Goal: Task Accomplishment & Management: Manage account settings

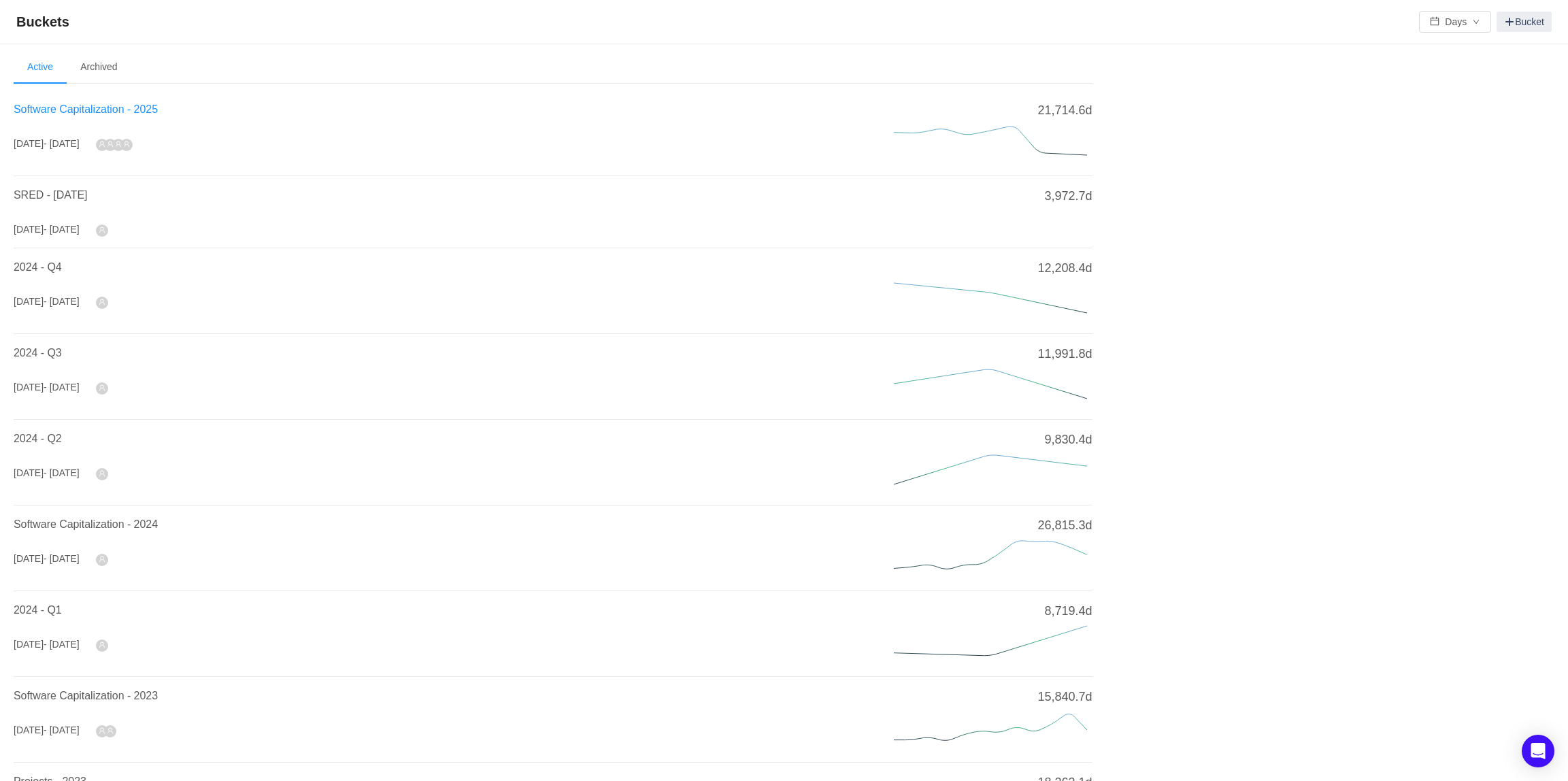
click at [52, 109] on span "Software Capitalization - 2025" at bounding box center [85, 109] width 144 height 12
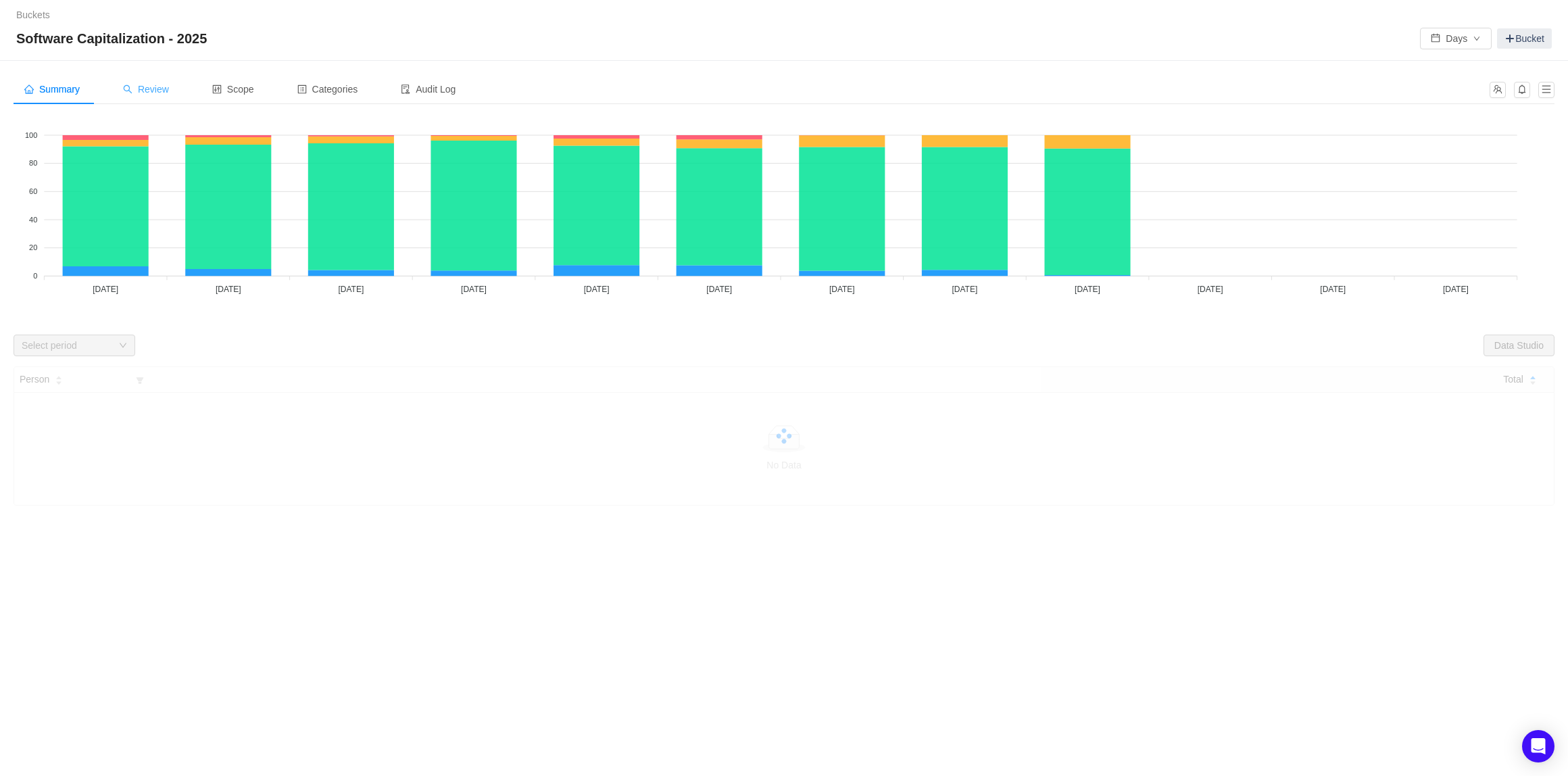
click at [147, 90] on span "Review" at bounding box center [146, 89] width 46 height 11
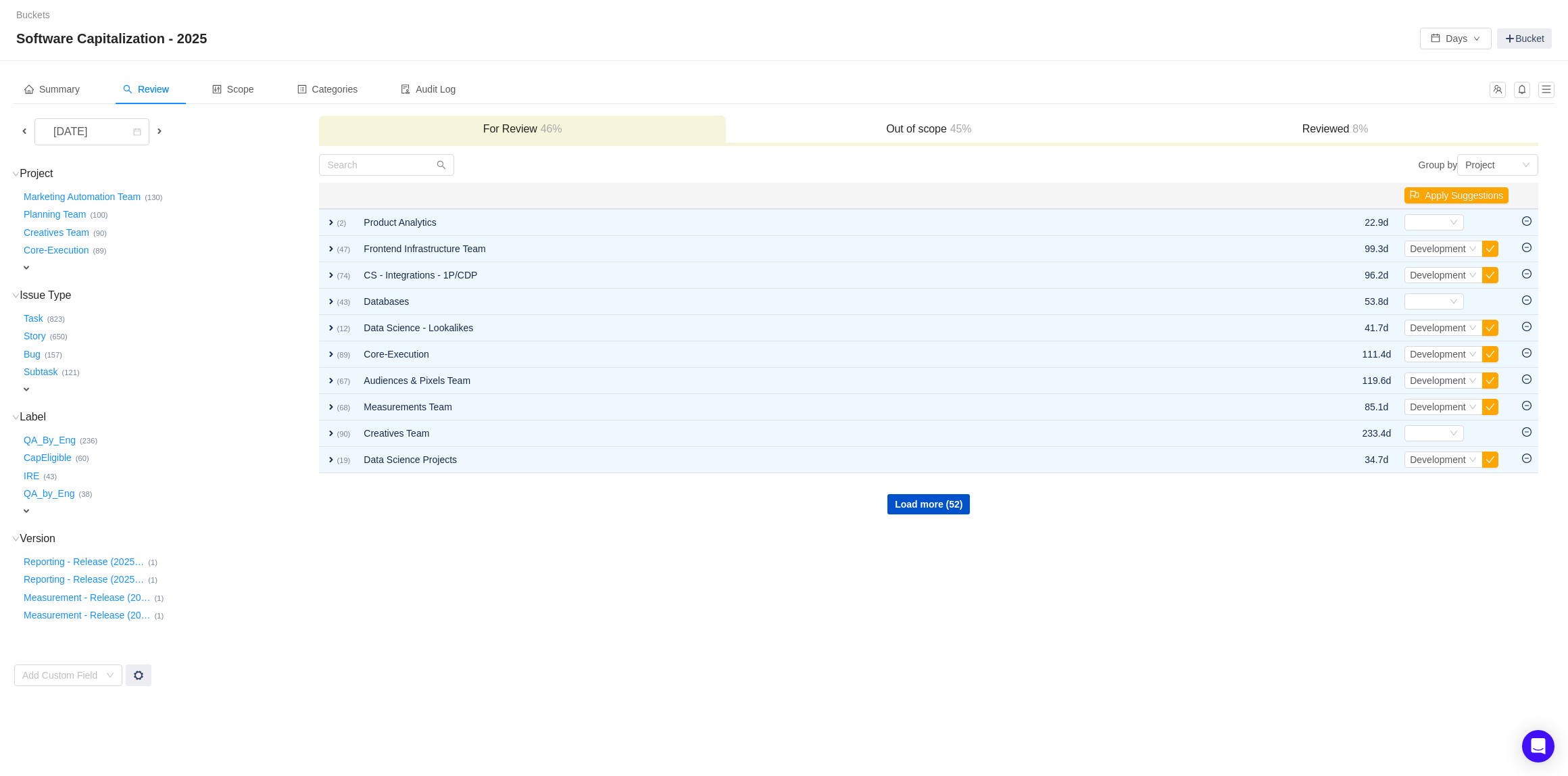
click at [21, 128] on span at bounding box center [24, 131] width 11 height 11
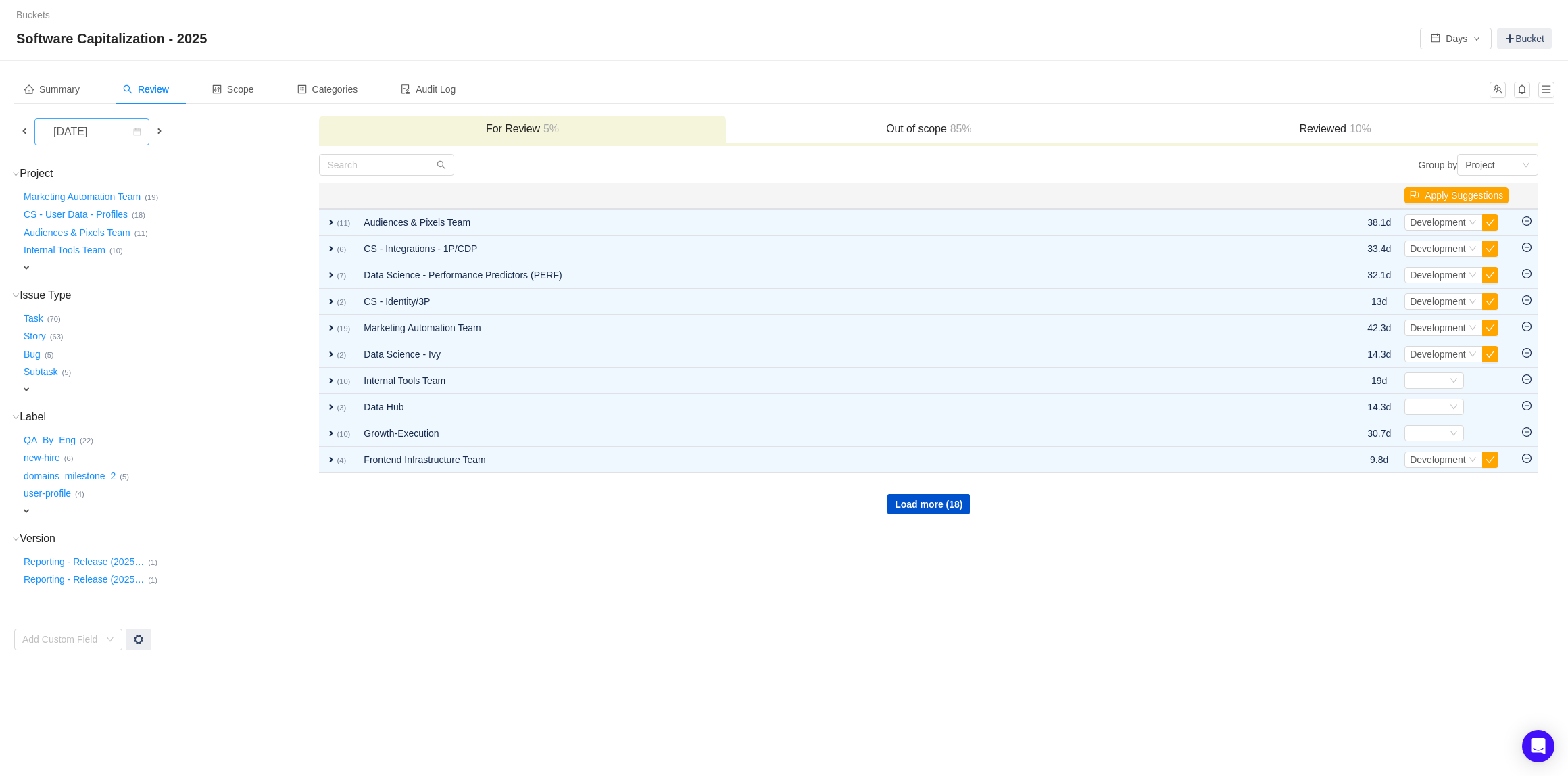
click at [83, 129] on div "[DATE]" at bounding box center [71, 131] width 58 height 26
click at [101, 285] on li "[DATE]" at bounding box center [92, 289] width 116 height 22
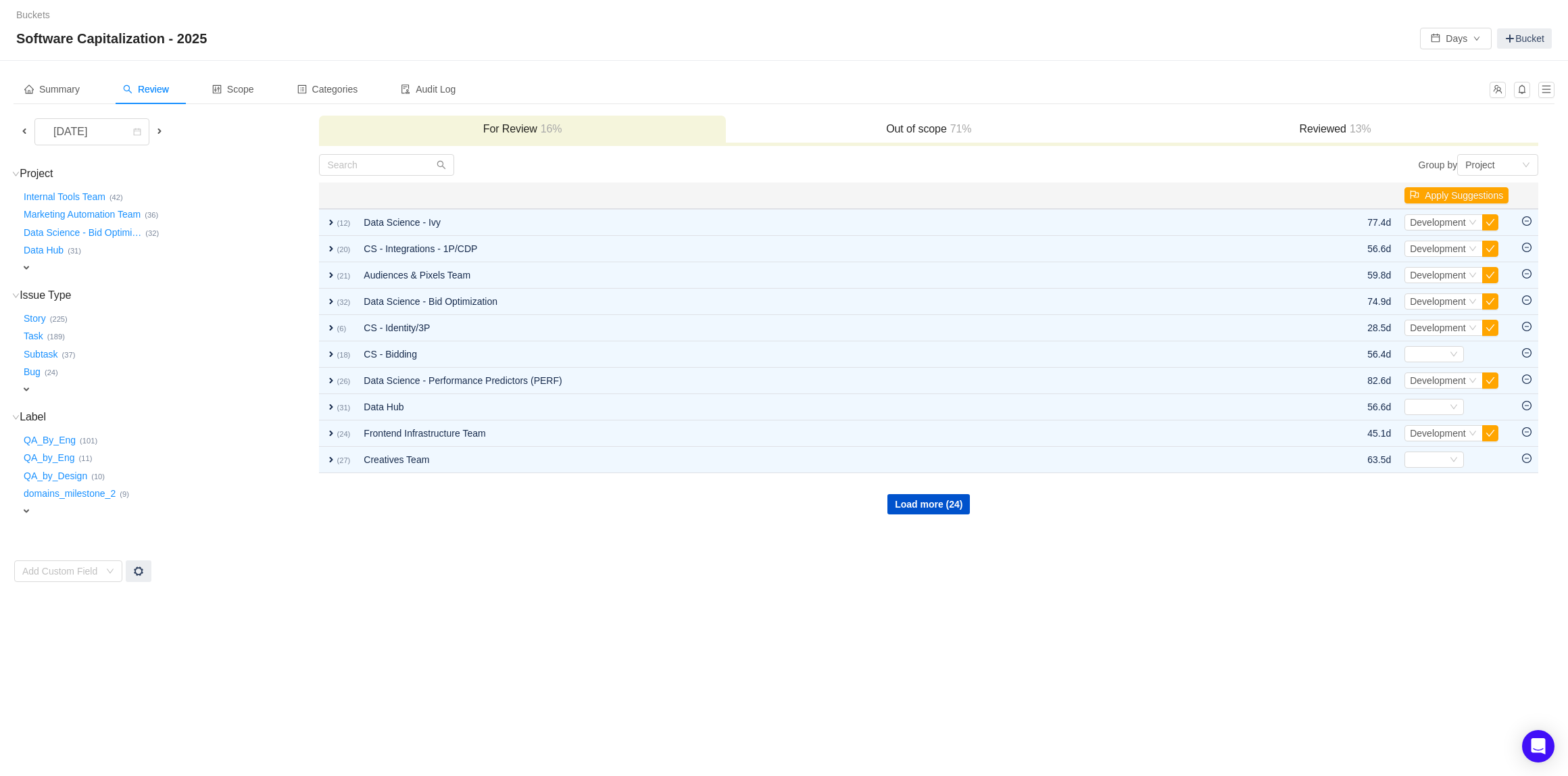
click at [1371, 125] on span "13%" at bounding box center [1359, 129] width 25 height 12
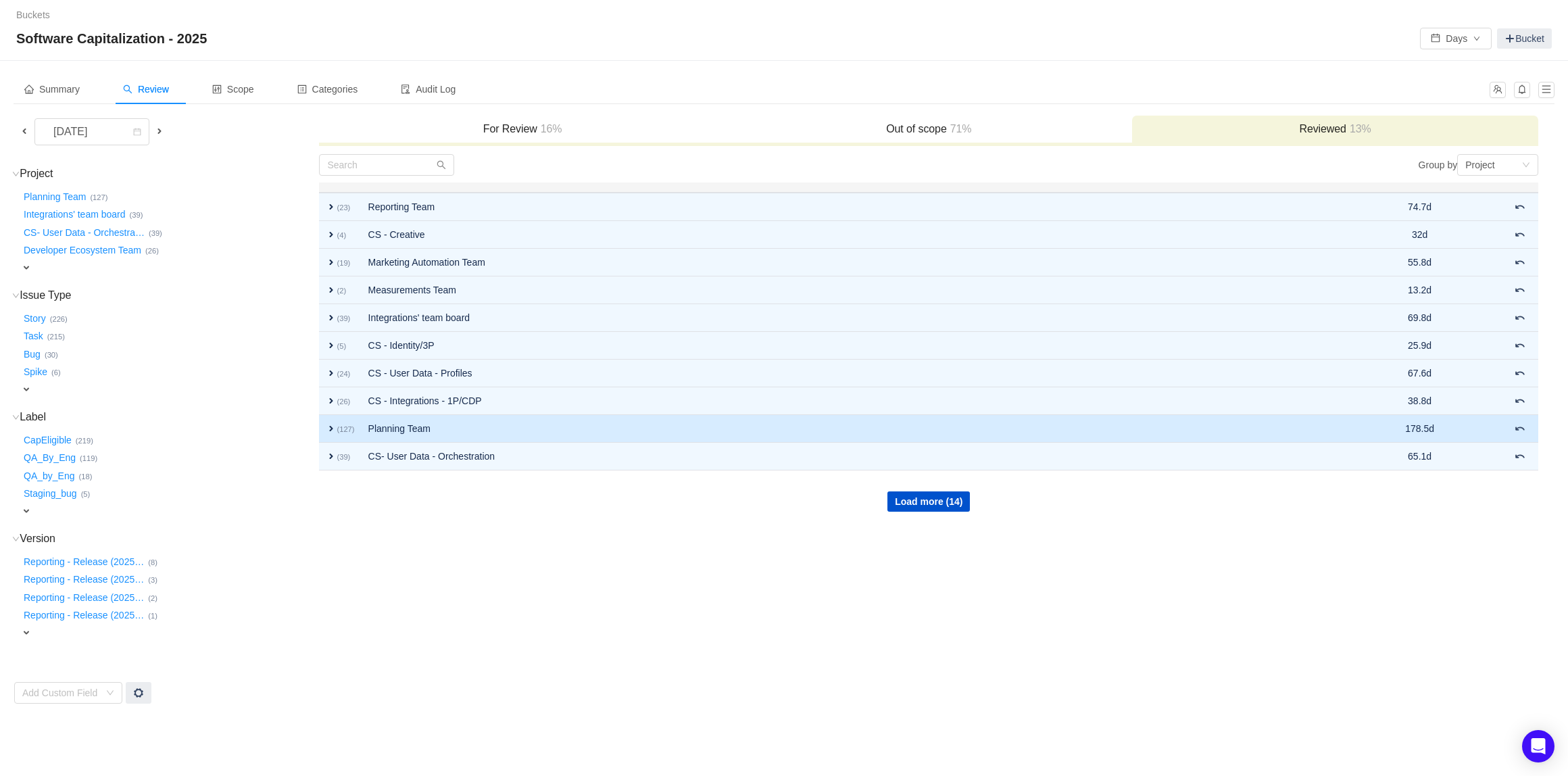
click at [690, 432] on td "Planning Team" at bounding box center [834, 429] width 947 height 28
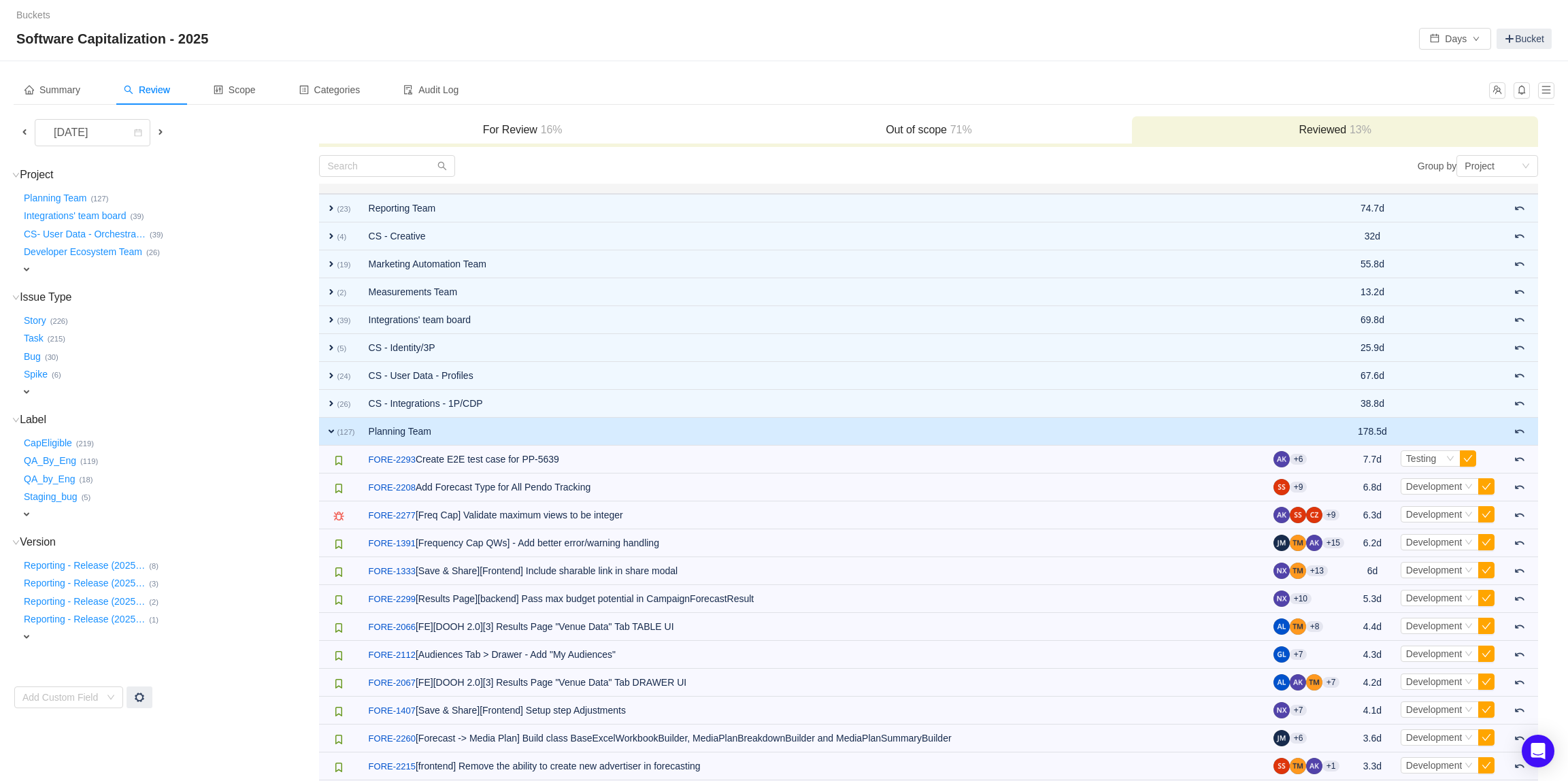
click at [537, 435] on td "Planning Team" at bounding box center [814, 432] width 905 height 28
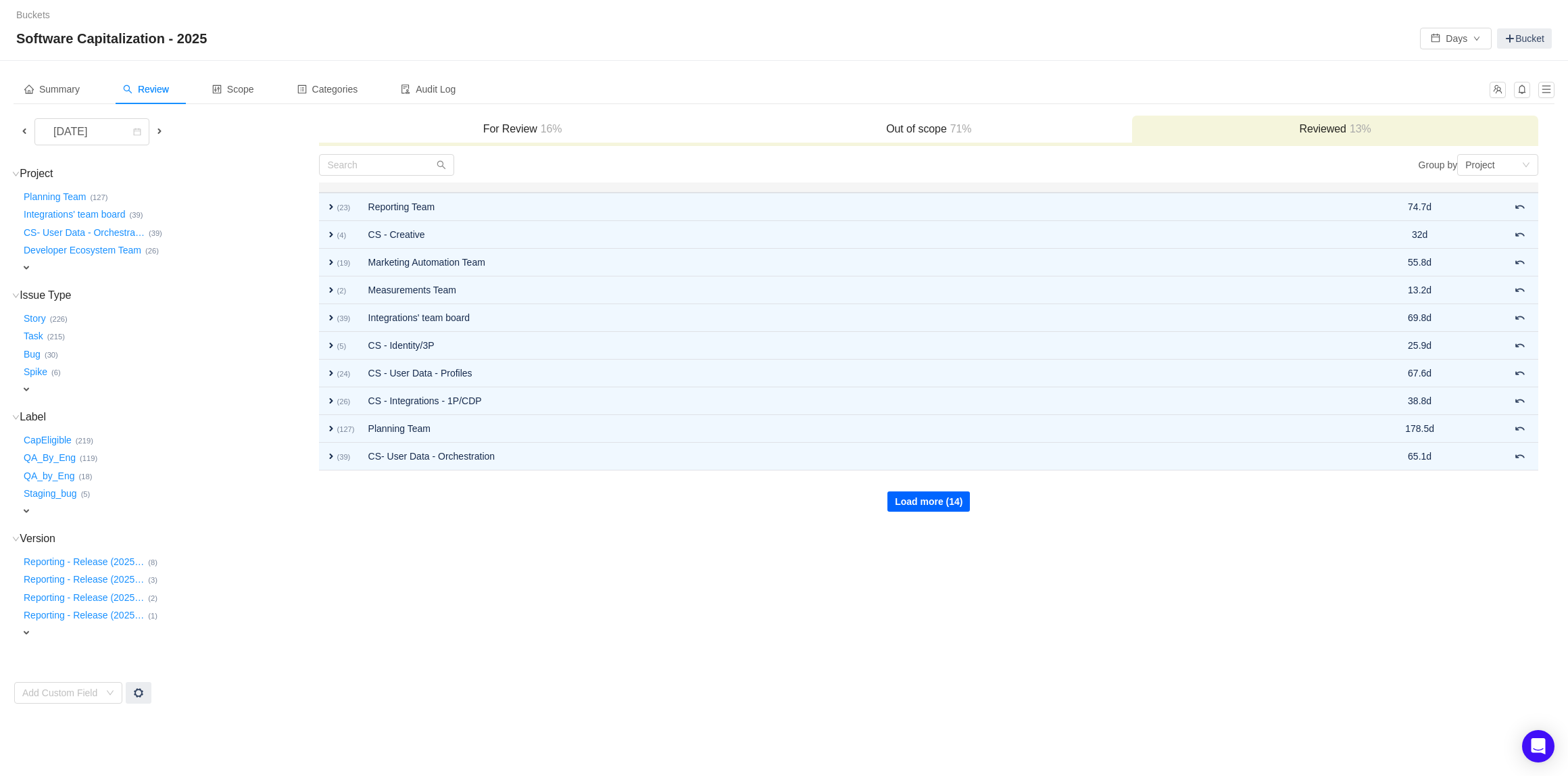
click at [947, 501] on button "Load more (14)" at bounding box center [929, 502] width 83 height 21
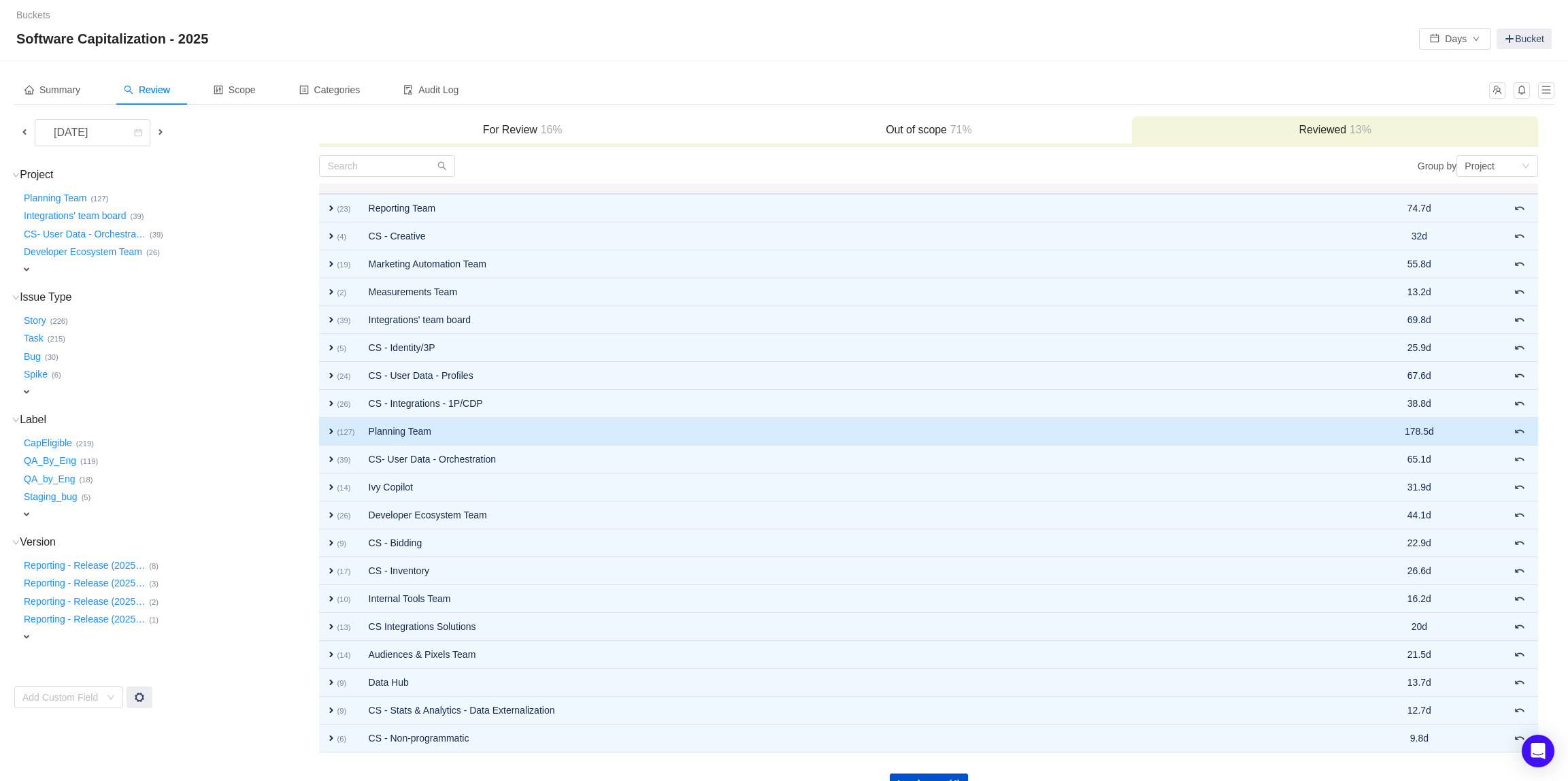
click at [423, 442] on td "Planning Team" at bounding box center [847, 432] width 970 height 28
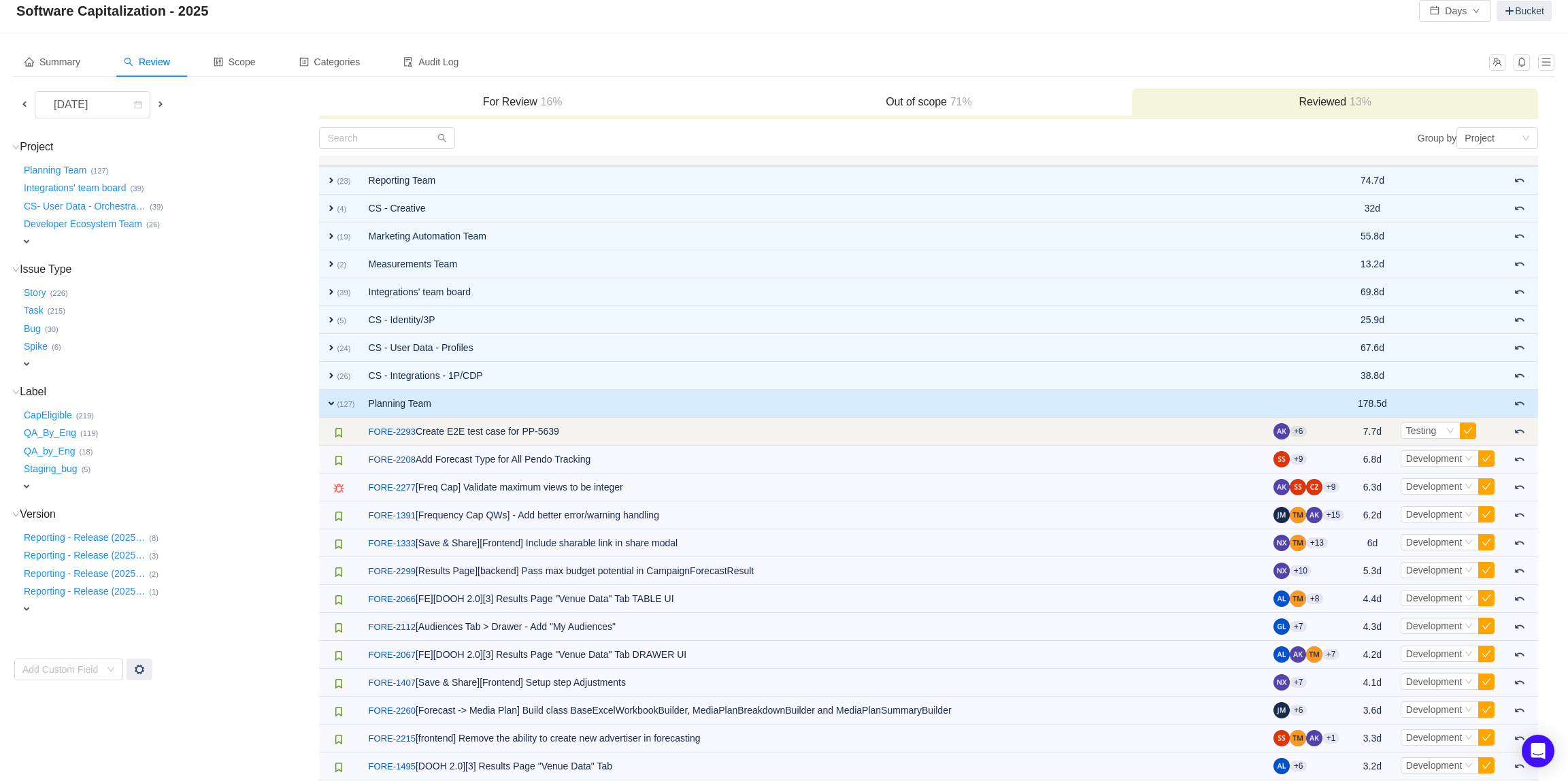
scroll to position [31, 0]
click at [1447, 429] on icon "icon: down" at bounding box center [1450, 427] width 8 height 8
click at [1525, 424] on span at bounding box center [1520, 429] width 11 height 11
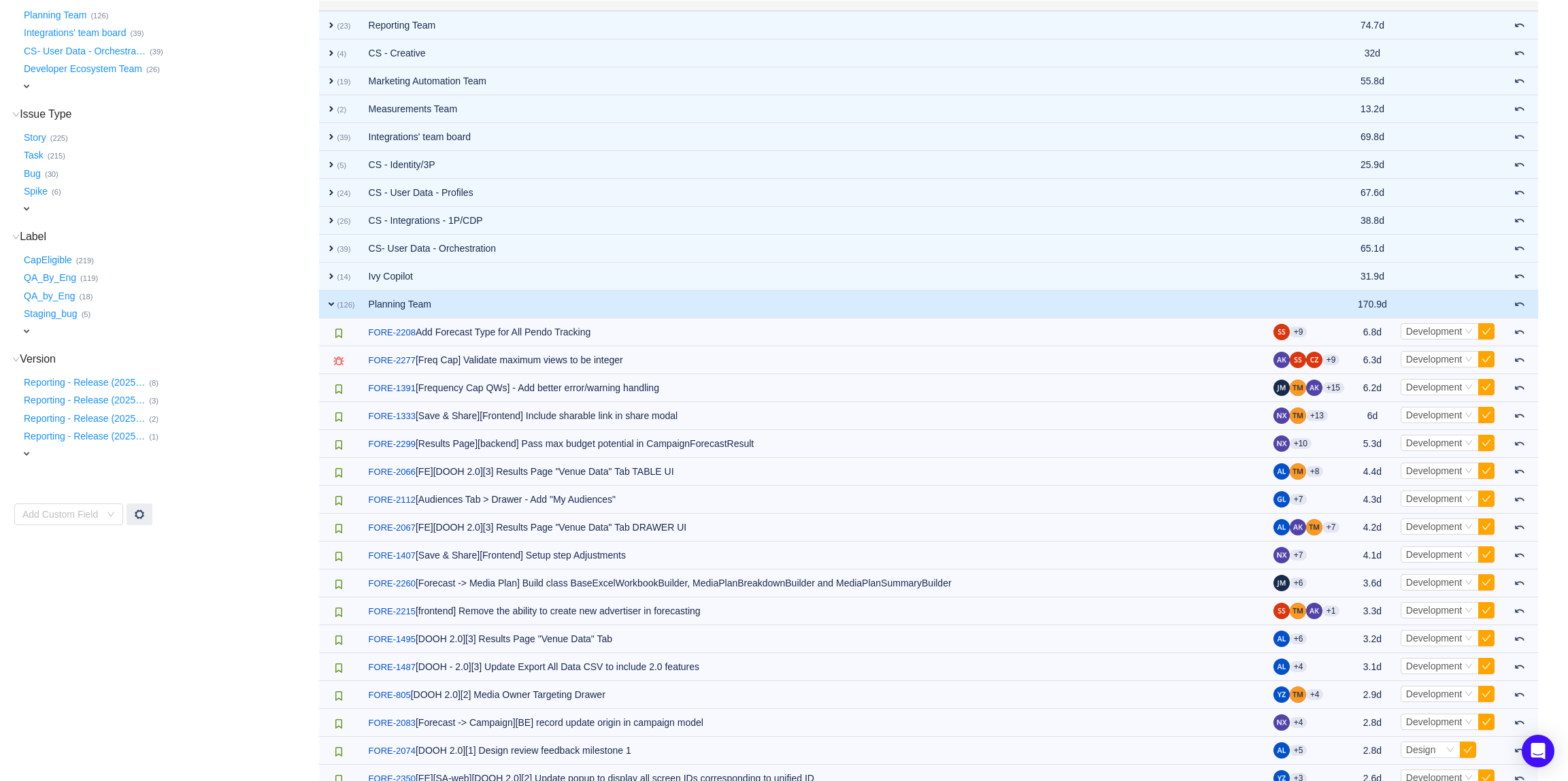
scroll to position [194, 0]
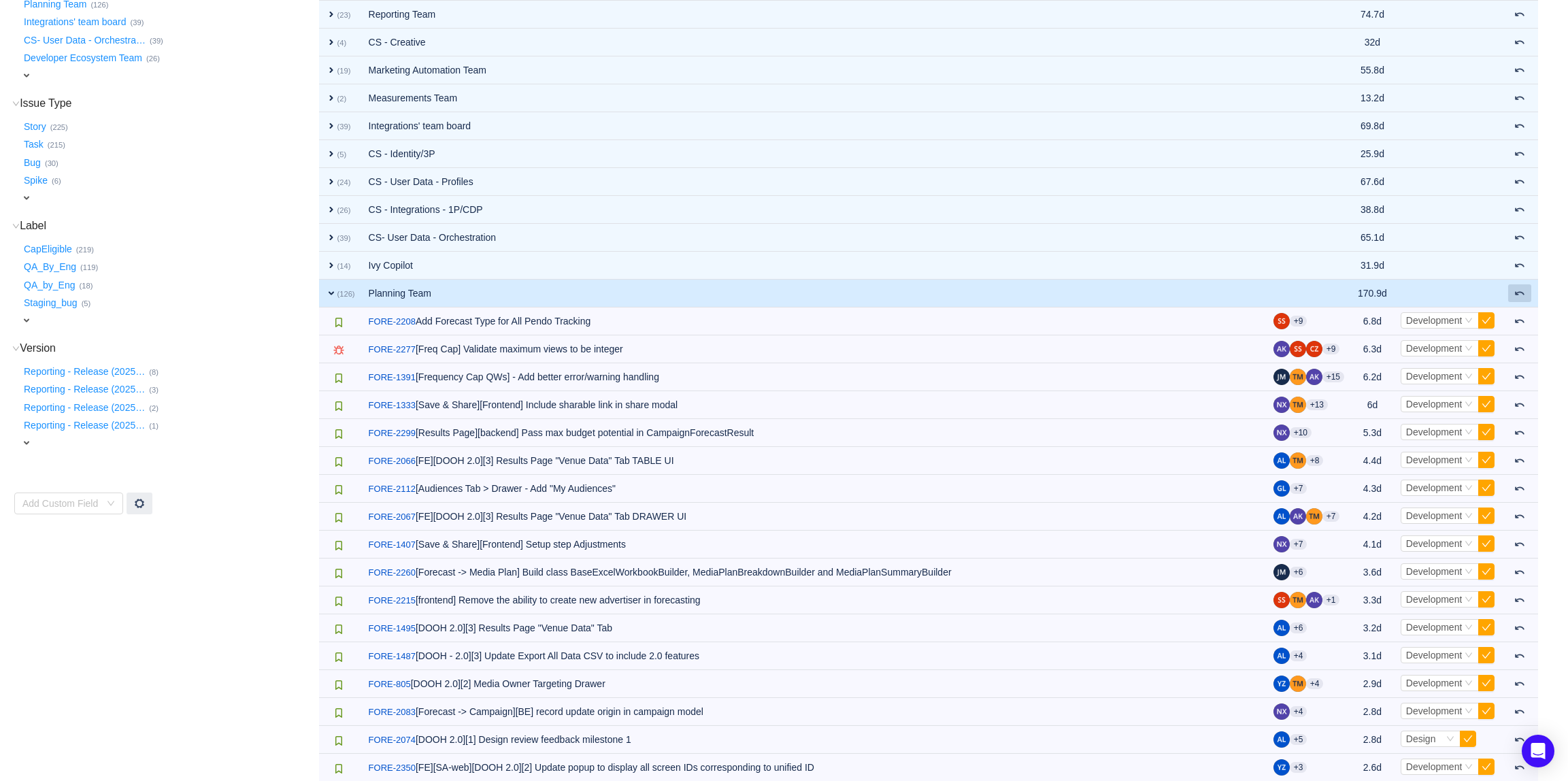
click at [1518, 290] on span at bounding box center [1520, 293] width 11 height 11
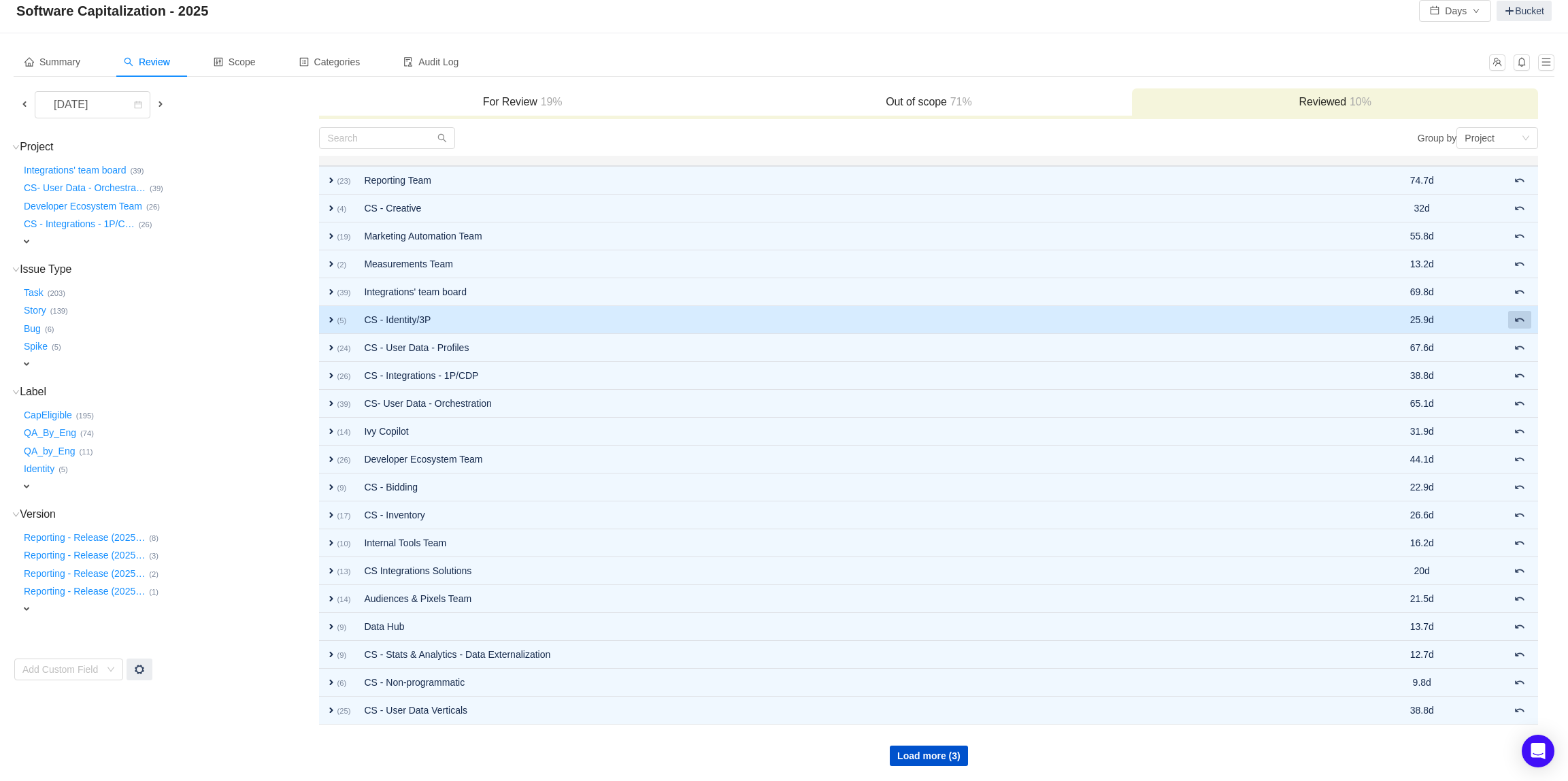
scroll to position [28, 0]
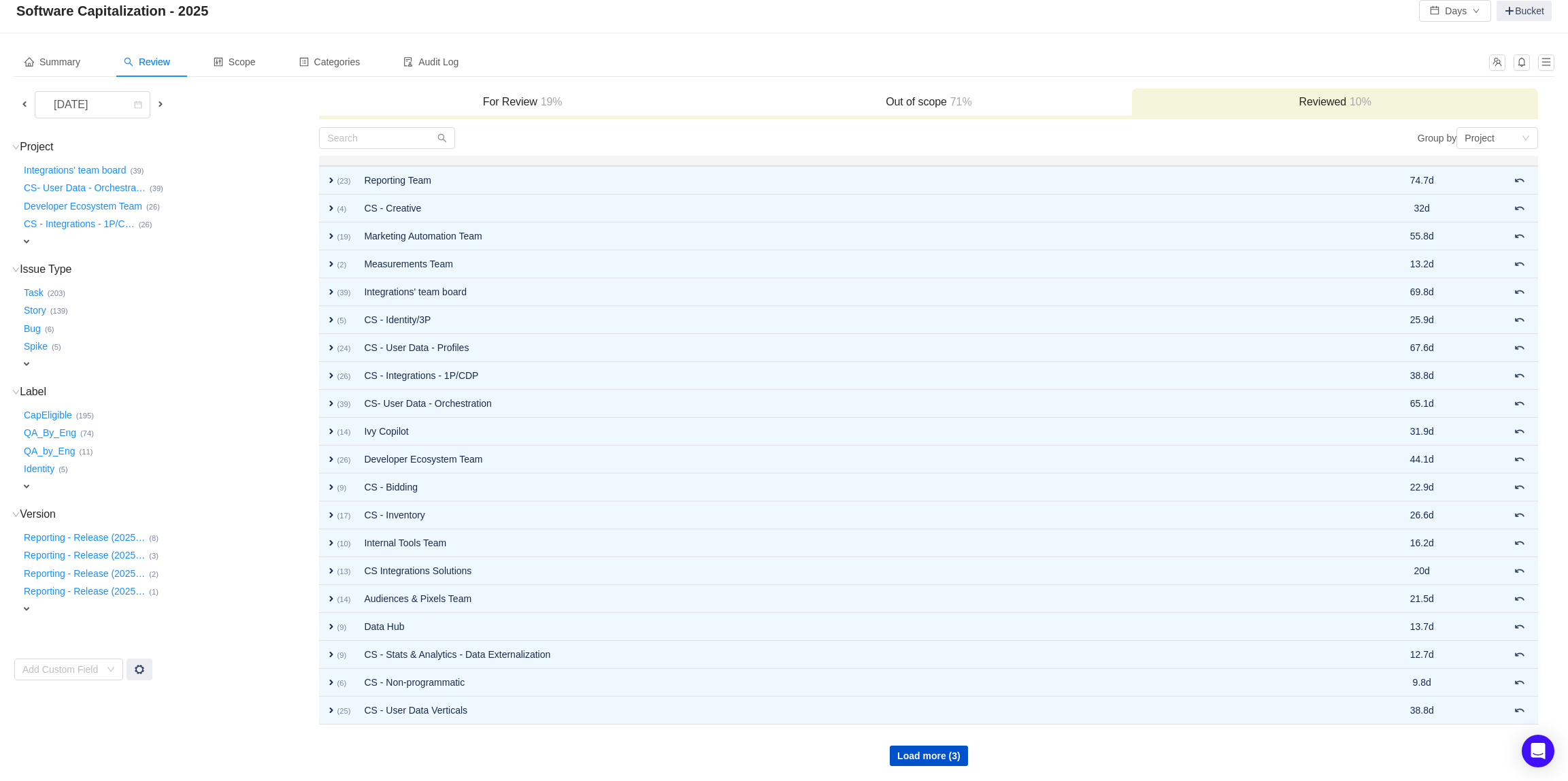
click at [456, 111] on div "For Review 19%" at bounding box center [522, 103] width 406 height 29
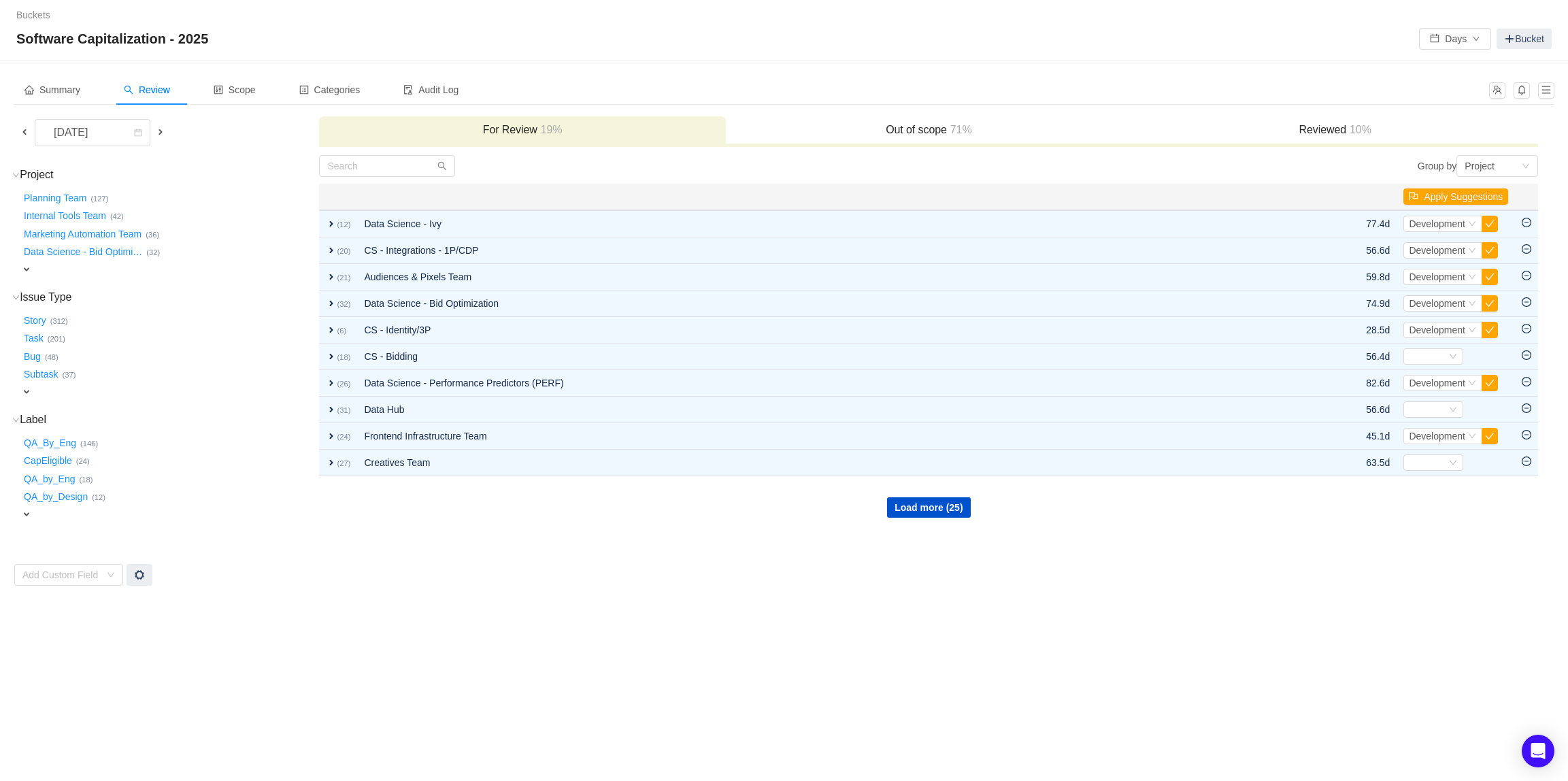
scroll to position [0, 0]
click at [1393, 129] on h3 "Reviewed 10%" at bounding box center [1344, 129] width 395 height 14
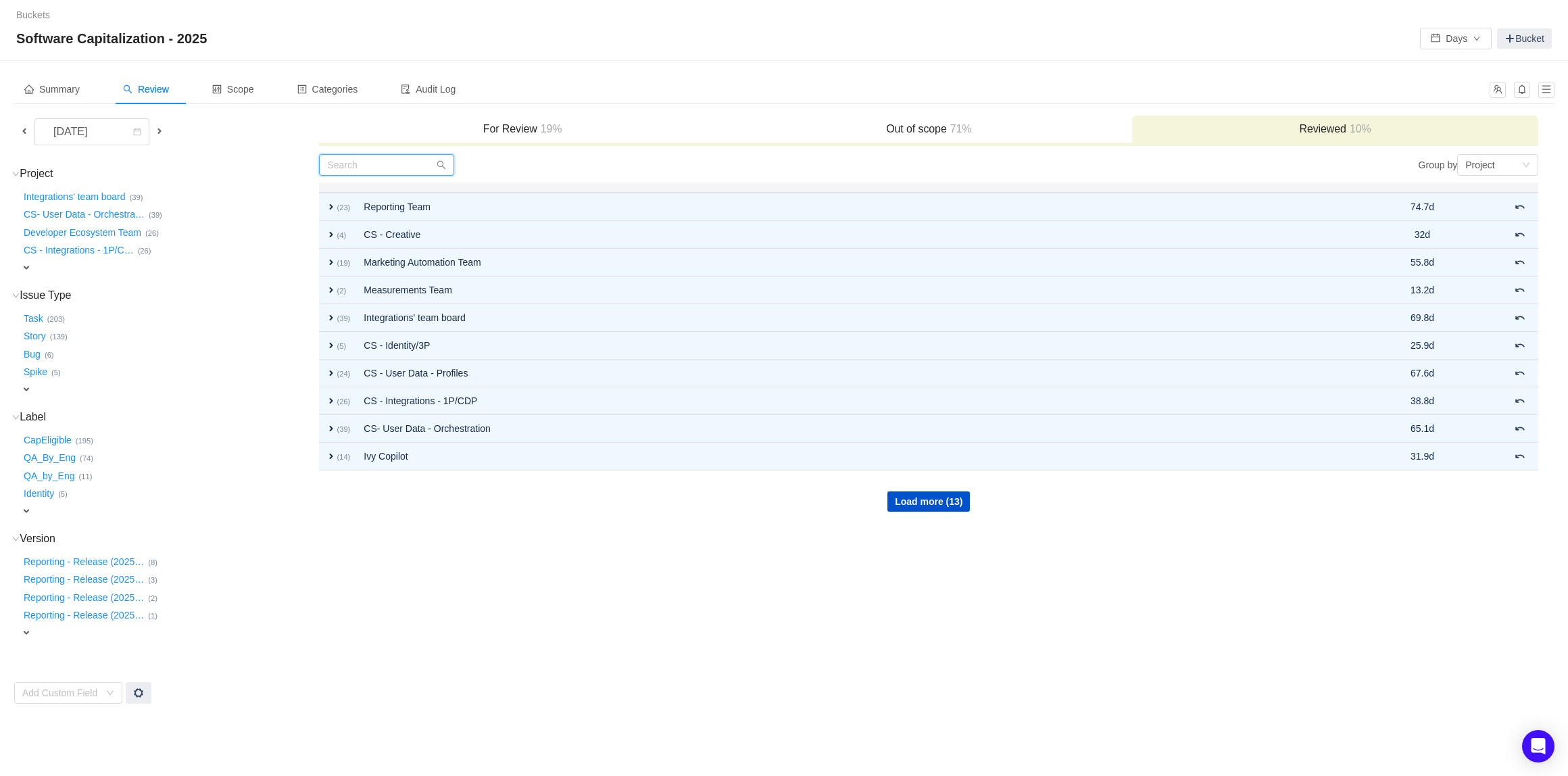
click at [380, 159] on input "text" at bounding box center [387, 165] width 135 height 22
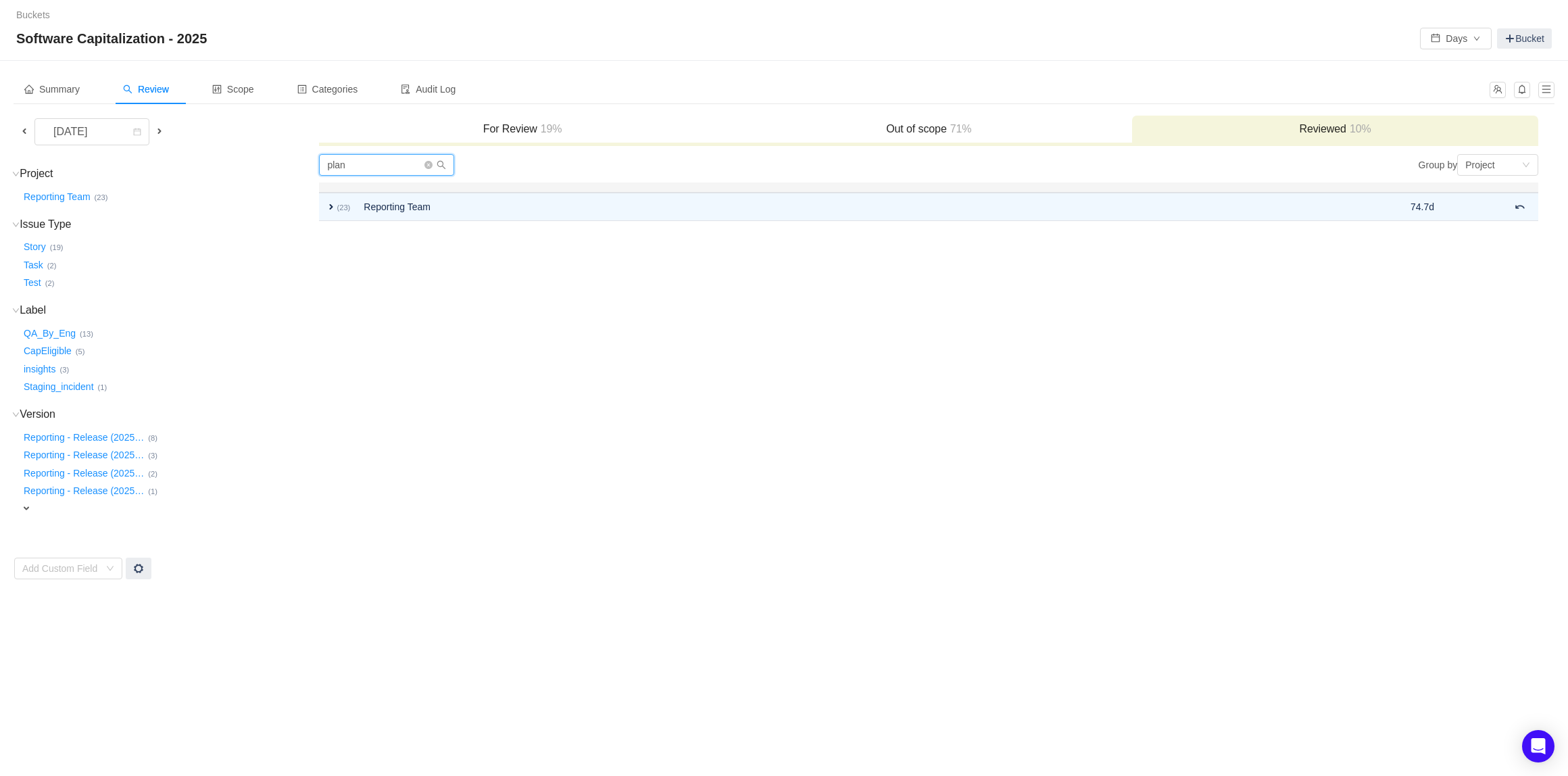
type input "plan"
click at [457, 135] on h3 "For Review 19%" at bounding box center [521, 129] width 393 height 13
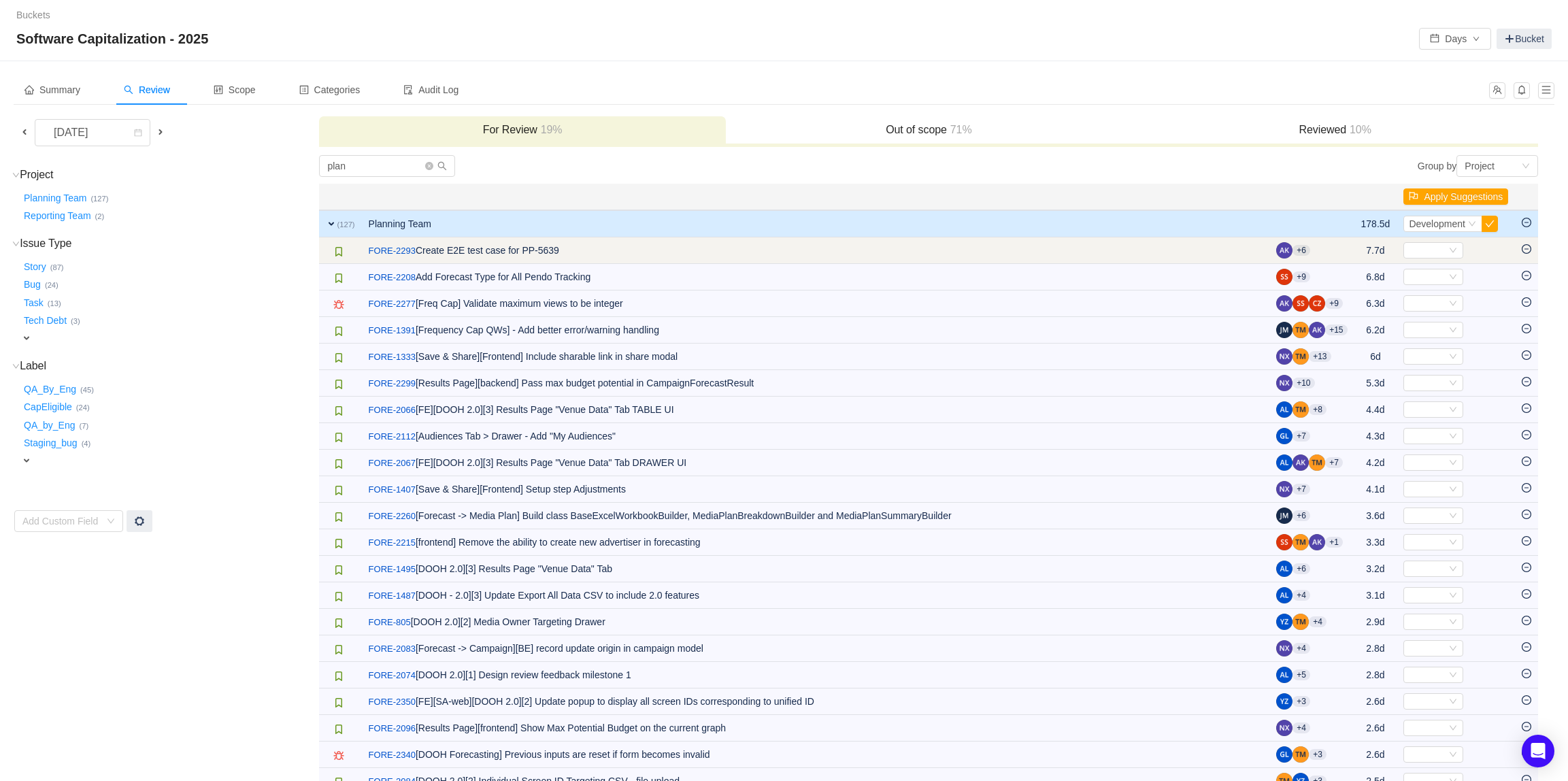
click at [1530, 250] on icon "icon: minus-circle" at bounding box center [1526, 249] width 10 height 10
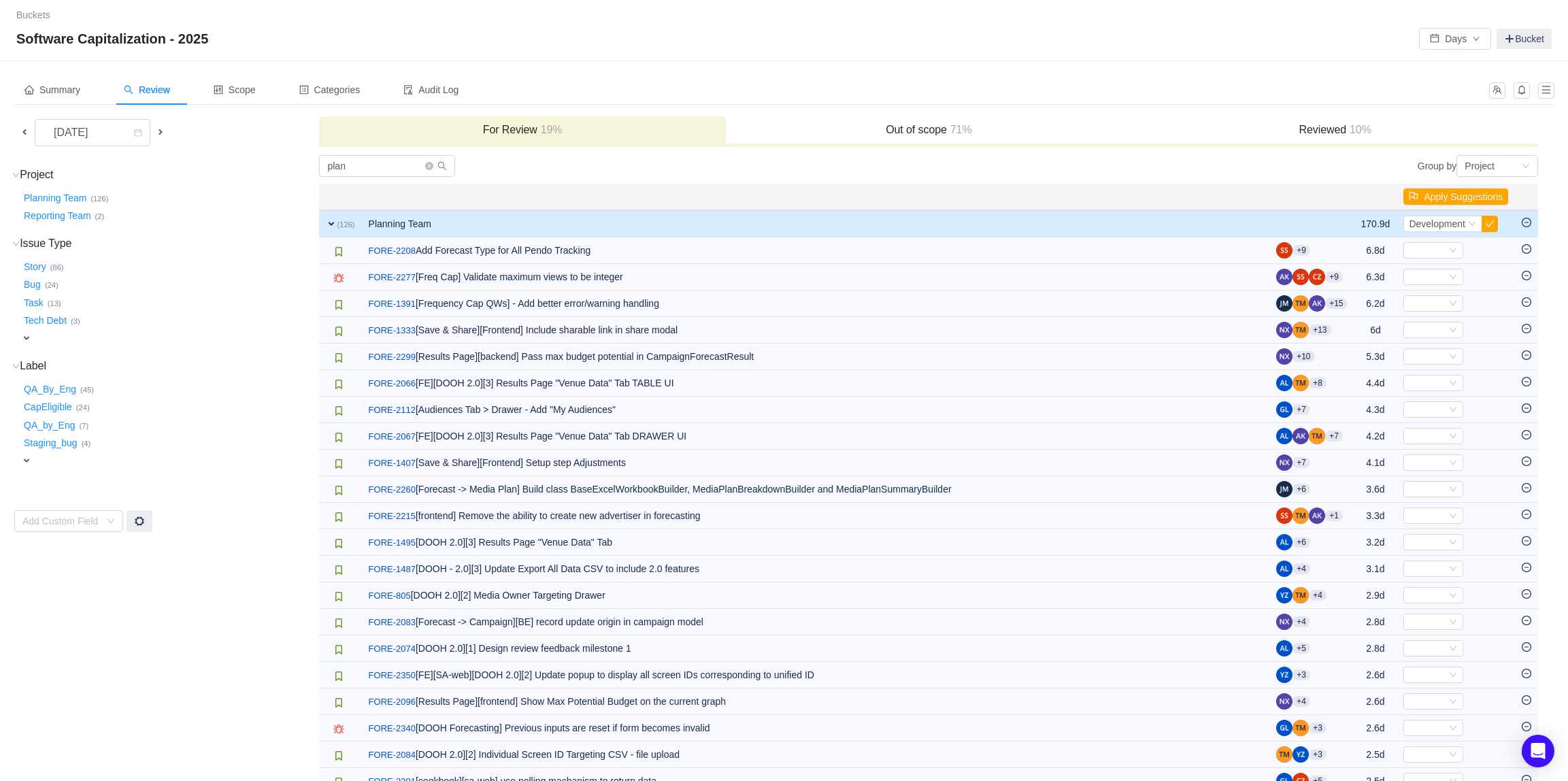
click at [1530, 250] on icon "icon: minus-circle" at bounding box center [1526, 249] width 10 height 10
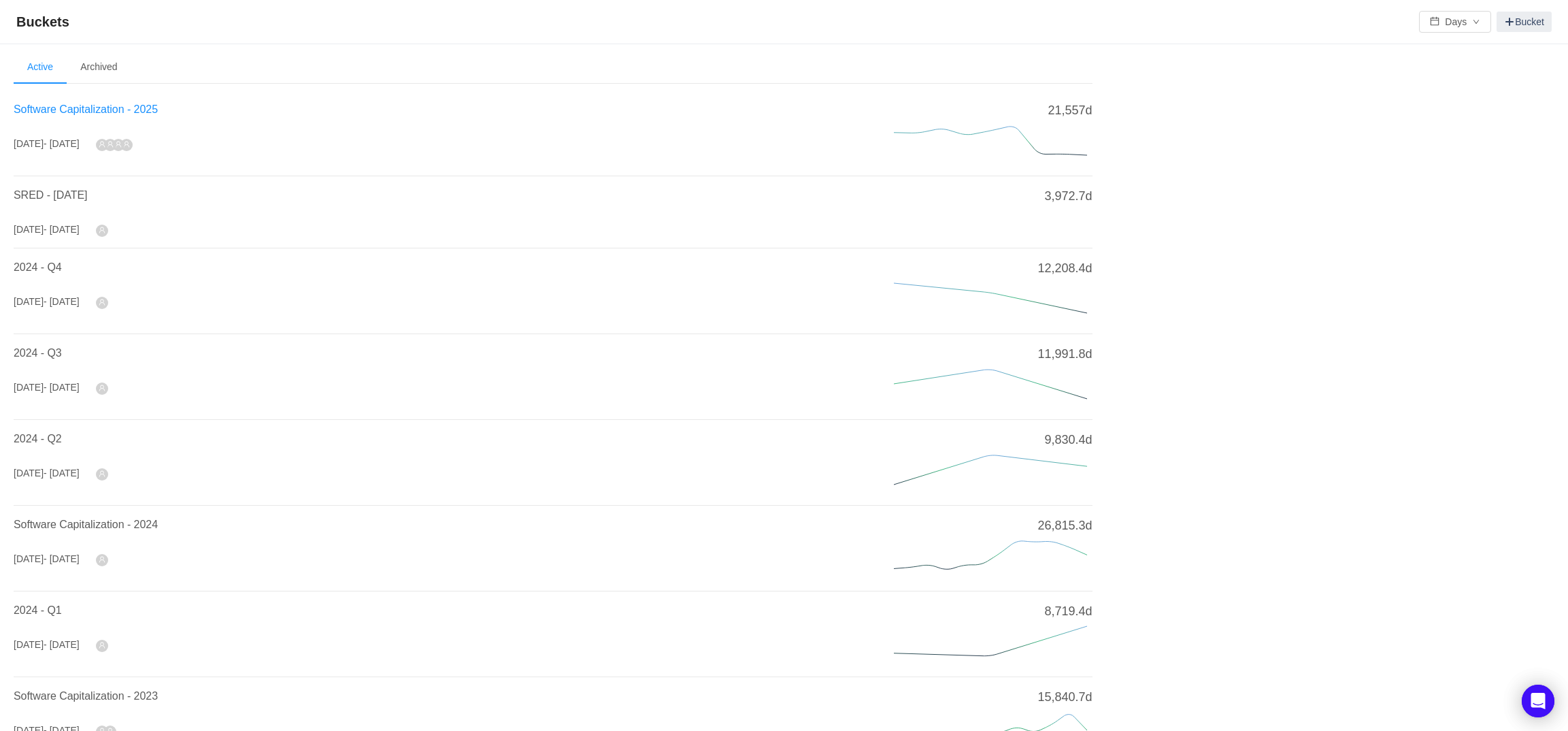
click at [146, 110] on span "Software Capitalization - 2025" at bounding box center [85, 109] width 144 height 12
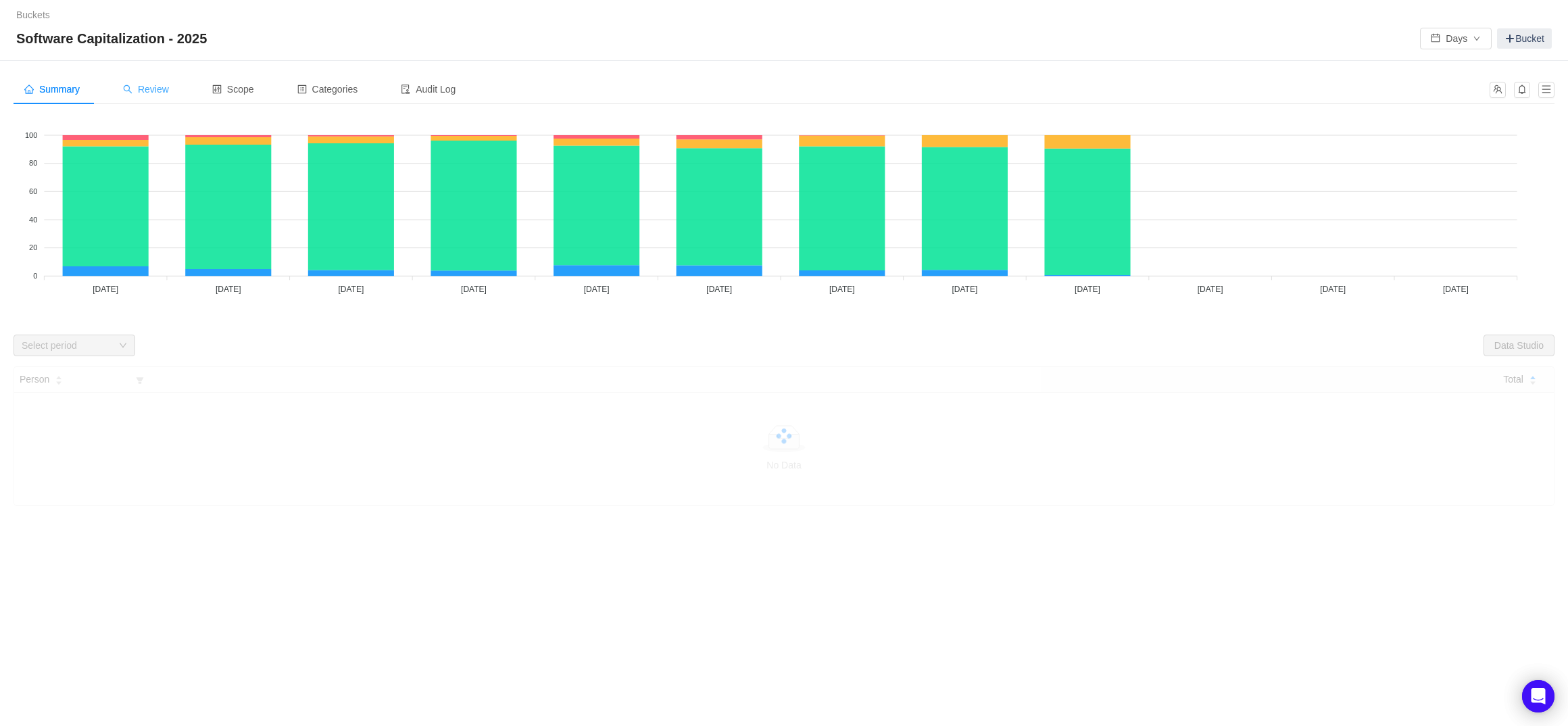
click at [179, 90] on div "Review" at bounding box center [146, 90] width 67 height 31
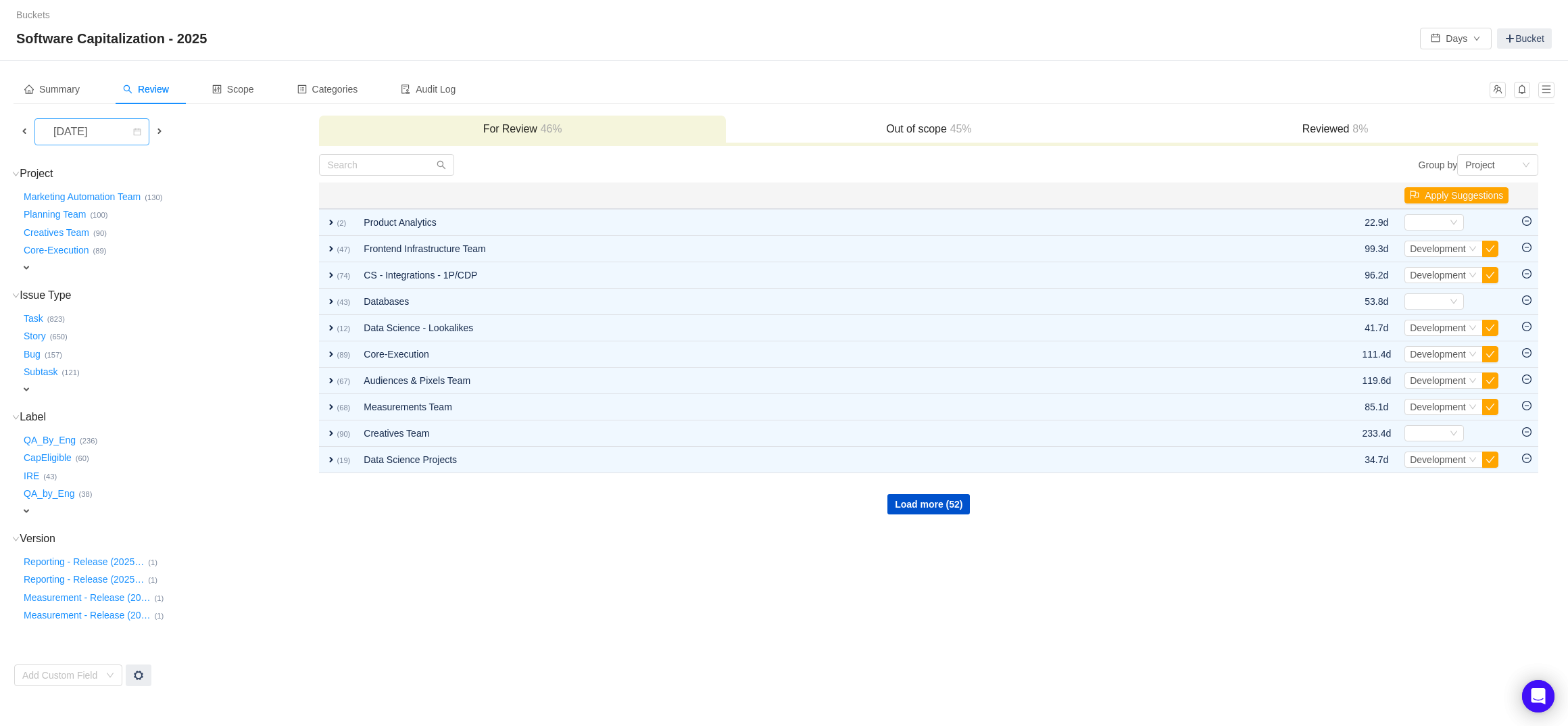
click at [67, 119] on div "[DATE]" at bounding box center [71, 131] width 58 height 26
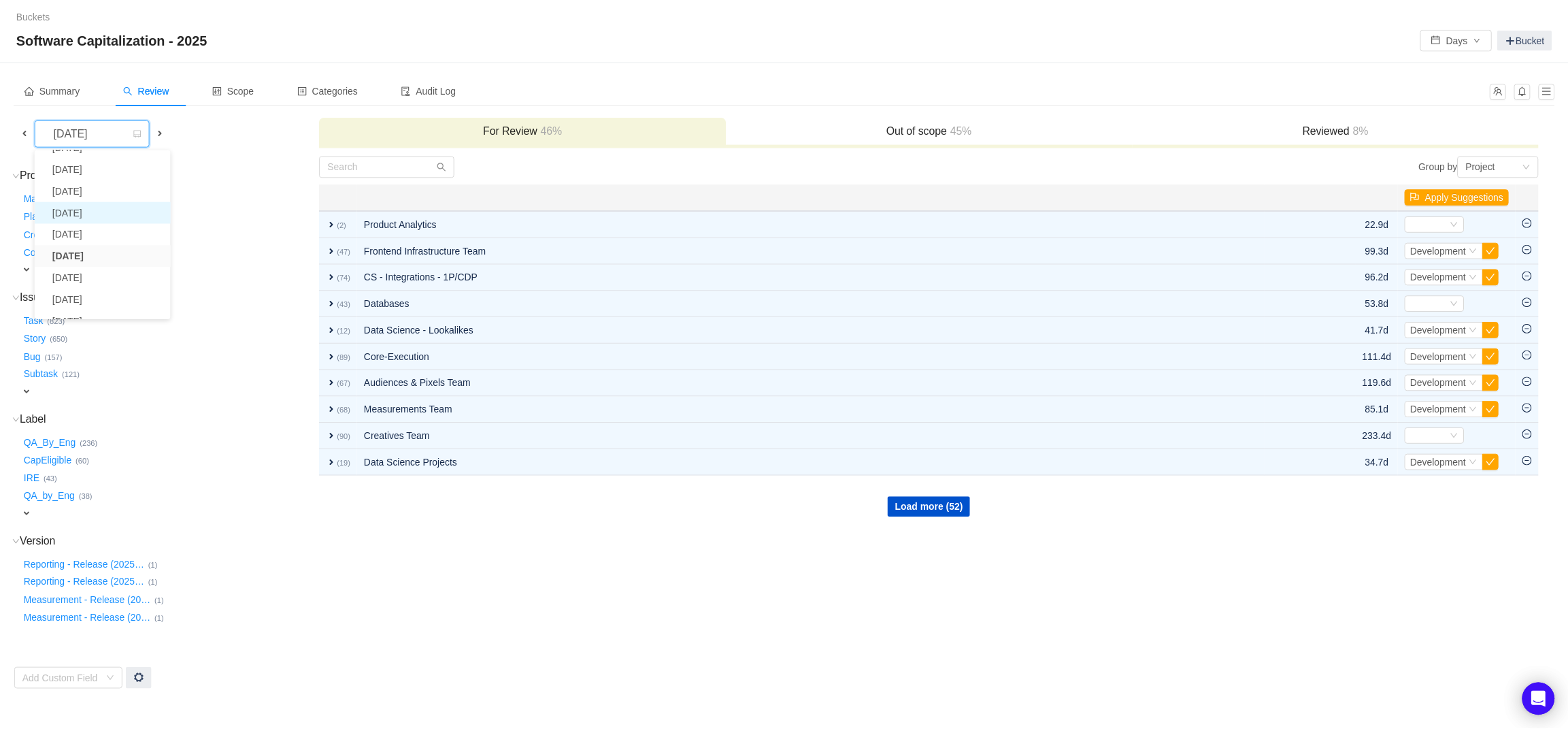
scroll to position [97, 0]
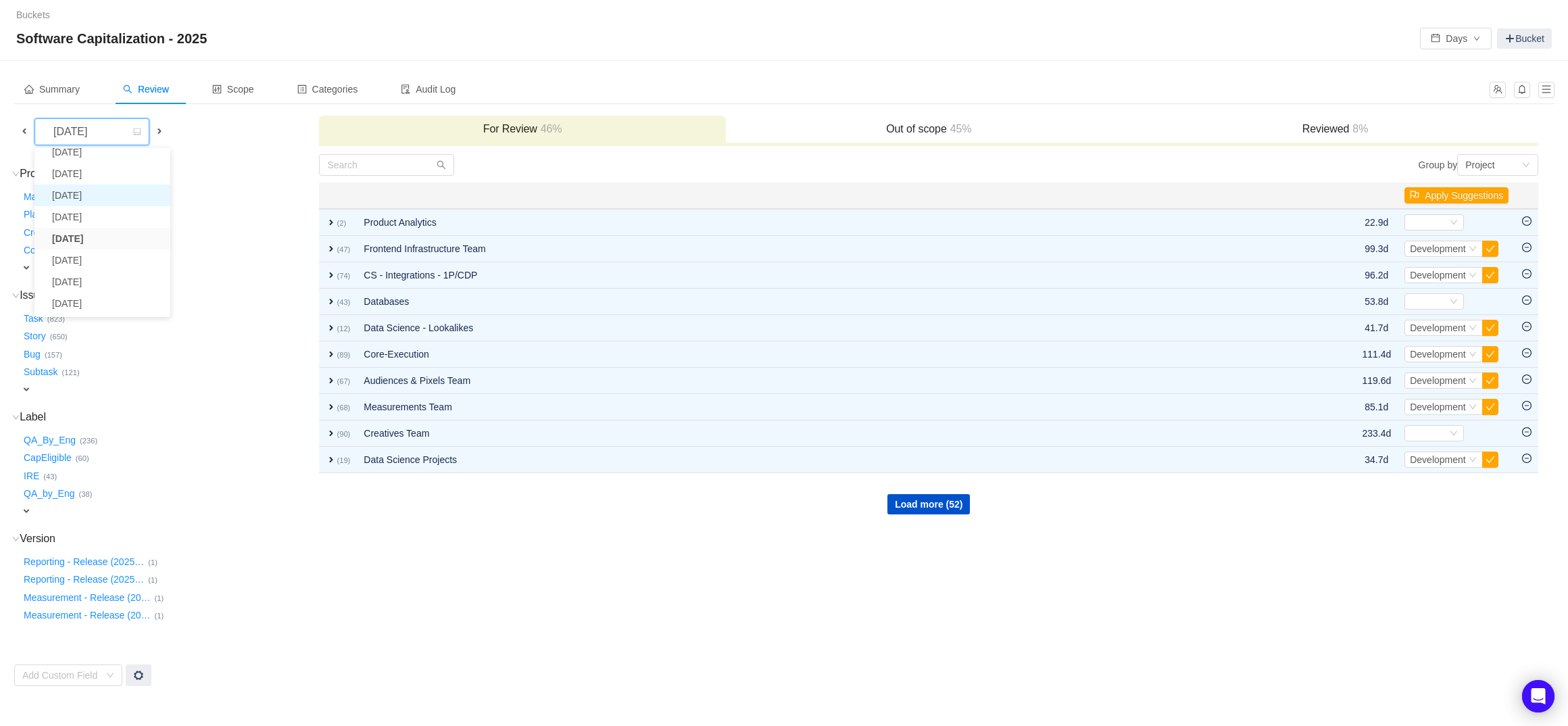
click at [96, 201] on li "[DATE]" at bounding box center [102, 195] width 136 height 22
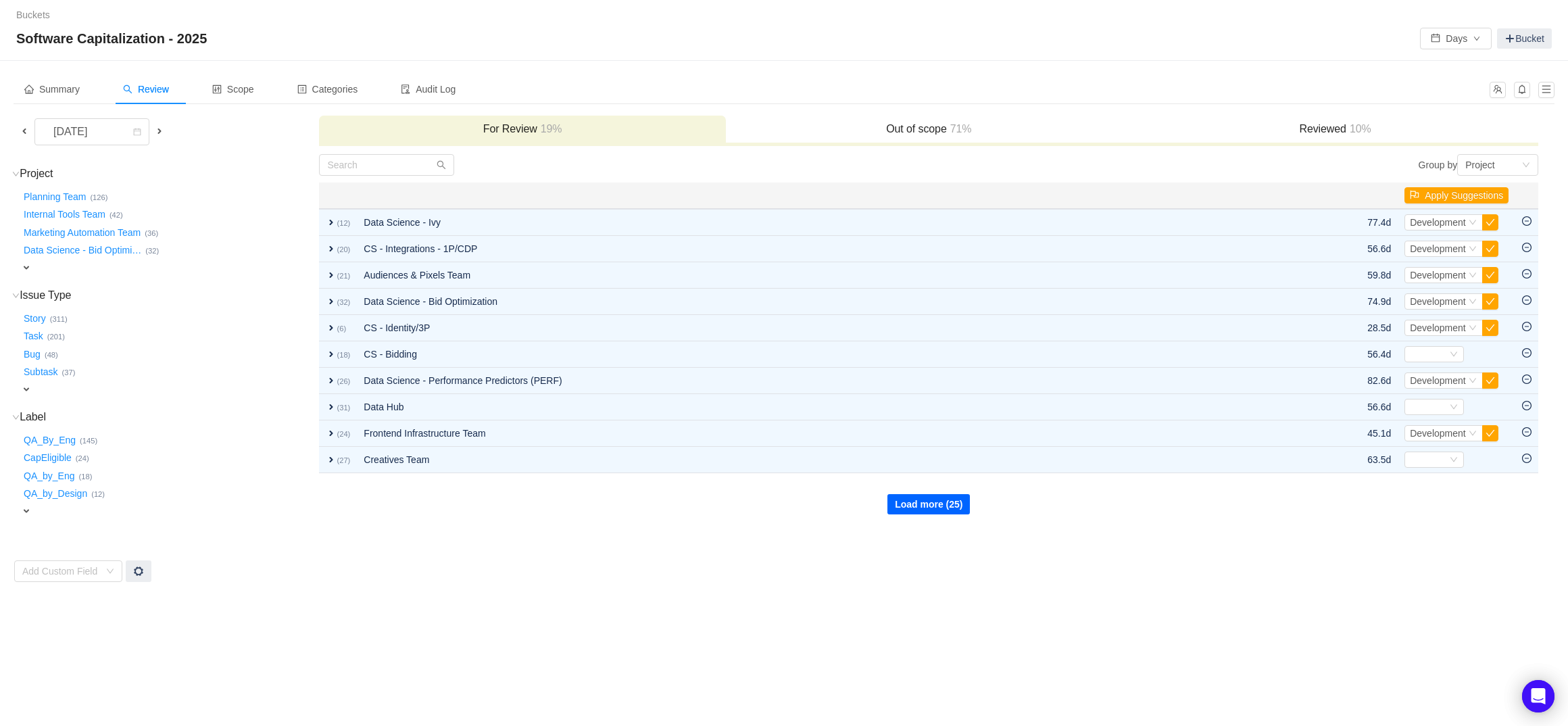
click at [911, 500] on button "Load more (25)" at bounding box center [929, 504] width 83 height 21
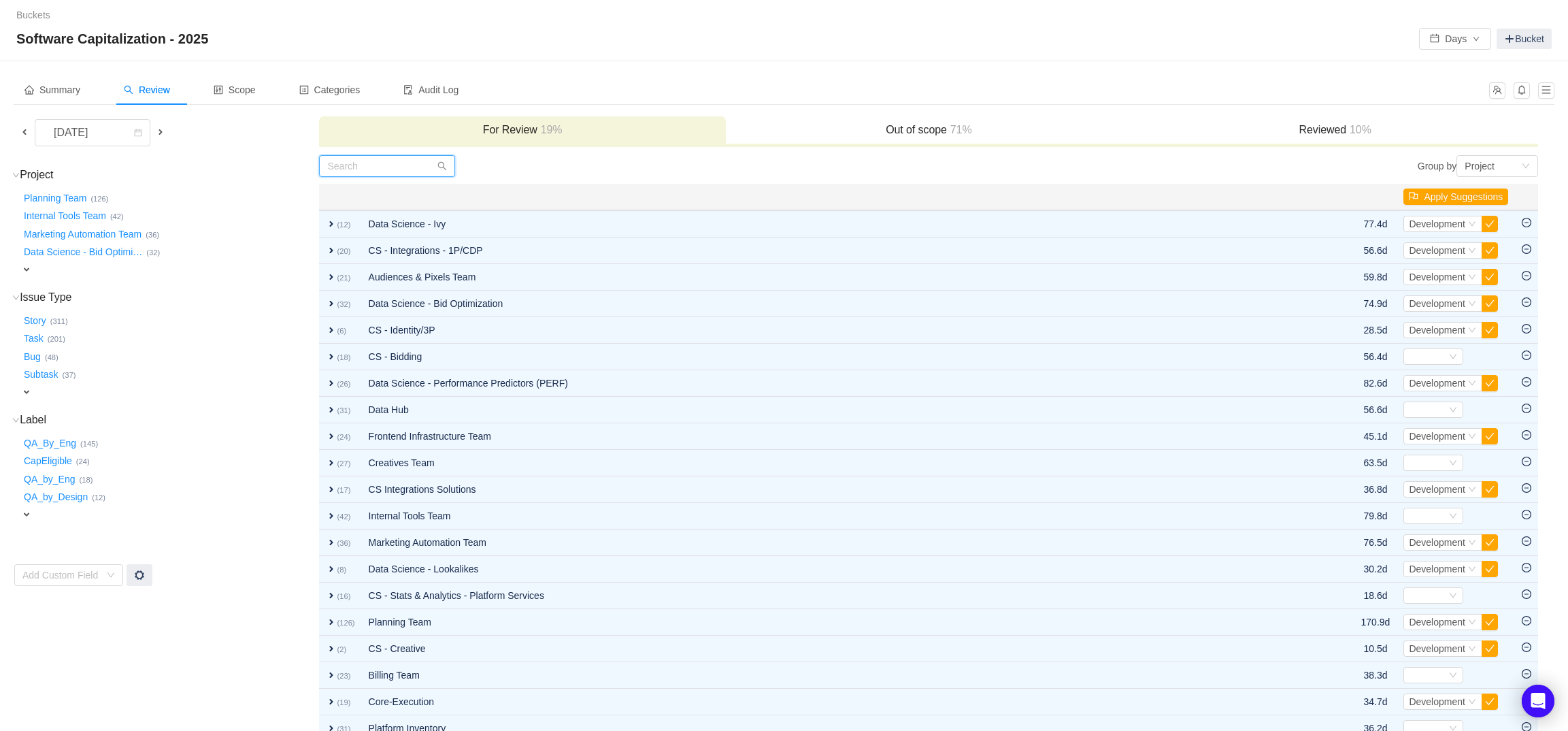
click at [404, 174] on input "text" at bounding box center [387, 166] width 136 height 22
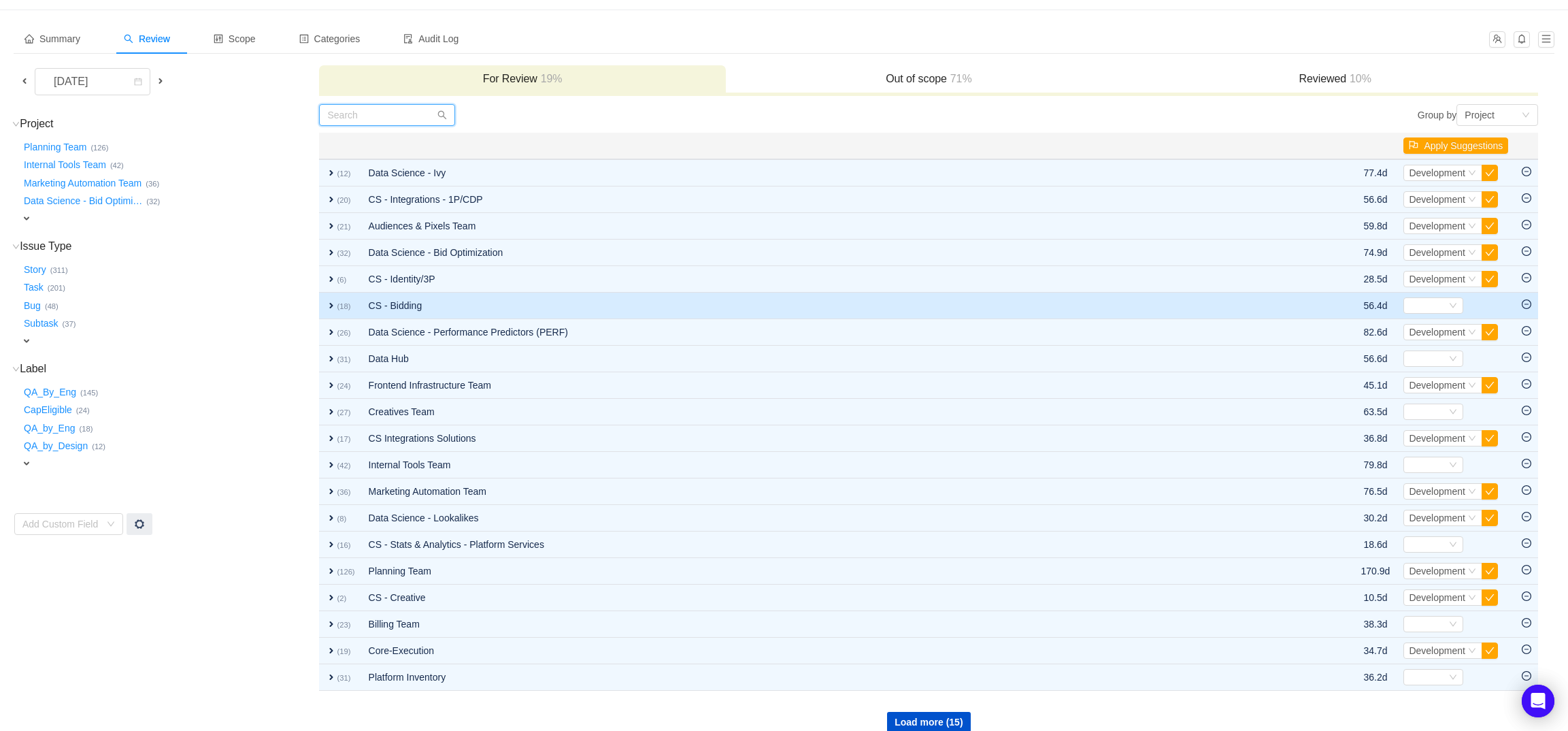
scroll to position [67, 0]
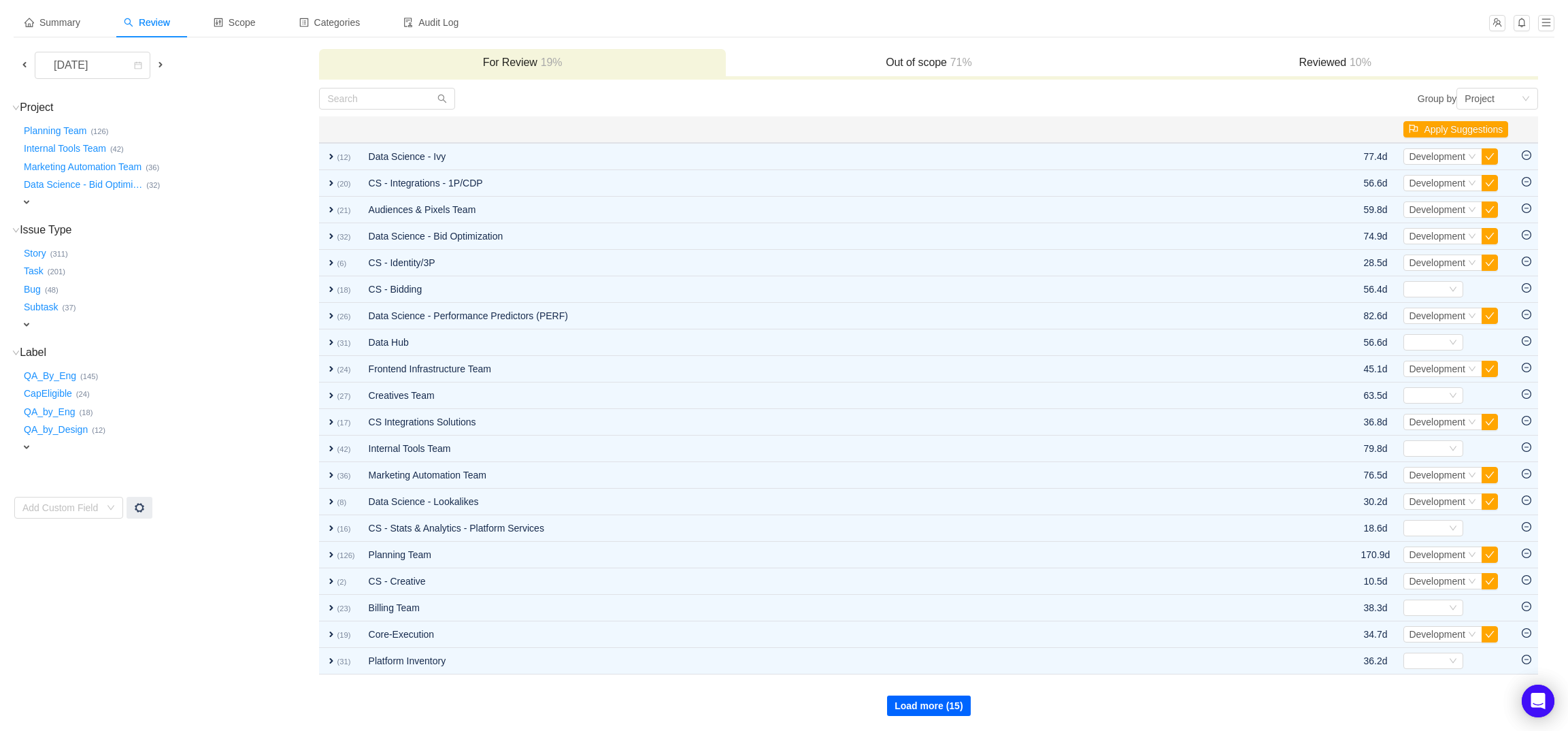
click at [932, 698] on button "Load more (15)" at bounding box center [928, 705] width 83 height 21
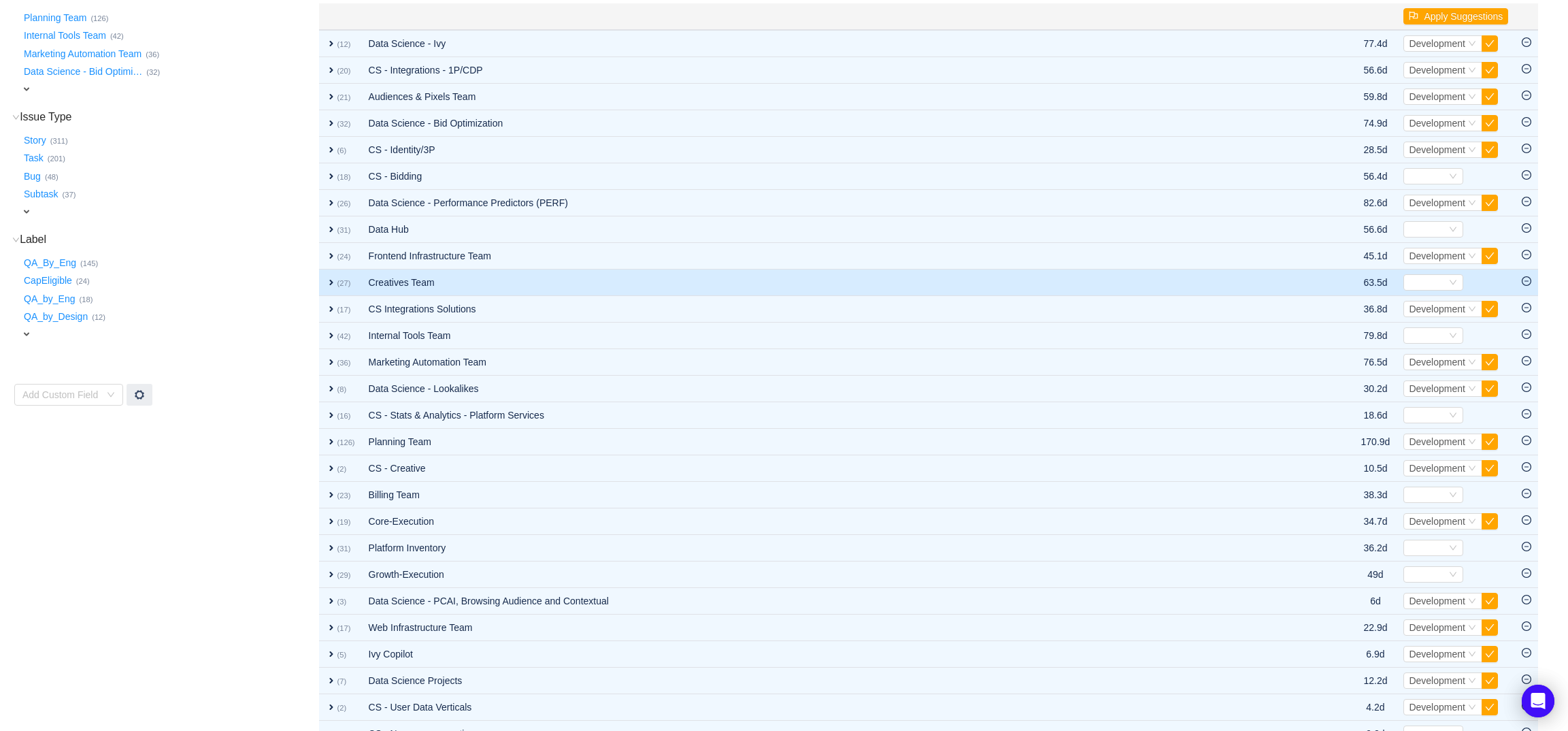
scroll to position [333, 0]
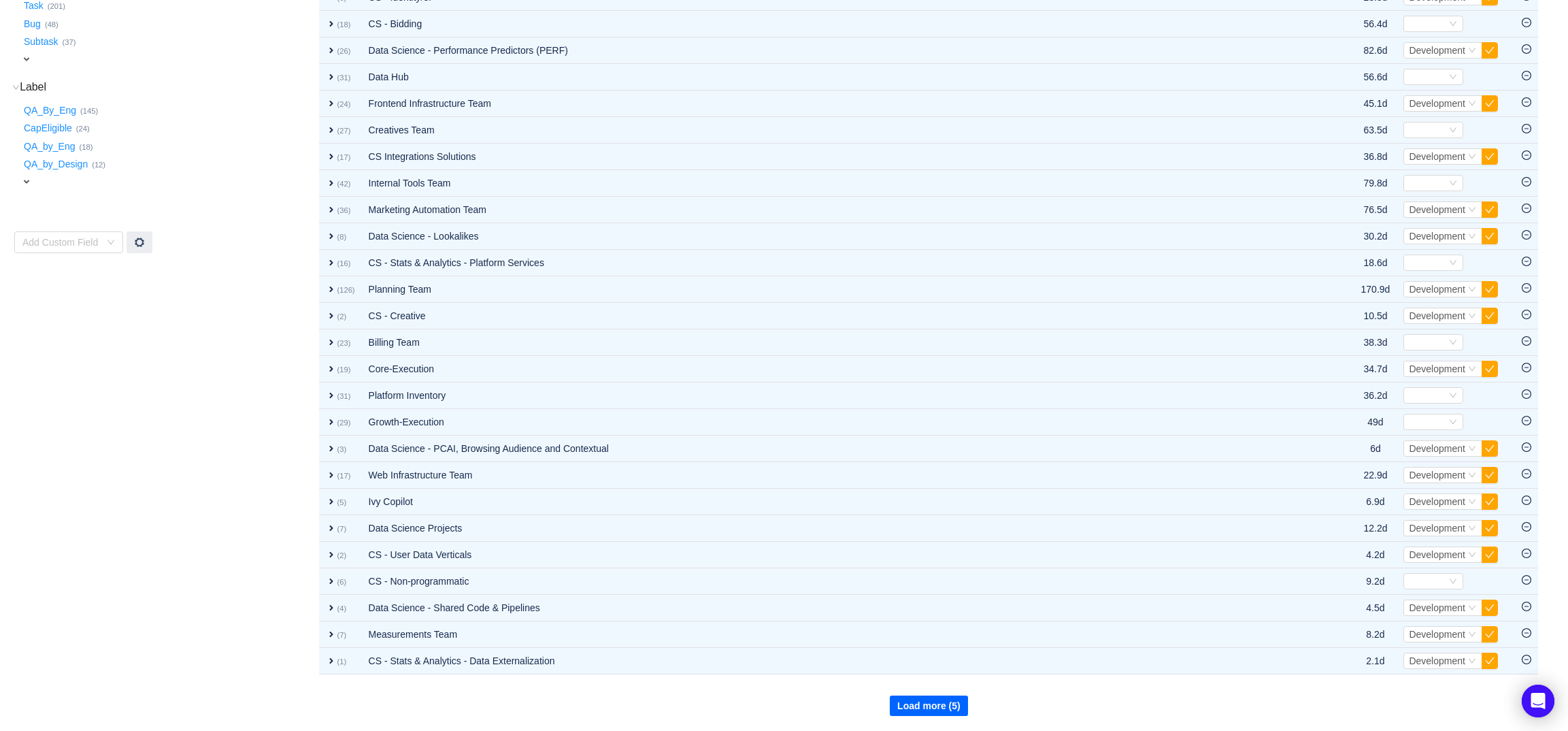
click at [928, 701] on button "Load more (5)" at bounding box center [928, 705] width 78 height 21
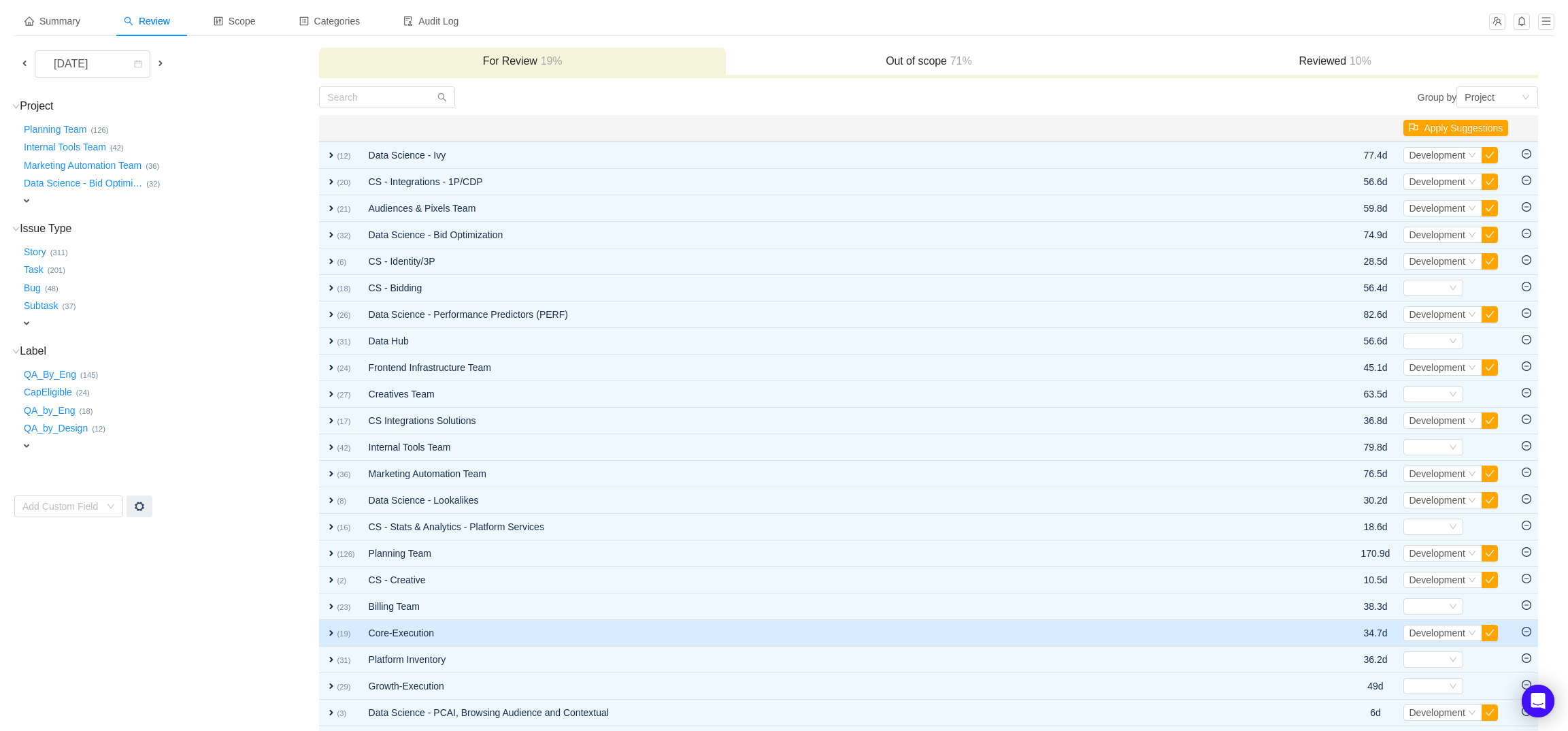
scroll to position [0, 0]
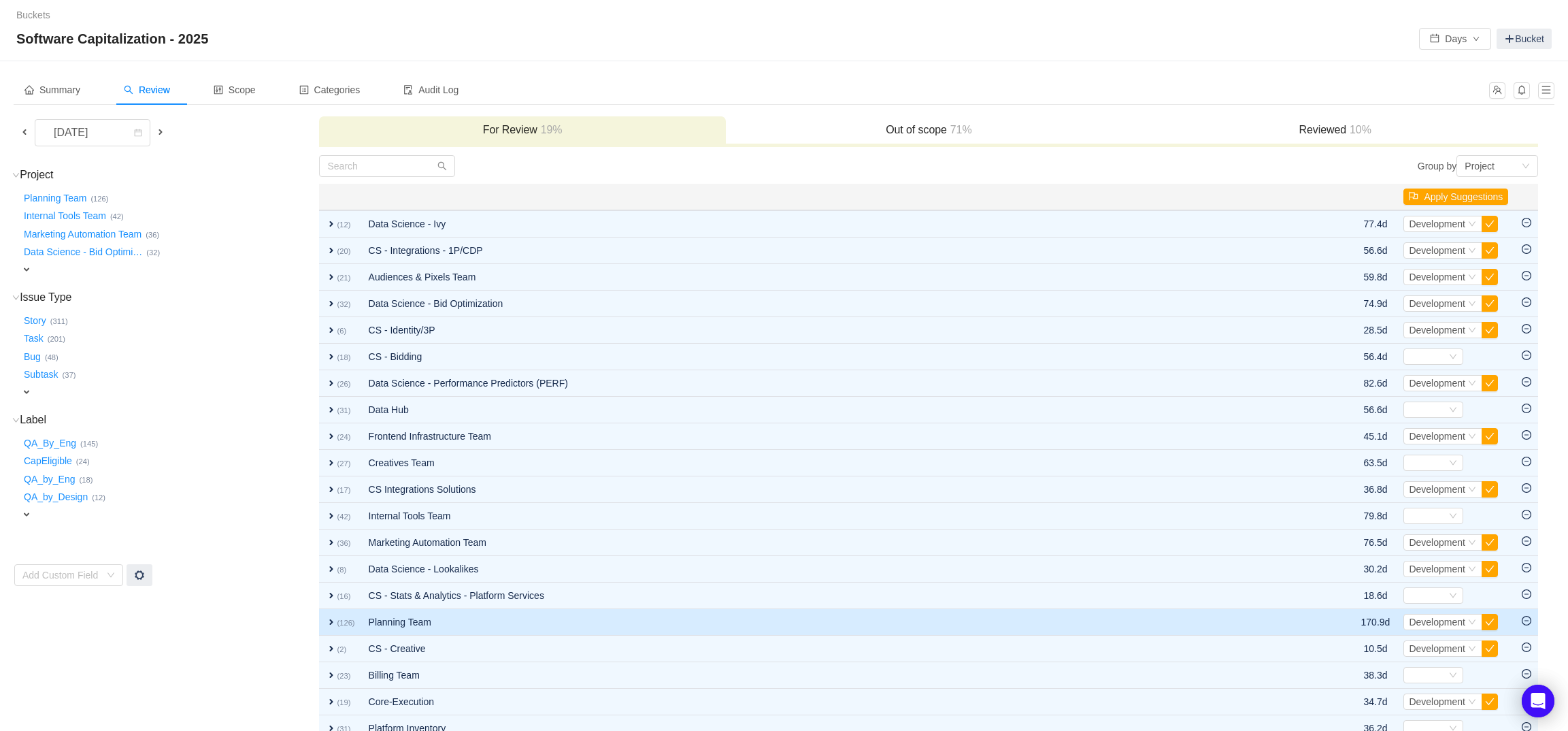
click at [437, 618] on td "Planning Team" at bounding box center [832, 622] width 942 height 26
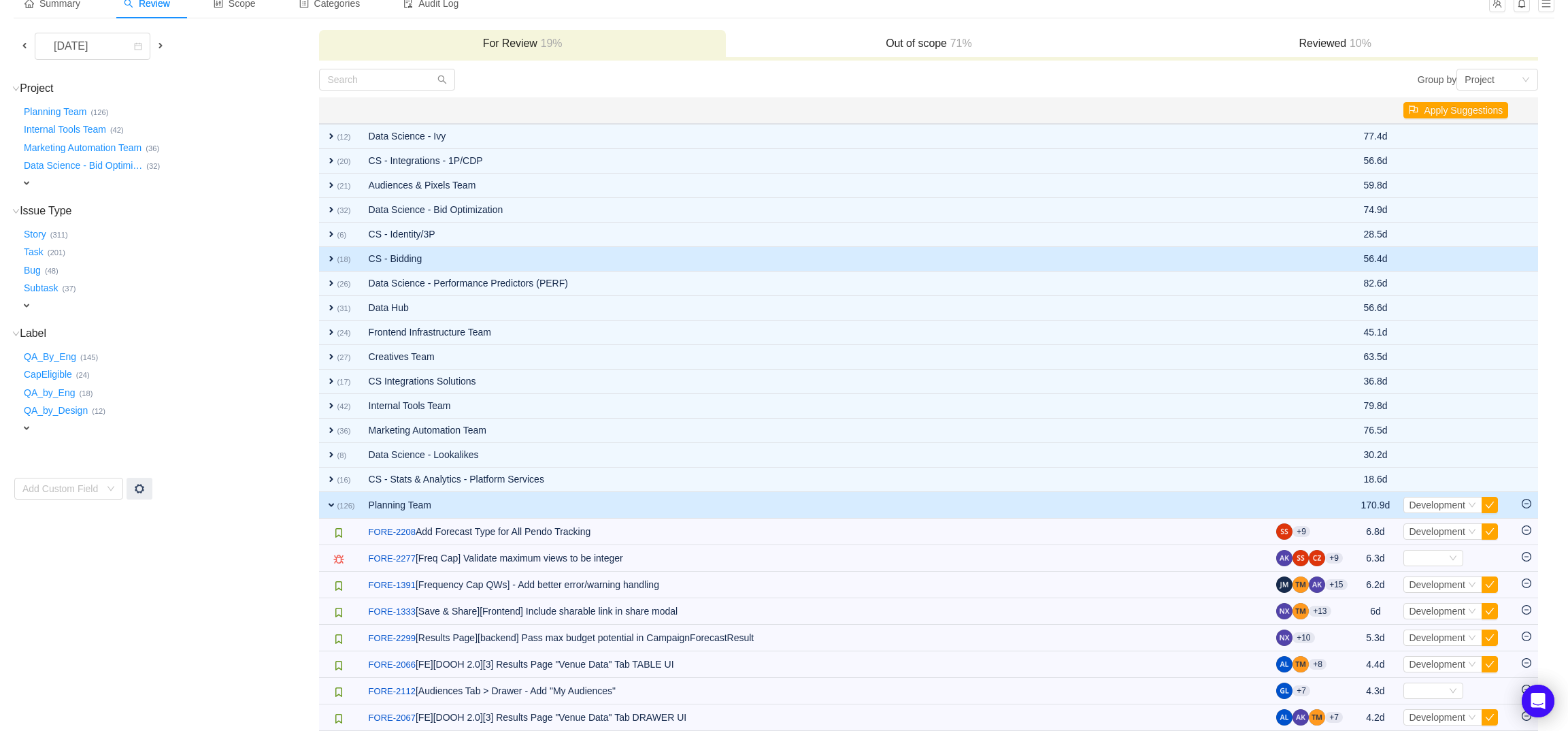
scroll to position [379, 0]
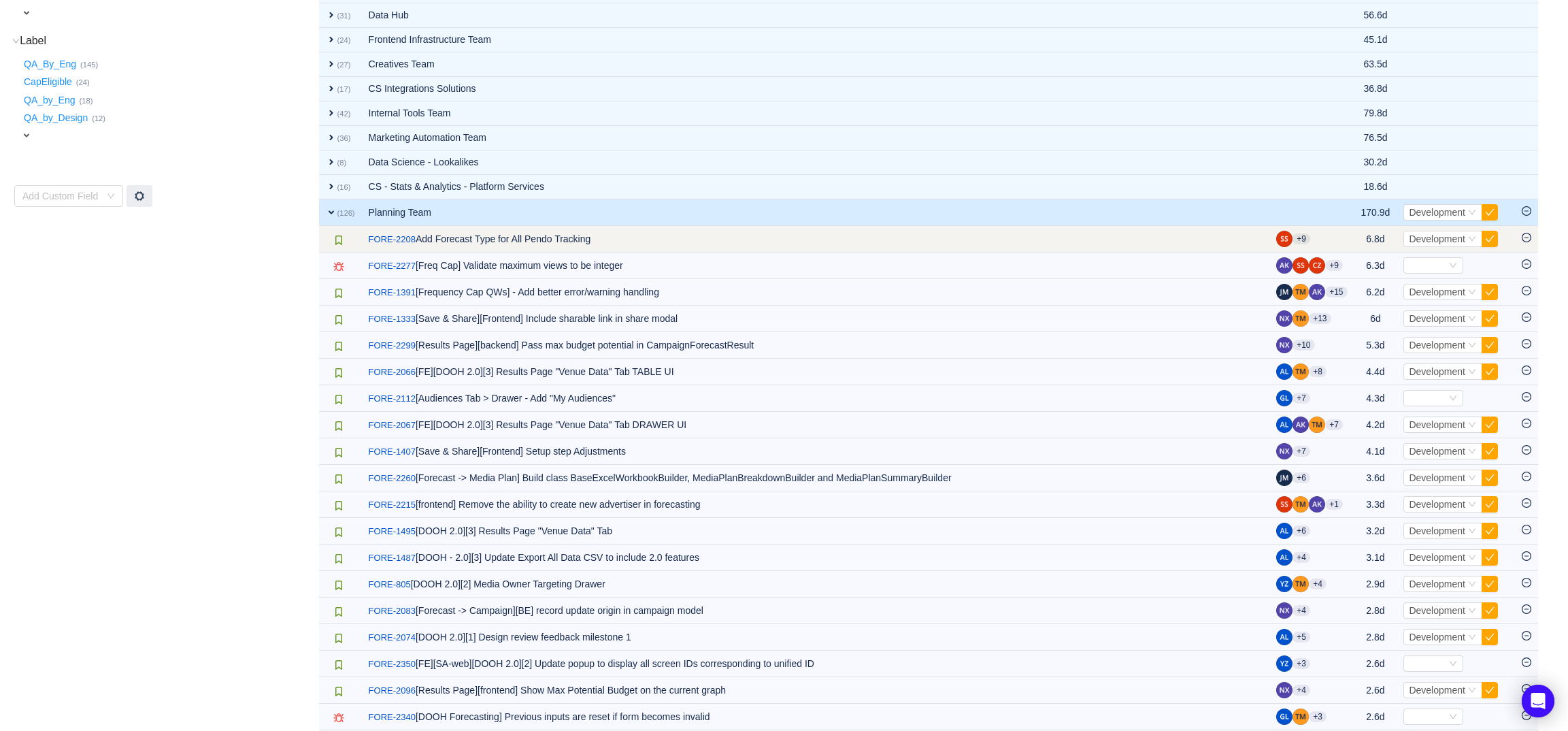
click at [1523, 238] on icon "icon: minus-circle" at bounding box center [1526, 237] width 10 height 10
click at [1525, 241] on icon "icon: minus-circle" at bounding box center [1526, 237] width 10 height 10
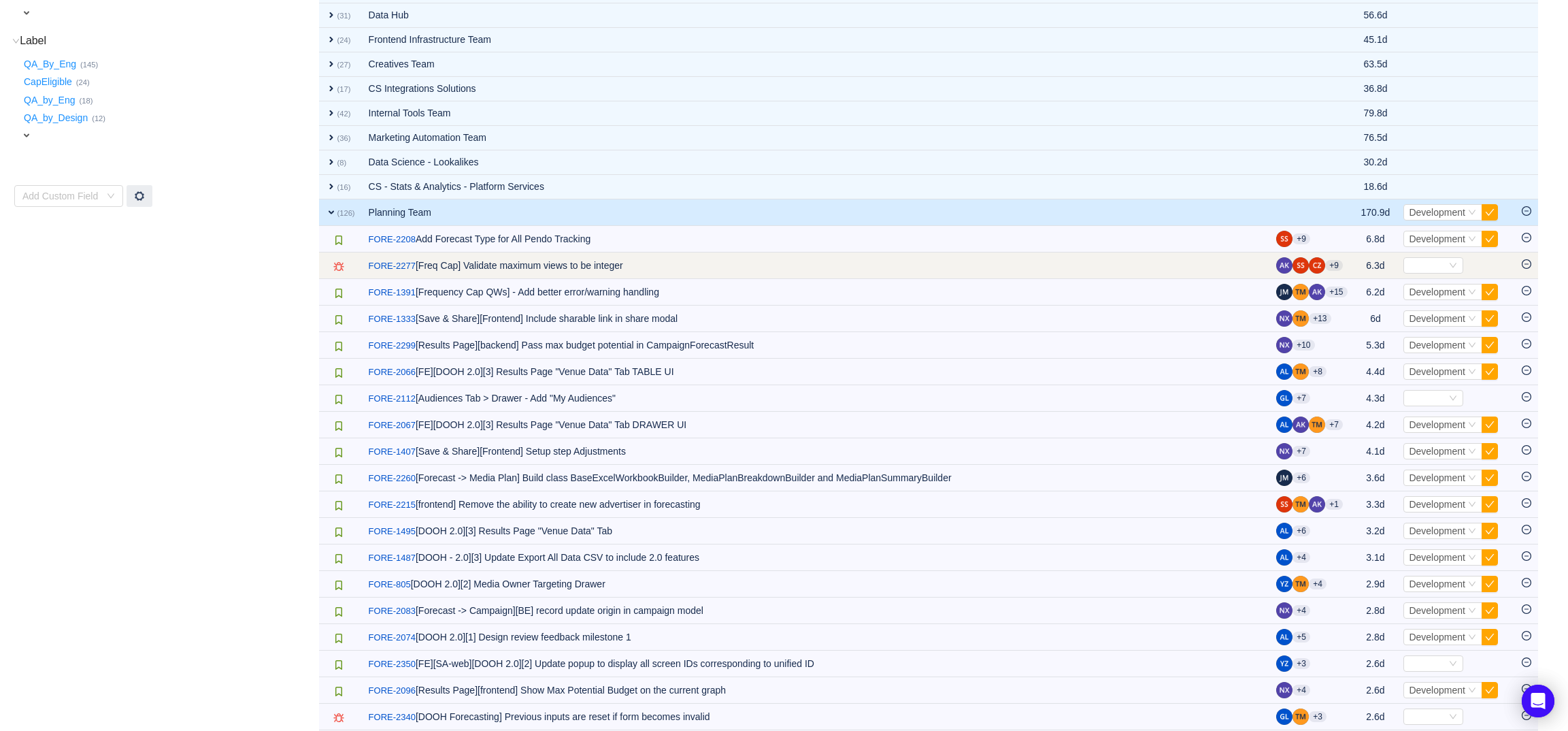
click at [1526, 260] on icon "icon: minus-circle" at bounding box center [1526, 263] width 10 height 10
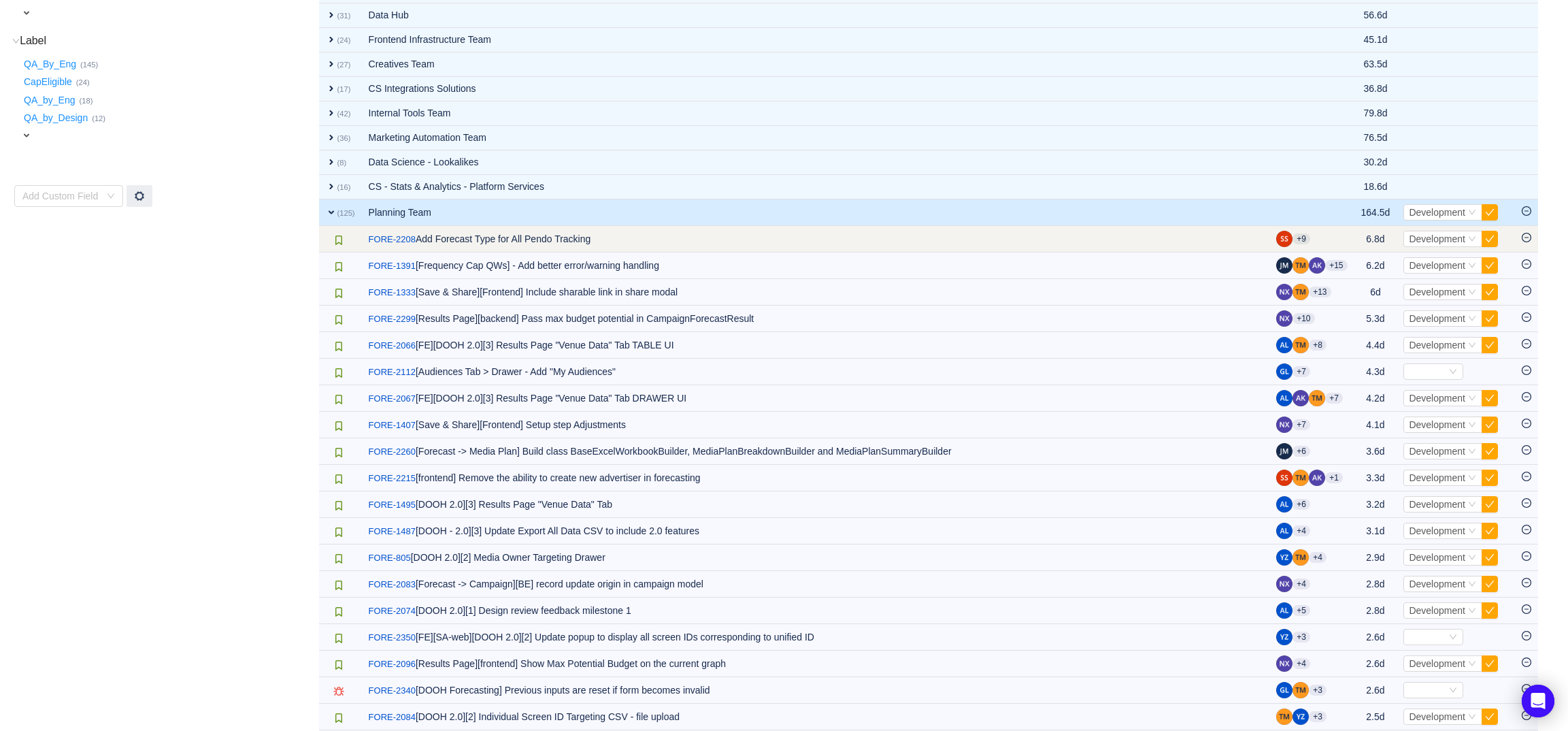
click at [1528, 242] on td at bounding box center [1526, 239] width 24 height 26
click at [1529, 241] on icon "icon: minus-circle" at bounding box center [1526, 237] width 10 height 10
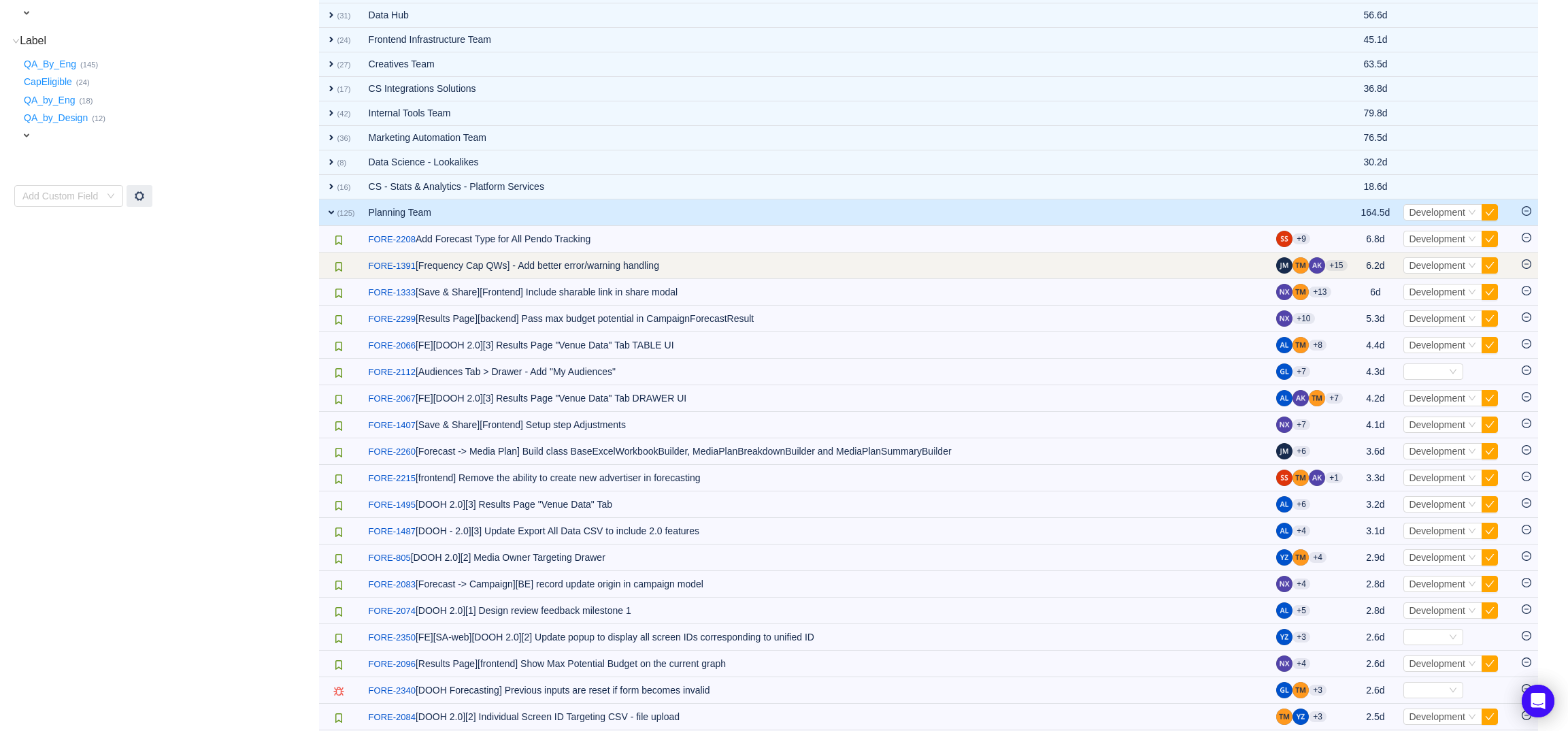
click at [1529, 268] on icon "icon: minus-circle" at bounding box center [1526, 263] width 10 height 10
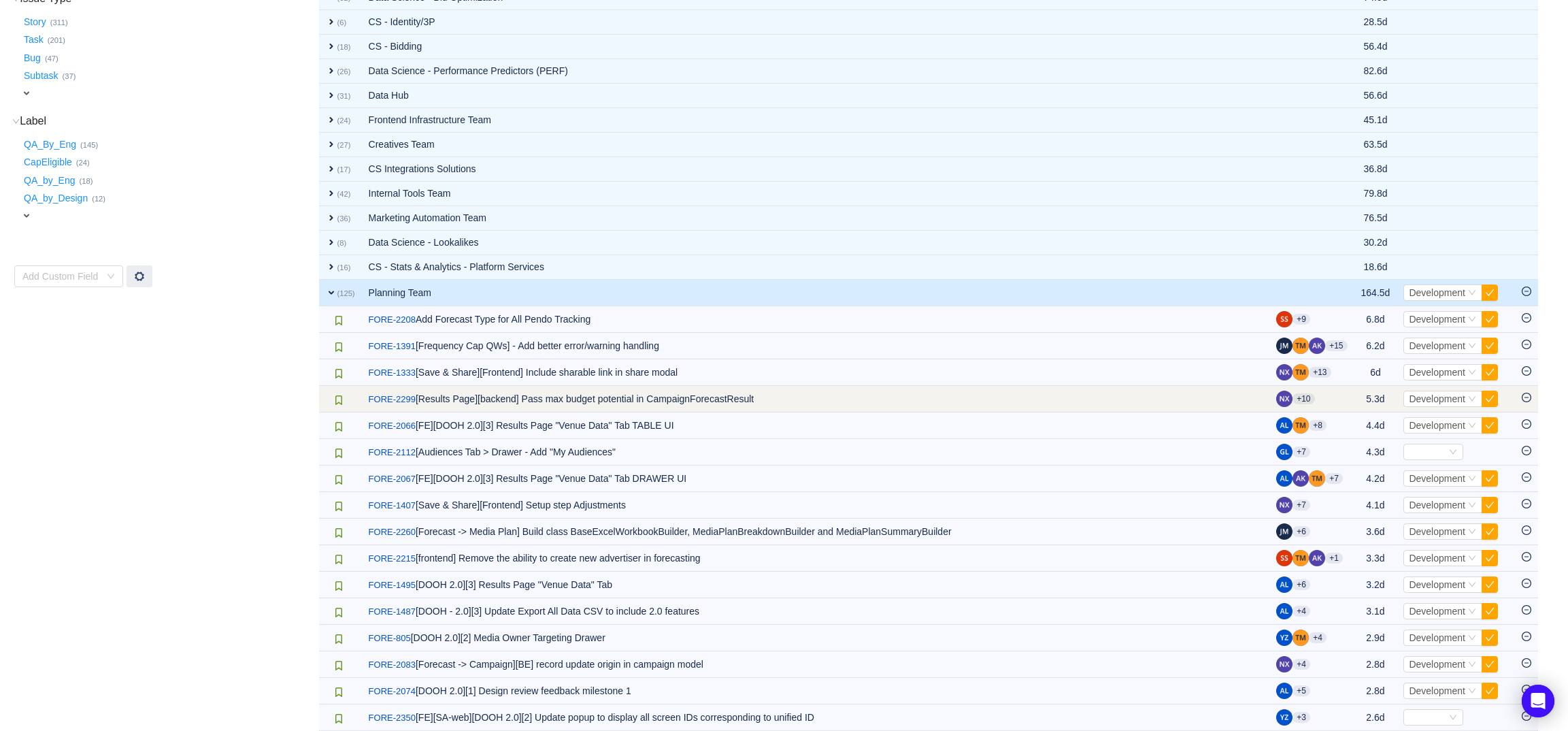
scroll to position [303, 0]
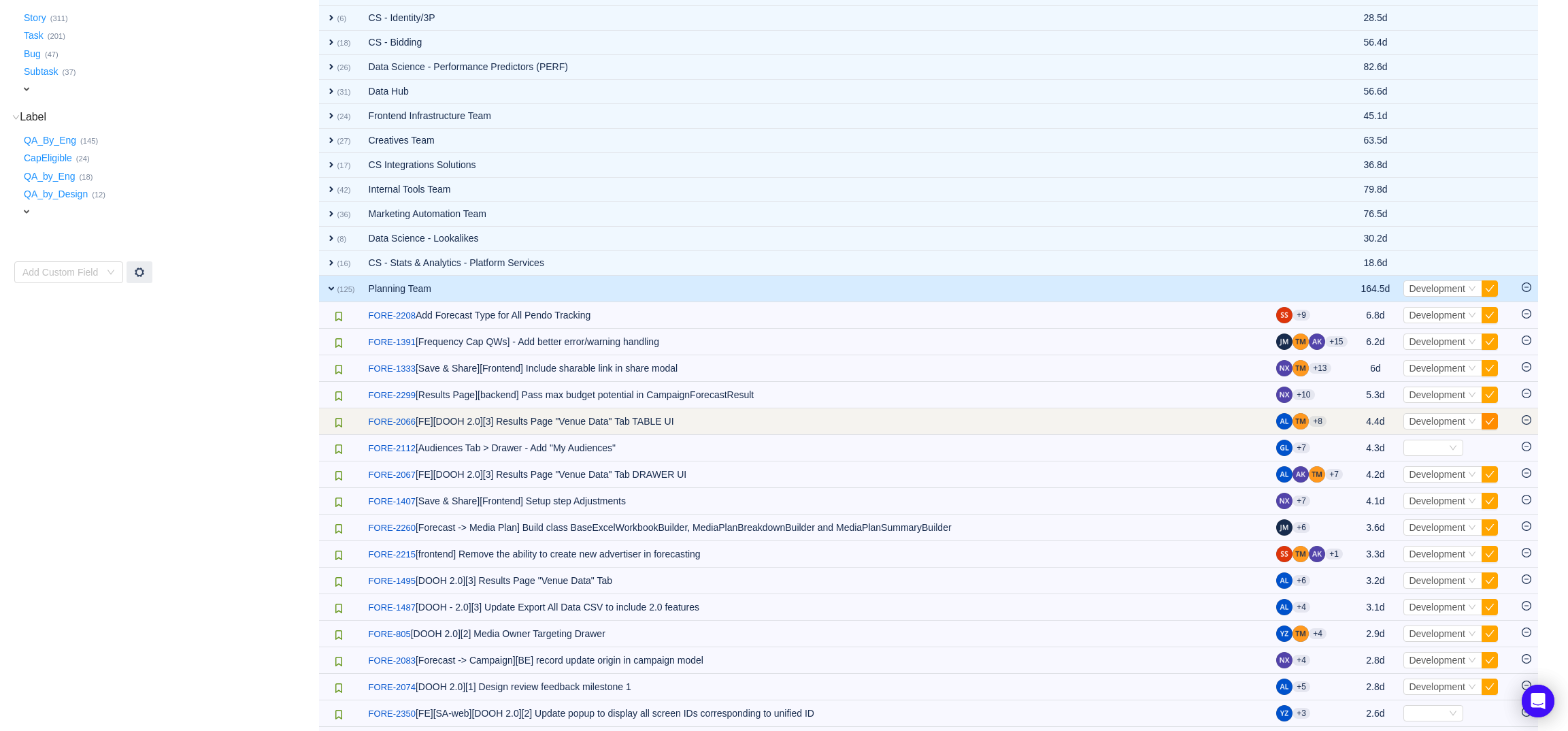
click at [1489, 422] on button "button" at bounding box center [1490, 421] width 16 height 16
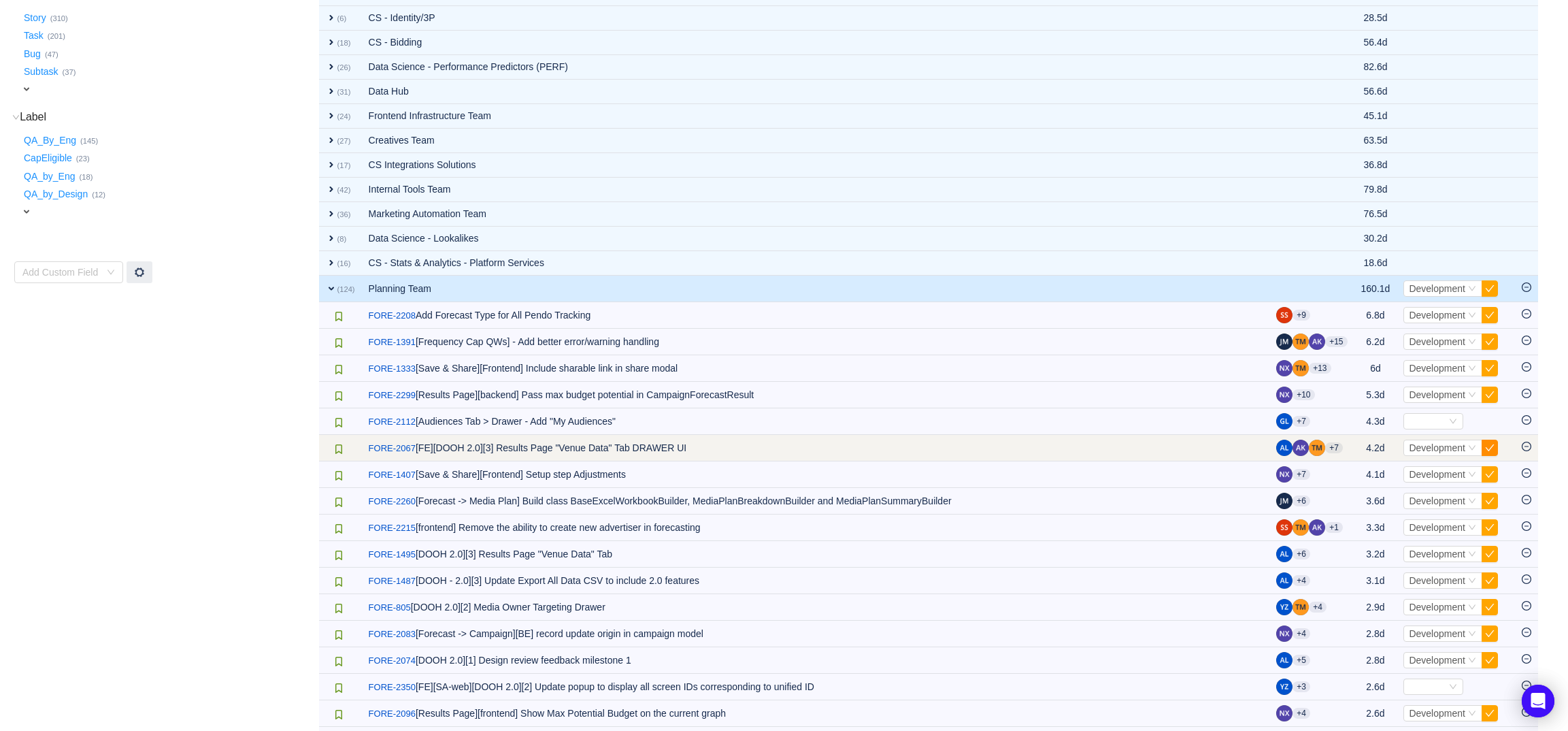
click at [1485, 449] on button "button" at bounding box center [1490, 448] width 16 height 16
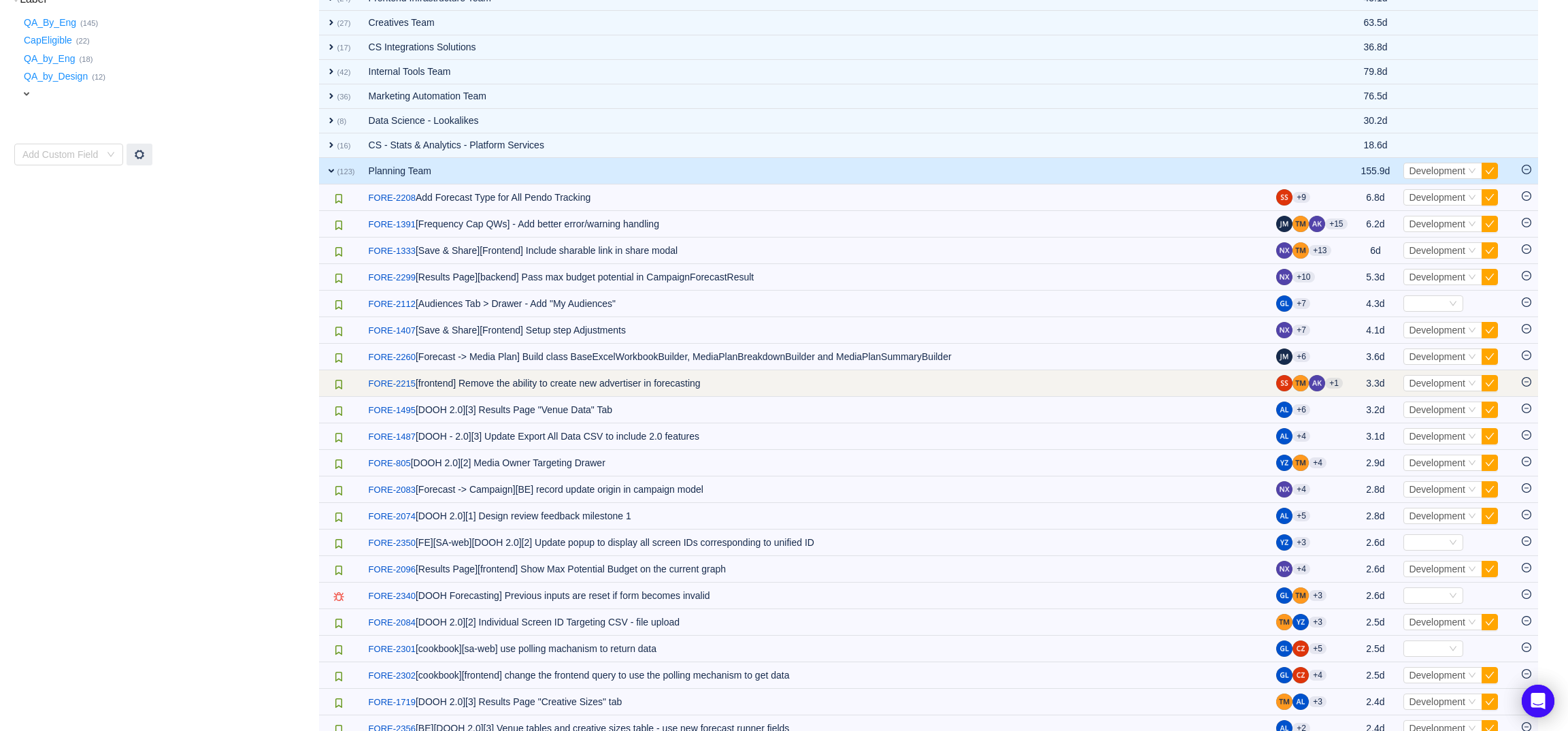
scroll to position [437, 0]
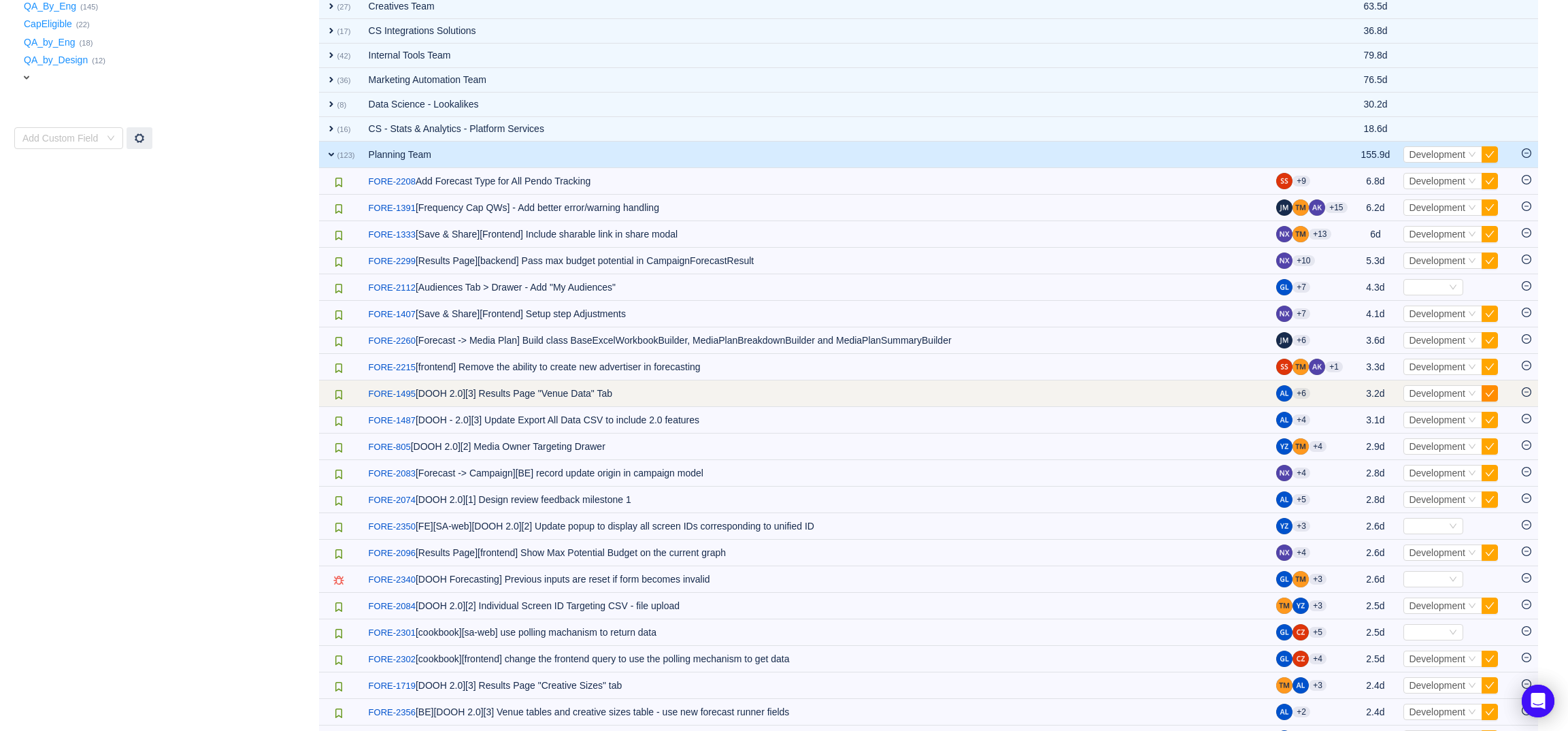
click at [1493, 392] on button "button" at bounding box center [1490, 394] width 16 height 16
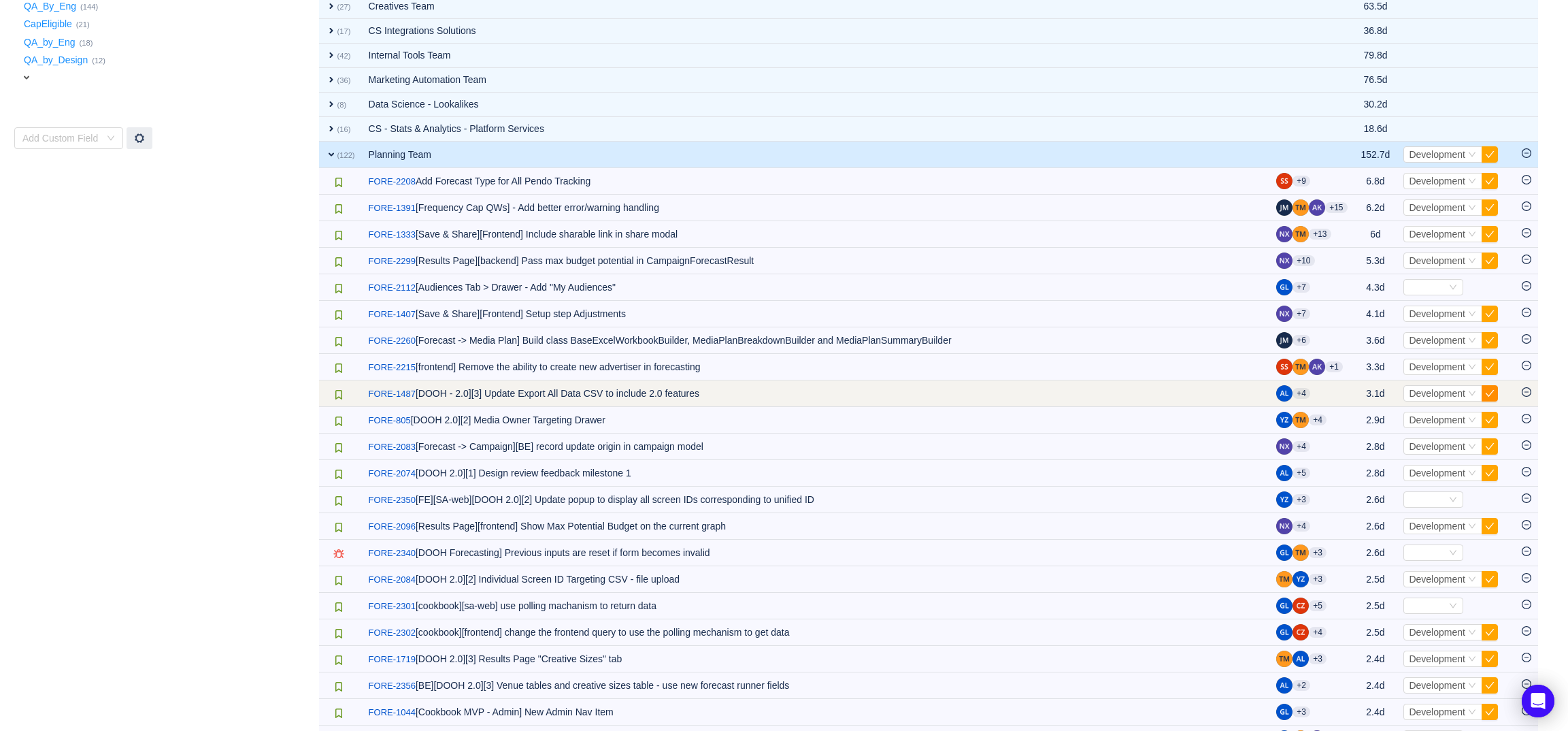
click at [1492, 397] on button "button" at bounding box center [1490, 394] width 16 height 16
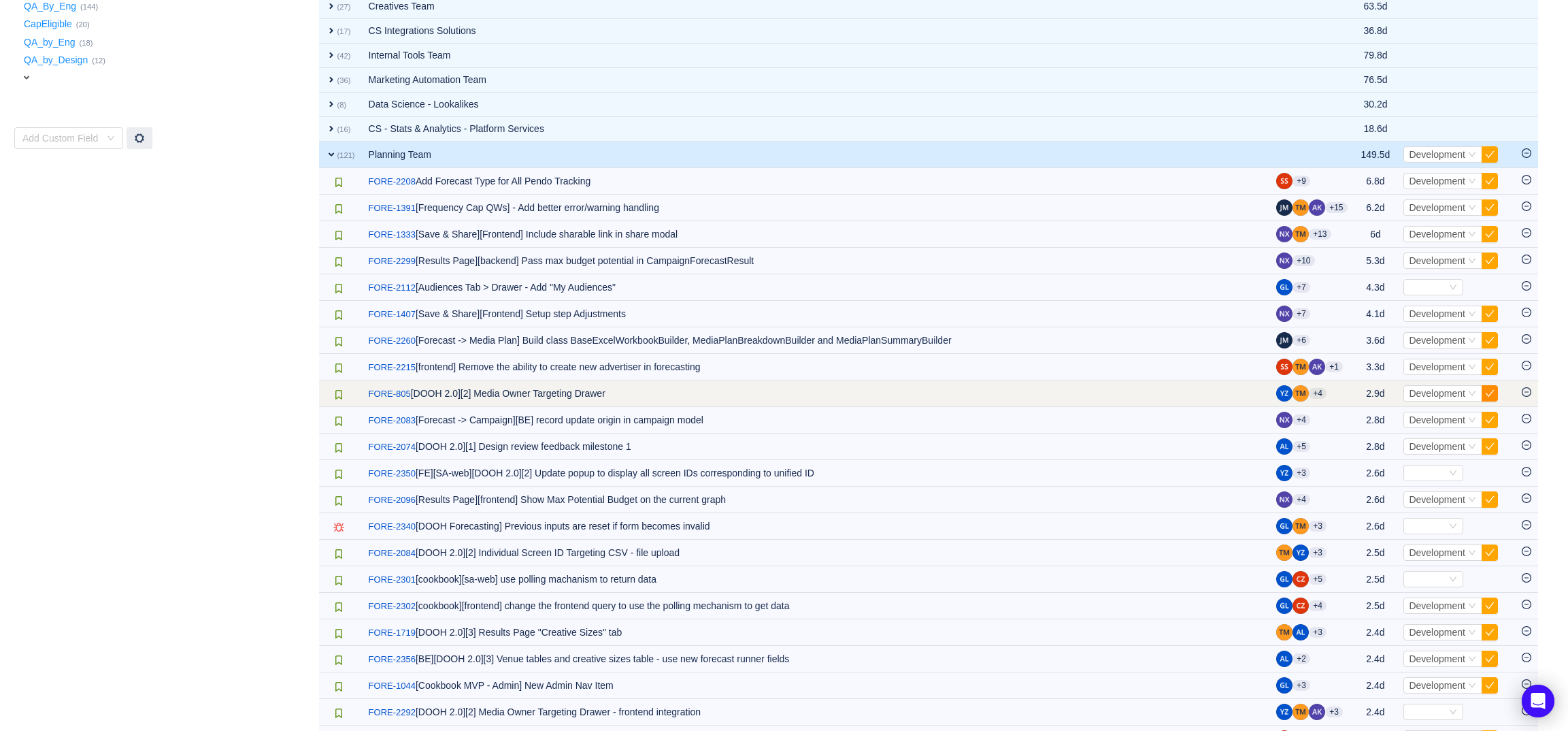
click at [1492, 397] on button "button" at bounding box center [1490, 394] width 16 height 16
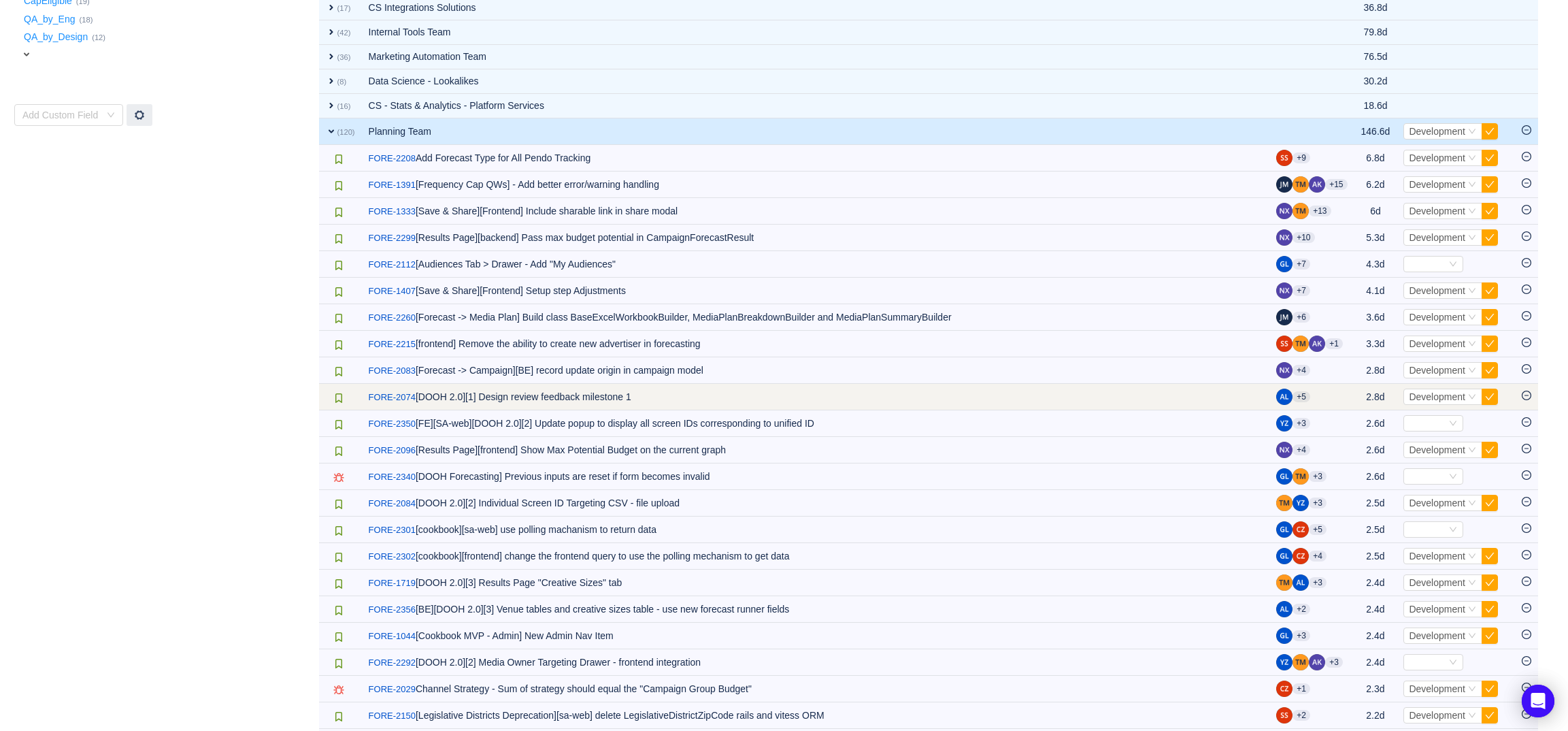
scroll to position [467, 0]
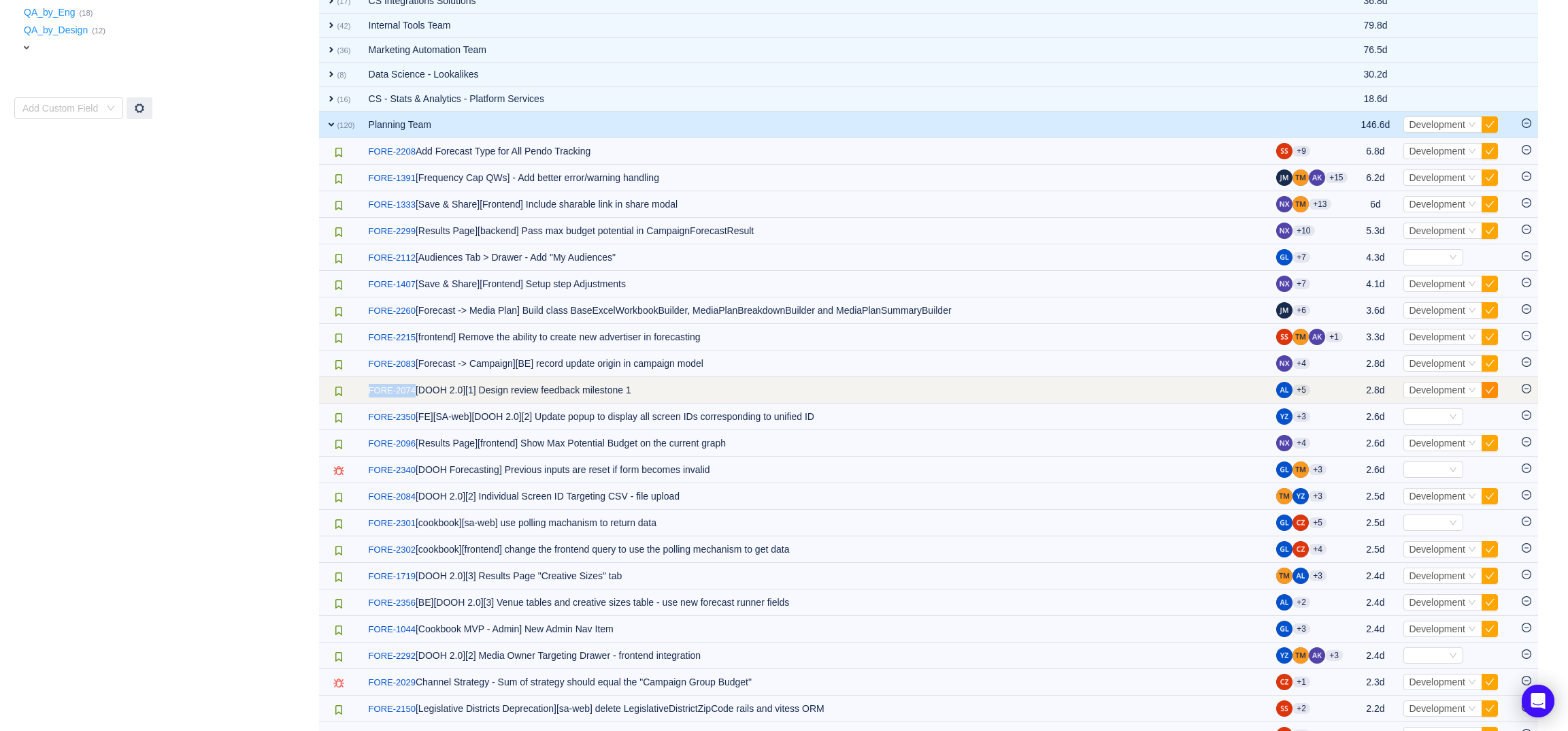
click at [1489, 391] on button "button" at bounding box center [1490, 390] width 16 height 16
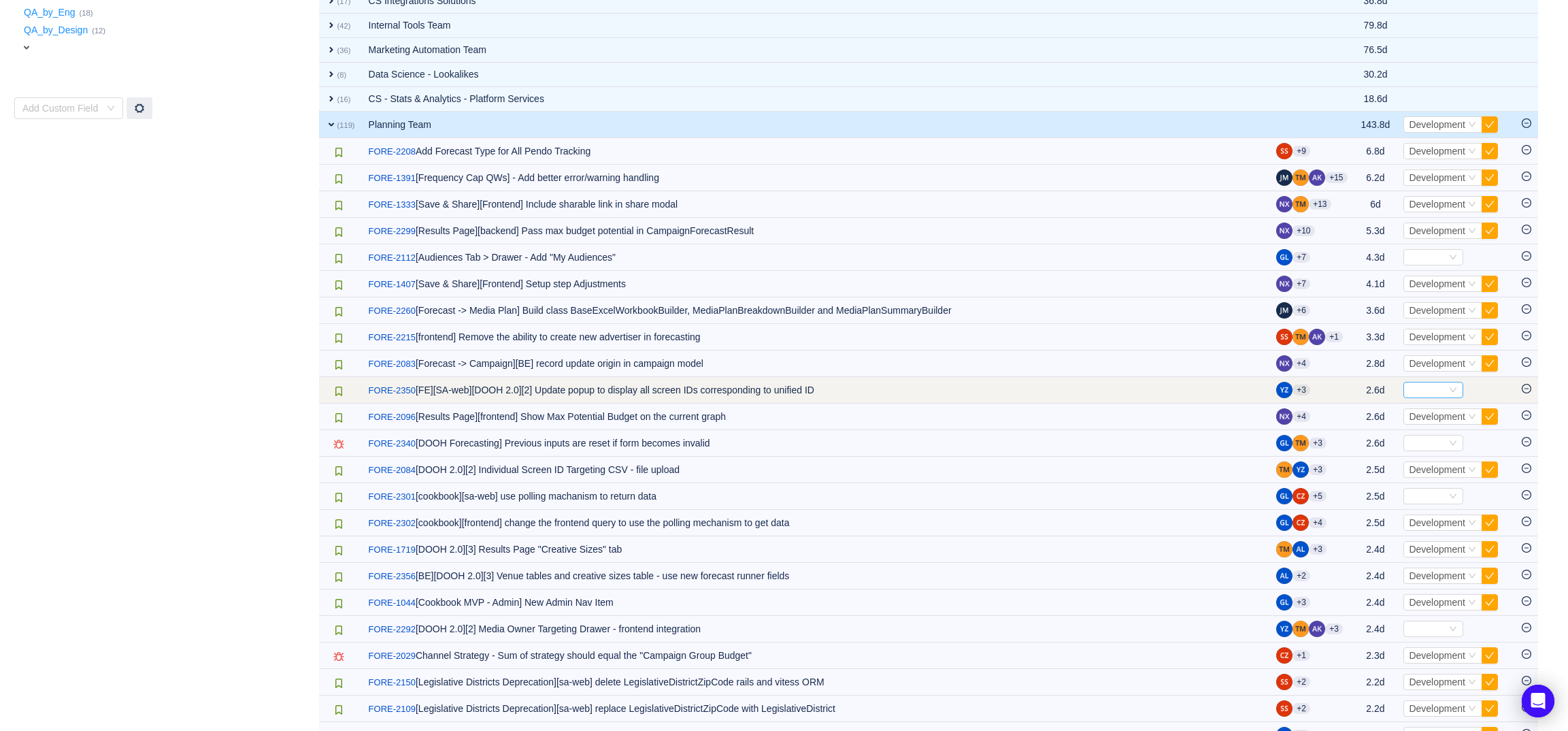
click at [1452, 391] on icon "icon: down" at bounding box center [1453, 389] width 8 height 8
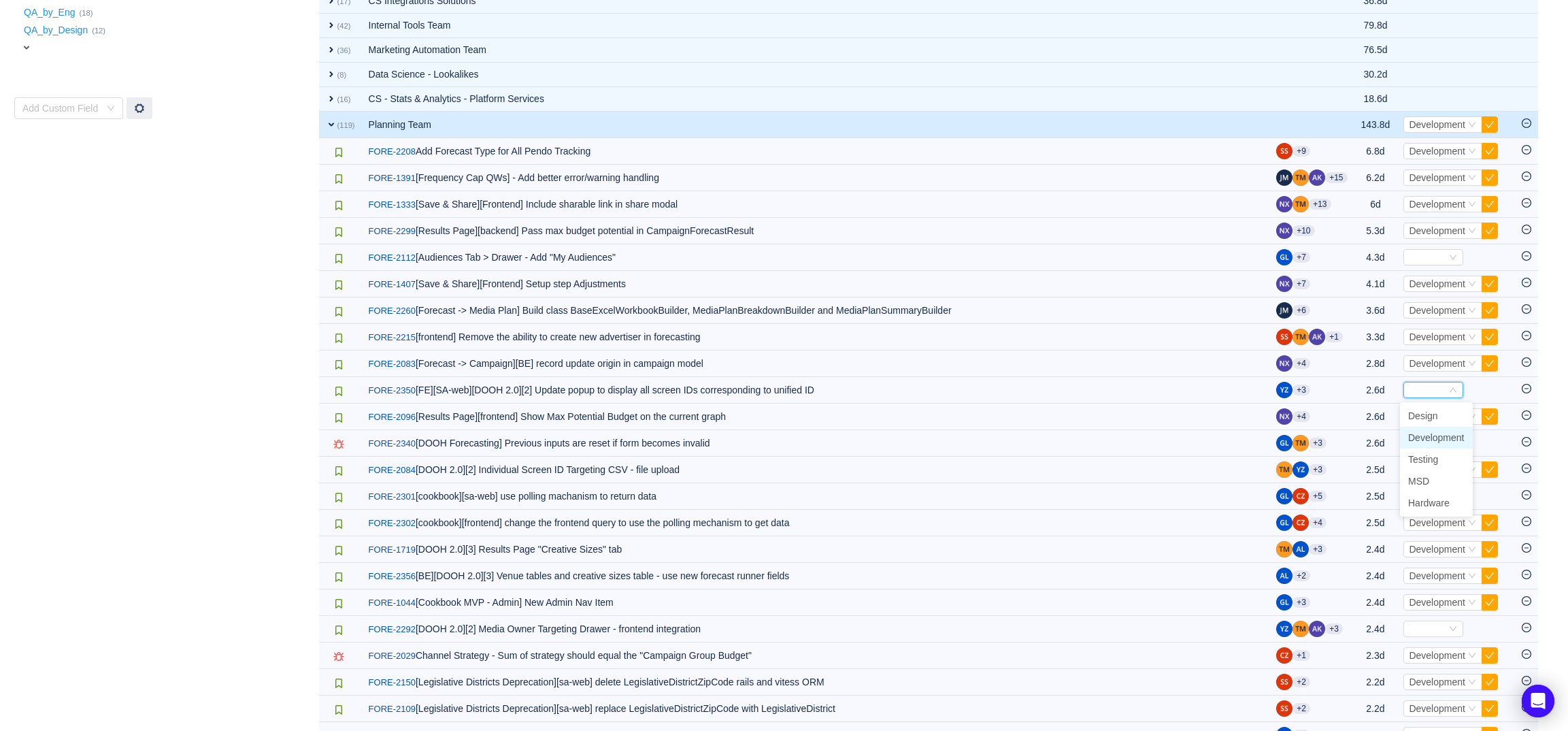
click at [1449, 434] on span "Development" at bounding box center [1436, 437] width 56 height 11
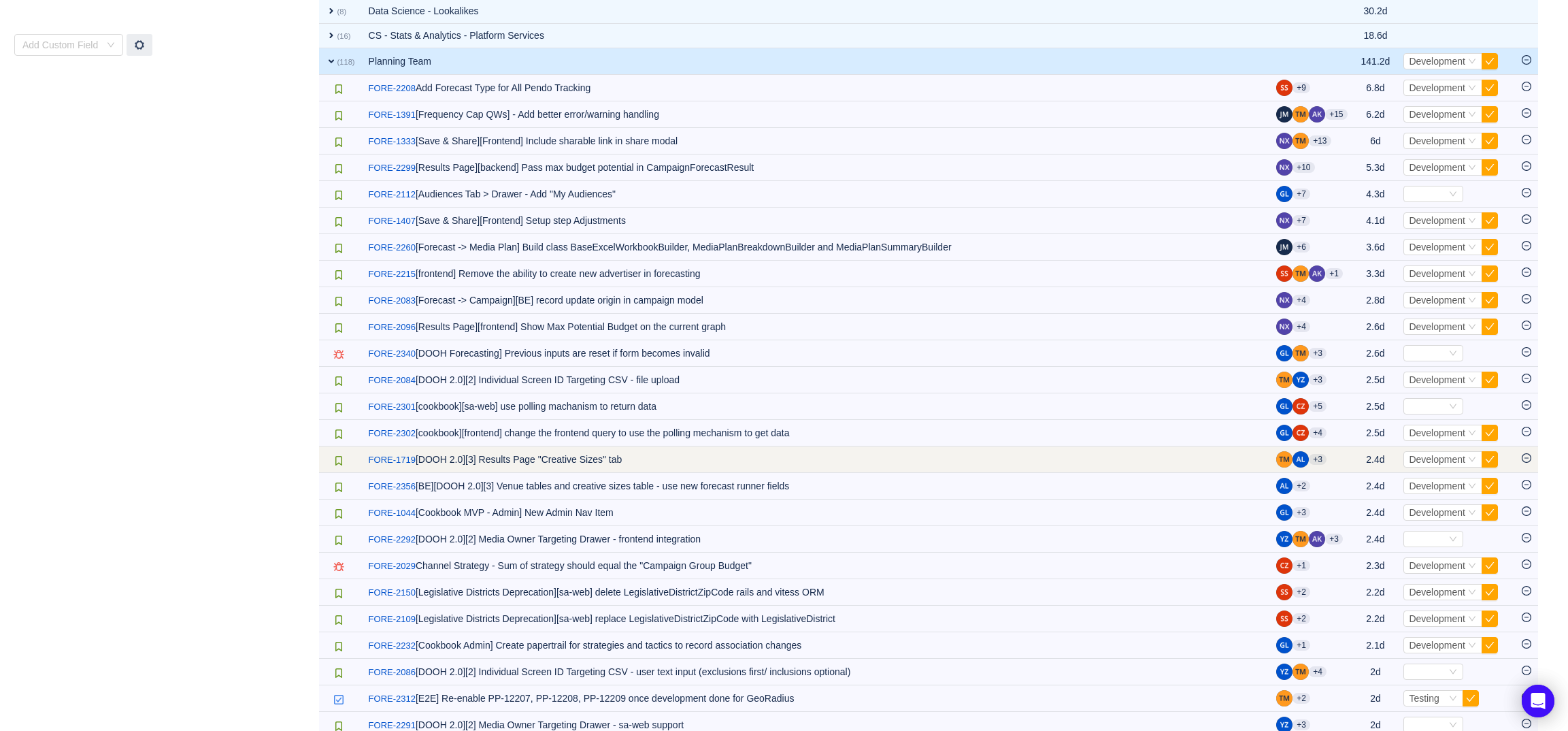
scroll to position [575, 0]
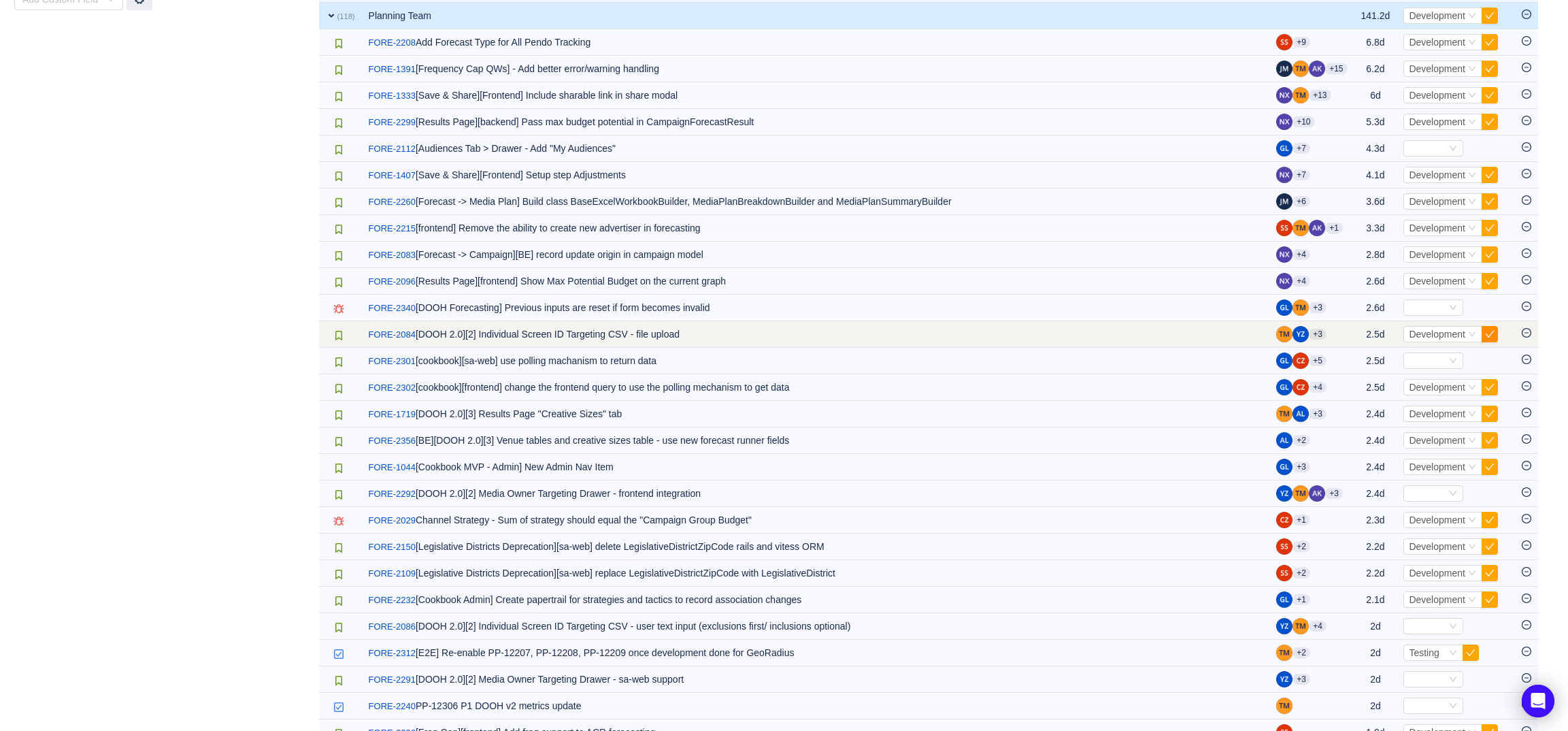
click at [1487, 333] on button "button" at bounding box center [1490, 334] width 16 height 16
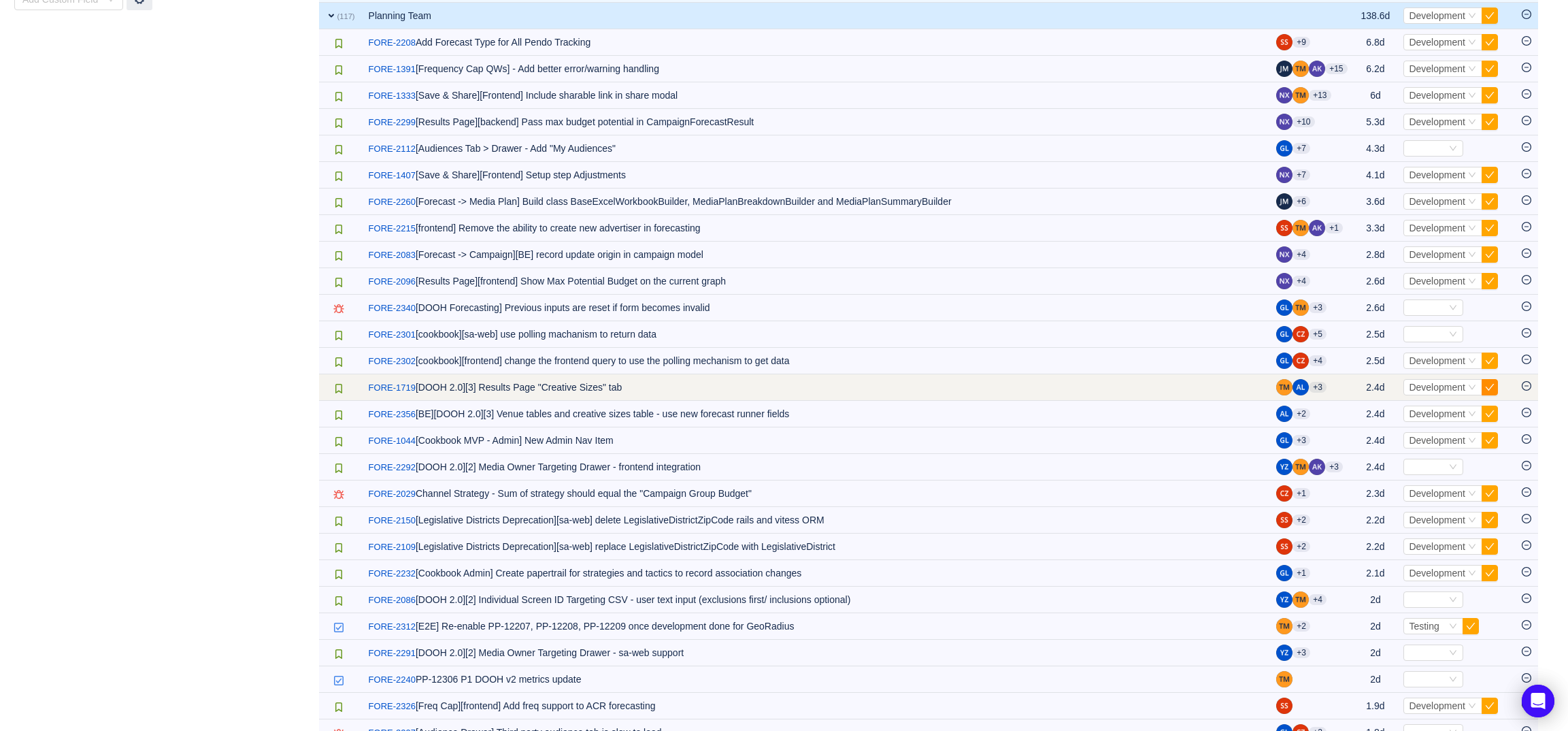
click at [1490, 394] on button "button" at bounding box center [1490, 387] width 16 height 16
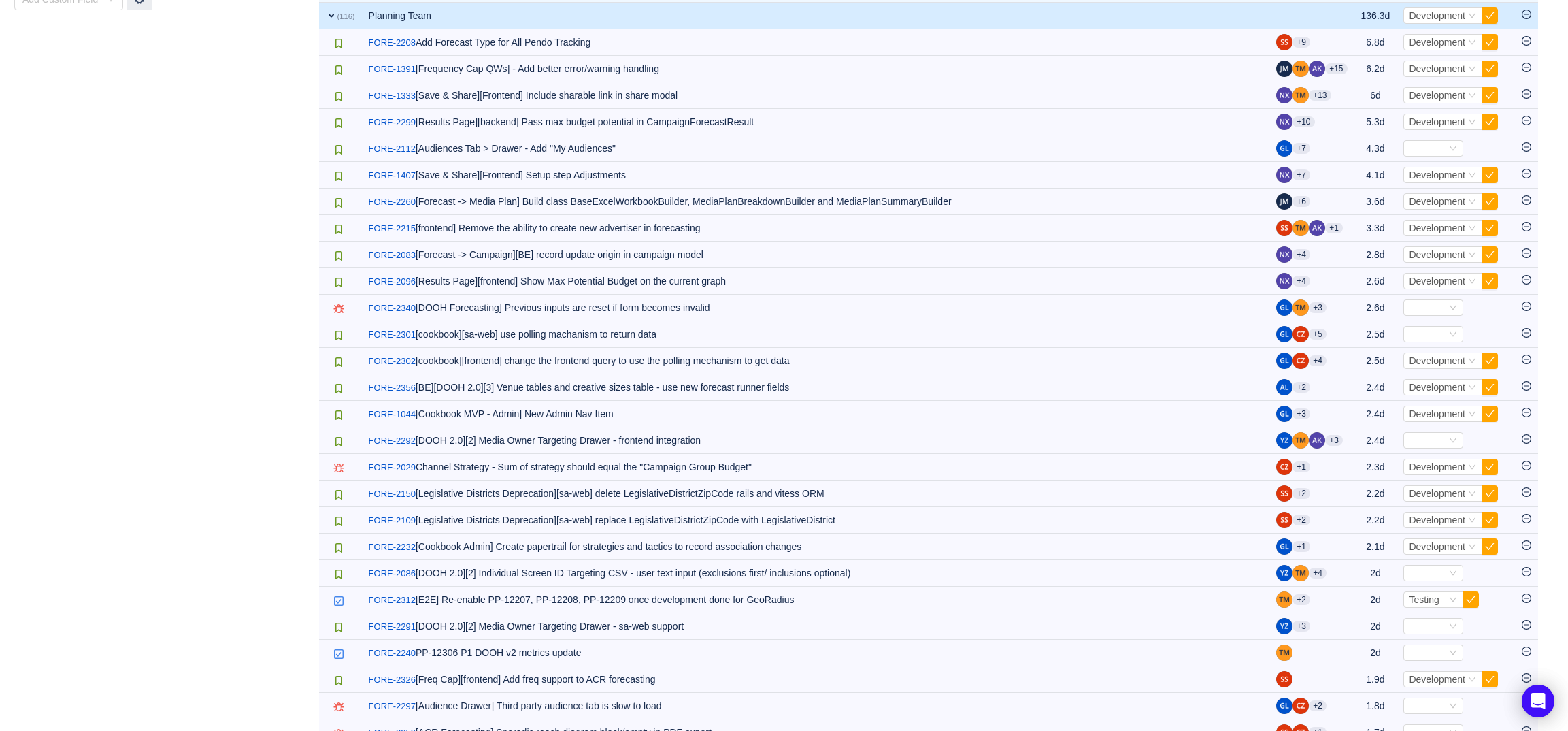
click at [1490, 394] on button "button" at bounding box center [1490, 387] width 16 height 16
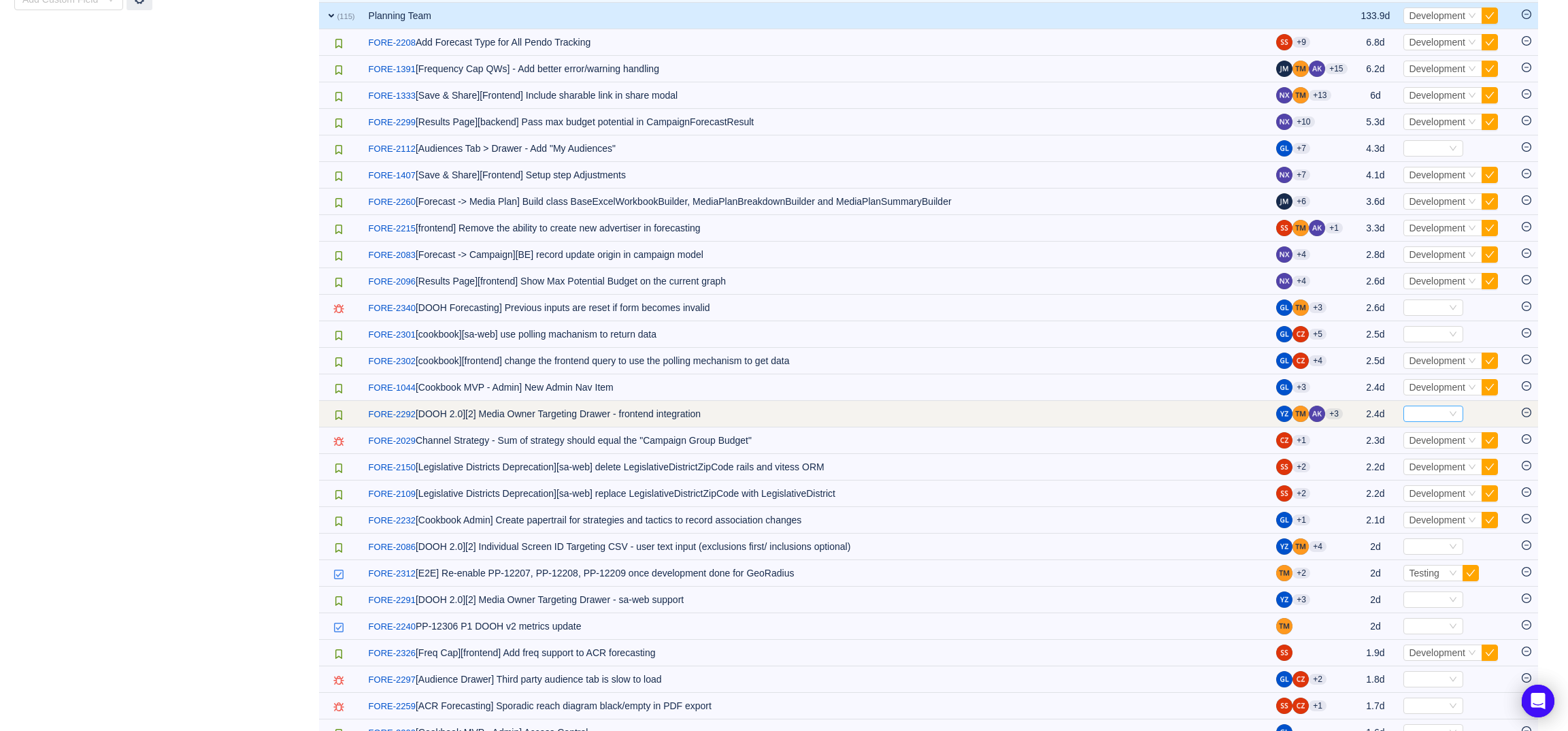
click at [1438, 416] on div "Select" at bounding box center [1427, 413] width 37 height 15
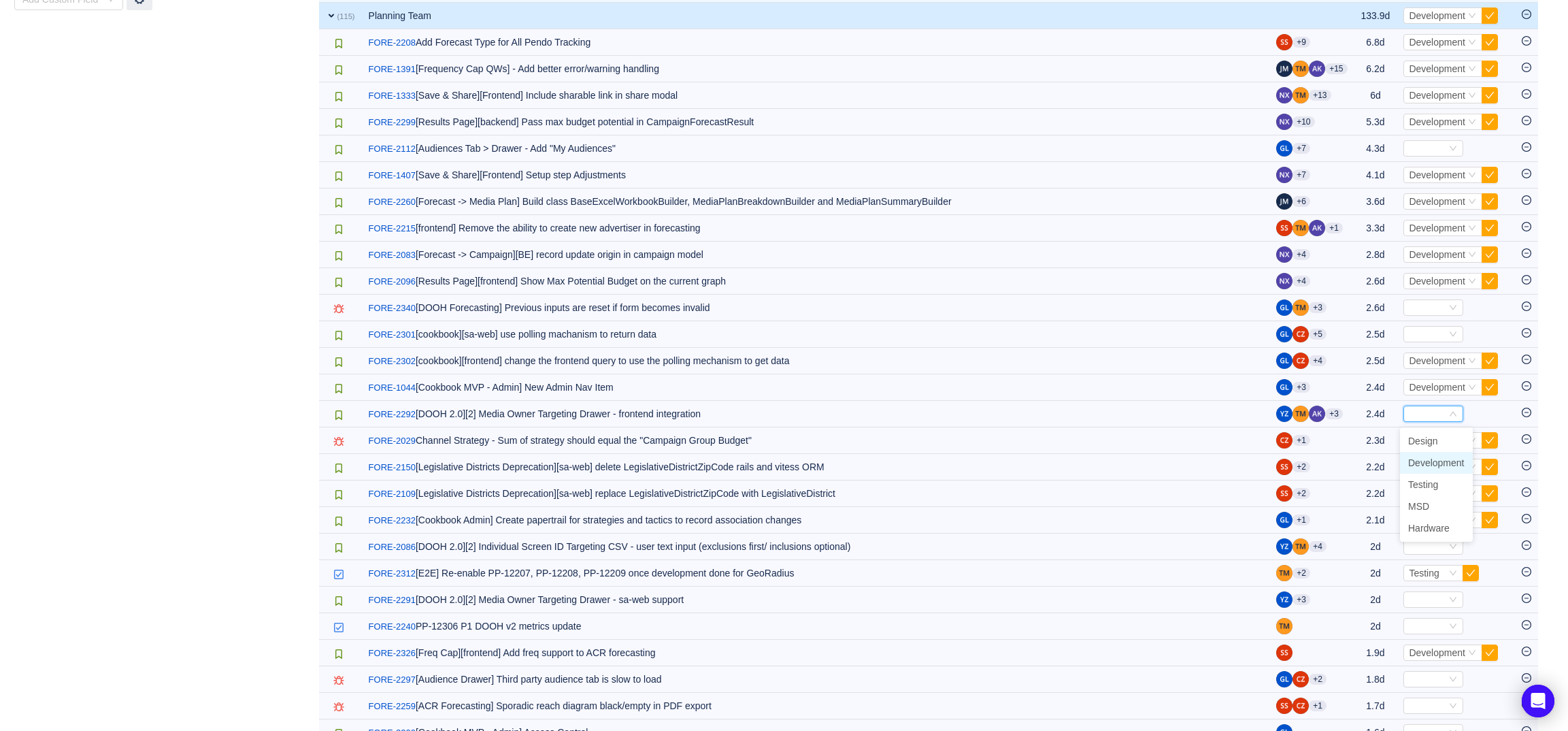
click at [1432, 463] on span "Development" at bounding box center [1436, 462] width 56 height 11
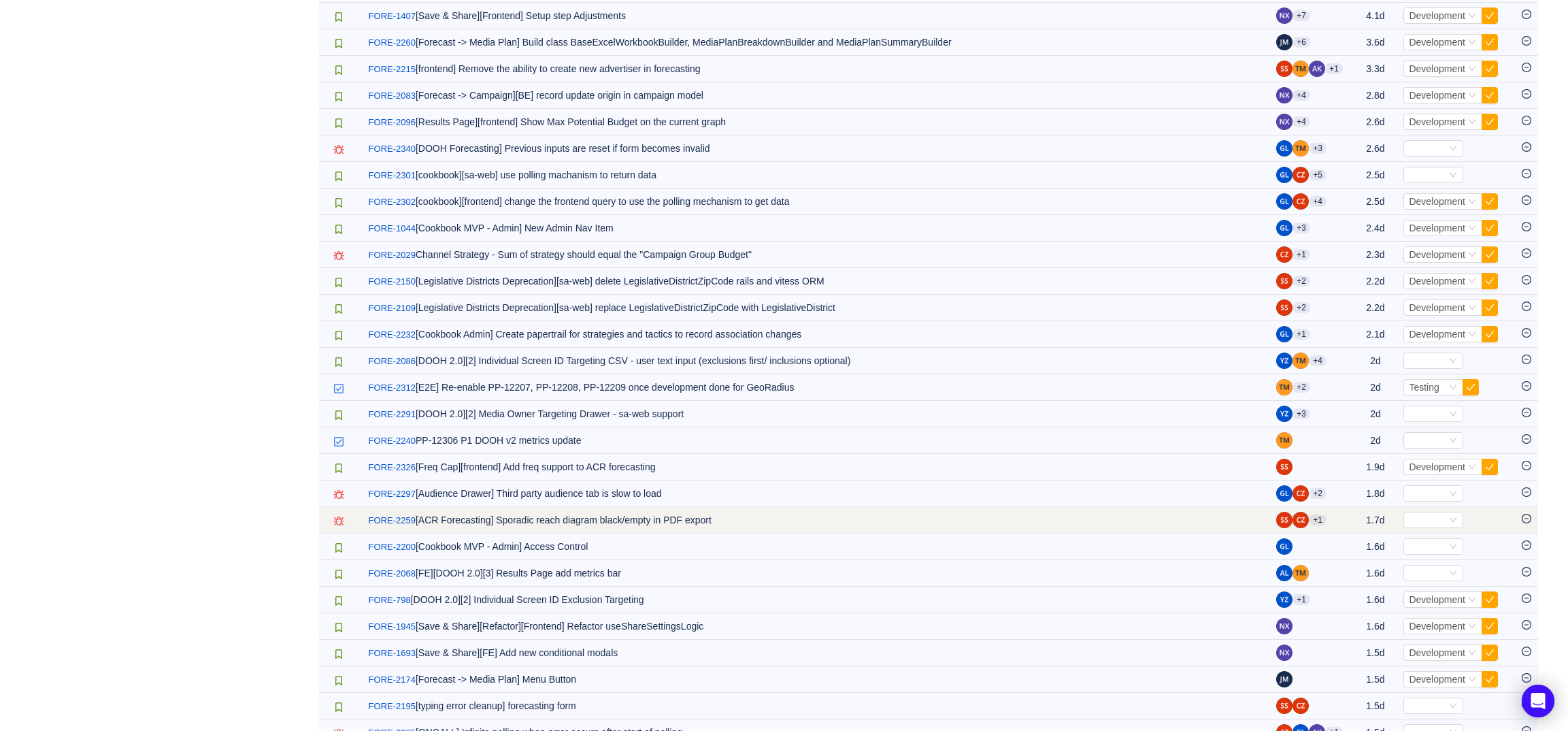
scroll to position [740, 0]
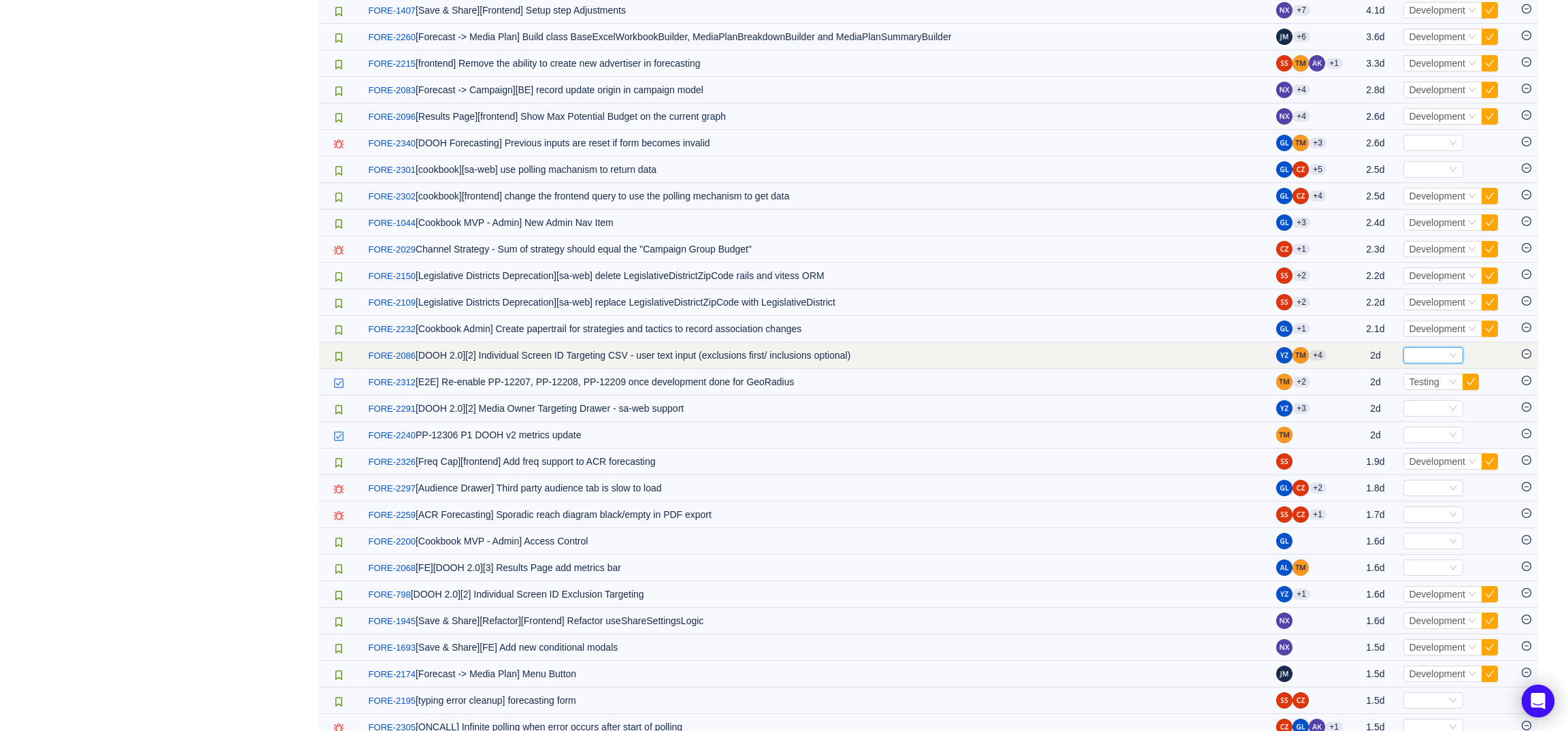
click at [1440, 358] on div "Select" at bounding box center [1427, 355] width 37 height 15
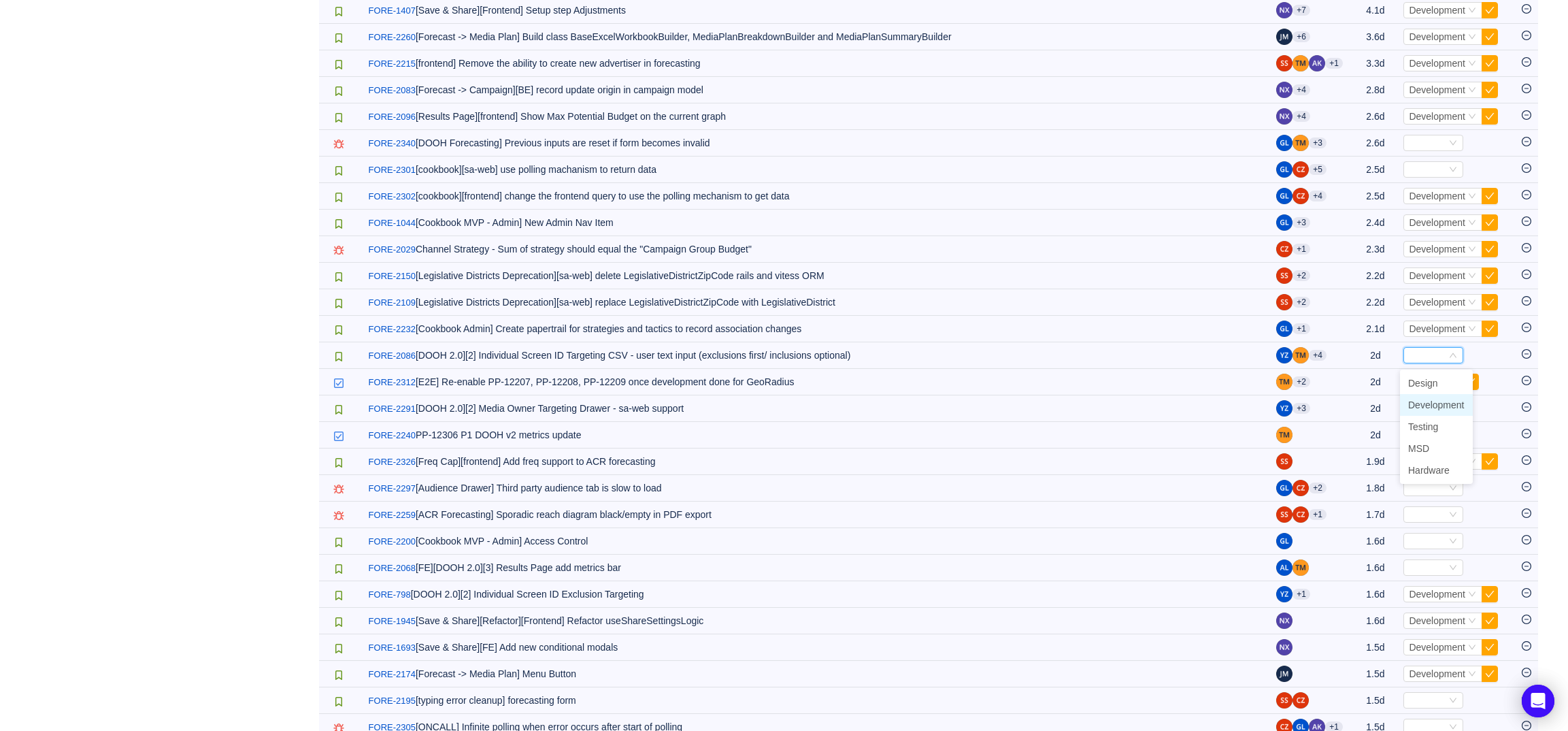
click at [1434, 402] on span "Development" at bounding box center [1436, 404] width 56 height 11
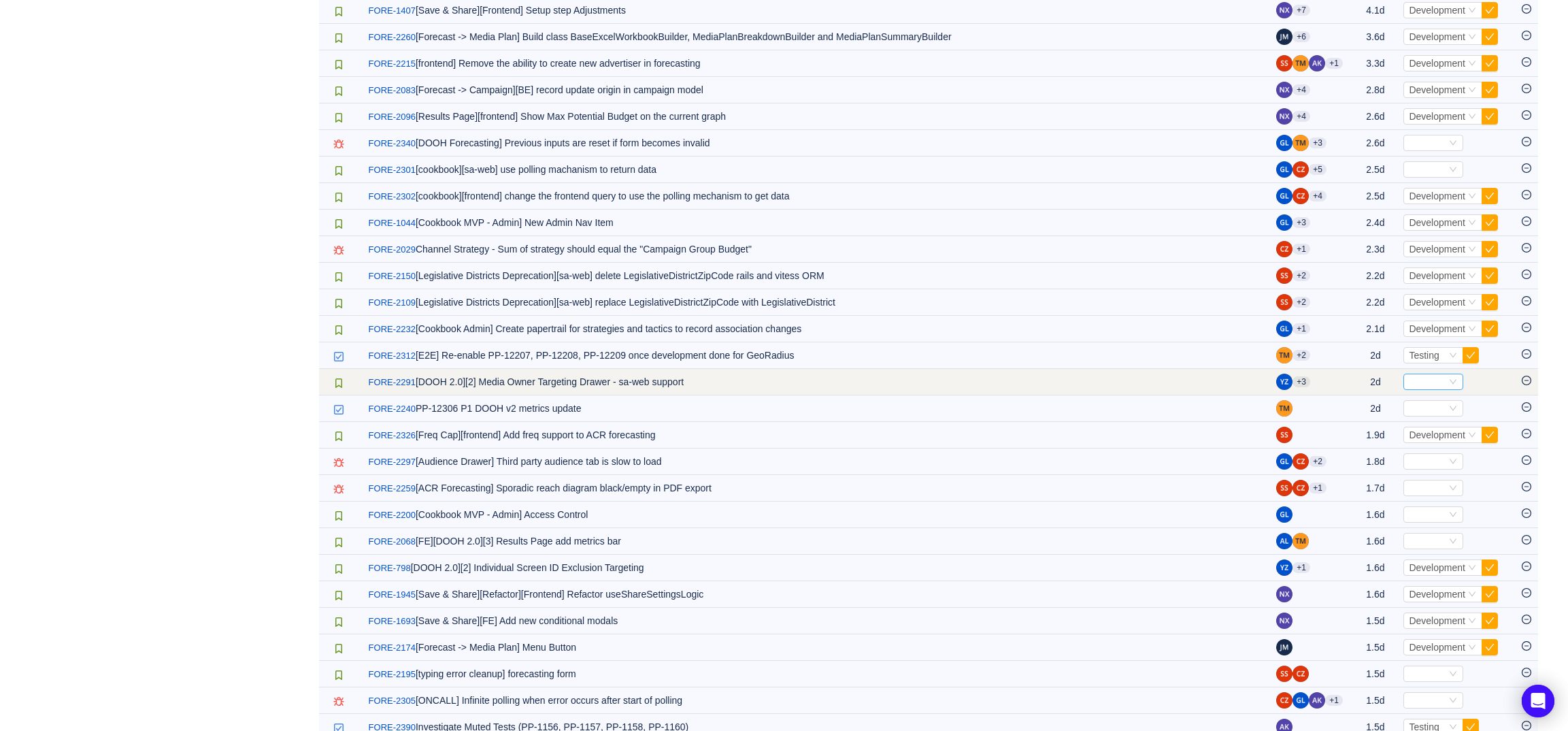
click at [1416, 384] on div "Select" at bounding box center [1427, 382] width 37 height 15
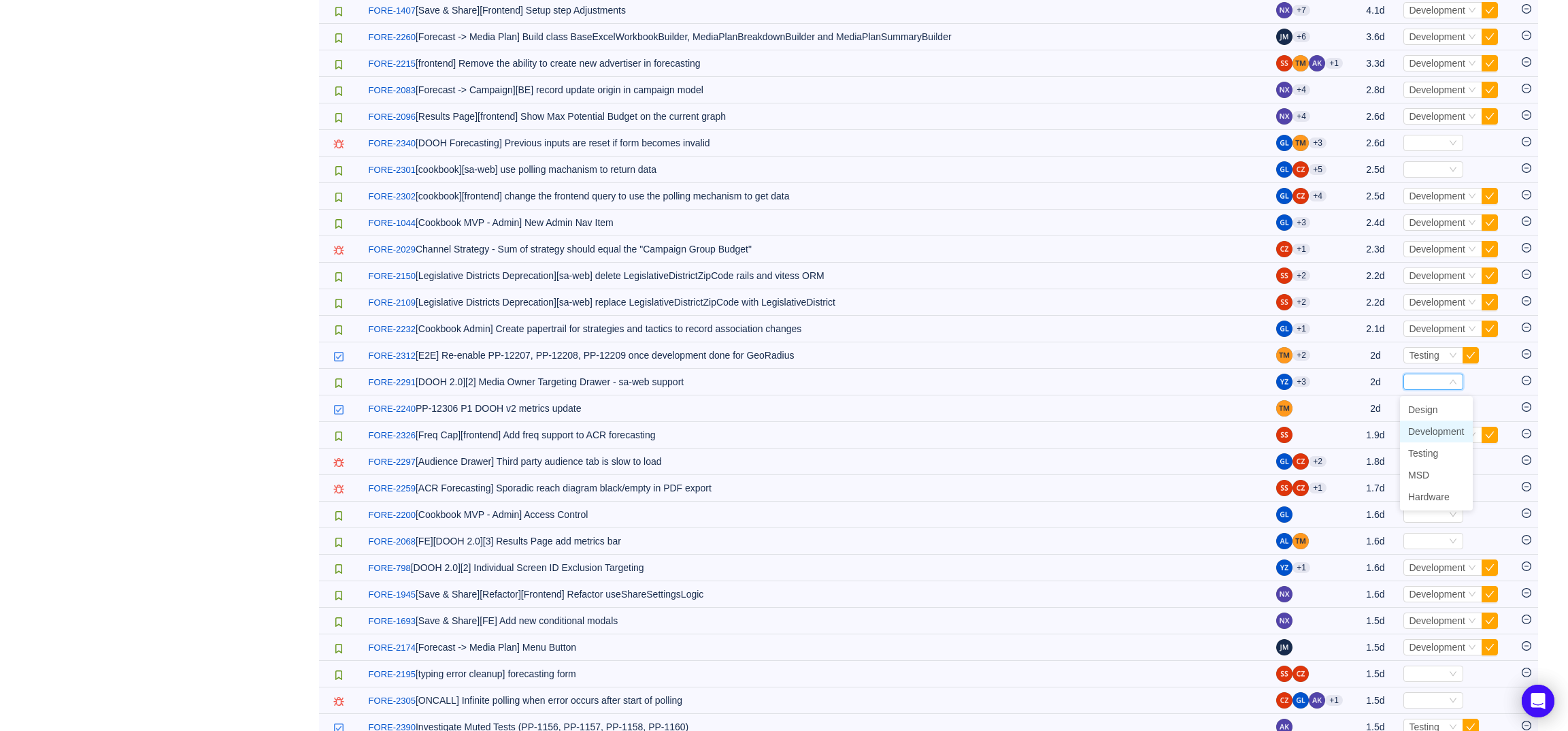
click at [1440, 429] on span "Development" at bounding box center [1436, 432] width 56 height 11
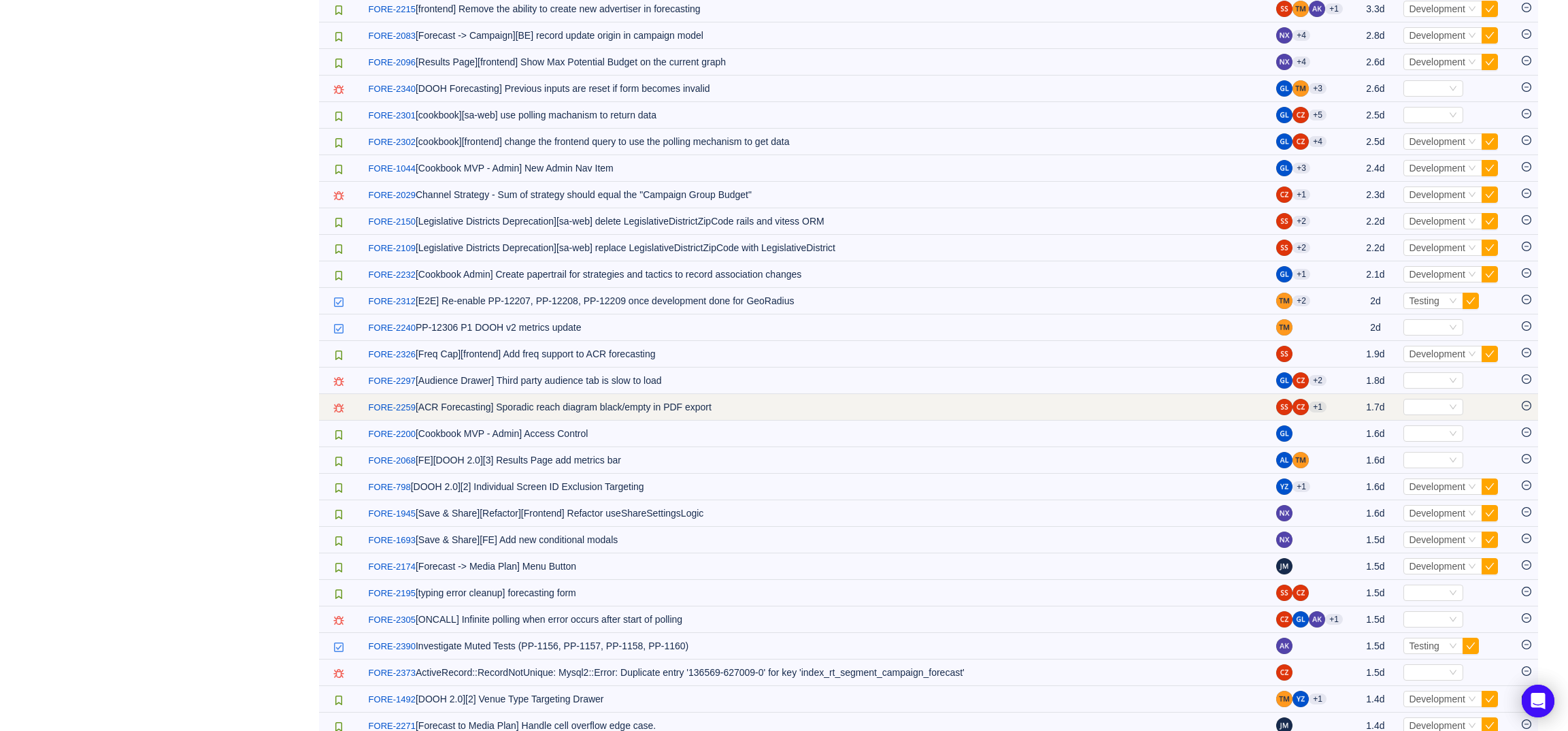
scroll to position [799, 0]
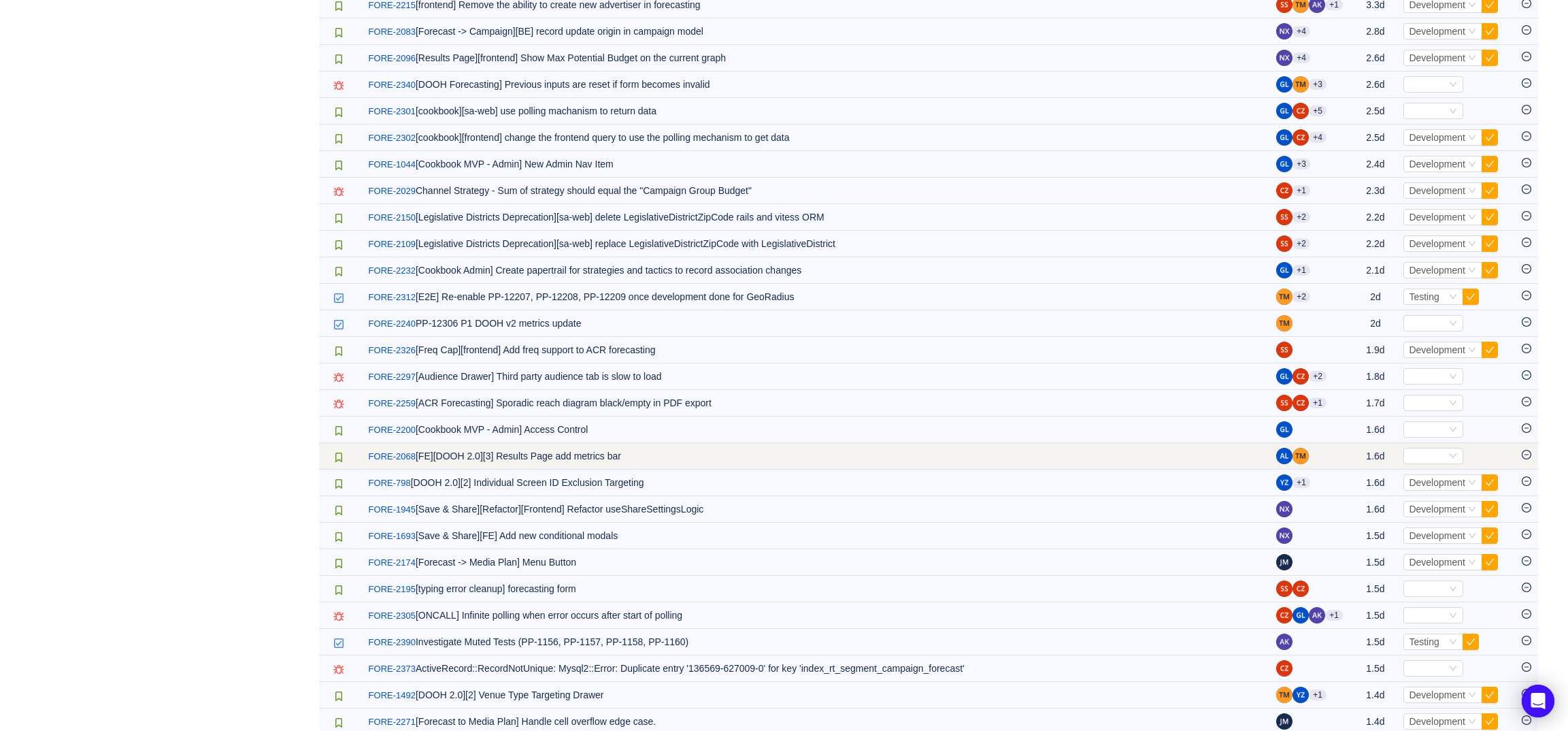
click at [1414, 451] on span "Select" at bounding box center [1456, 456] width 105 height 16
click at [1416, 455] on div "Select" at bounding box center [1427, 455] width 37 height 15
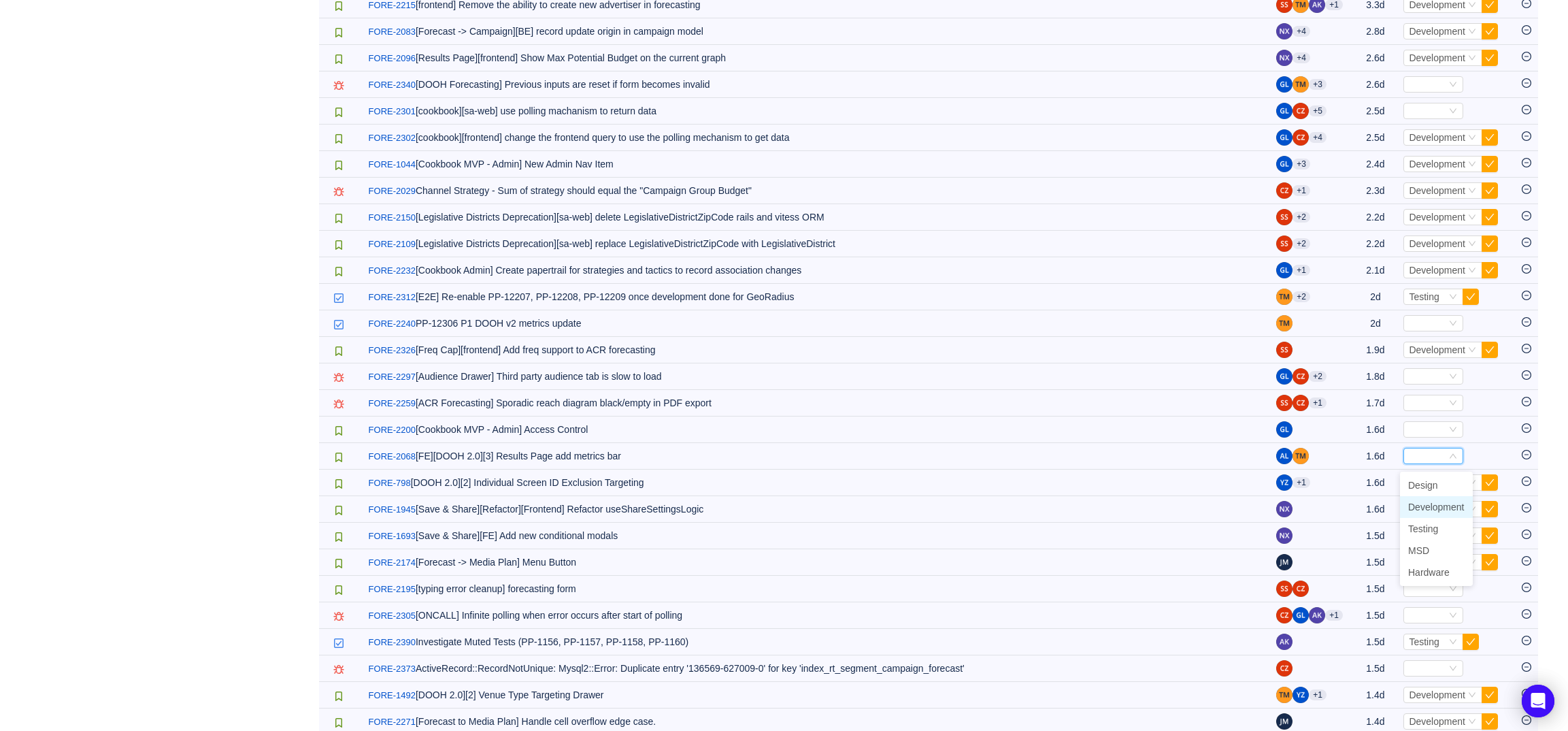
click at [1438, 501] on span "Development" at bounding box center [1436, 507] width 56 height 11
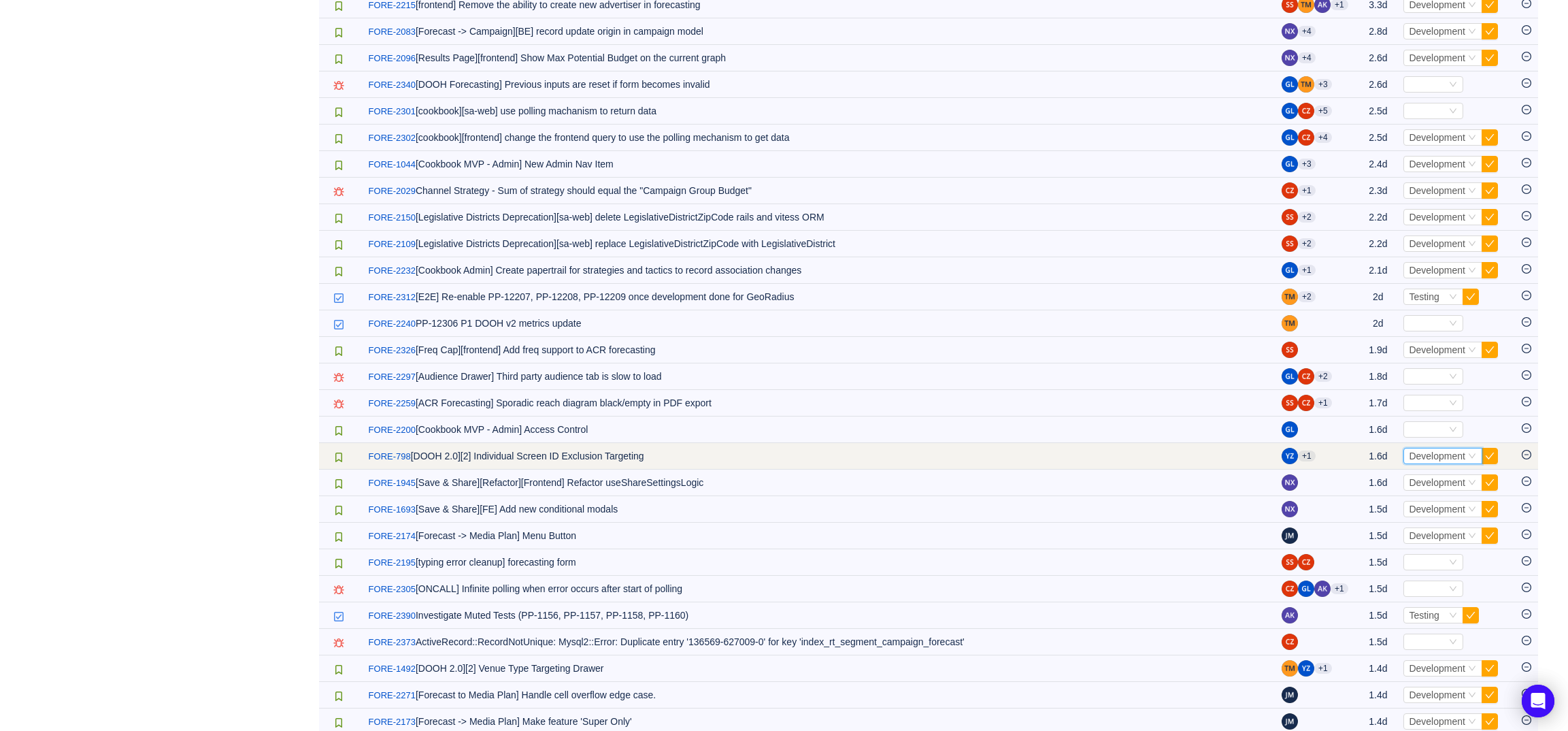
click at [1427, 457] on span "Development" at bounding box center [1437, 456] width 56 height 11
click at [1497, 462] on span "Select Development" at bounding box center [1456, 456] width 105 height 16
click at [1491, 461] on button "button" at bounding box center [1490, 456] width 16 height 16
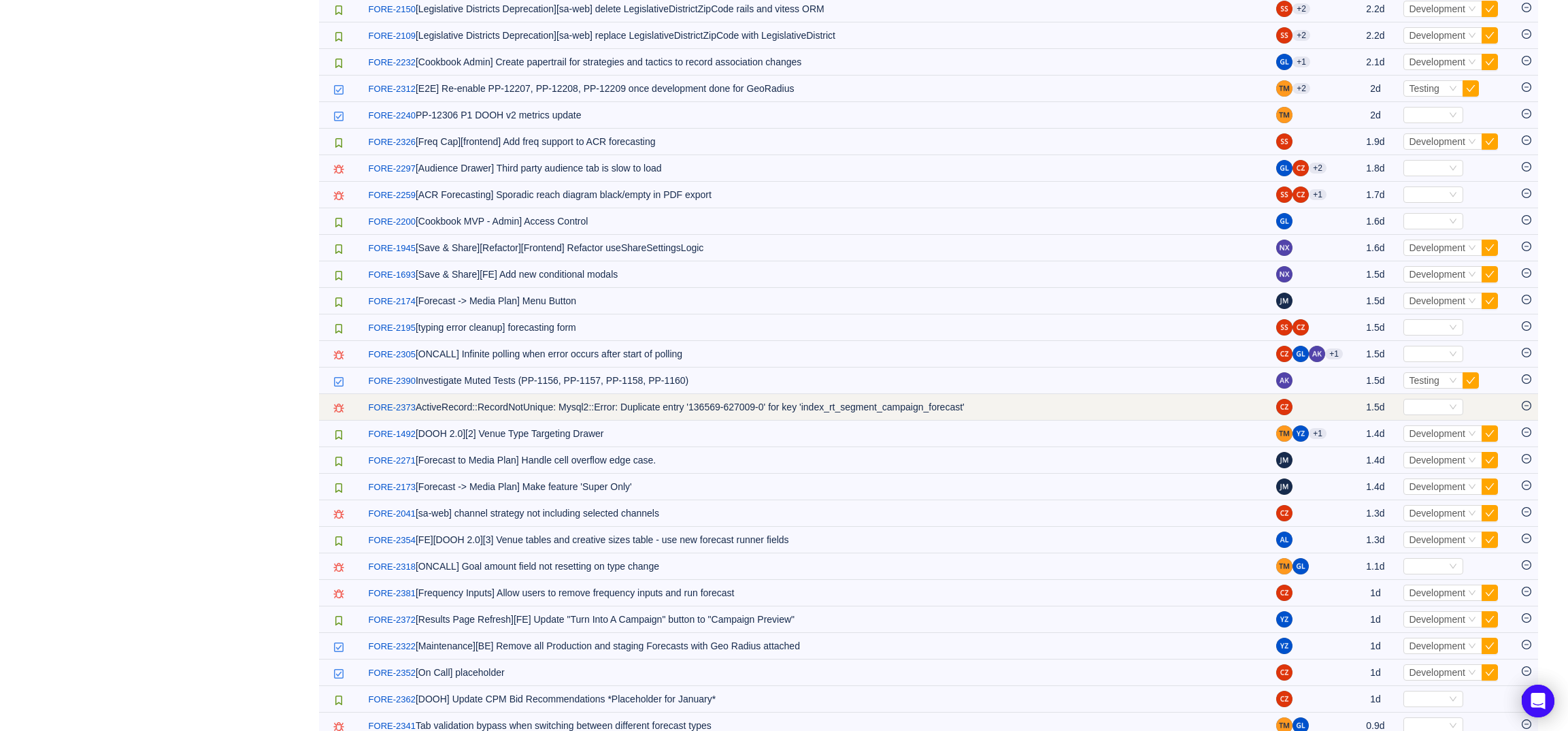
scroll to position [1027, 0]
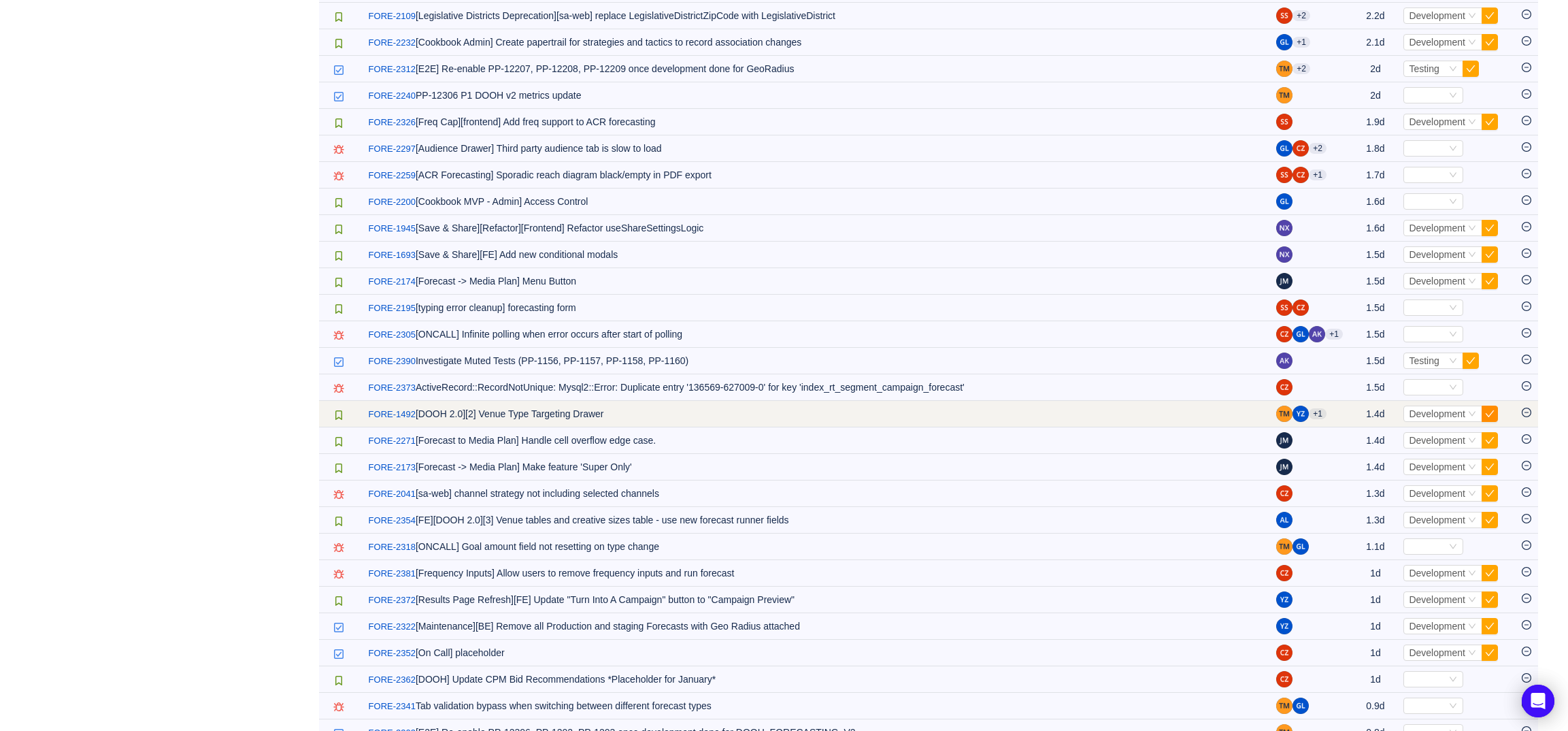
click at [1486, 422] on button "button" at bounding box center [1490, 413] width 16 height 16
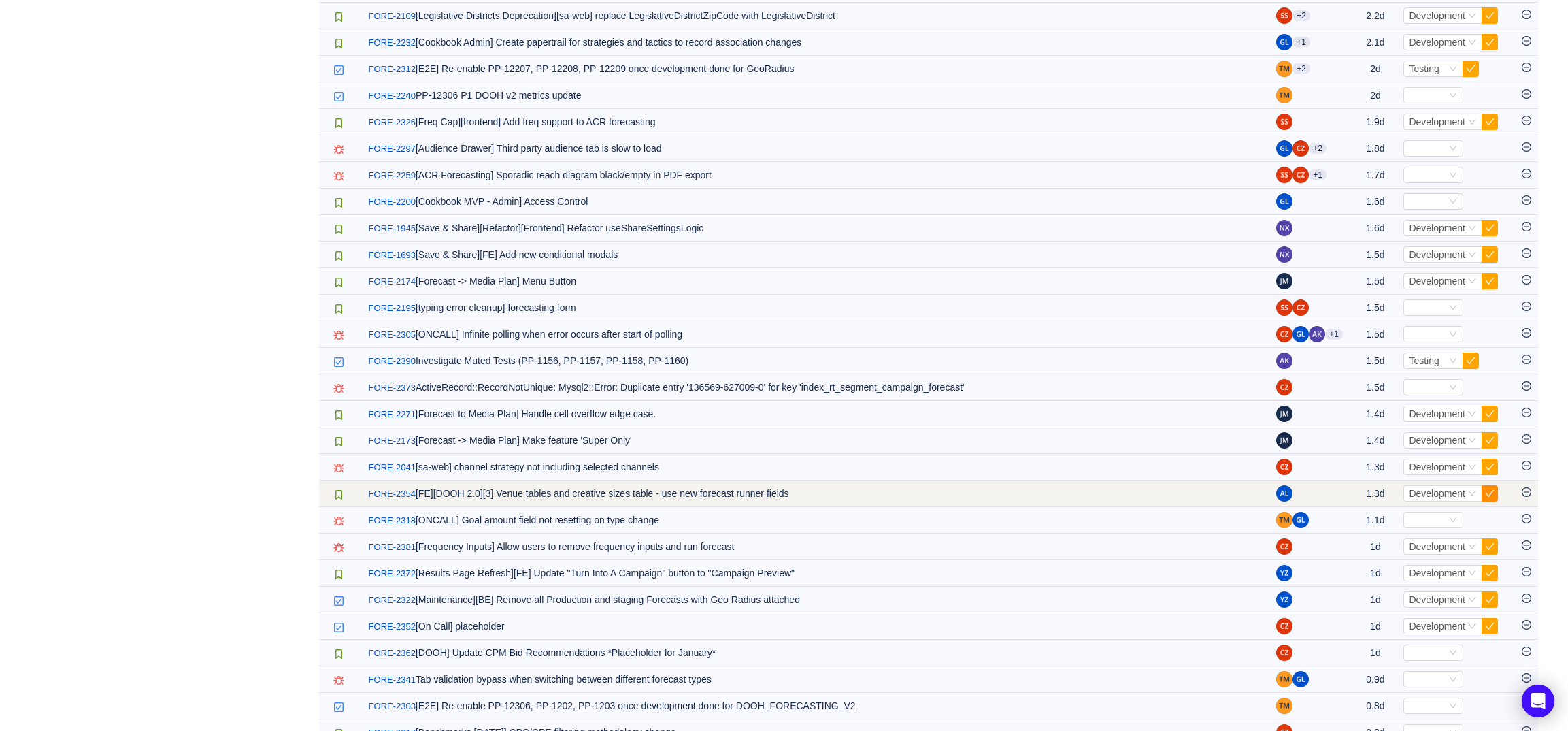
click at [1487, 501] on button "button" at bounding box center [1490, 493] width 16 height 16
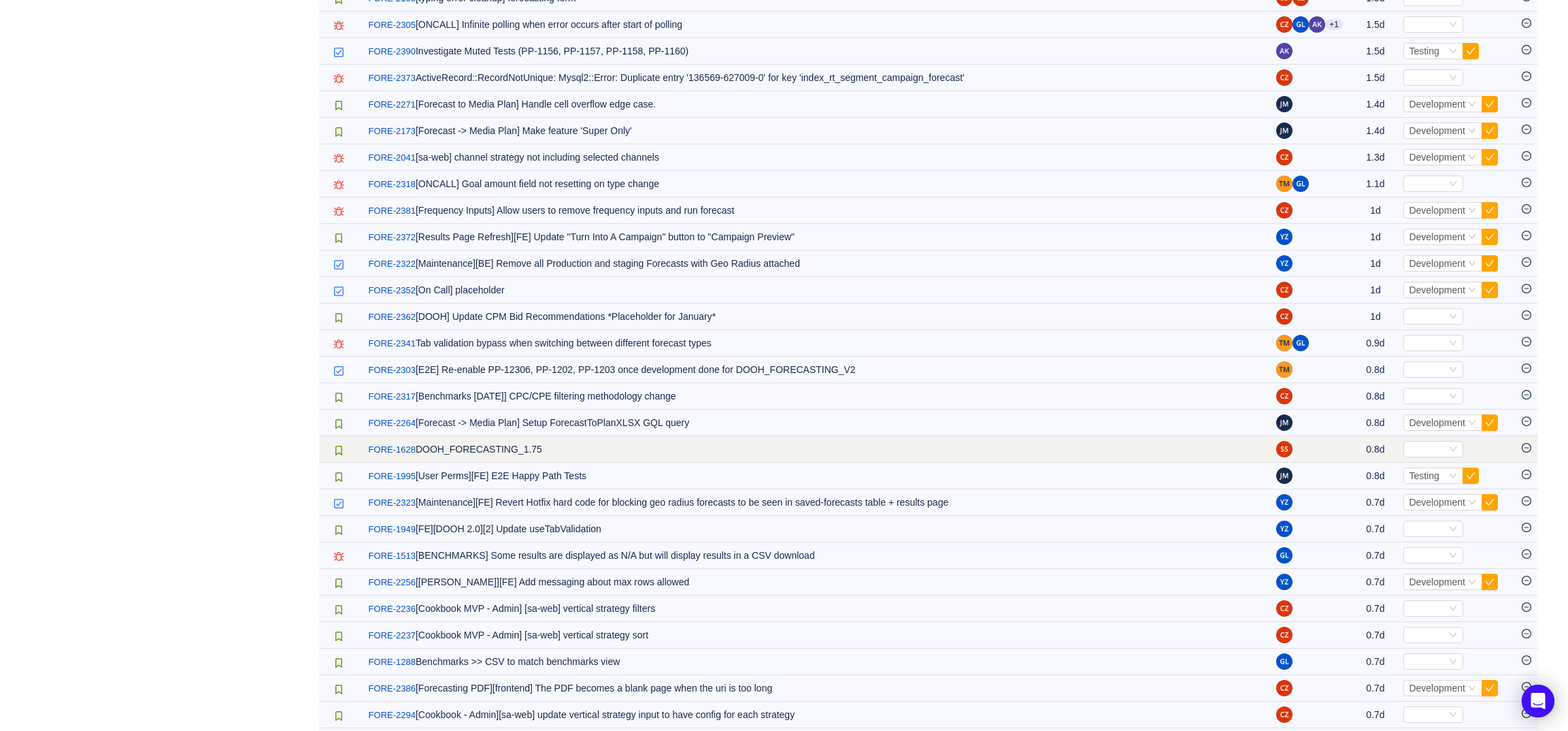
scroll to position [1427, 0]
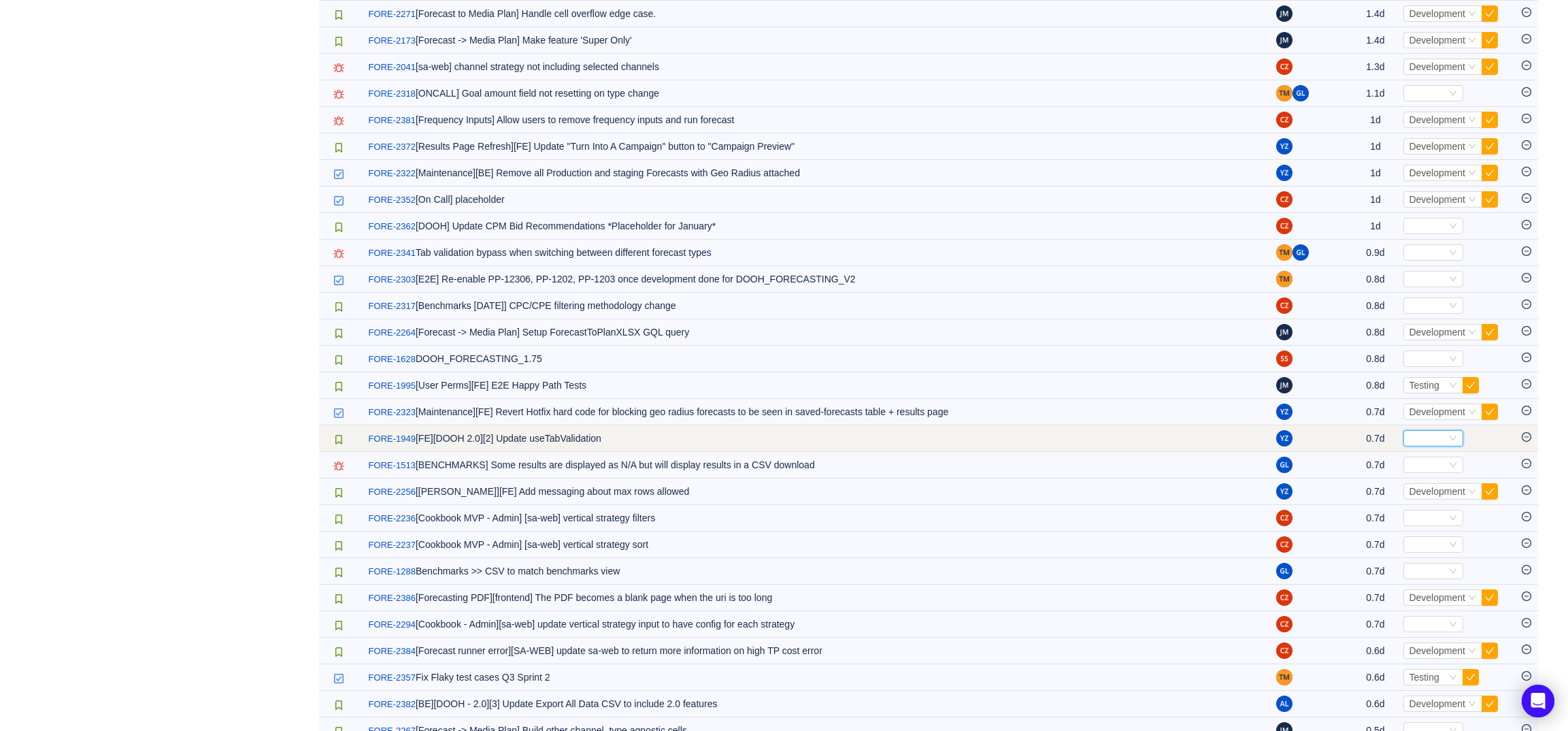
click at [1419, 445] on div "Select" at bounding box center [1427, 438] width 37 height 15
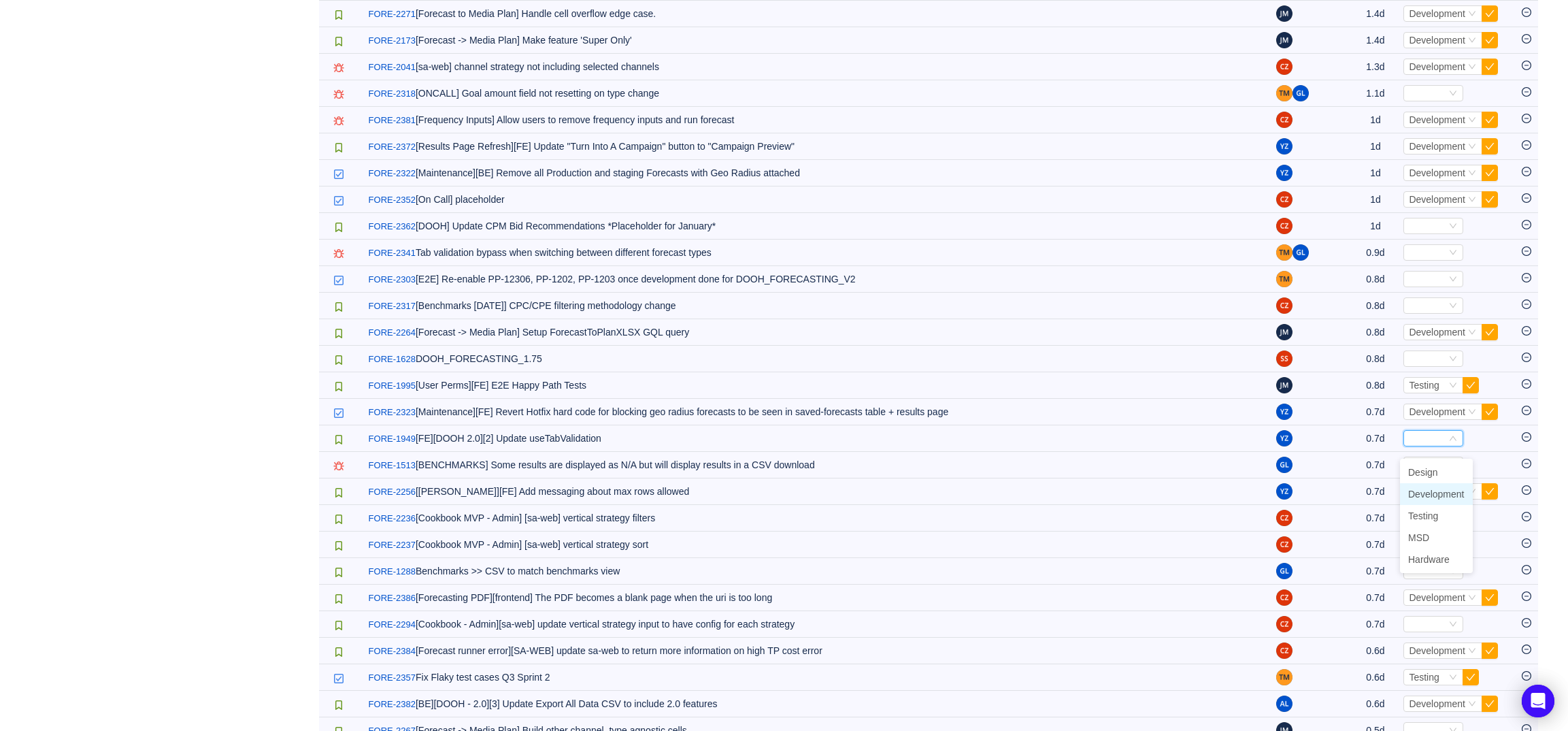
click at [1433, 491] on span "Development" at bounding box center [1436, 494] width 56 height 11
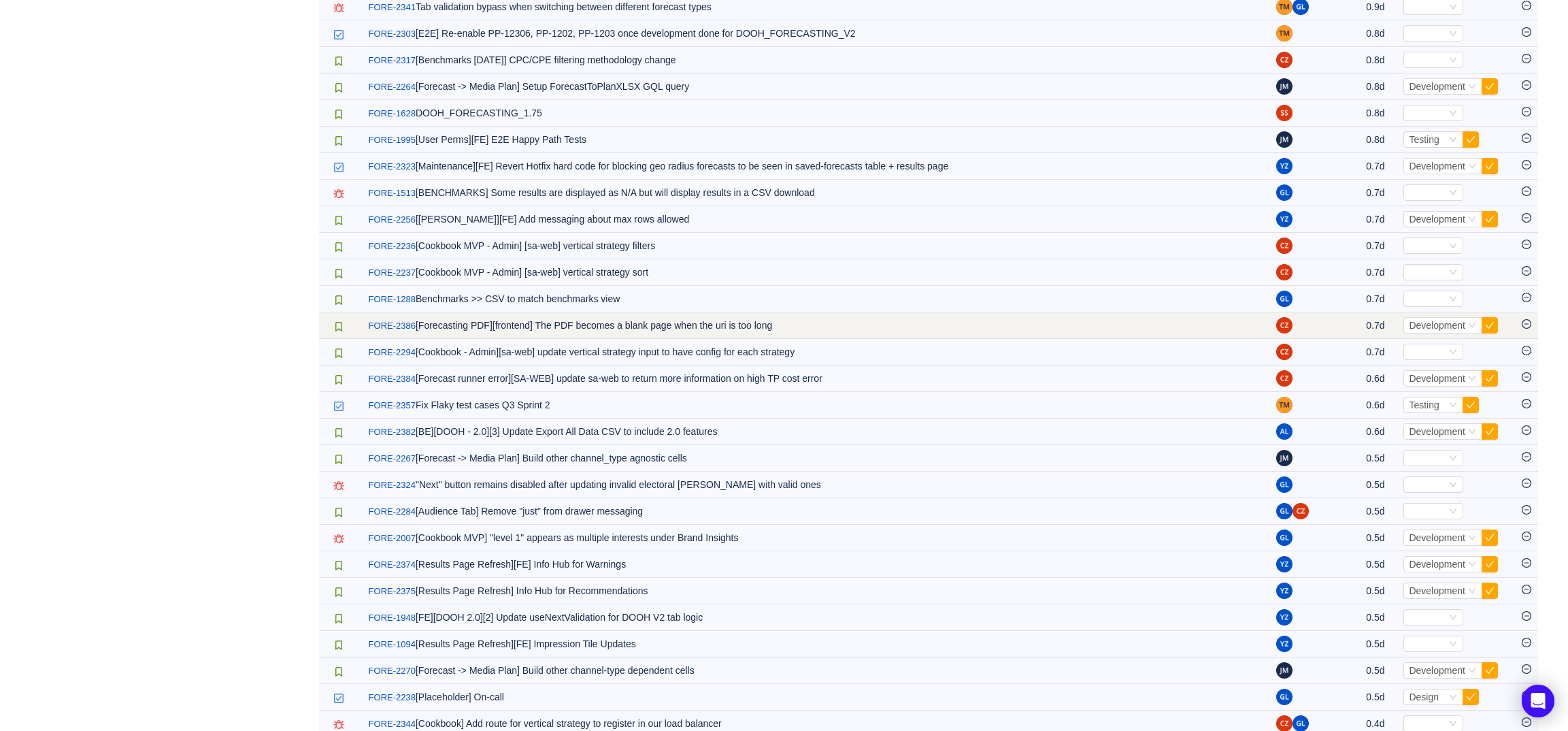
scroll to position [1693, 0]
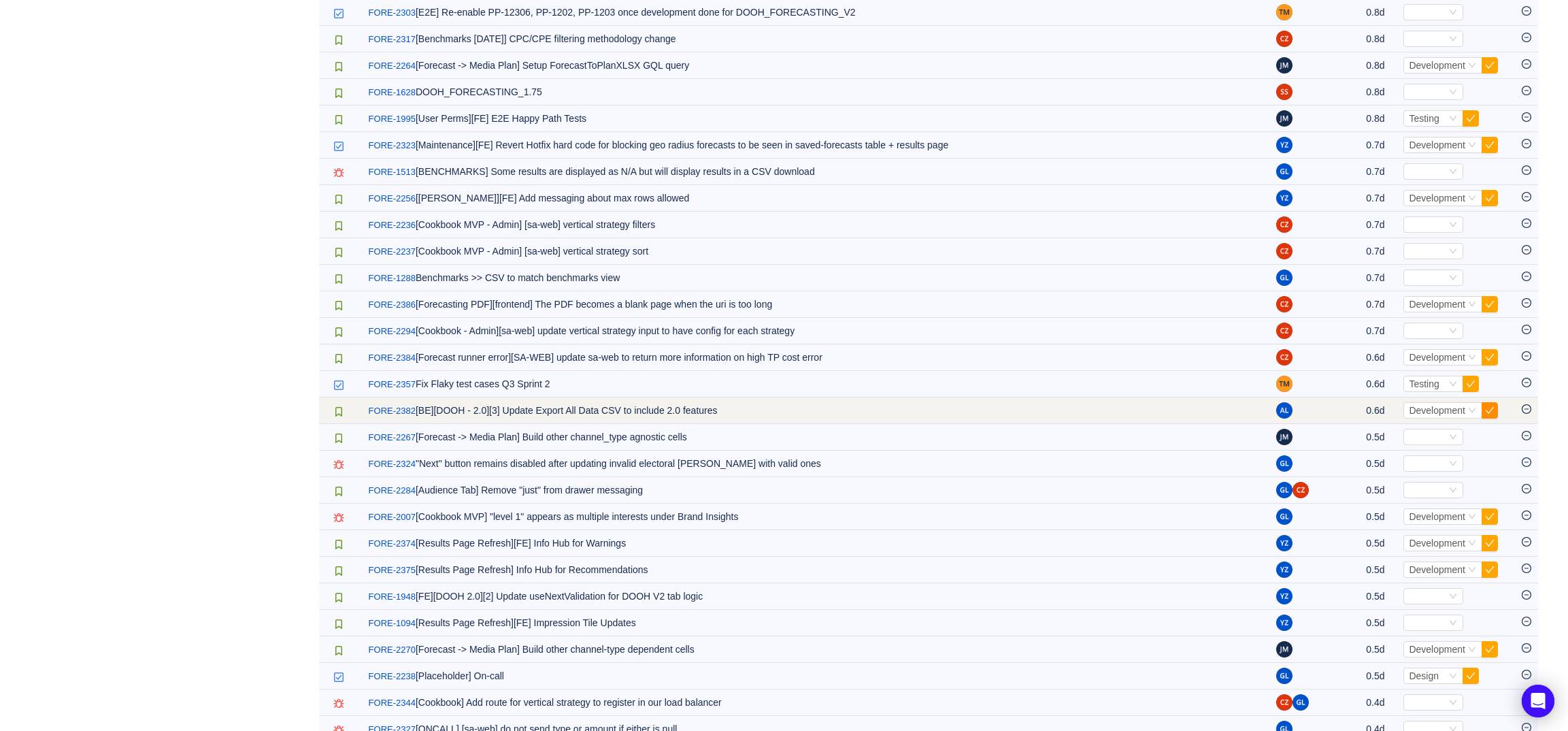
click at [1487, 418] on button "button" at bounding box center [1490, 410] width 16 height 16
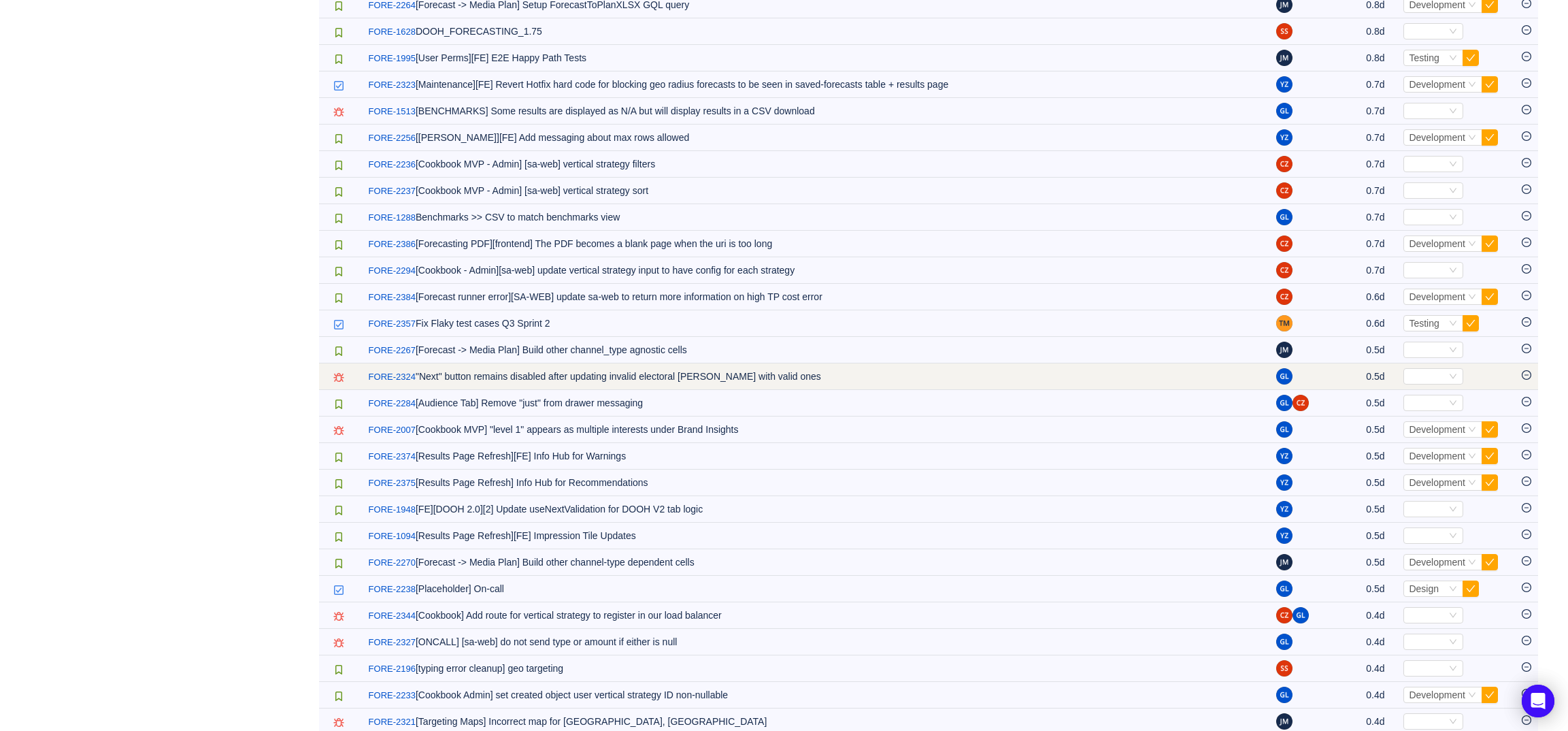
scroll to position [1756, 0]
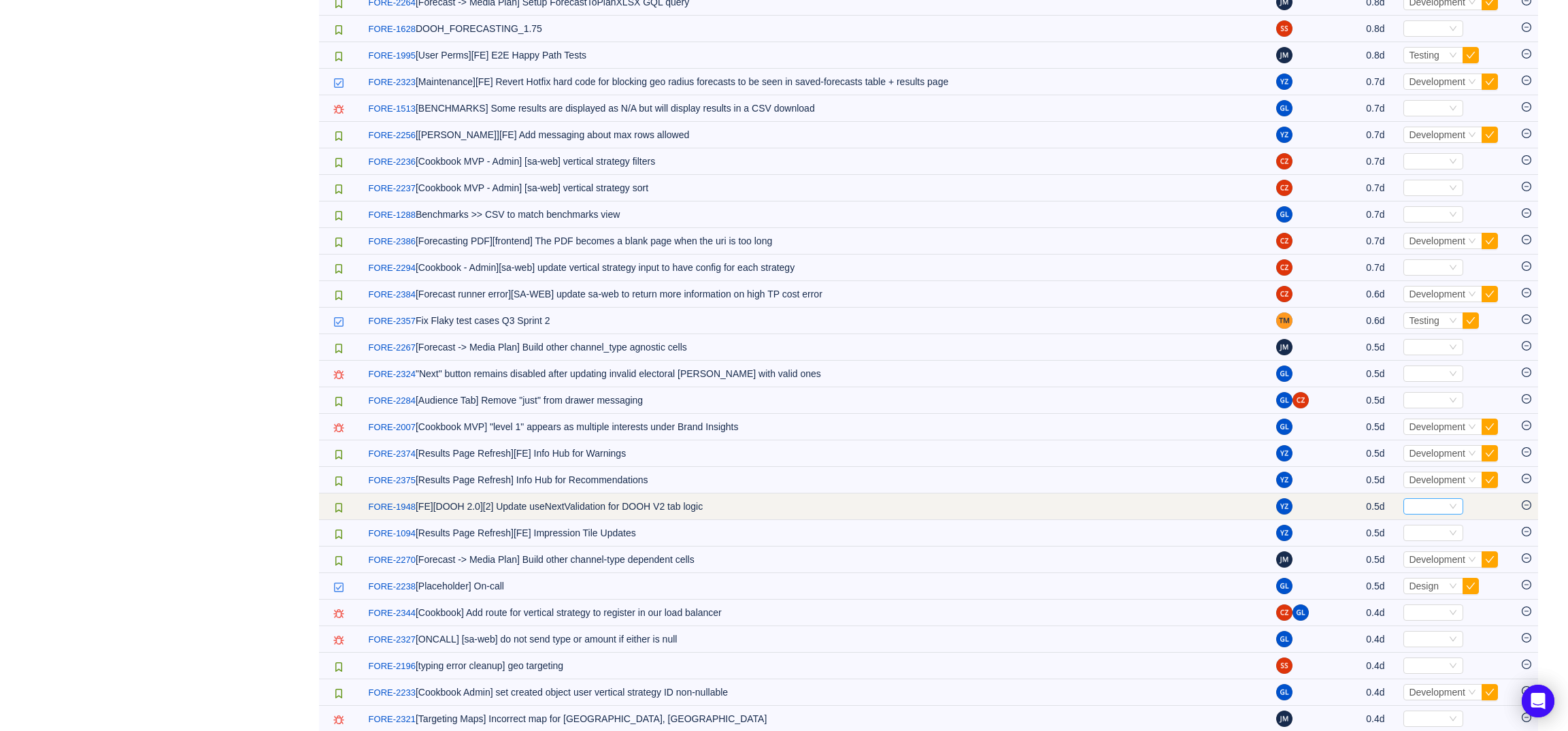
click at [1434, 514] on div "Select" at bounding box center [1427, 506] width 37 height 15
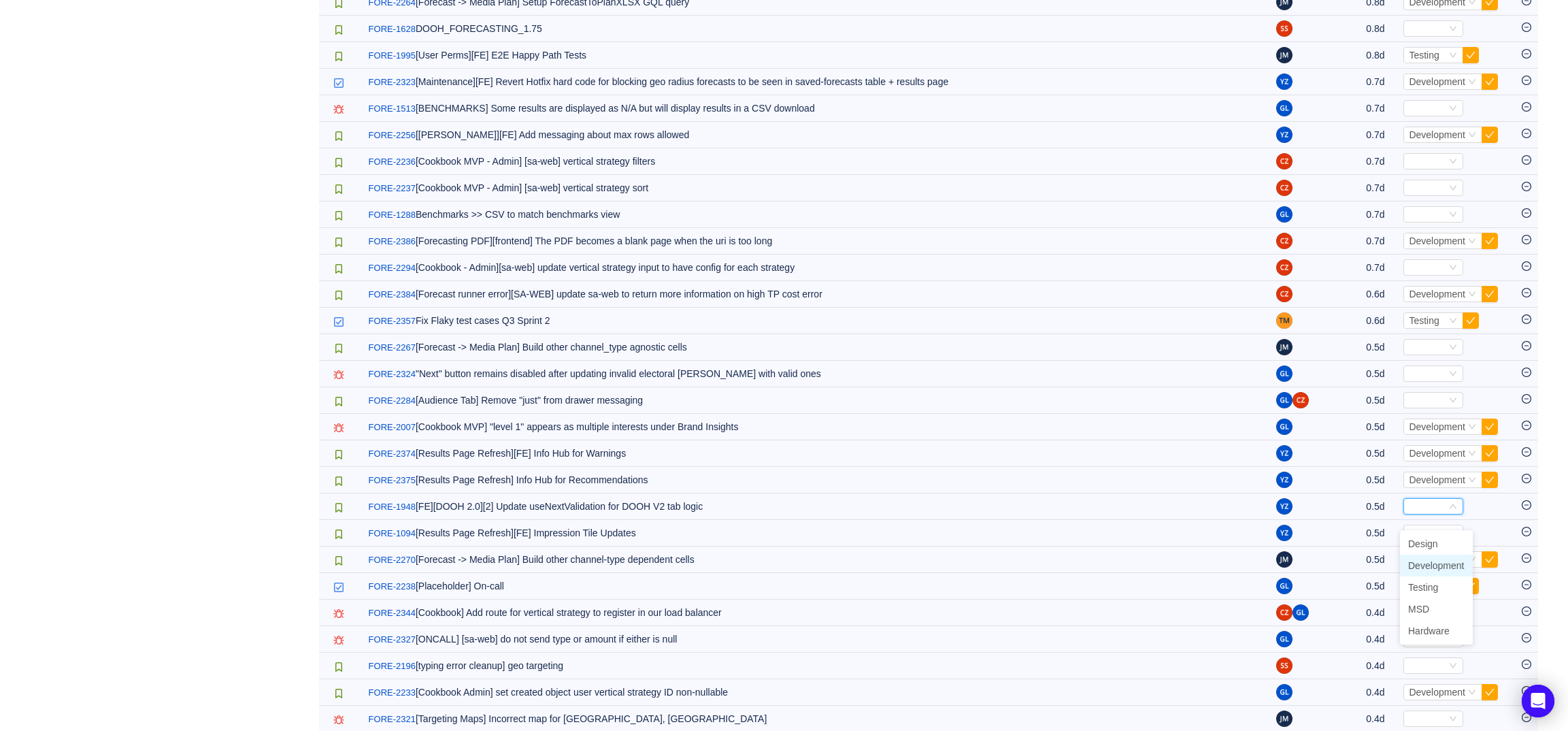
click at [1423, 565] on span "Development" at bounding box center [1436, 565] width 56 height 11
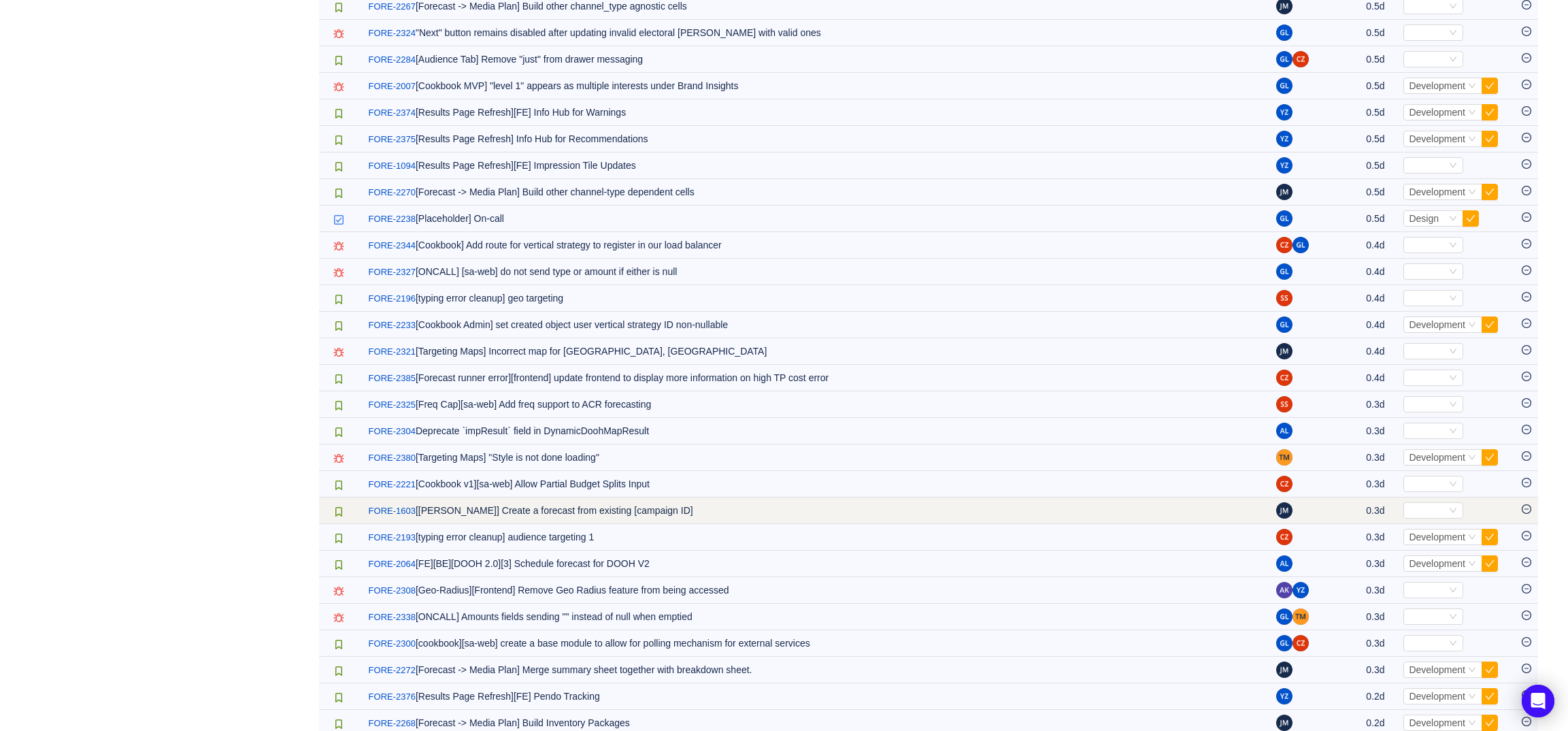
scroll to position [2099, 0]
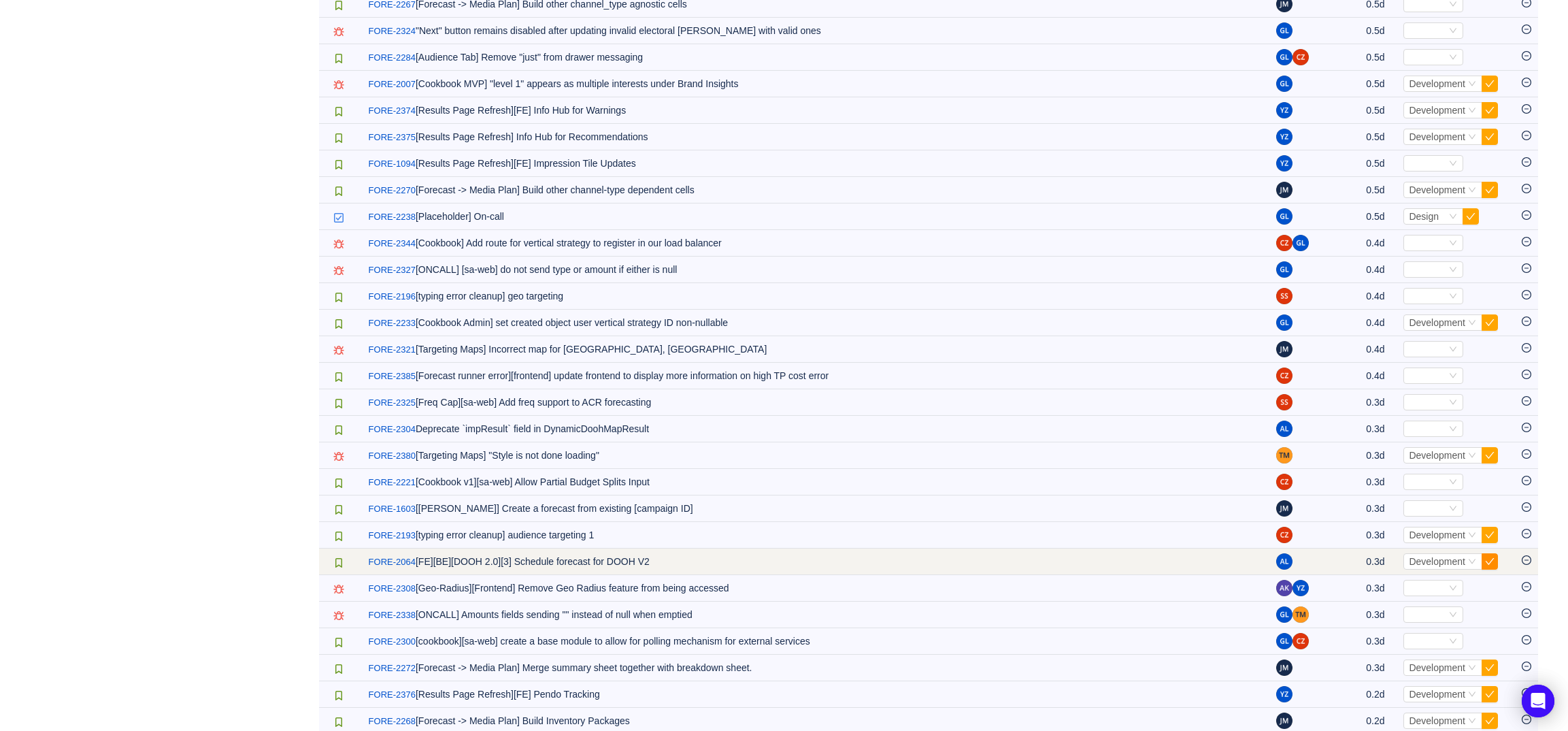
click at [1493, 569] on button "button" at bounding box center [1490, 561] width 16 height 16
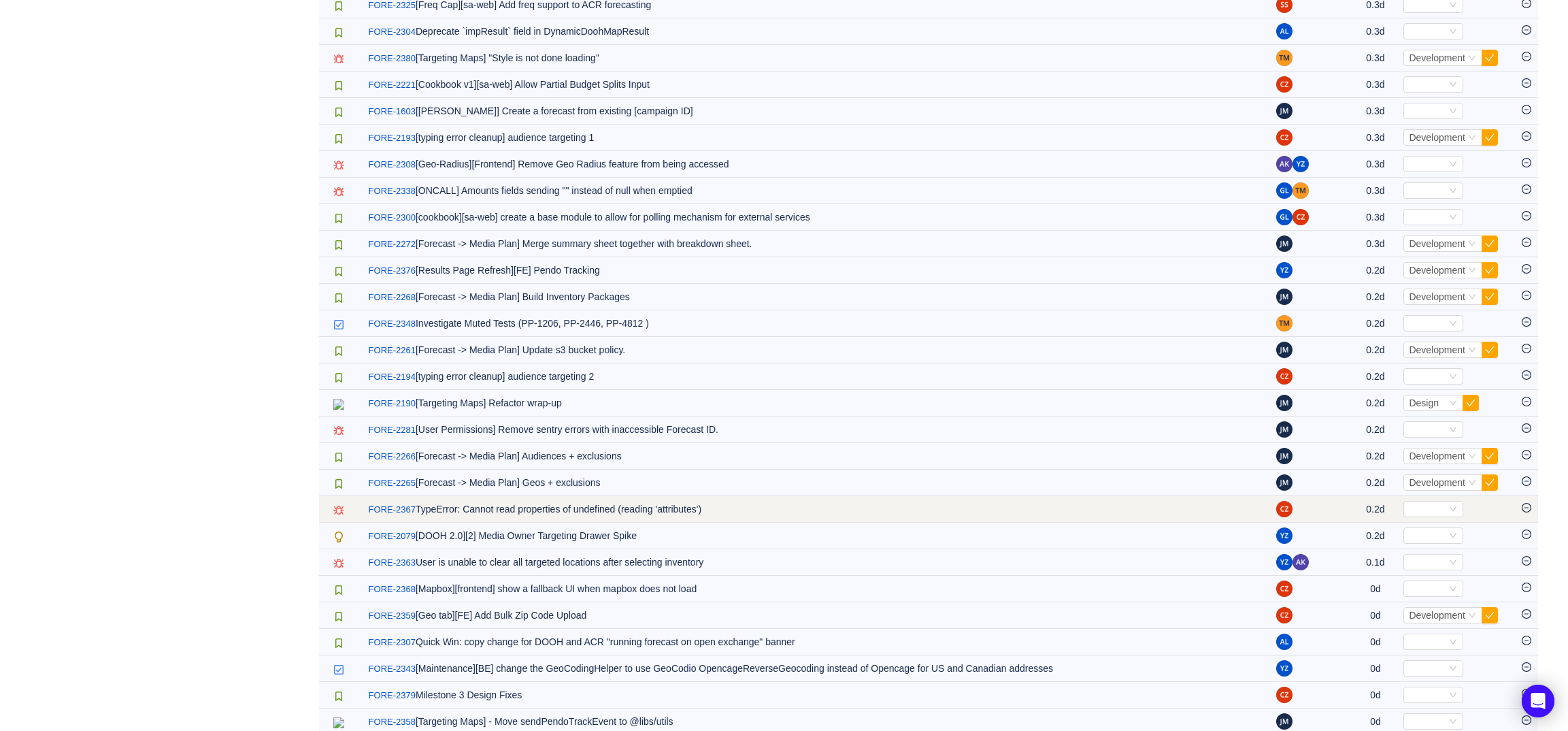
scroll to position [2500, 0]
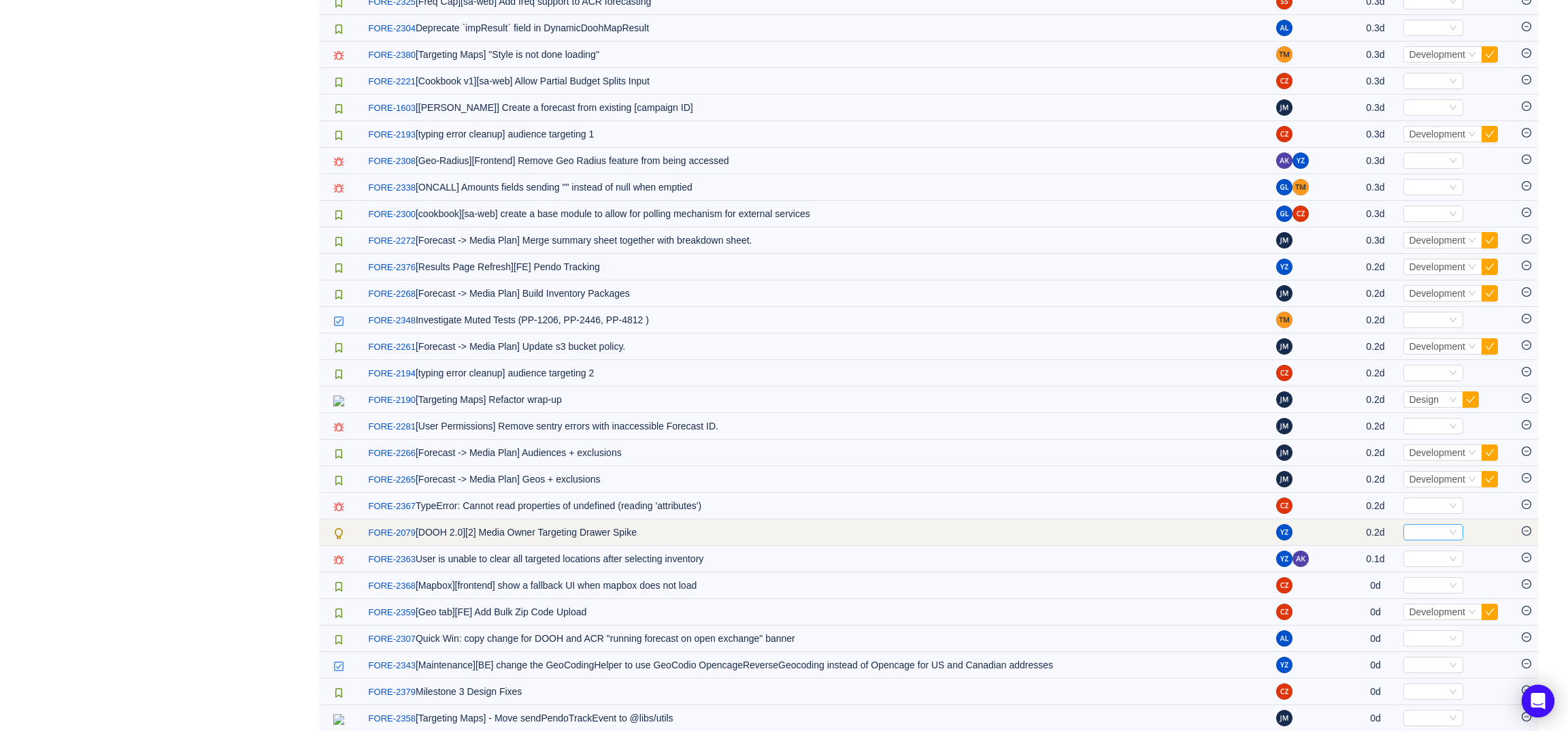
click at [1457, 540] on div "Select" at bounding box center [1433, 532] width 60 height 16
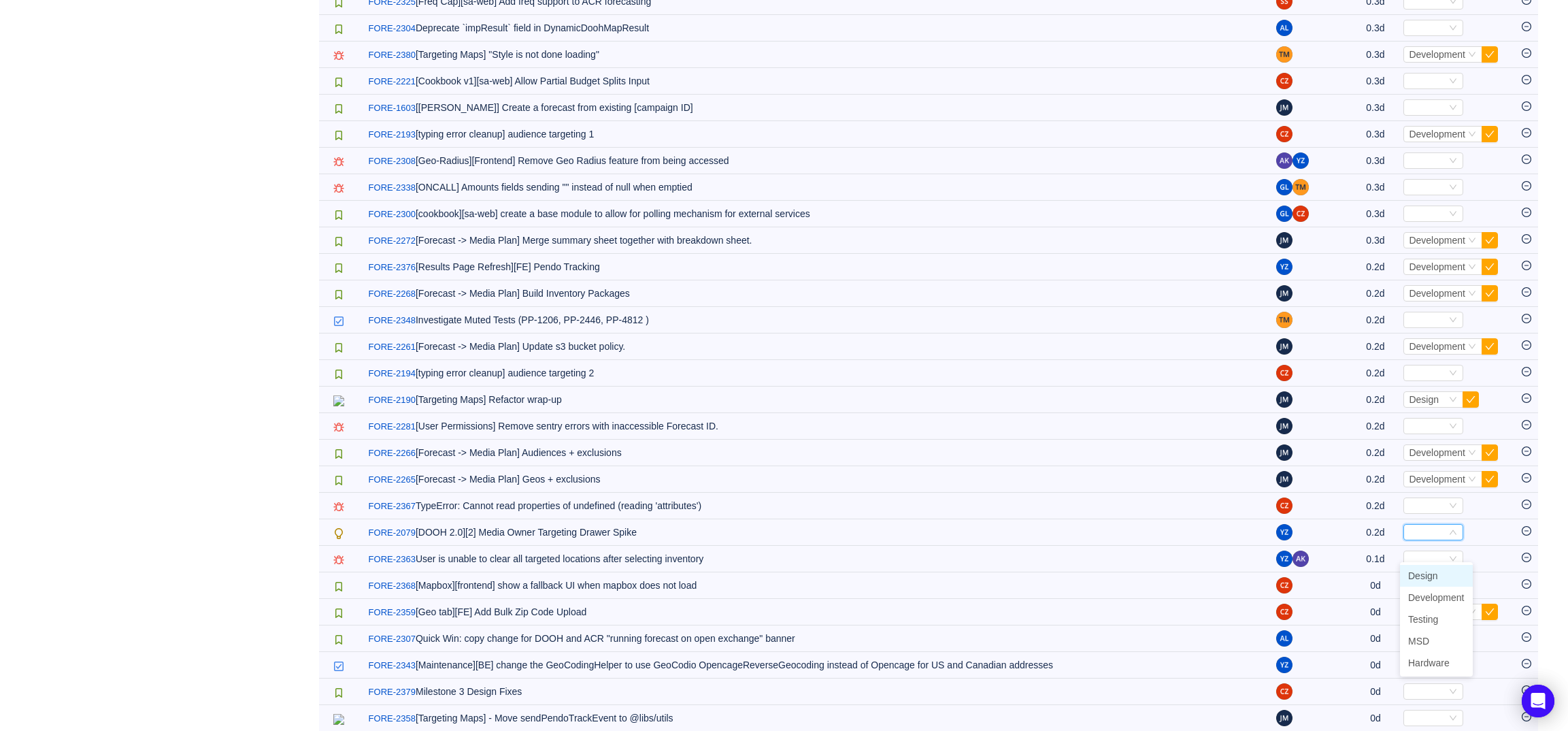
click at [1445, 579] on li "Design" at bounding box center [1436, 575] width 72 height 22
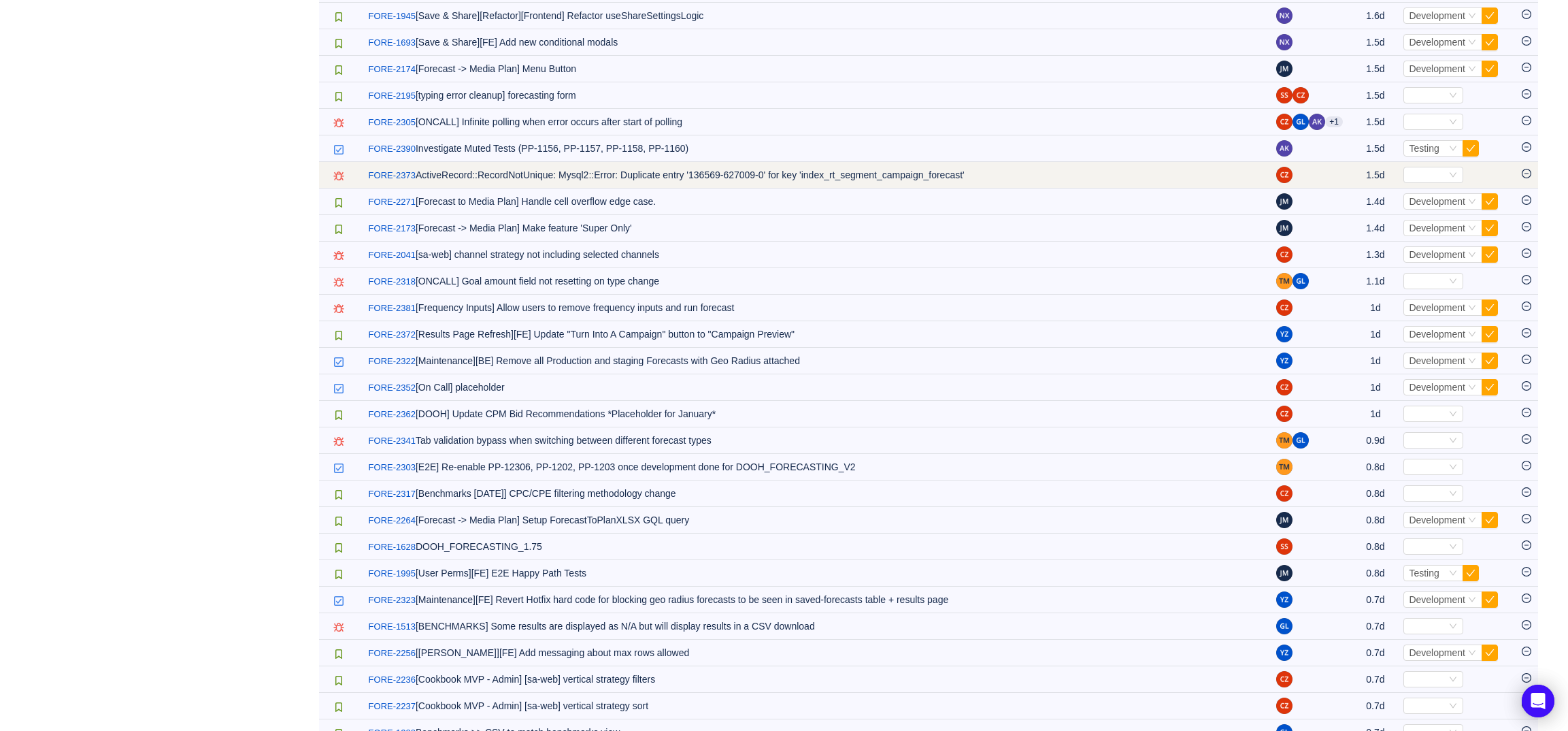
scroll to position [0, 0]
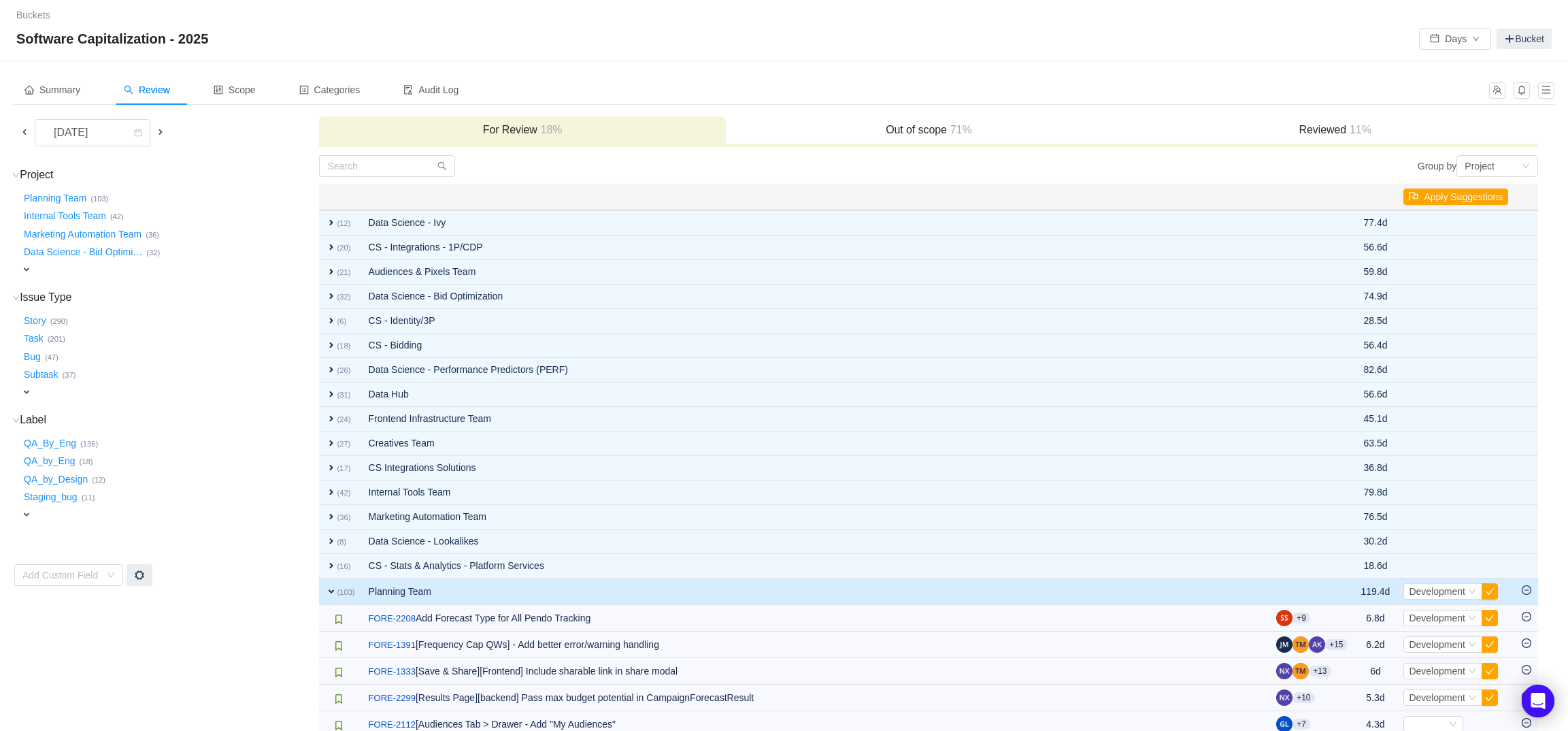
click at [1362, 120] on div "Reviewed 11%" at bounding box center [1335, 131] width 406 height 29
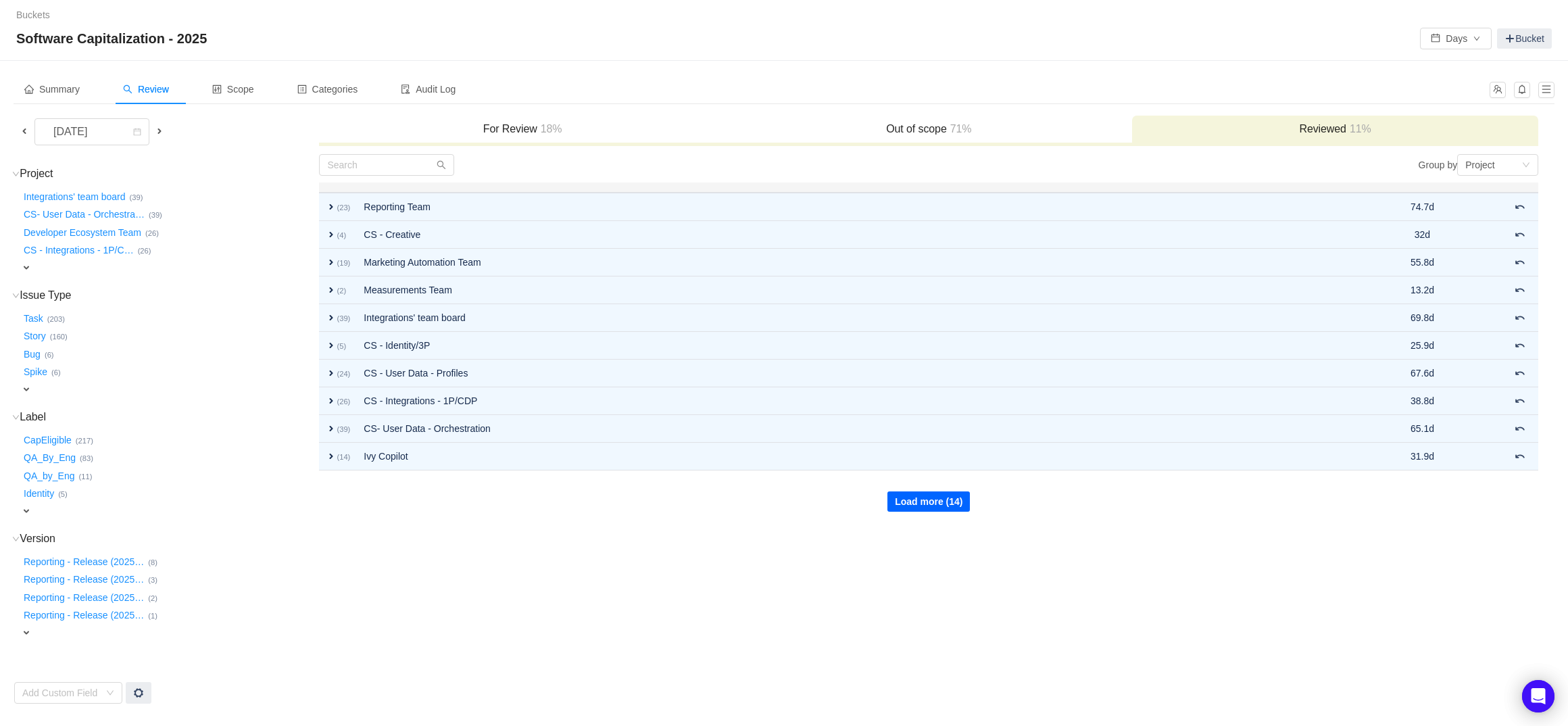
drag, startPoint x: 935, startPoint y: 511, endPoint x: 934, endPoint y: 503, distance: 8.1
click at [935, 509] on td "Load more (14)" at bounding box center [929, 491] width 1219 height 42
click at [934, 503] on button "Load more (14)" at bounding box center [929, 501] width 83 height 21
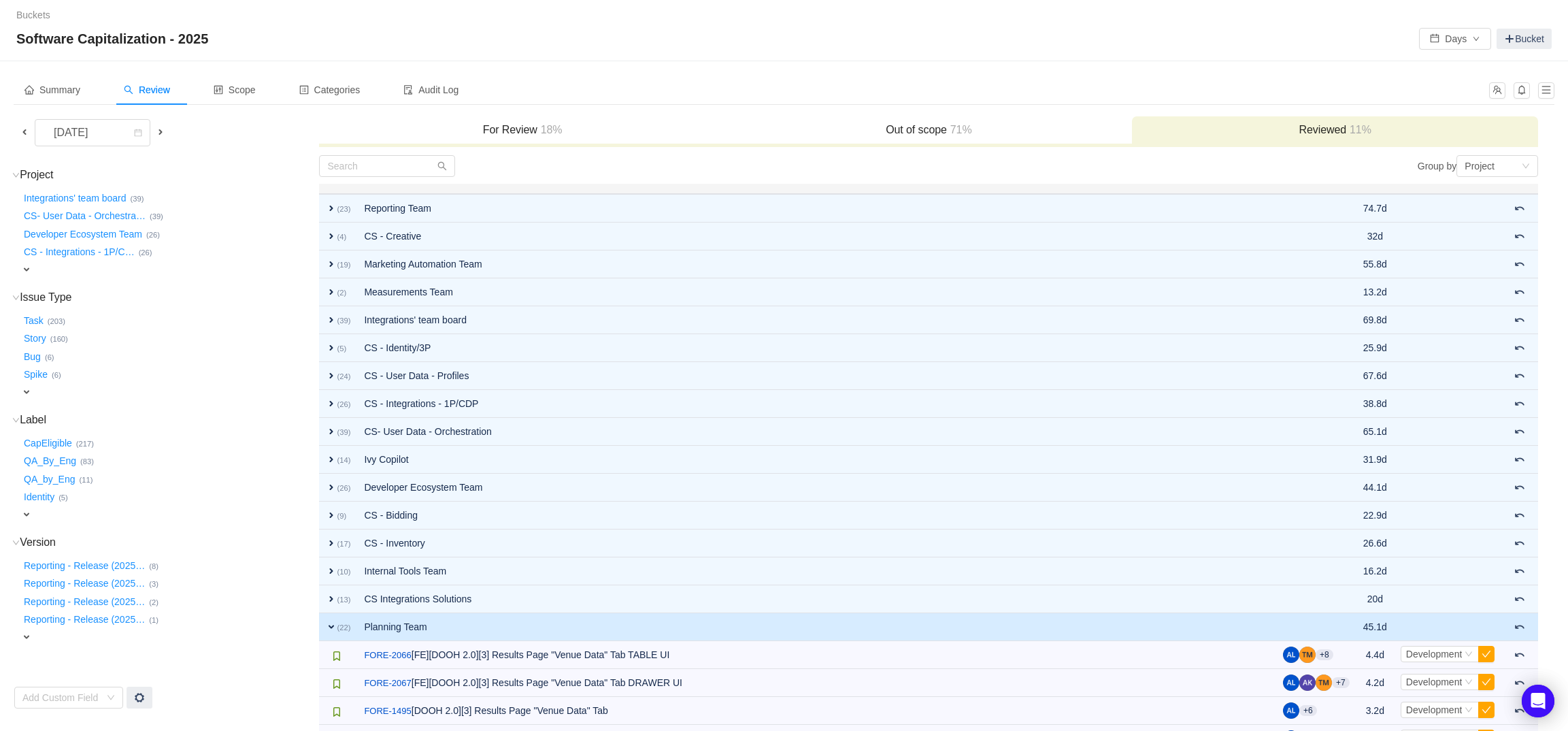
click at [163, 131] on span at bounding box center [160, 132] width 11 height 11
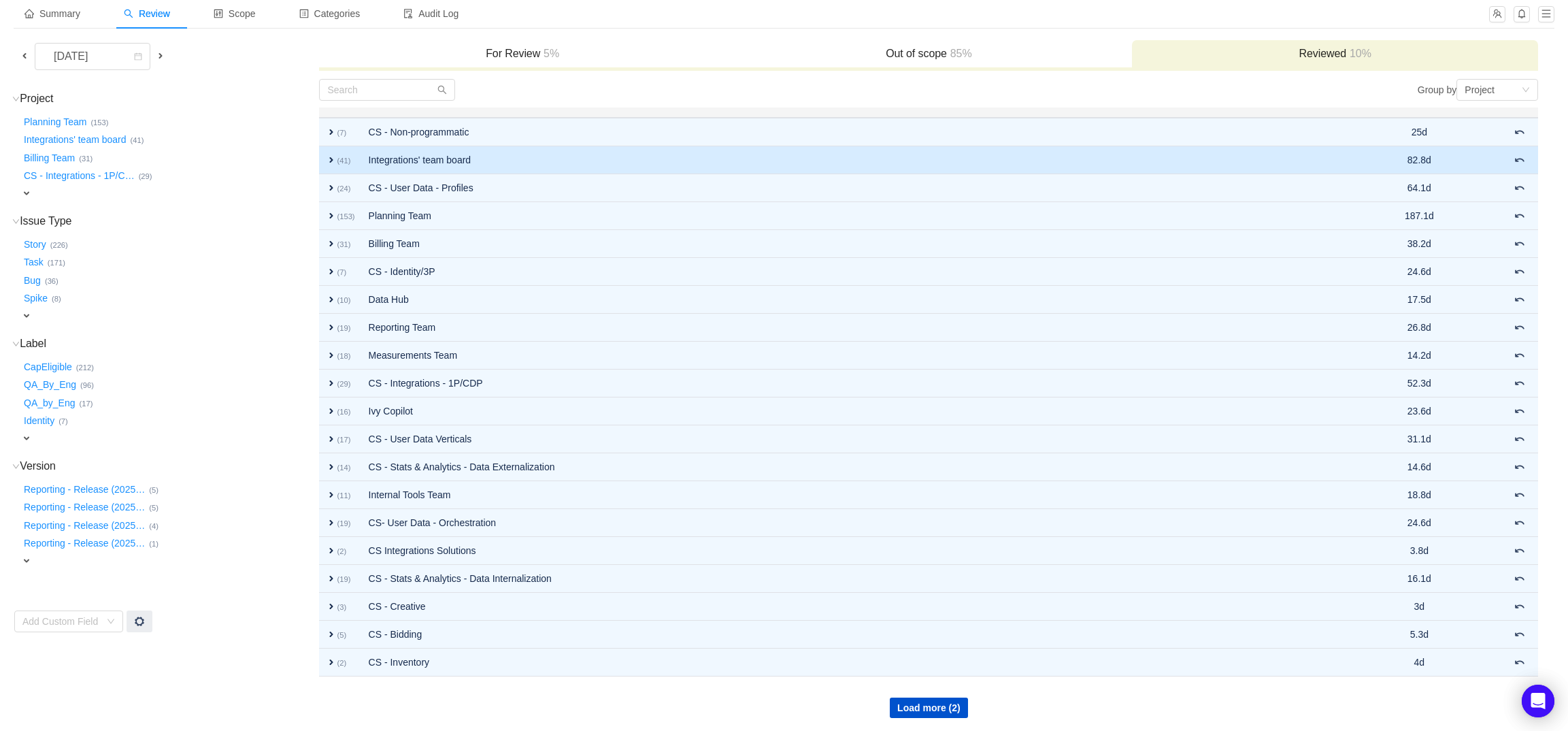
scroll to position [75, 0]
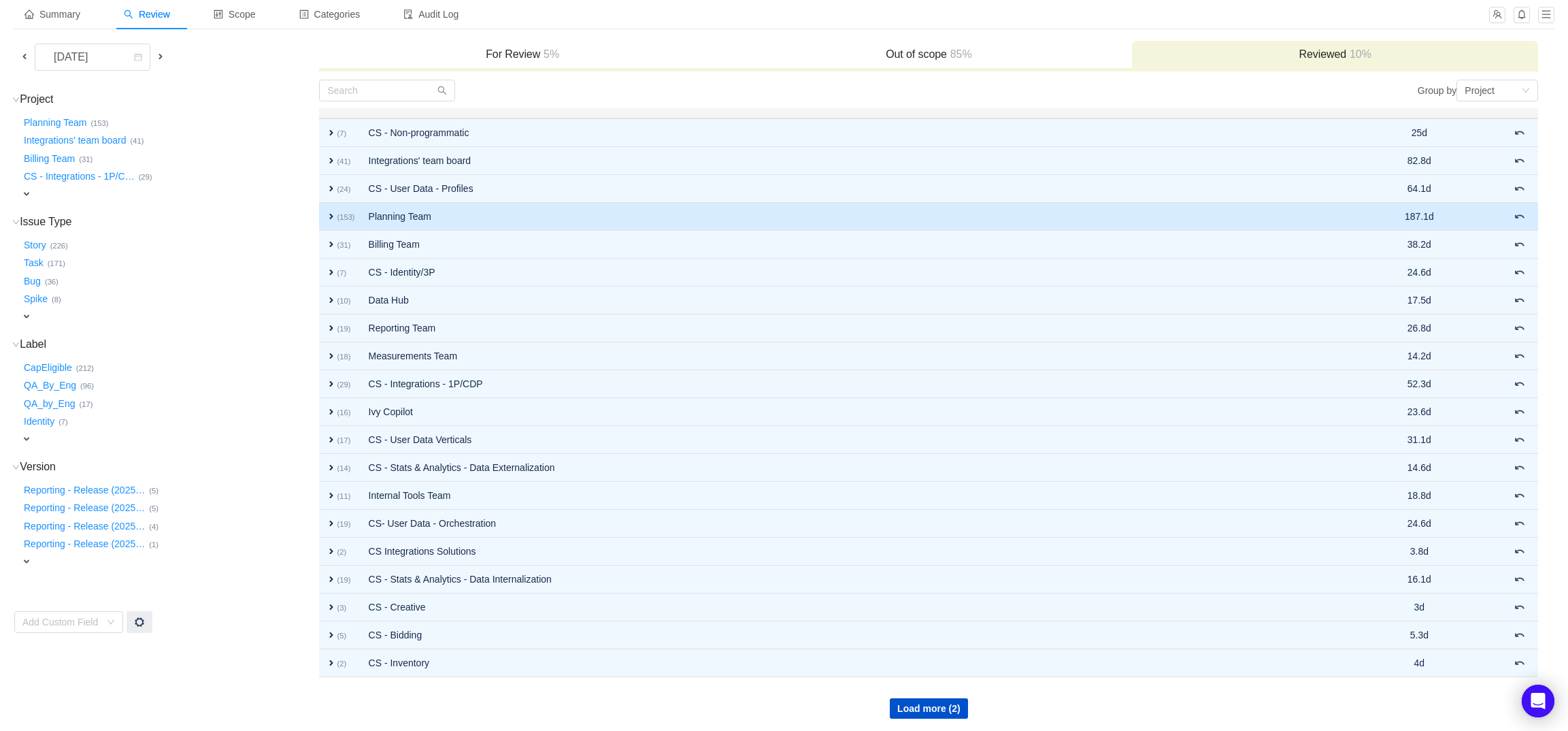
click at [453, 209] on td "Planning Team" at bounding box center [847, 216] width 970 height 28
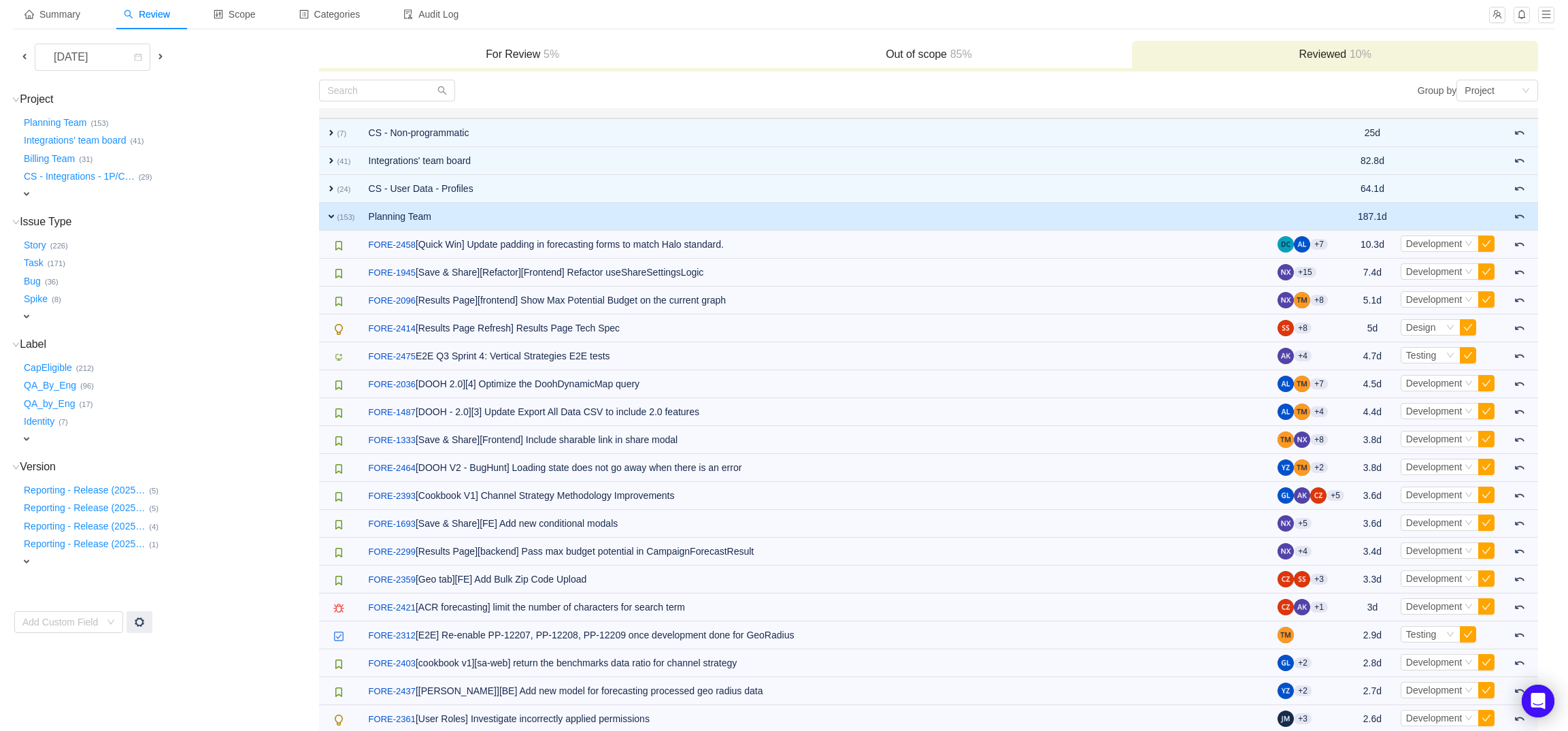
click at [454, 213] on td "Planning Team" at bounding box center [816, 216] width 909 height 28
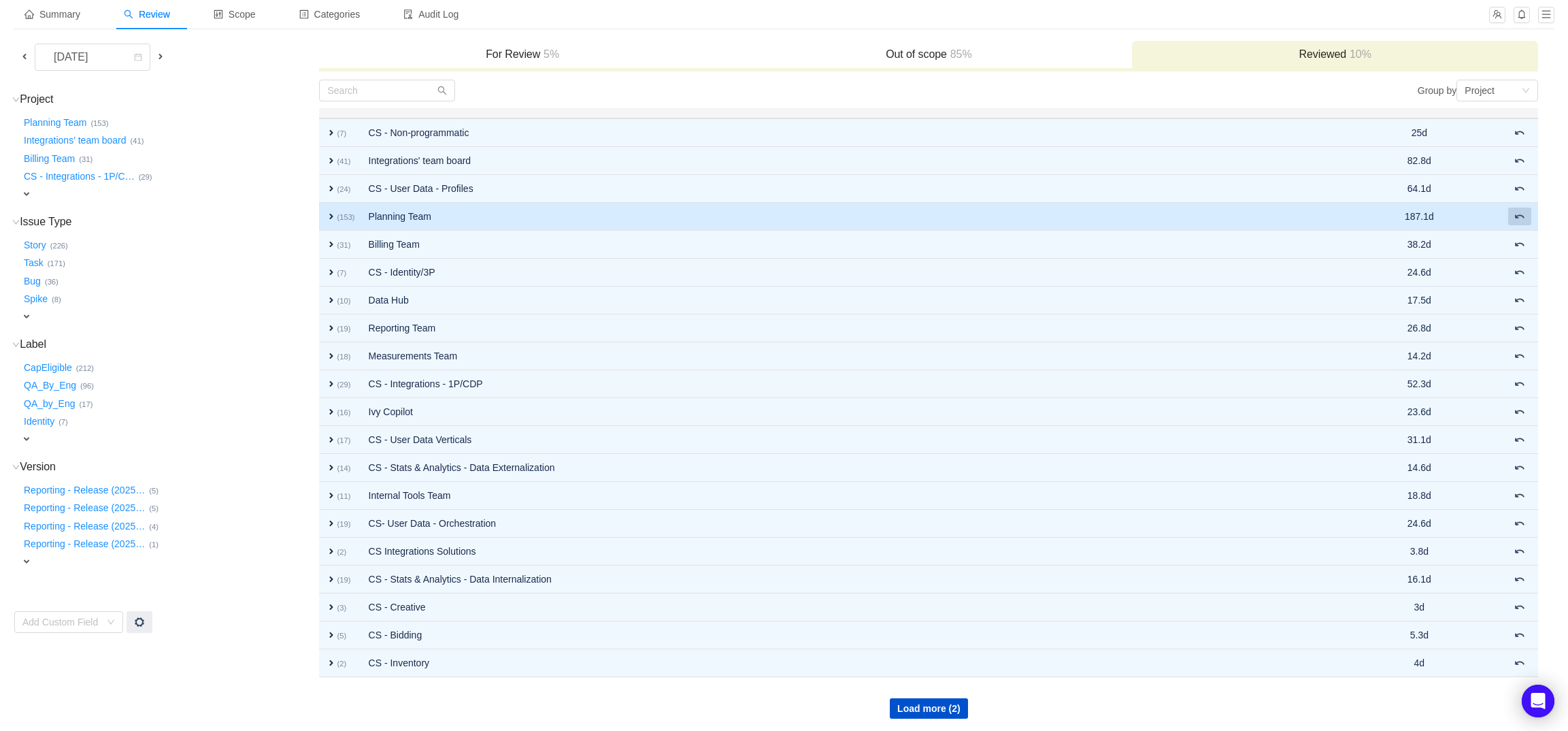
click at [1513, 216] on button at bounding box center [1520, 216] width 24 height 18
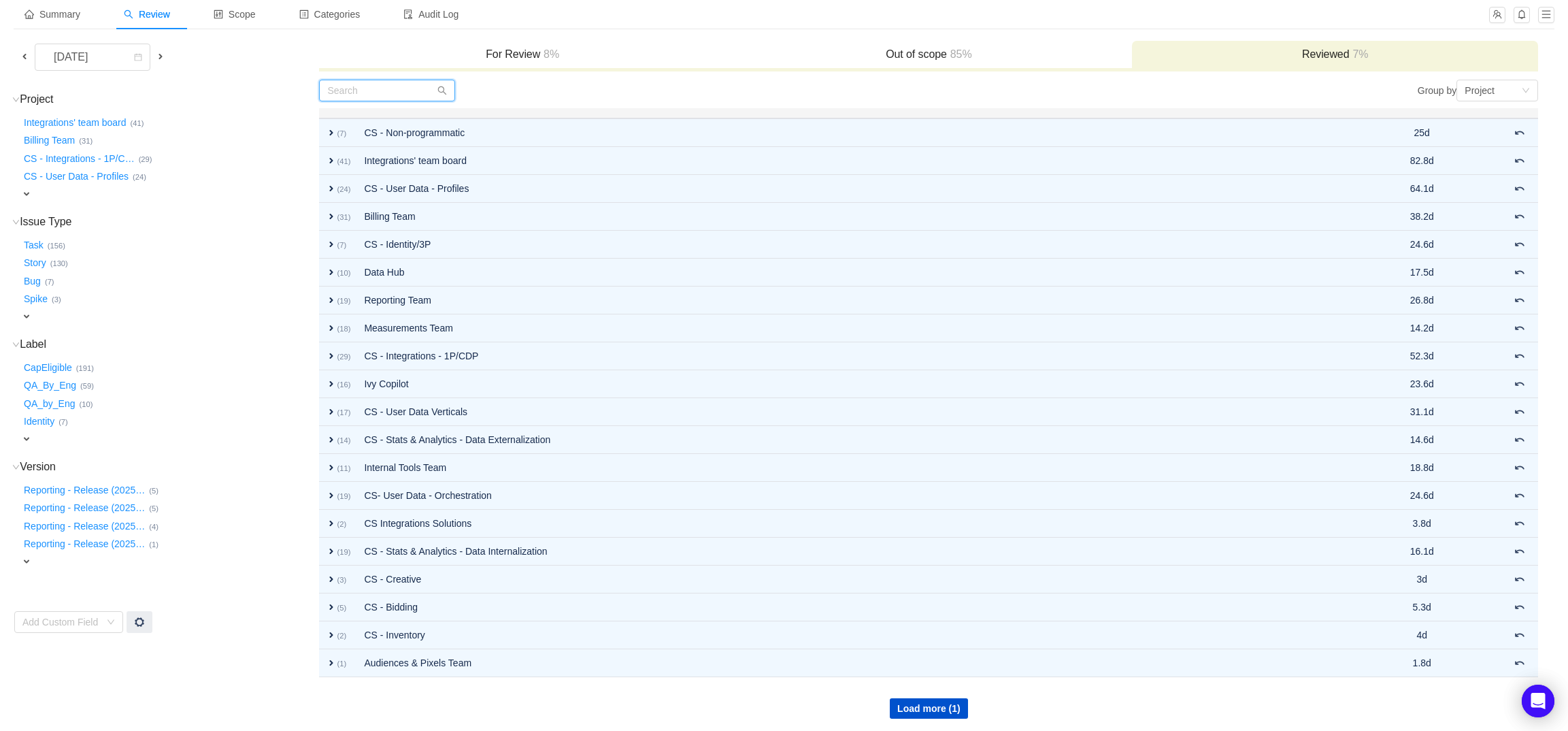
click at [394, 85] on input "text" at bounding box center [387, 90] width 136 height 22
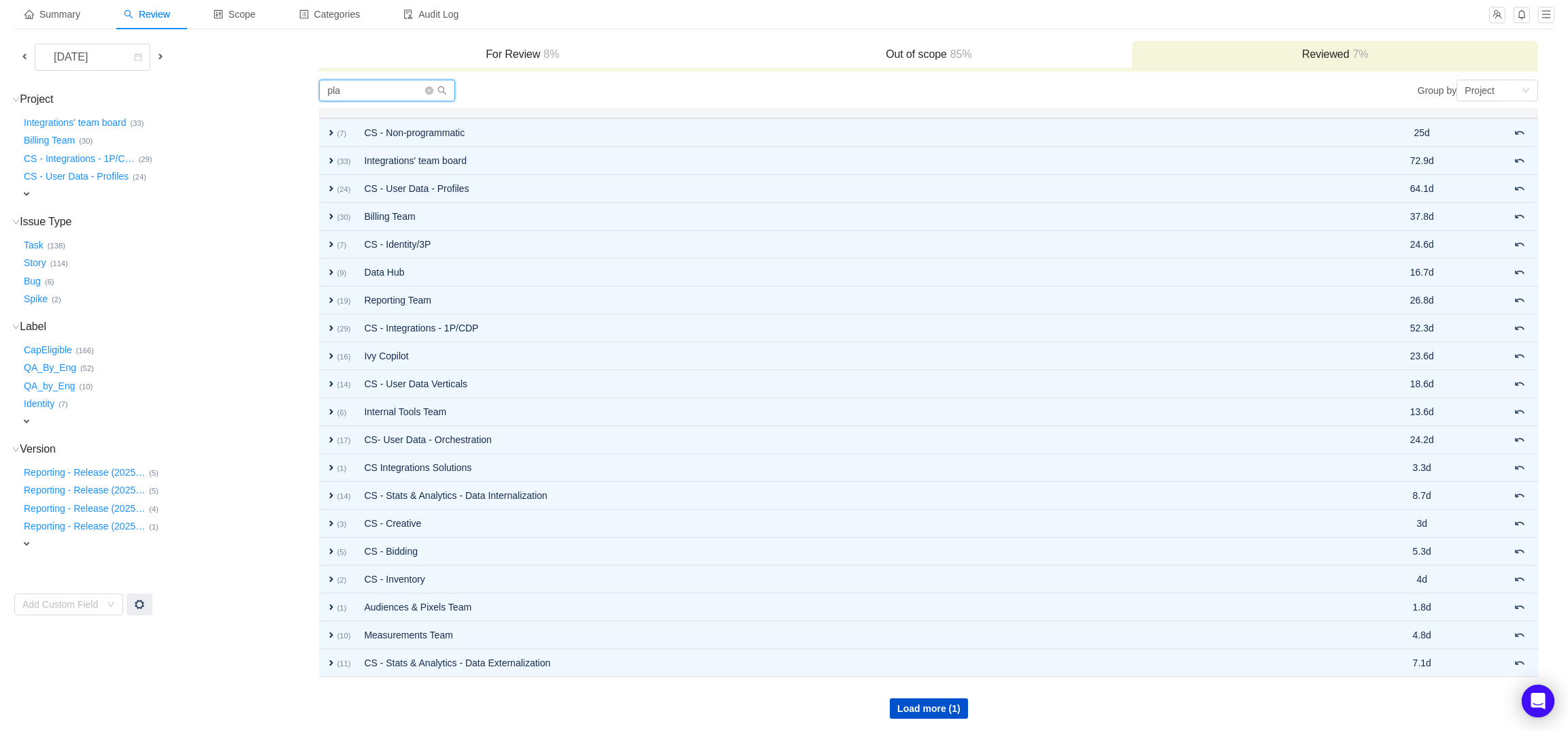
scroll to position [0, 0]
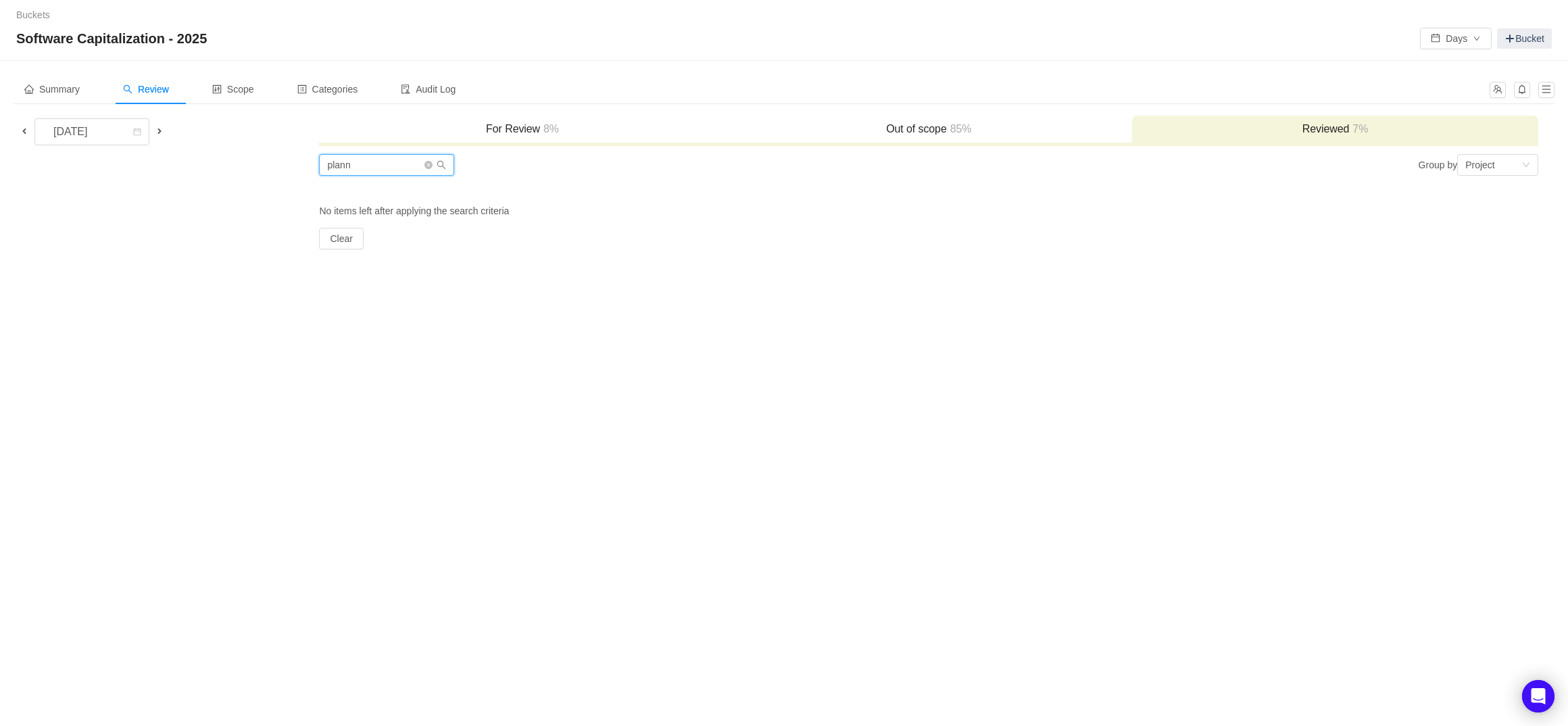
type input "plann"
click at [527, 121] on div "For Review 8%" at bounding box center [522, 130] width 406 height 29
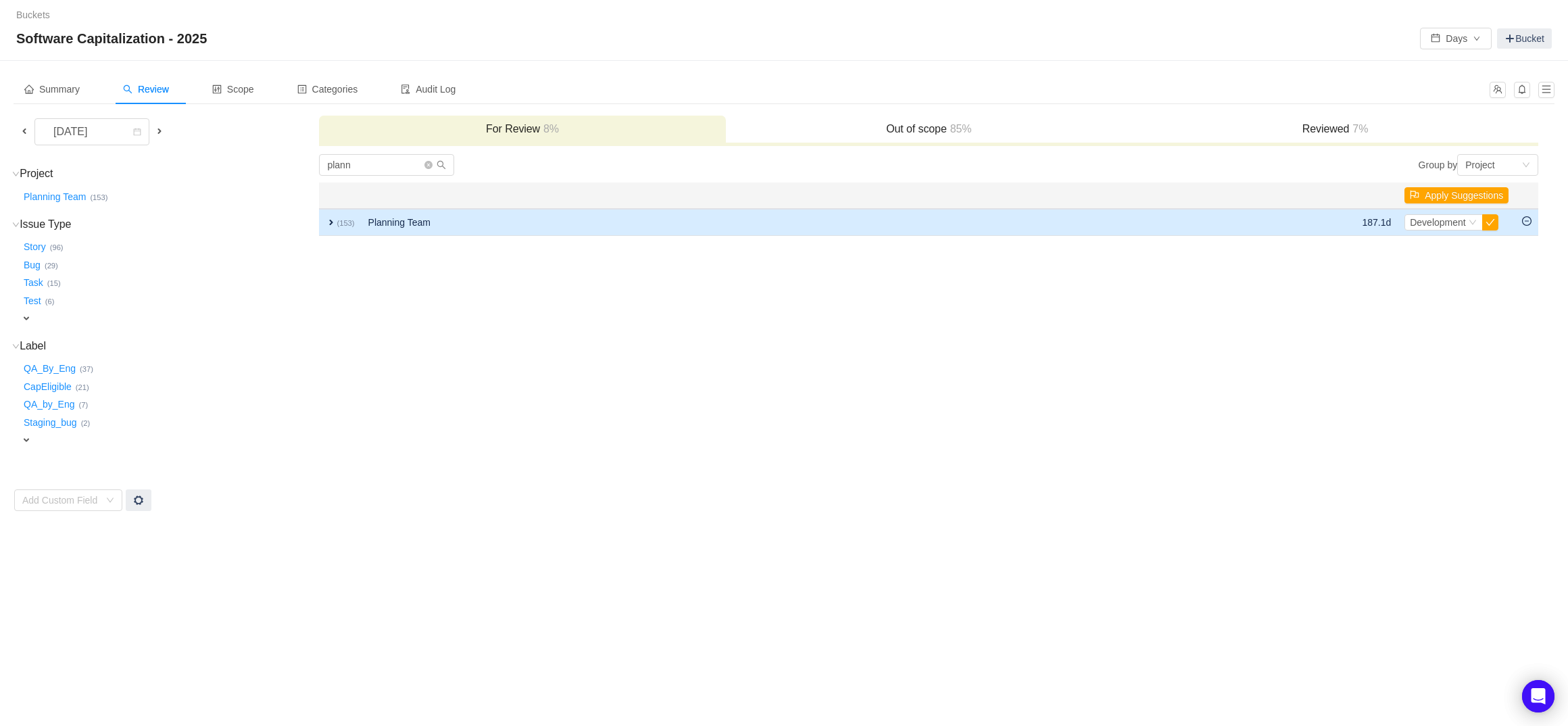
click at [357, 209] on td "expand (153)" at bounding box center [340, 222] width 42 height 27
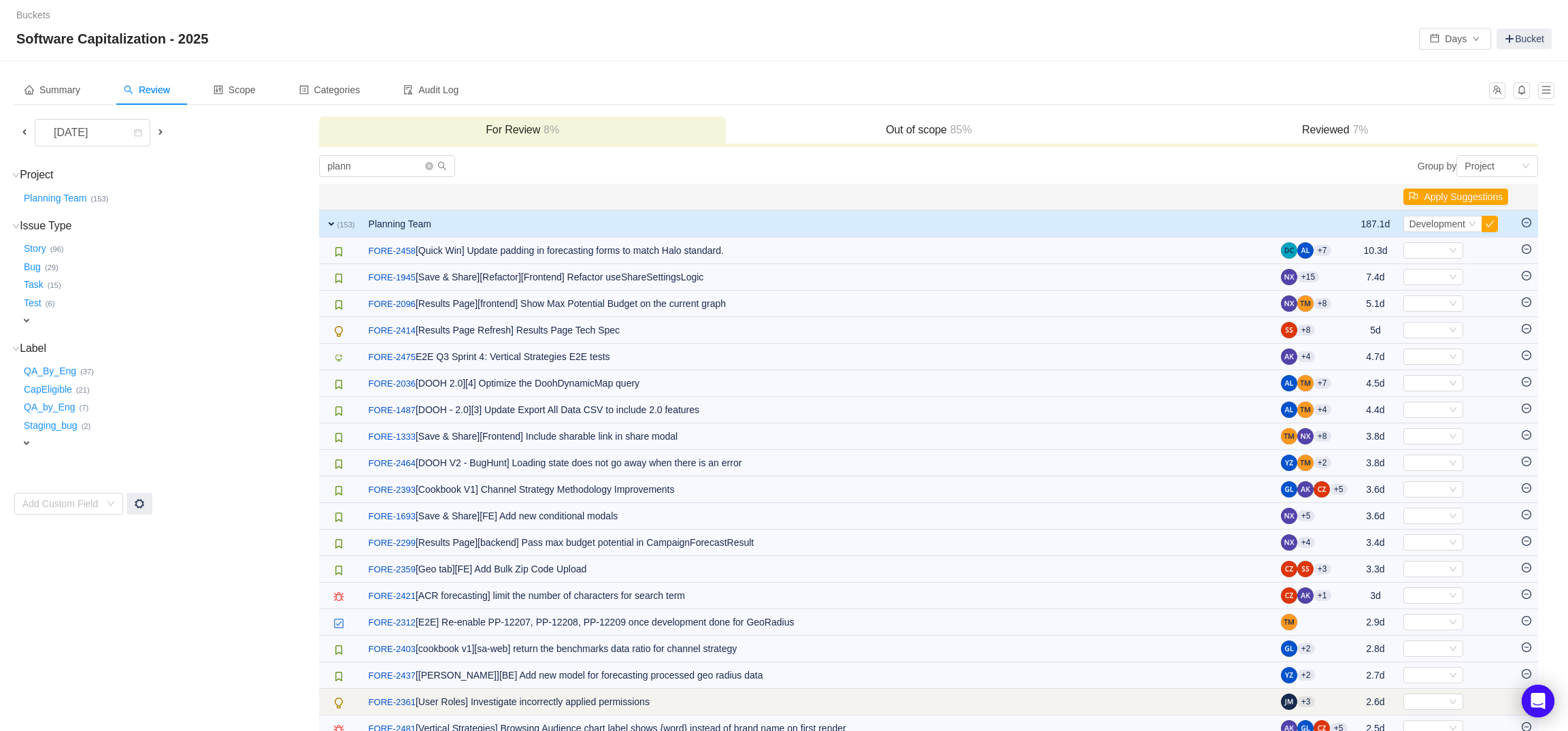
scroll to position [3, 0]
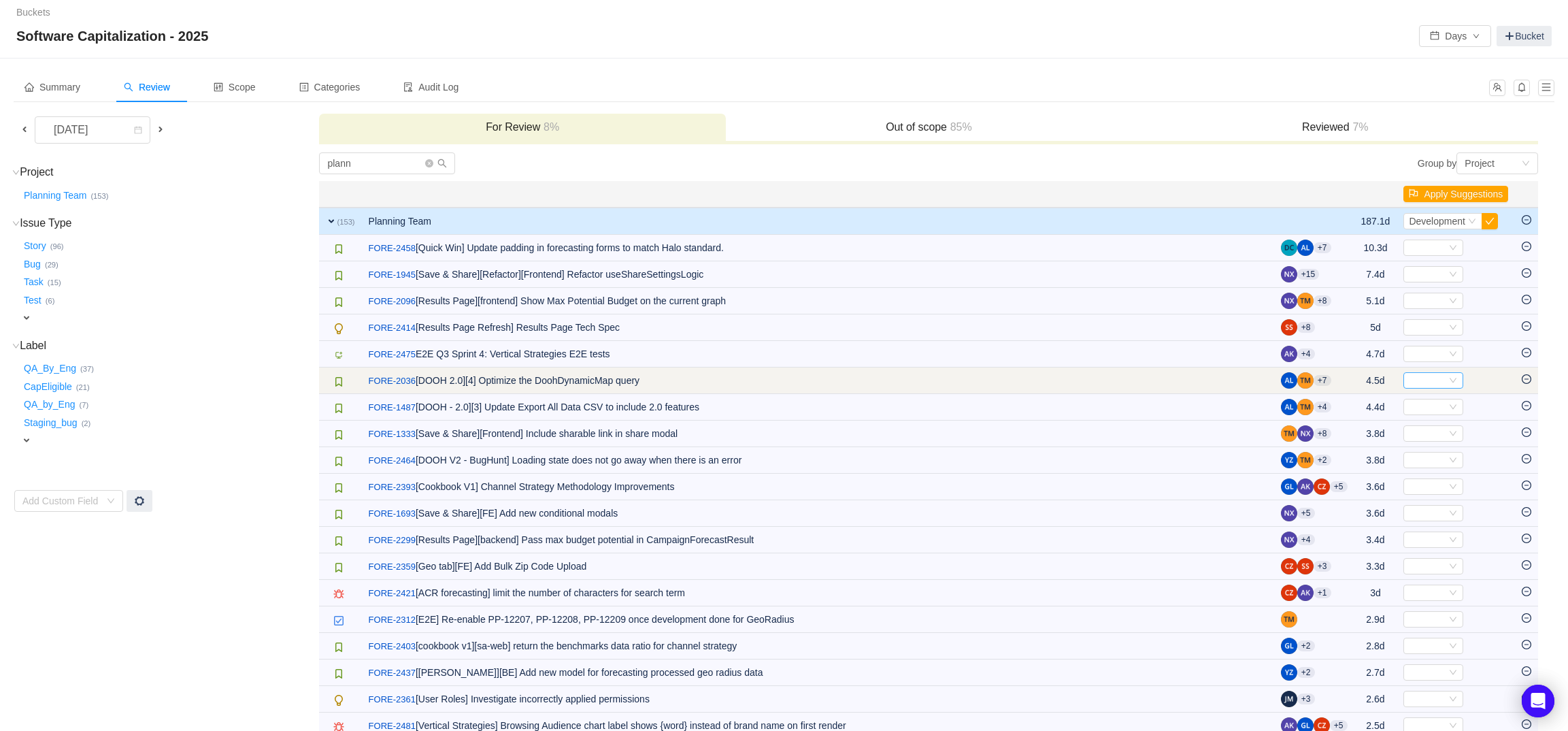
click at [1416, 382] on div "Select" at bounding box center [1427, 380] width 37 height 15
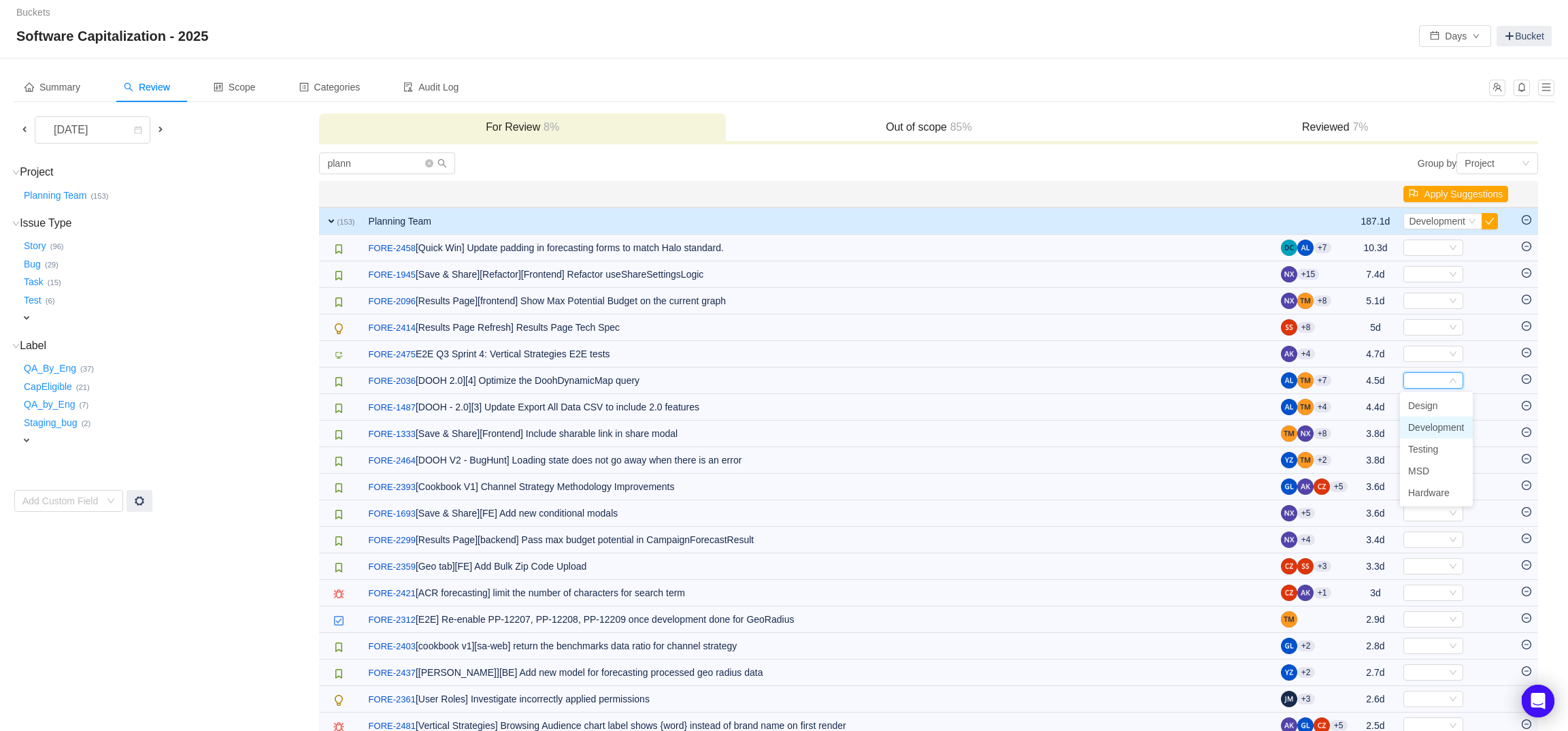
click at [1437, 420] on li "Development" at bounding box center [1436, 427] width 72 height 22
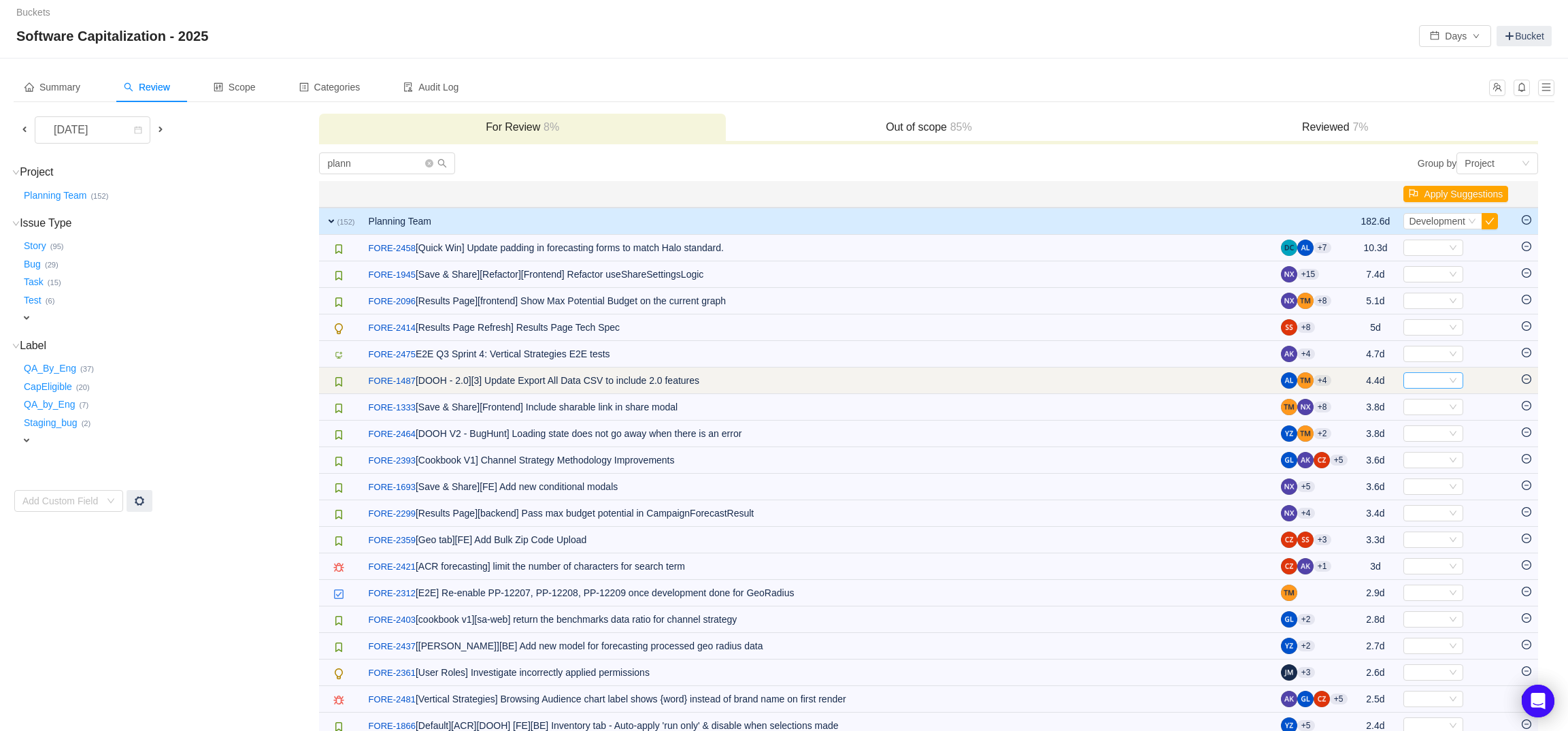
click at [1426, 381] on div "Select" at bounding box center [1427, 380] width 37 height 15
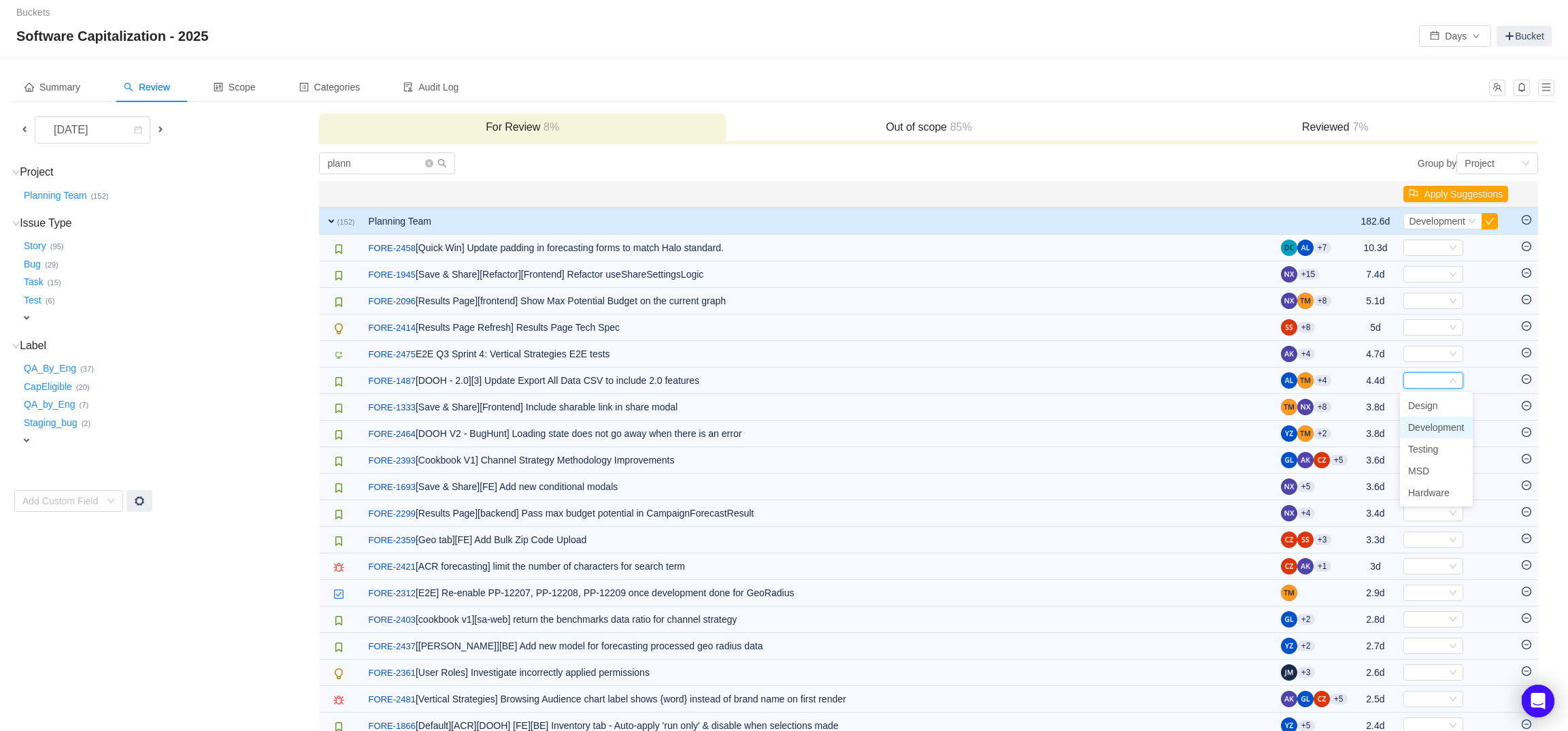
click at [1440, 422] on span "Development" at bounding box center [1436, 427] width 56 height 11
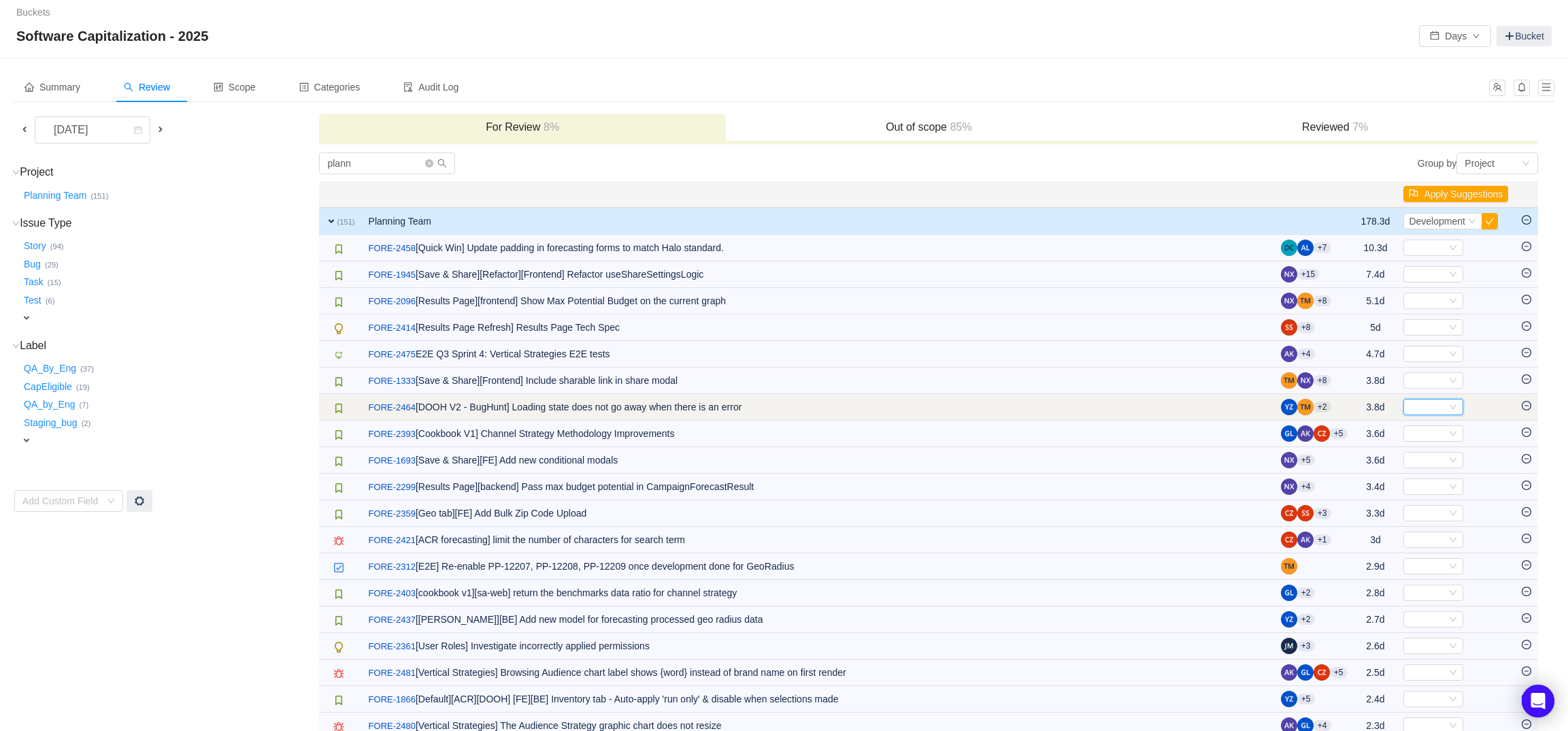
click at [1414, 413] on div "Select" at bounding box center [1427, 406] width 37 height 15
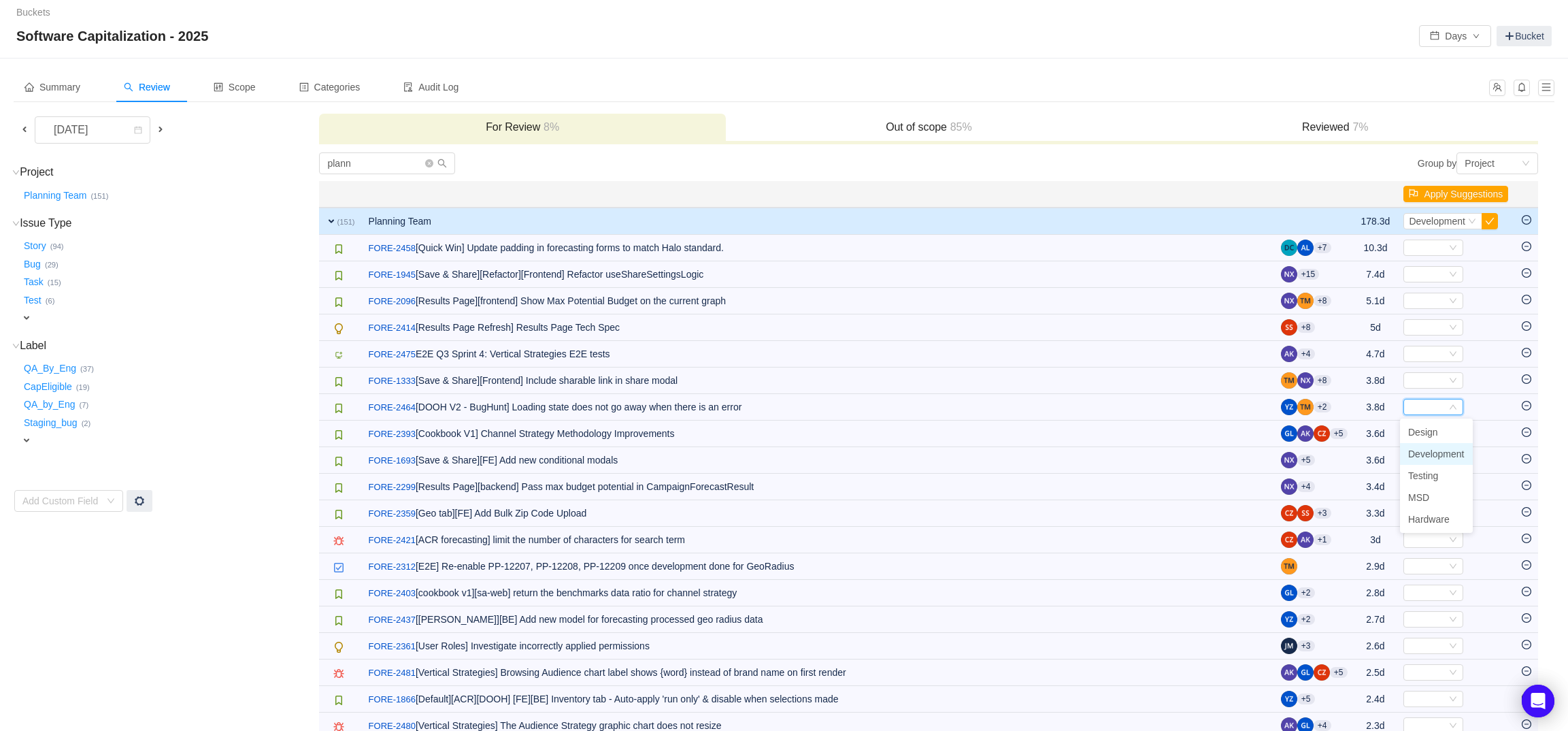
click at [1430, 446] on li "Development" at bounding box center [1436, 453] width 72 height 22
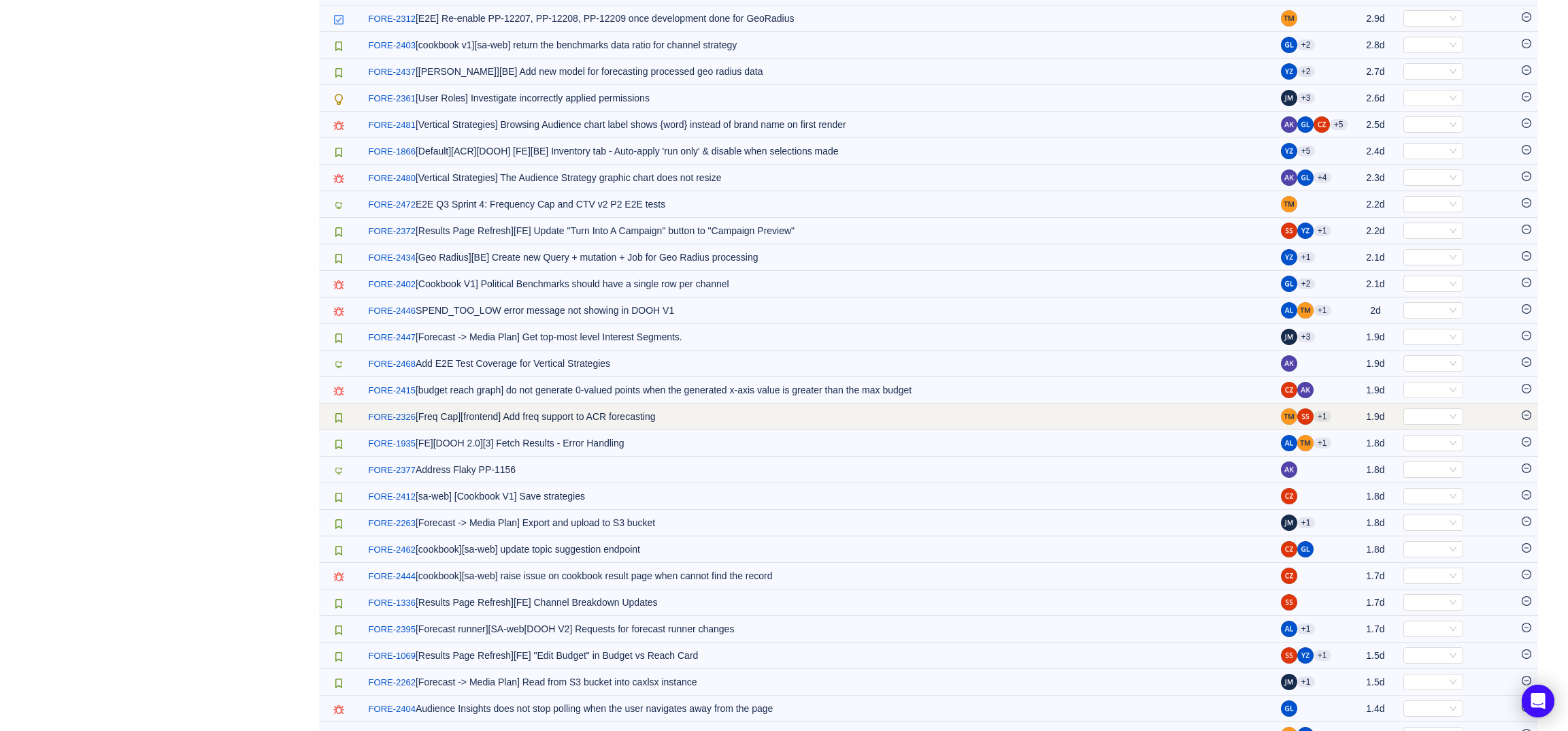
scroll to position [527, 0]
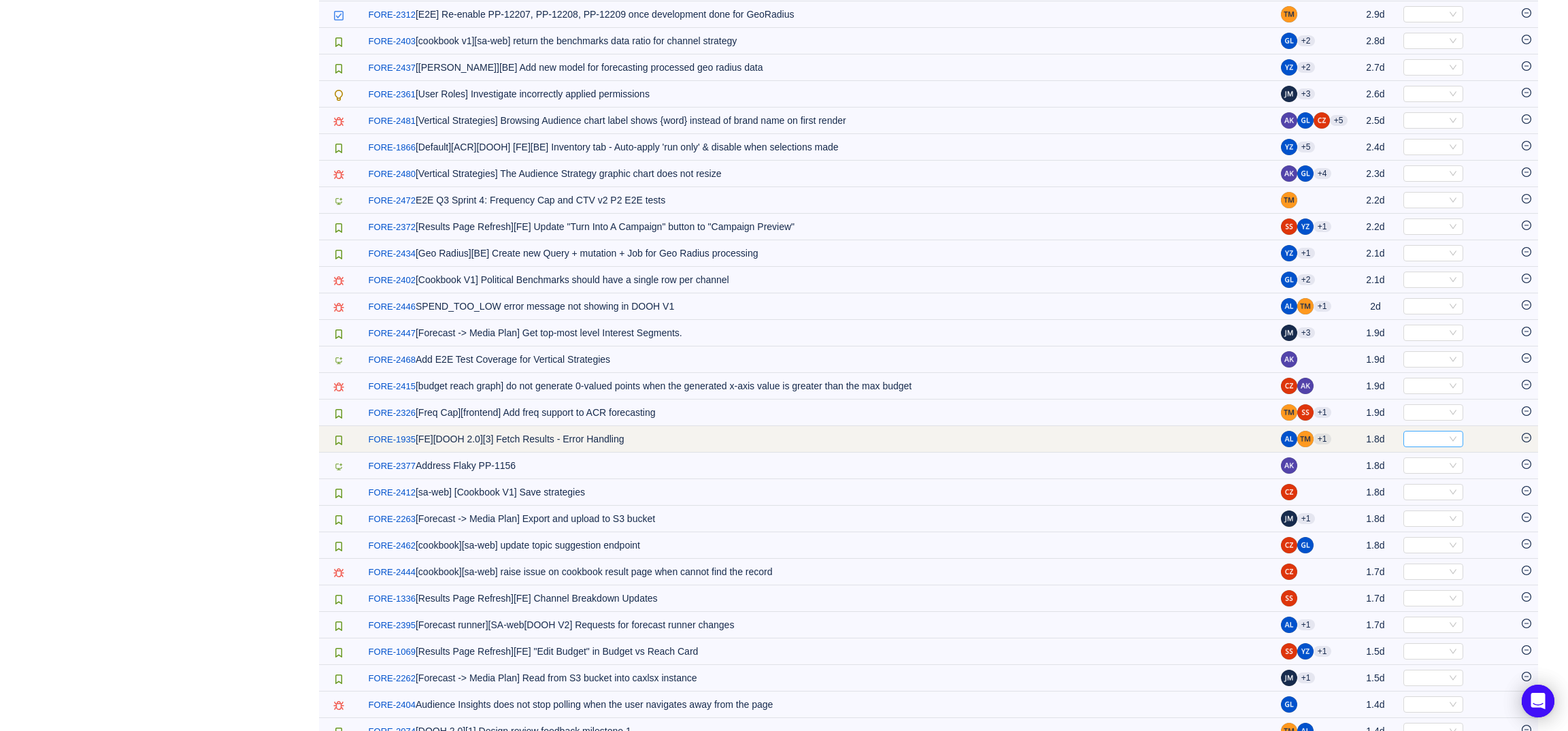
drag, startPoint x: 1447, startPoint y: 440, endPoint x: 1449, endPoint y: 448, distance: 8.2
click at [1449, 440] on icon "icon: down" at bounding box center [1453, 438] width 8 height 8
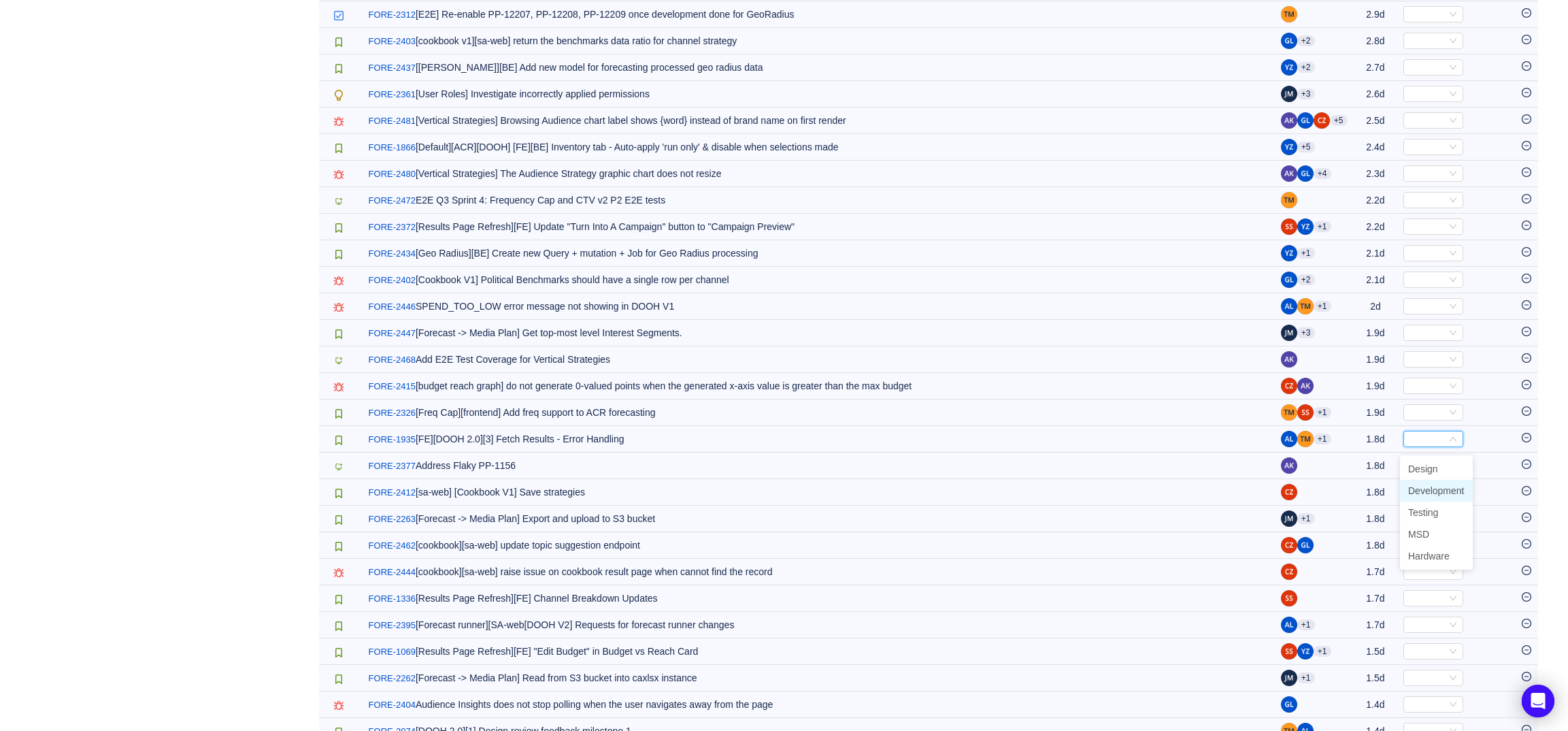
click at [1440, 489] on span "Development" at bounding box center [1436, 490] width 56 height 11
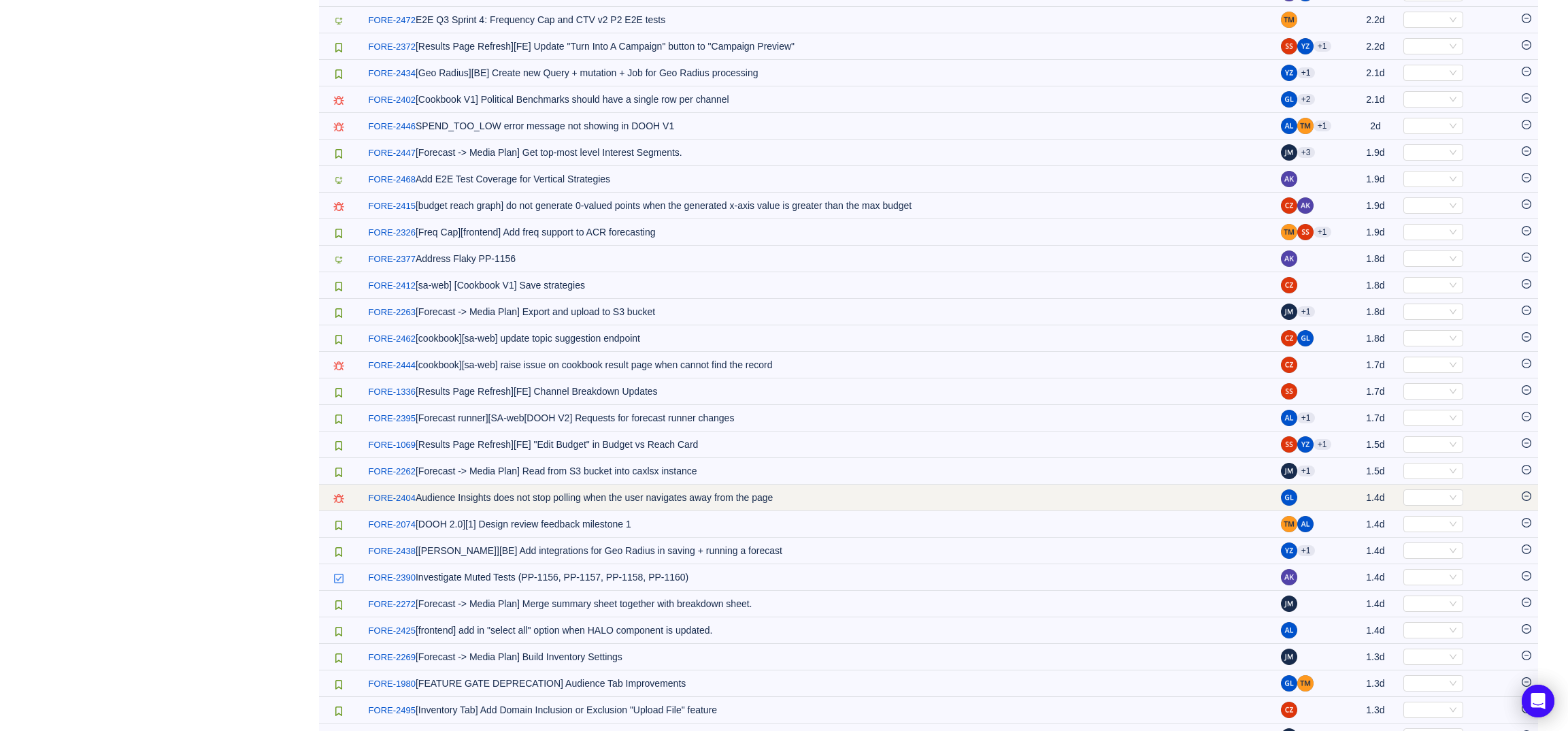
scroll to position [753, 0]
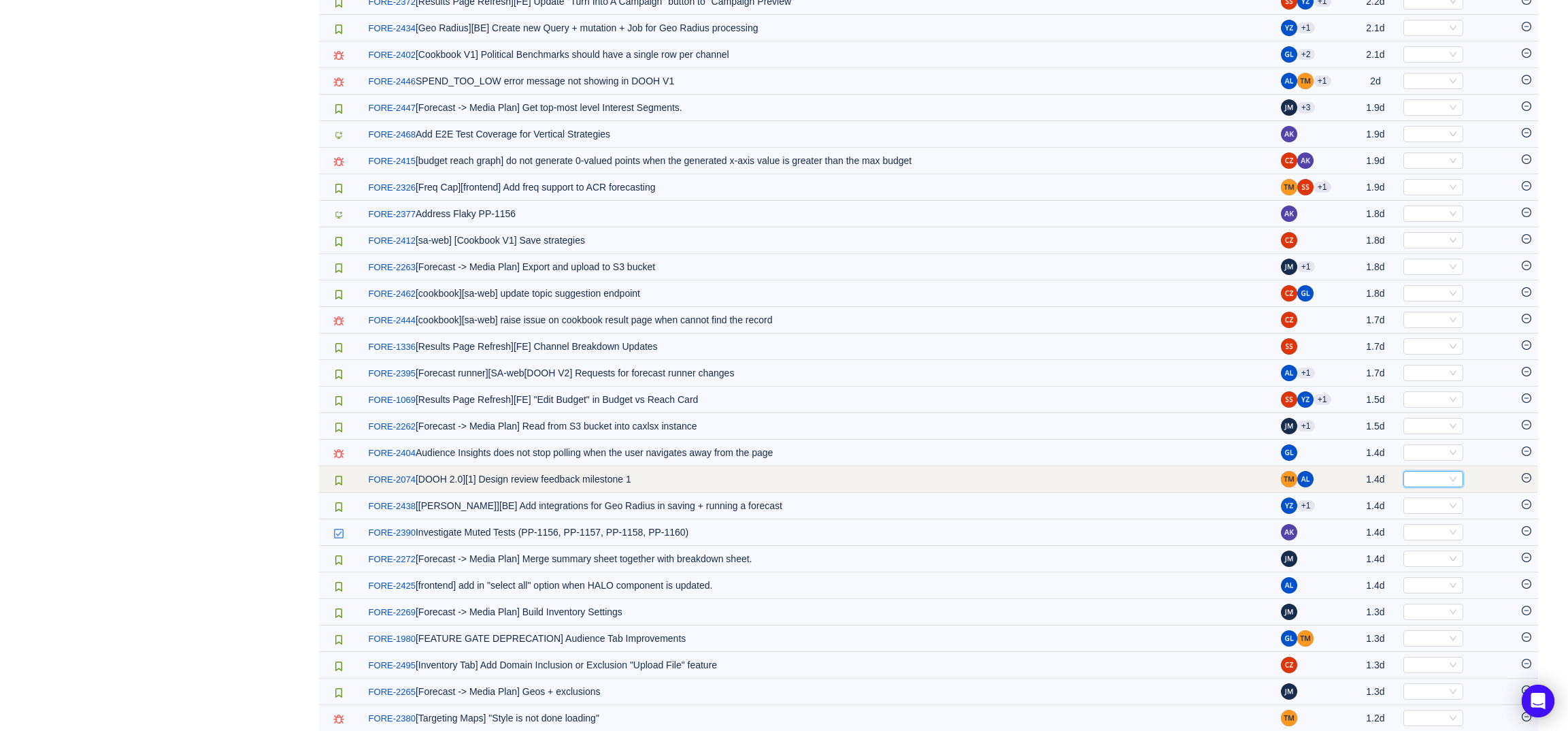
click at [1420, 484] on div "Select" at bounding box center [1427, 479] width 37 height 15
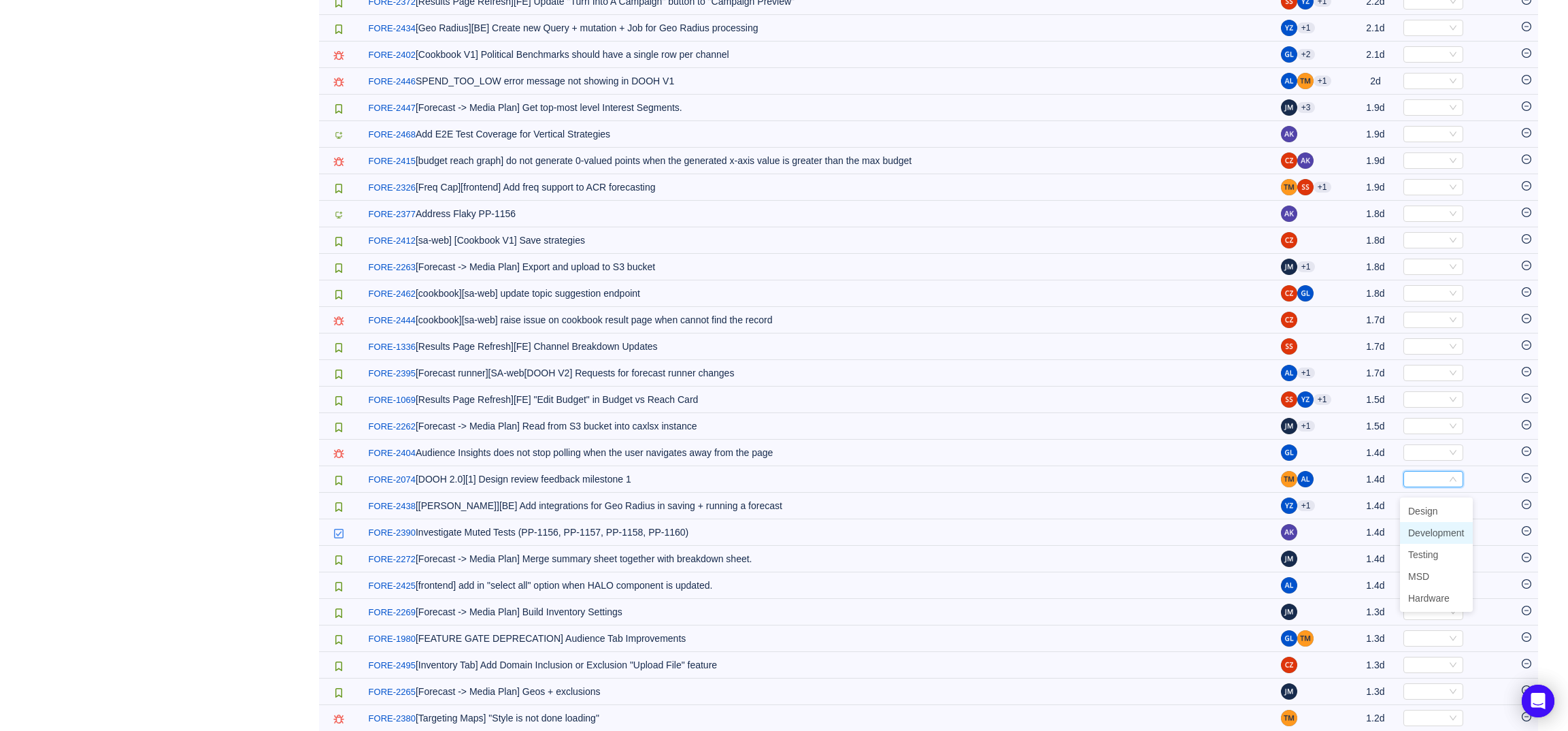
click at [1421, 525] on li "Development" at bounding box center [1436, 533] width 72 height 22
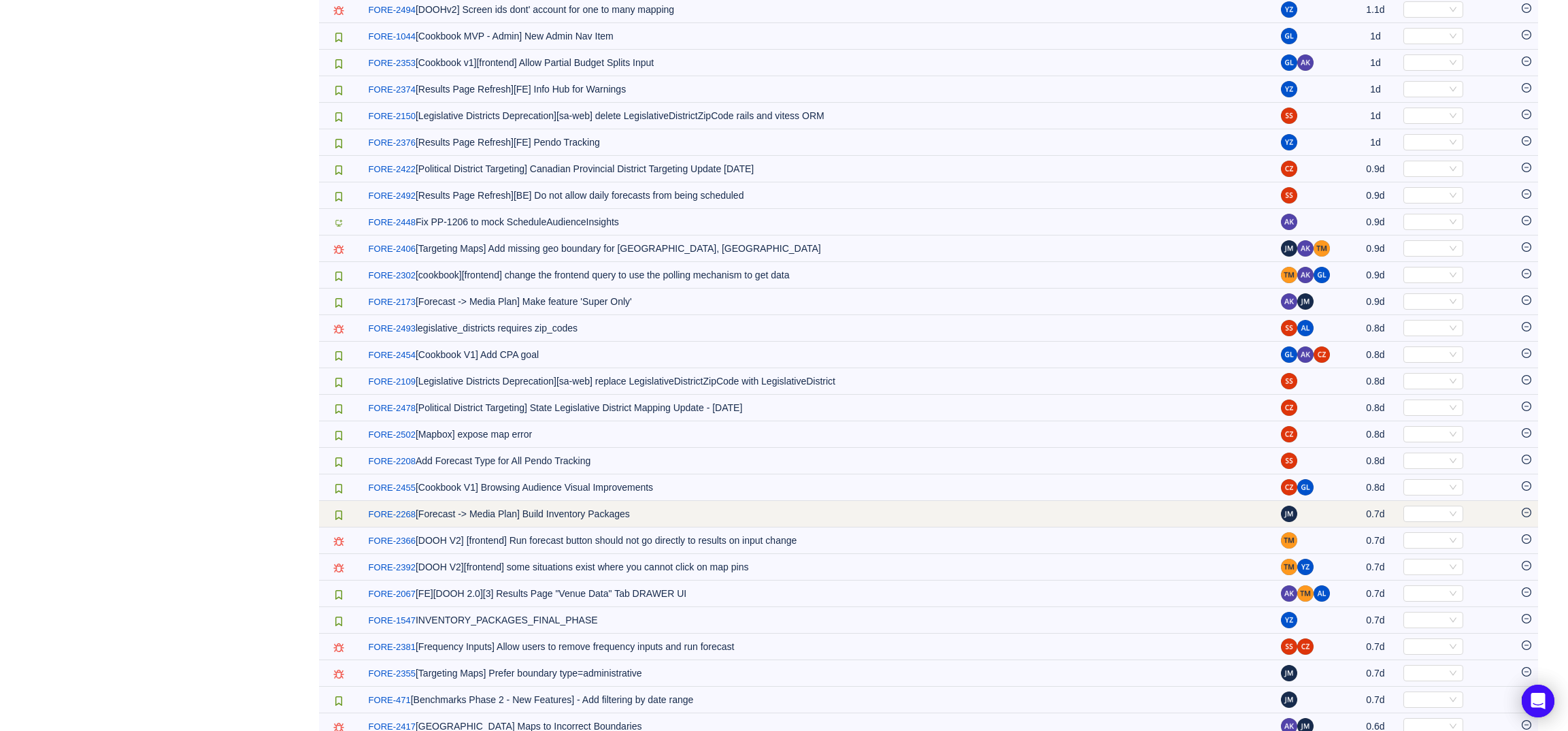
scroll to position [1759, 0]
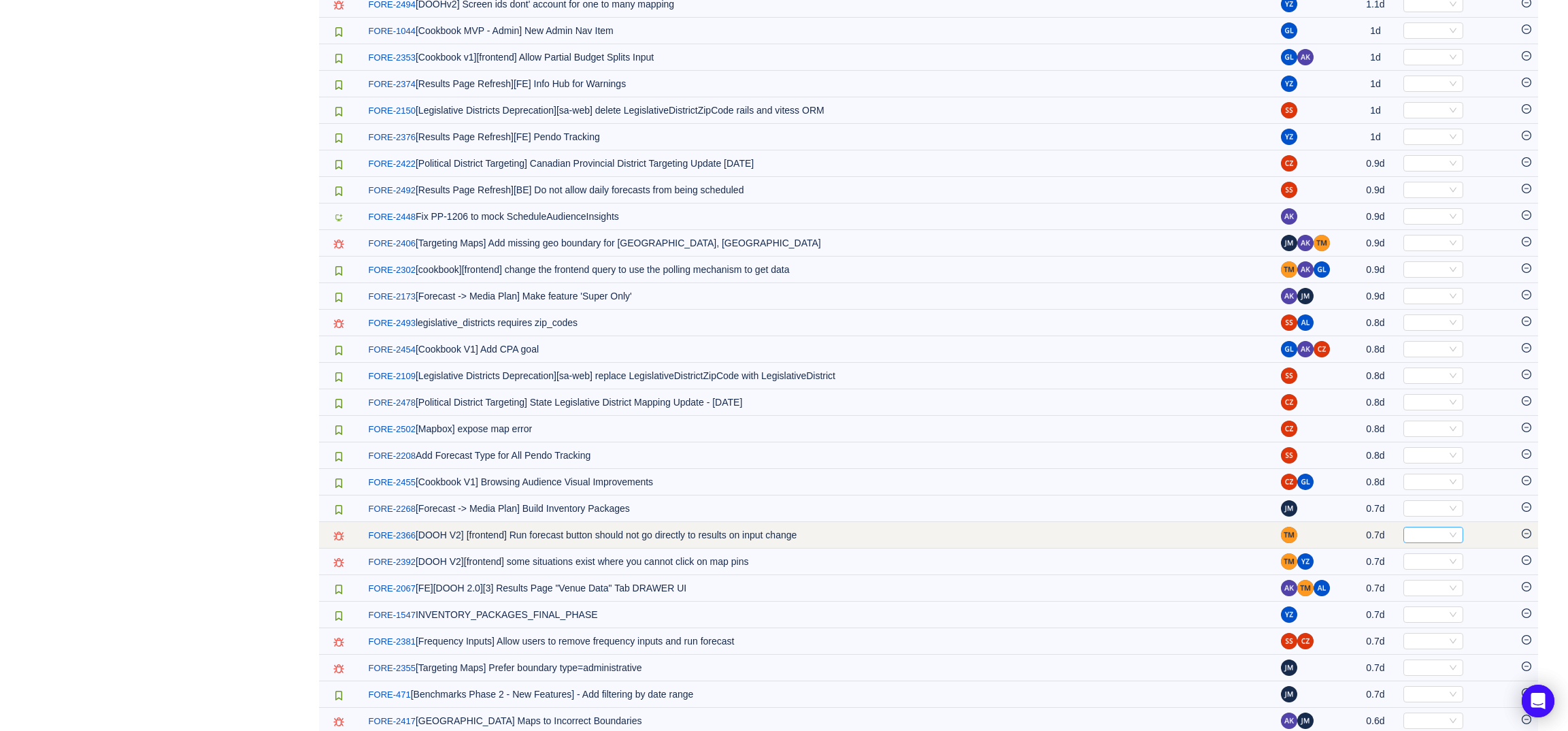
click at [1430, 542] on div "Select" at bounding box center [1427, 535] width 37 height 15
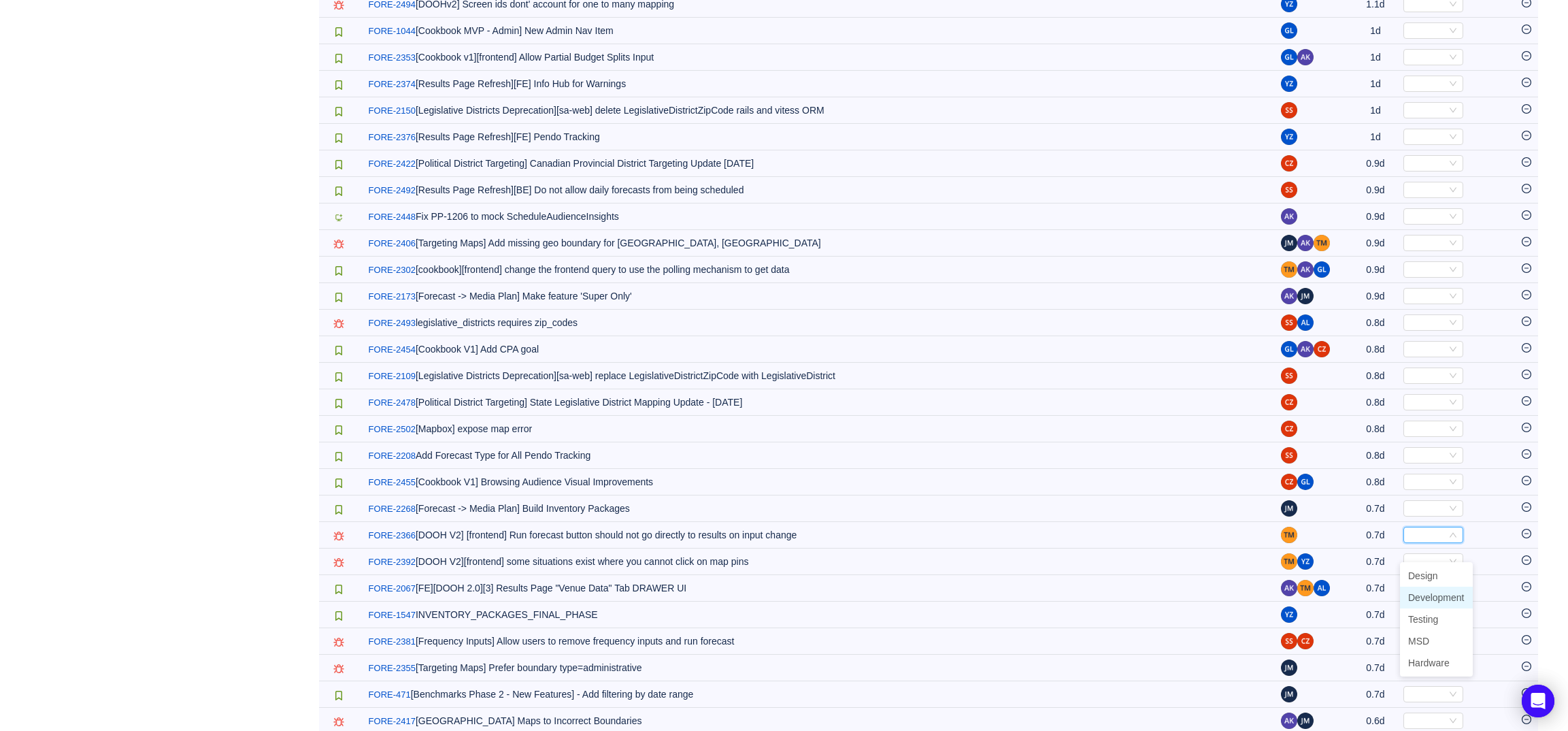
click at [1440, 596] on span "Development" at bounding box center [1436, 597] width 56 height 11
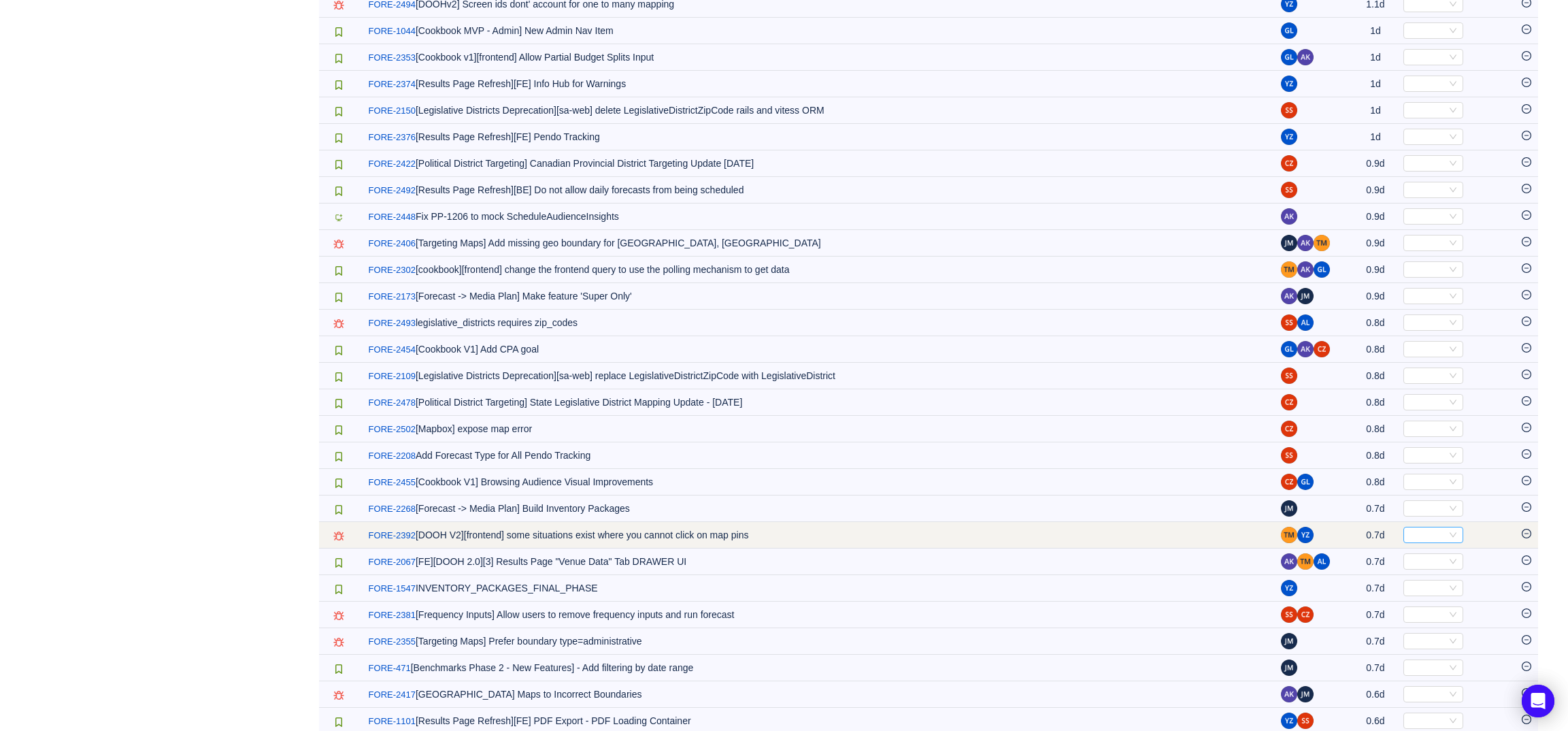
click at [1409, 542] on div "Select" at bounding box center [1427, 535] width 37 height 15
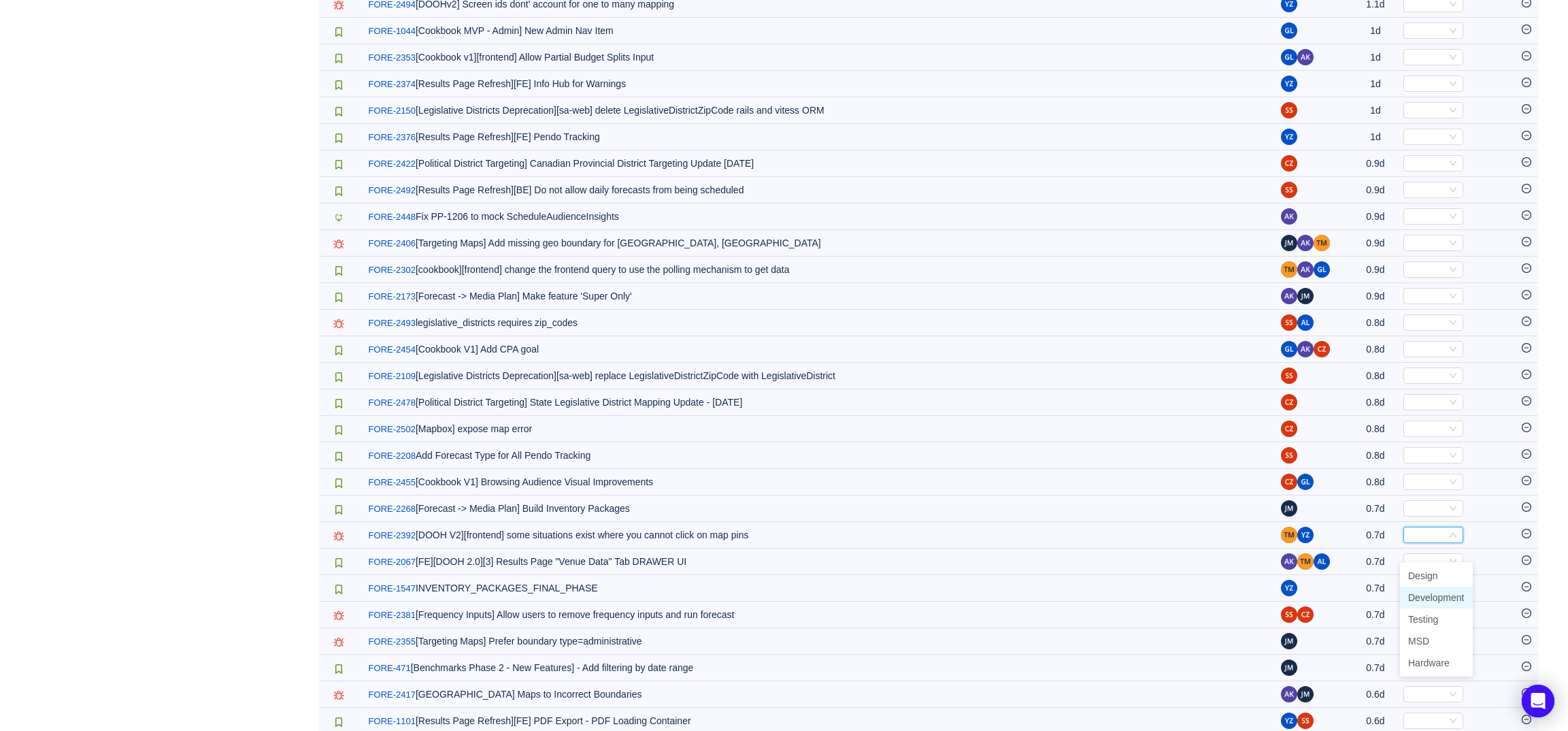
click at [1417, 592] on span "Development" at bounding box center [1436, 597] width 56 height 11
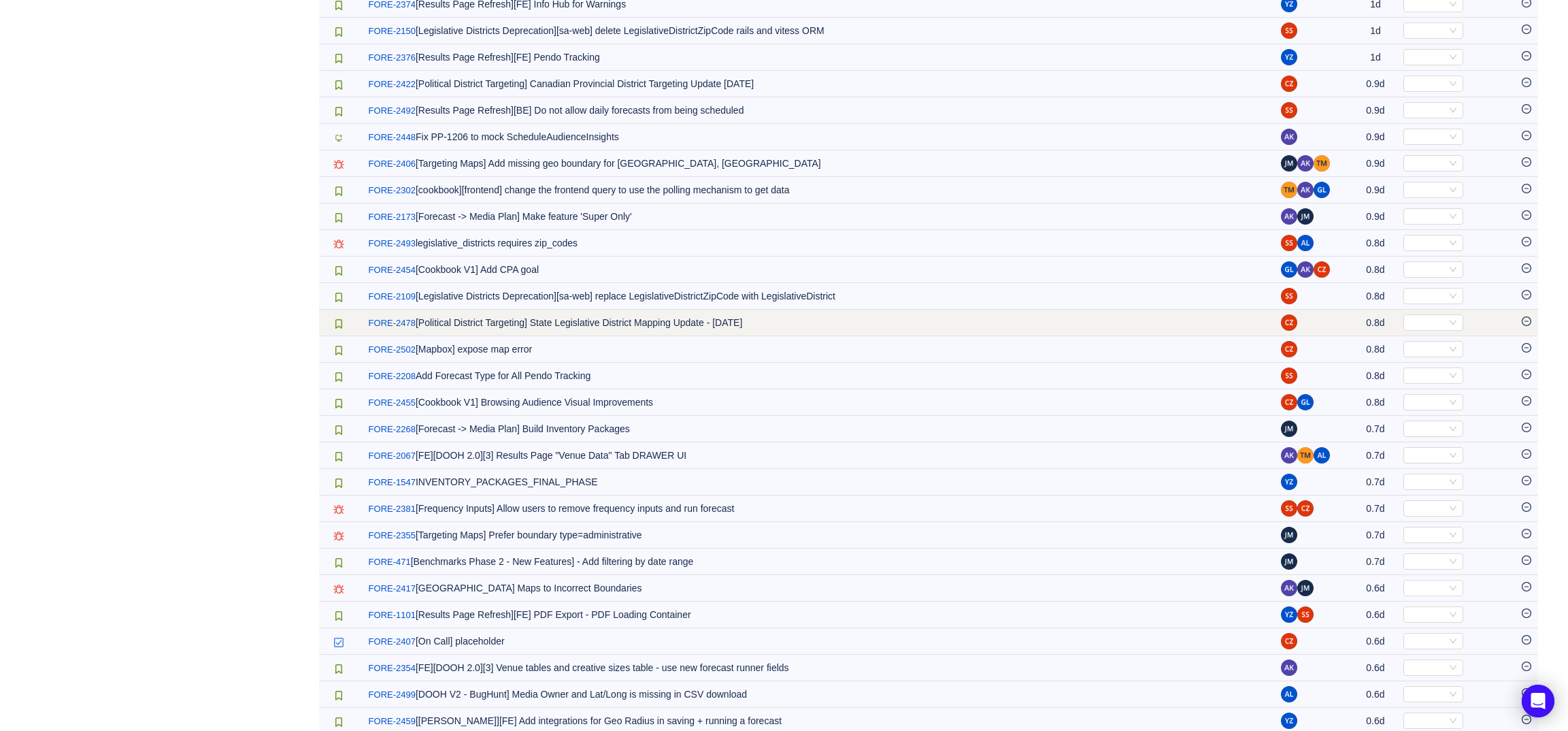
scroll to position [1887, 0]
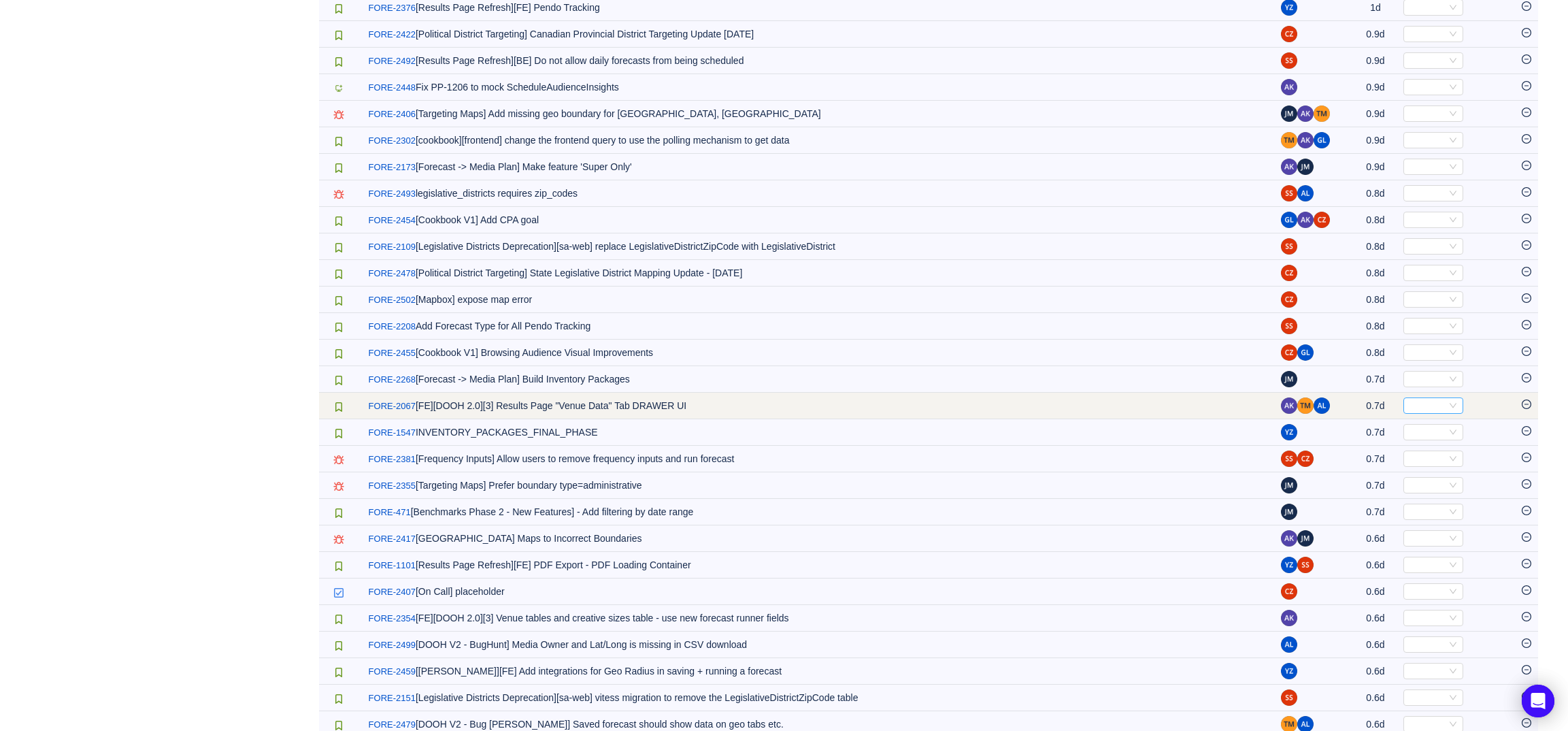
click at [1409, 413] on div "Select" at bounding box center [1427, 405] width 37 height 15
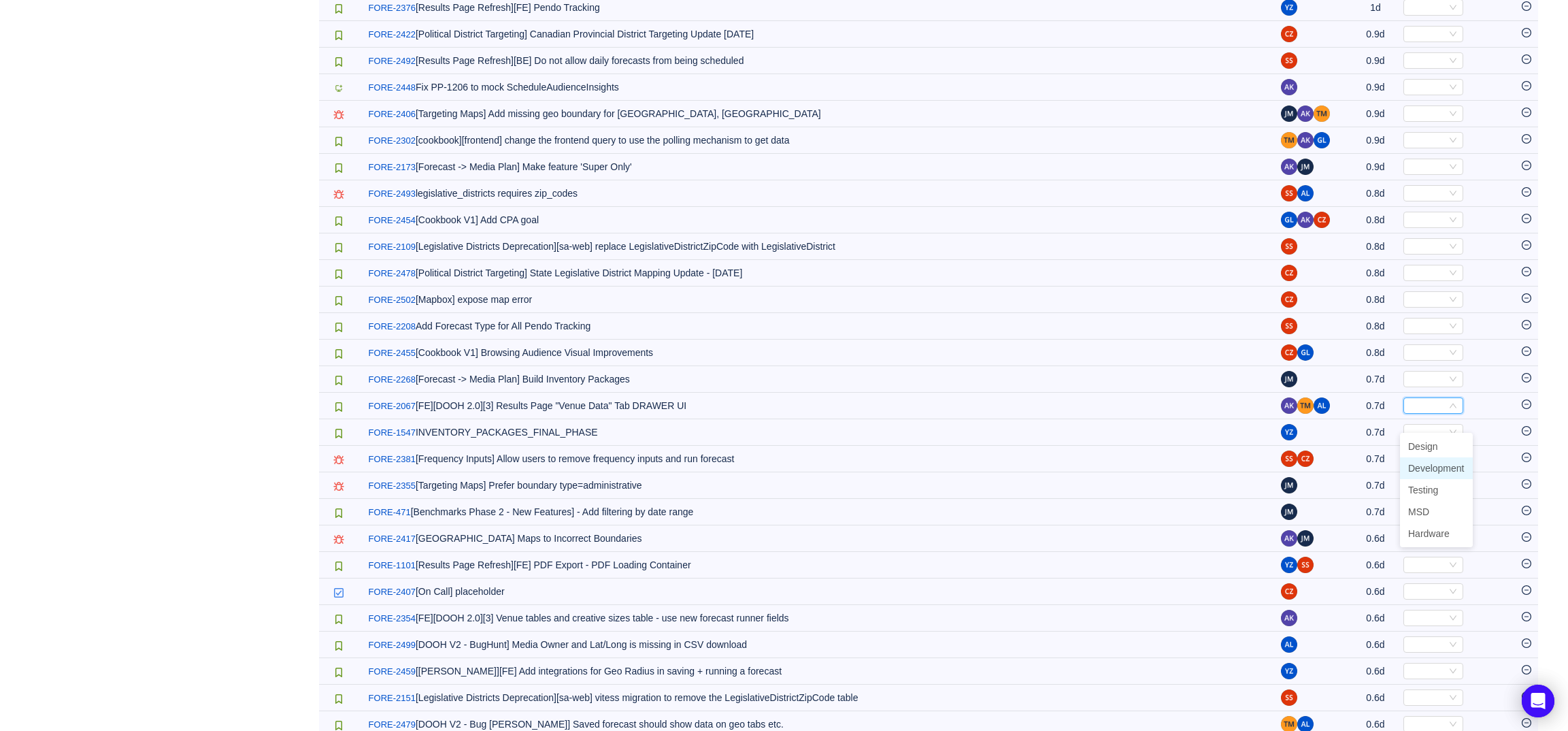
click at [1428, 460] on li "Development" at bounding box center [1436, 468] width 72 height 22
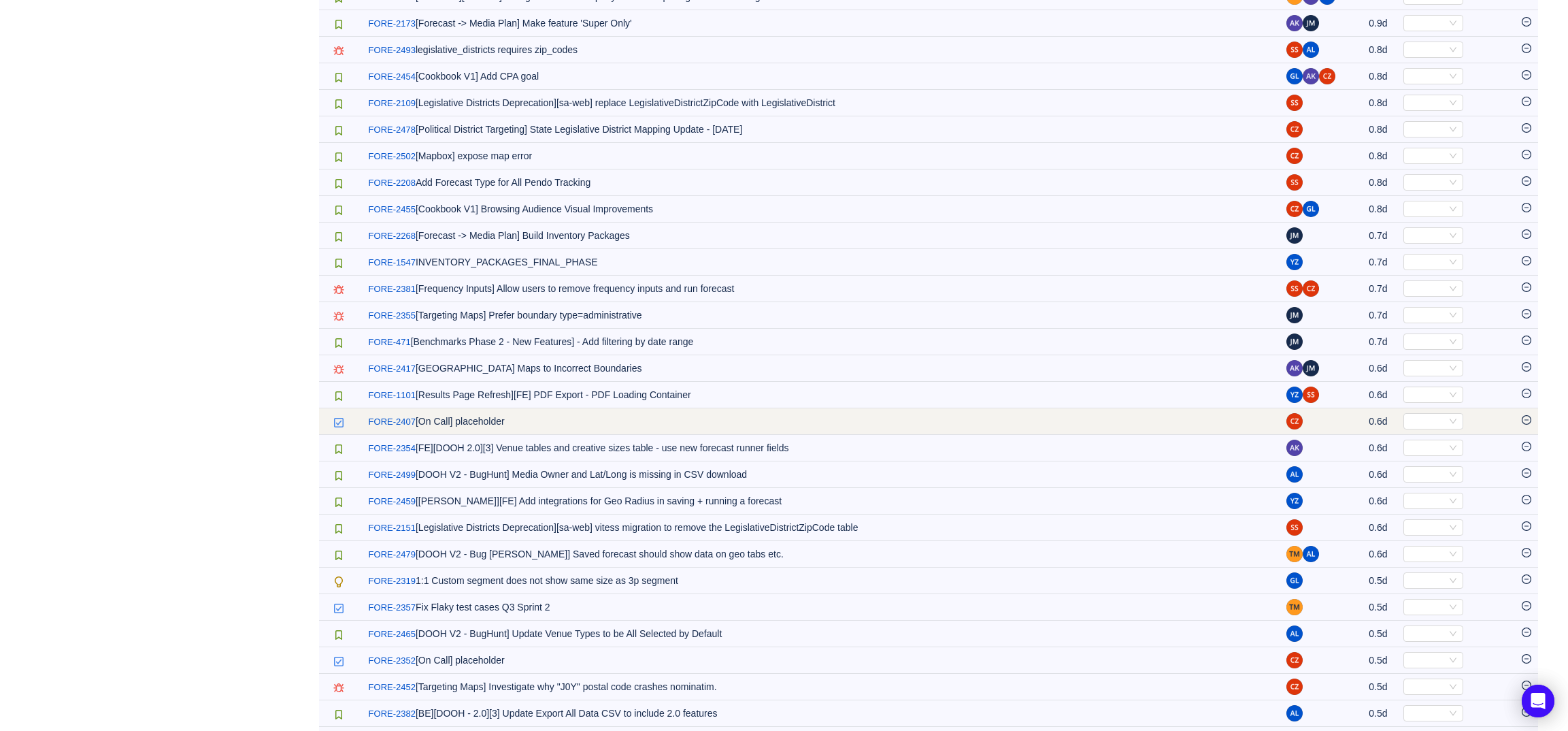
scroll to position [2037, 0]
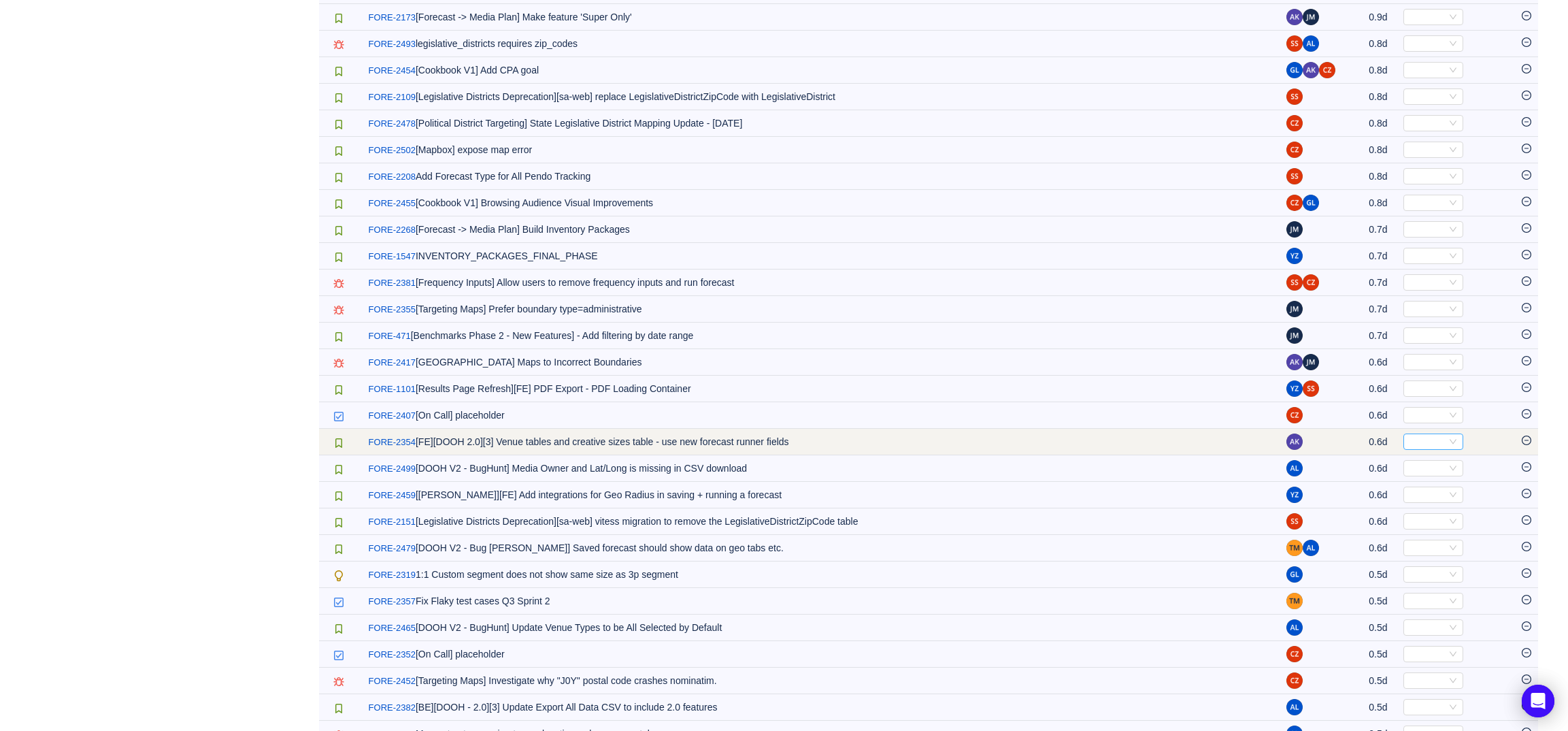
click at [1405, 450] on div "Select" at bounding box center [1433, 441] width 60 height 16
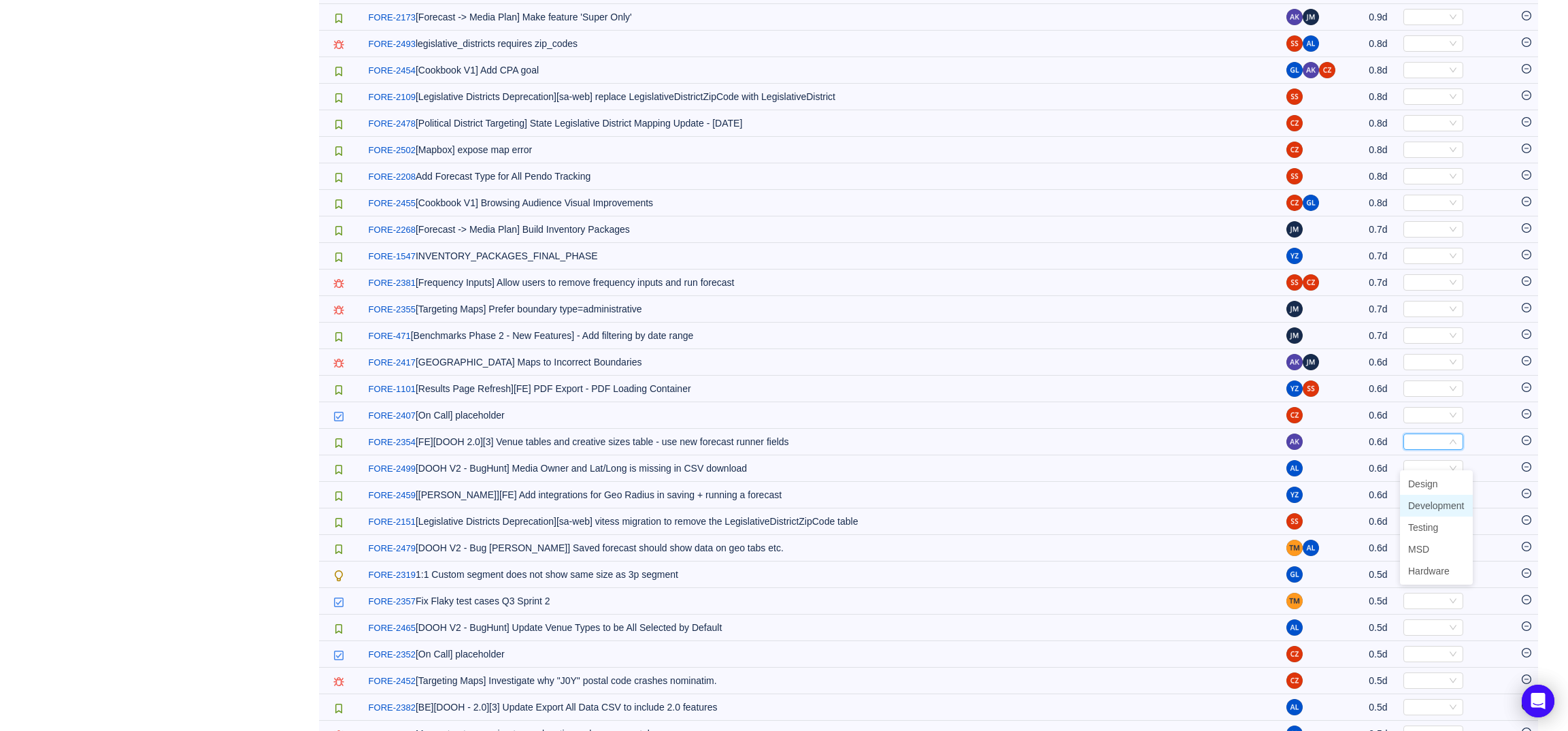
click at [1427, 500] on span "Development" at bounding box center [1436, 506] width 56 height 11
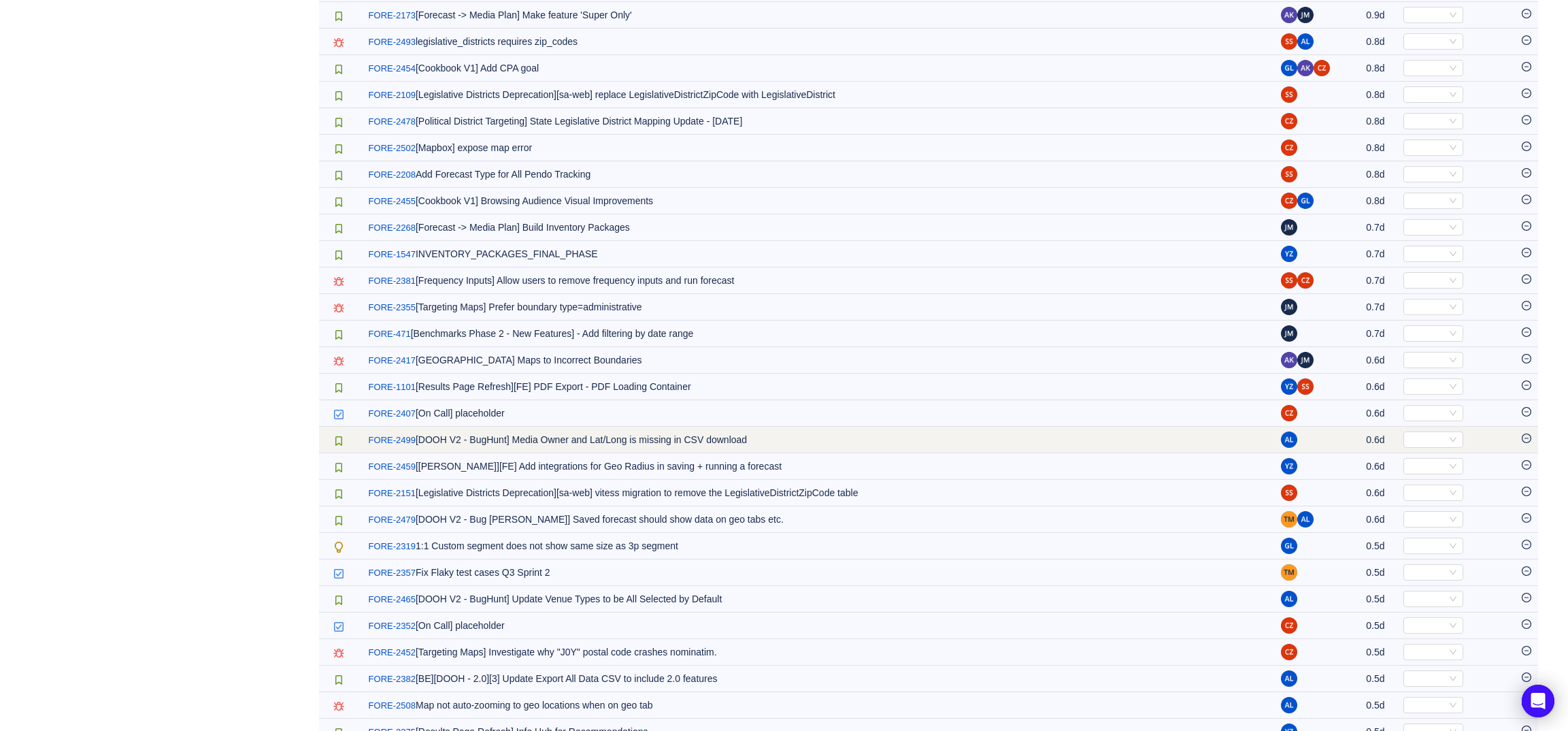
scroll to position [2040, 0]
click at [1428, 446] on div "Select" at bounding box center [1427, 439] width 37 height 15
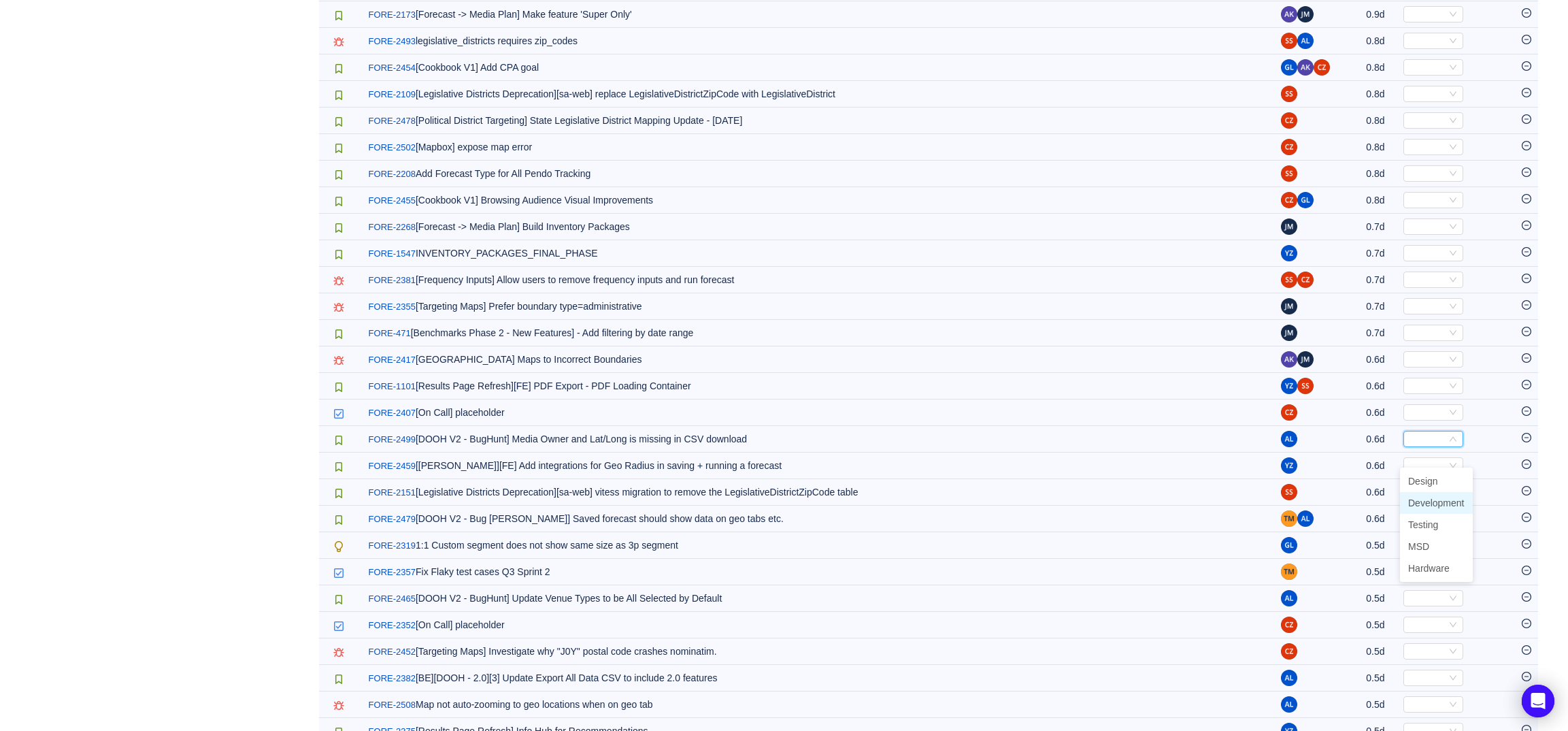
click at [1421, 508] on span "Development" at bounding box center [1436, 503] width 56 height 11
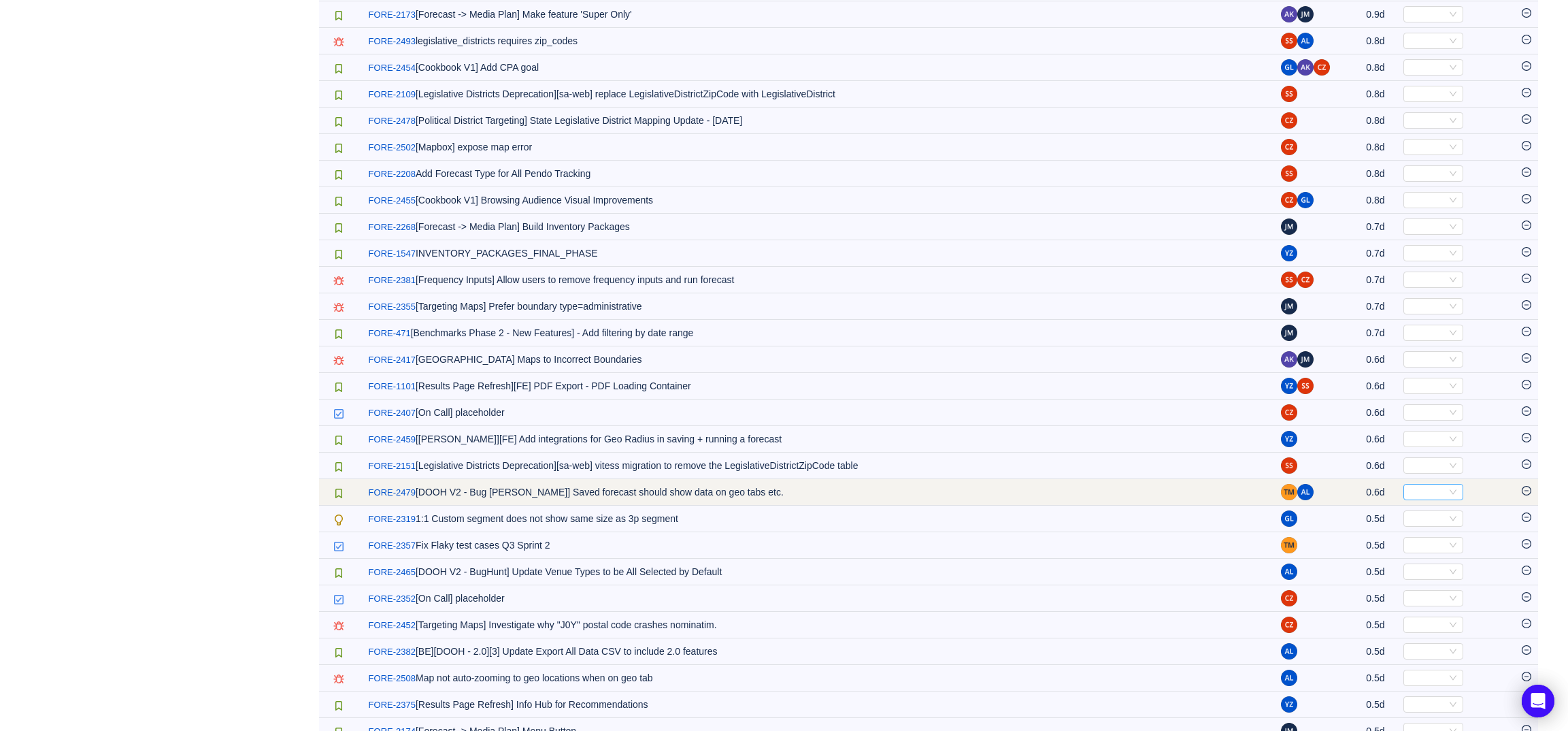
click at [1433, 499] on div "Select" at bounding box center [1427, 491] width 37 height 15
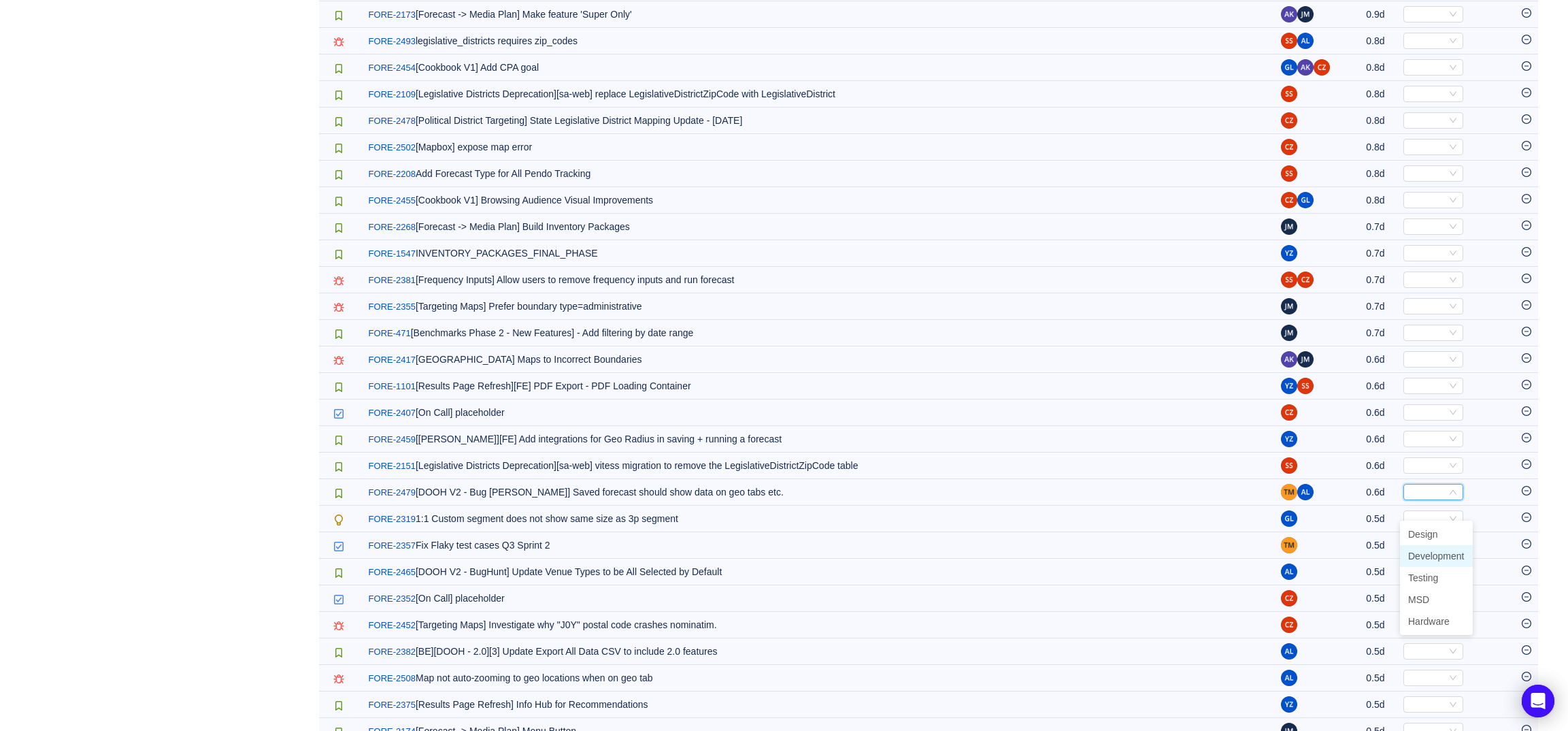
click at [1438, 551] on span "Development" at bounding box center [1436, 555] width 56 height 11
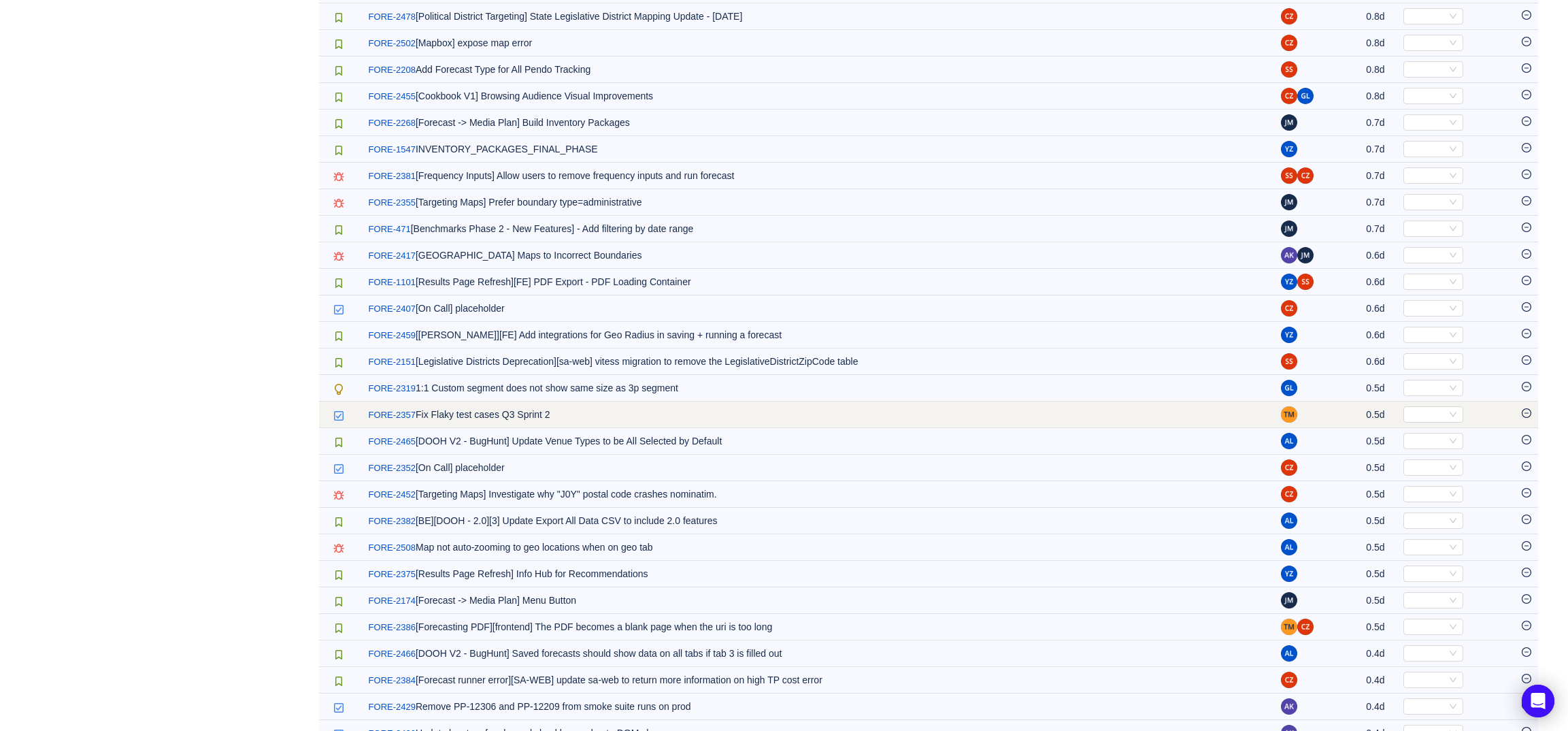
scroll to position [2145, 0]
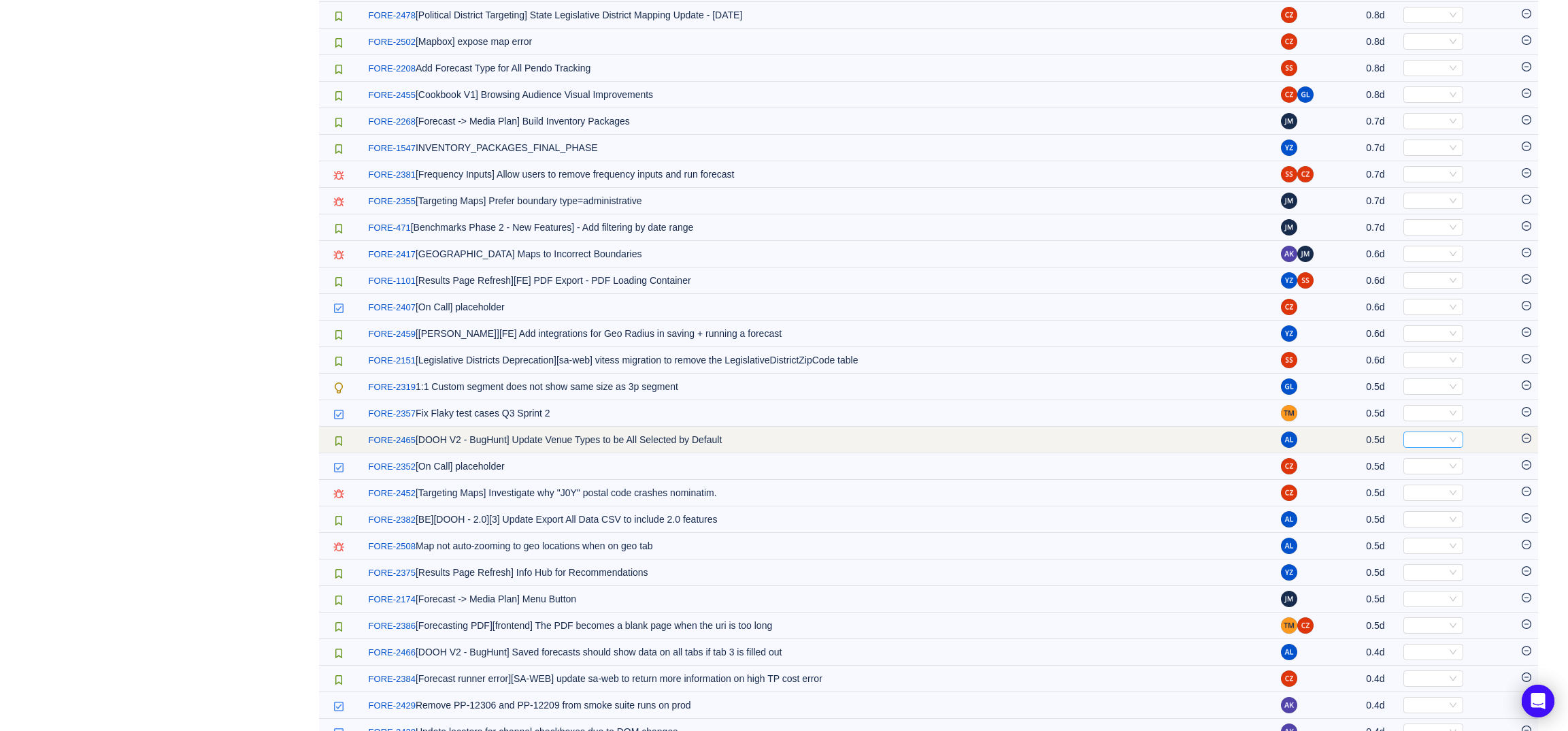
click at [1429, 447] on div "Select" at bounding box center [1427, 439] width 37 height 15
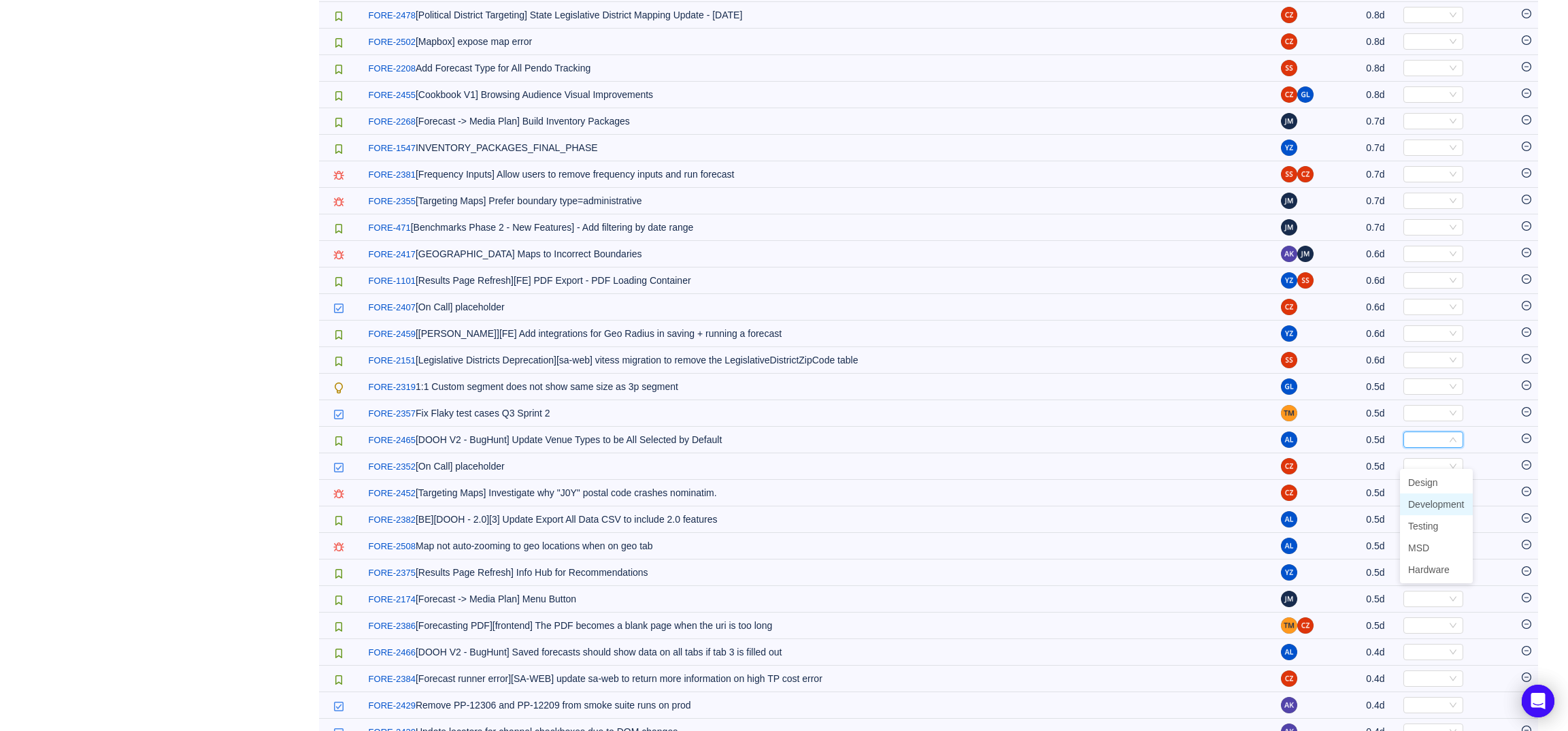
click at [1434, 501] on span "Development" at bounding box center [1436, 504] width 56 height 11
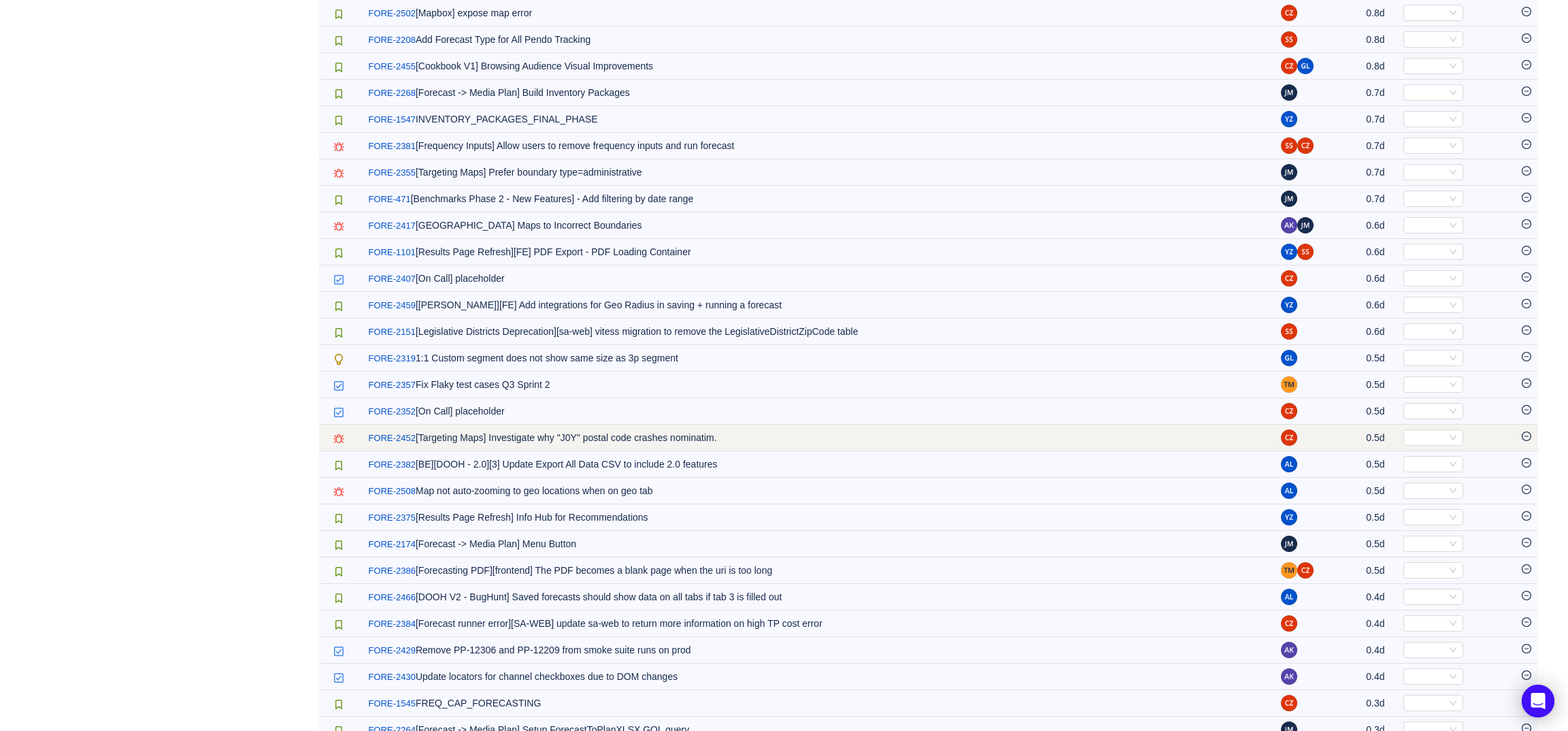
scroll to position [2175, 0]
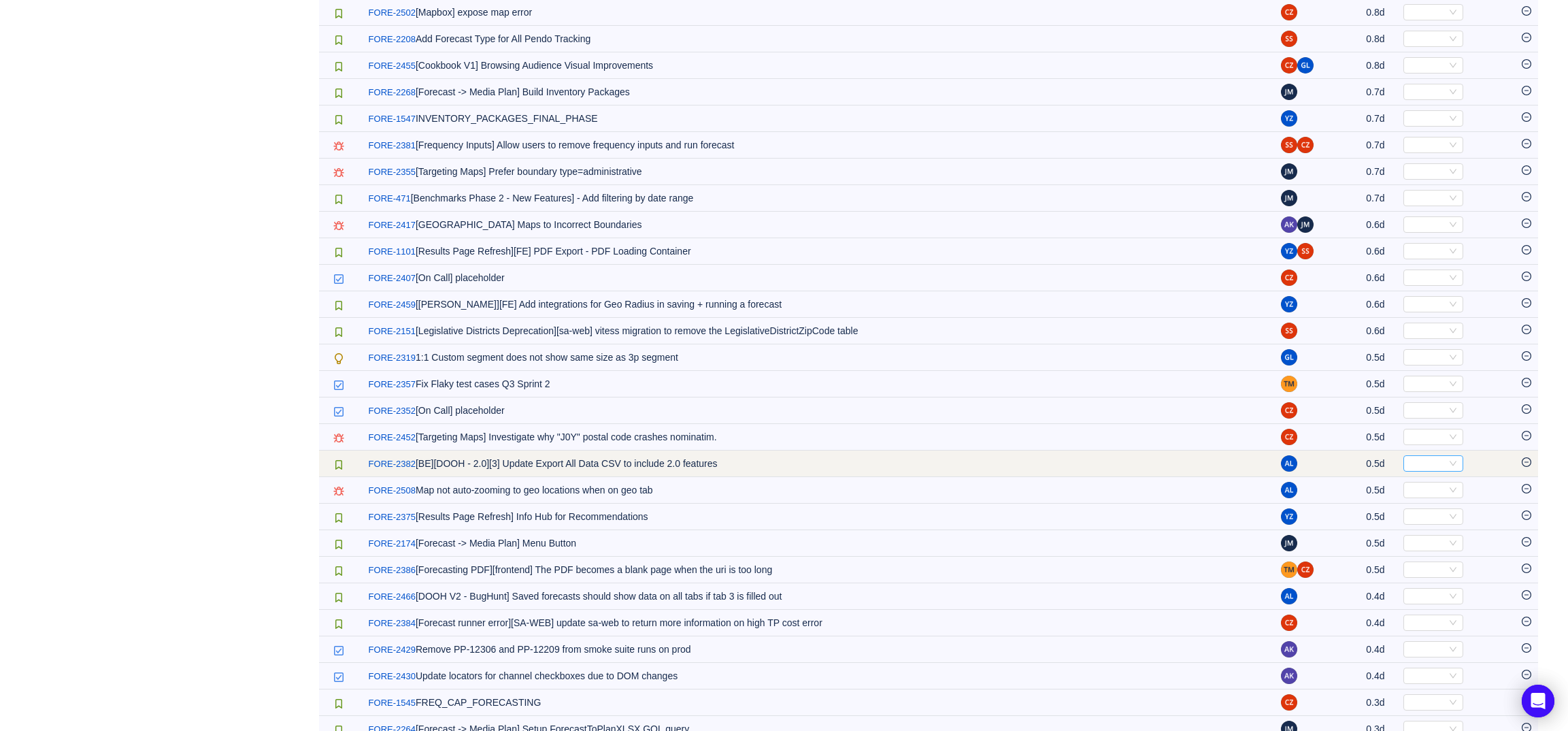
click at [1421, 470] on div "Select" at bounding box center [1427, 463] width 37 height 15
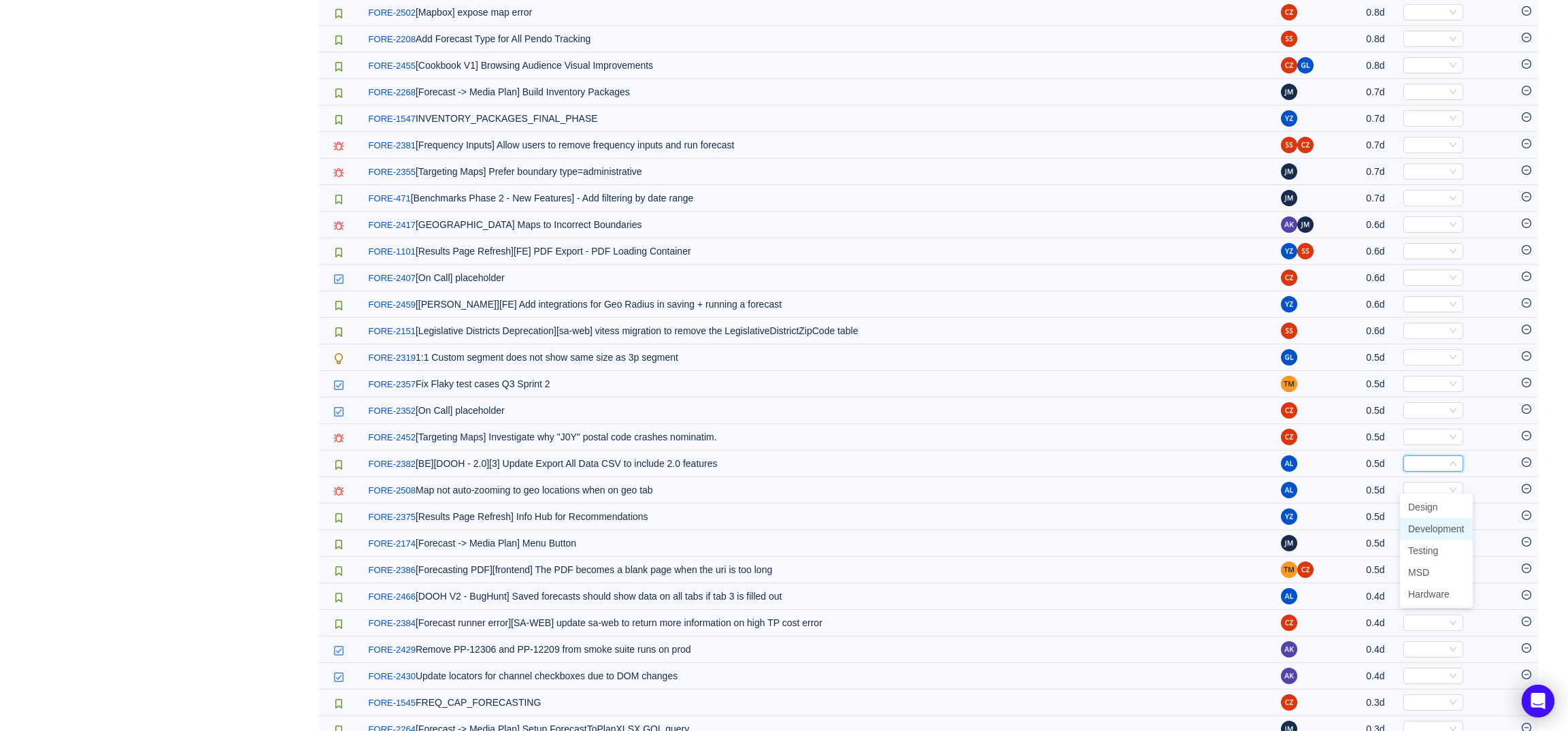
click at [1424, 523] on span "Development" at bounding box center [1436, 528] width 56 height 11
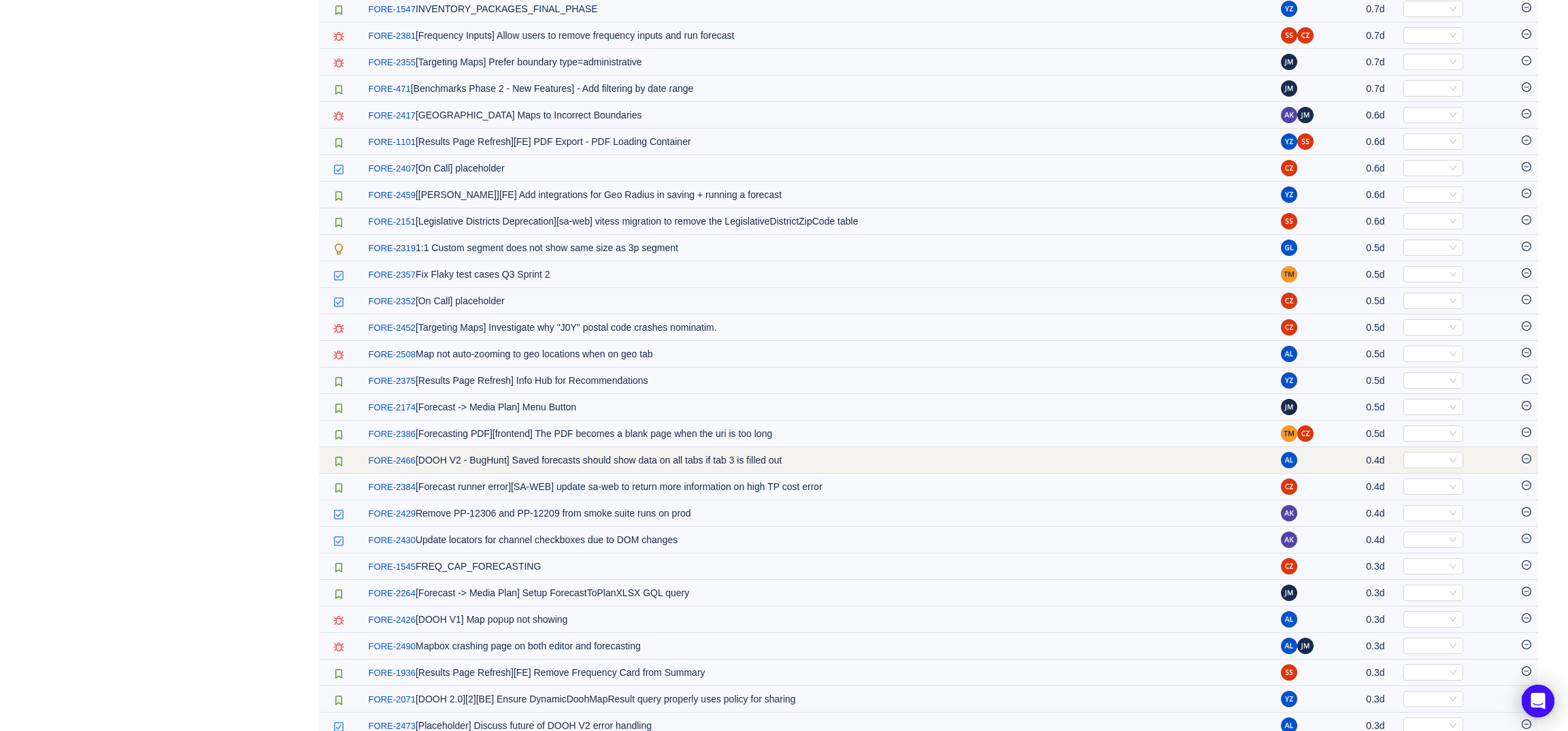
scroll to position [2293, 0]
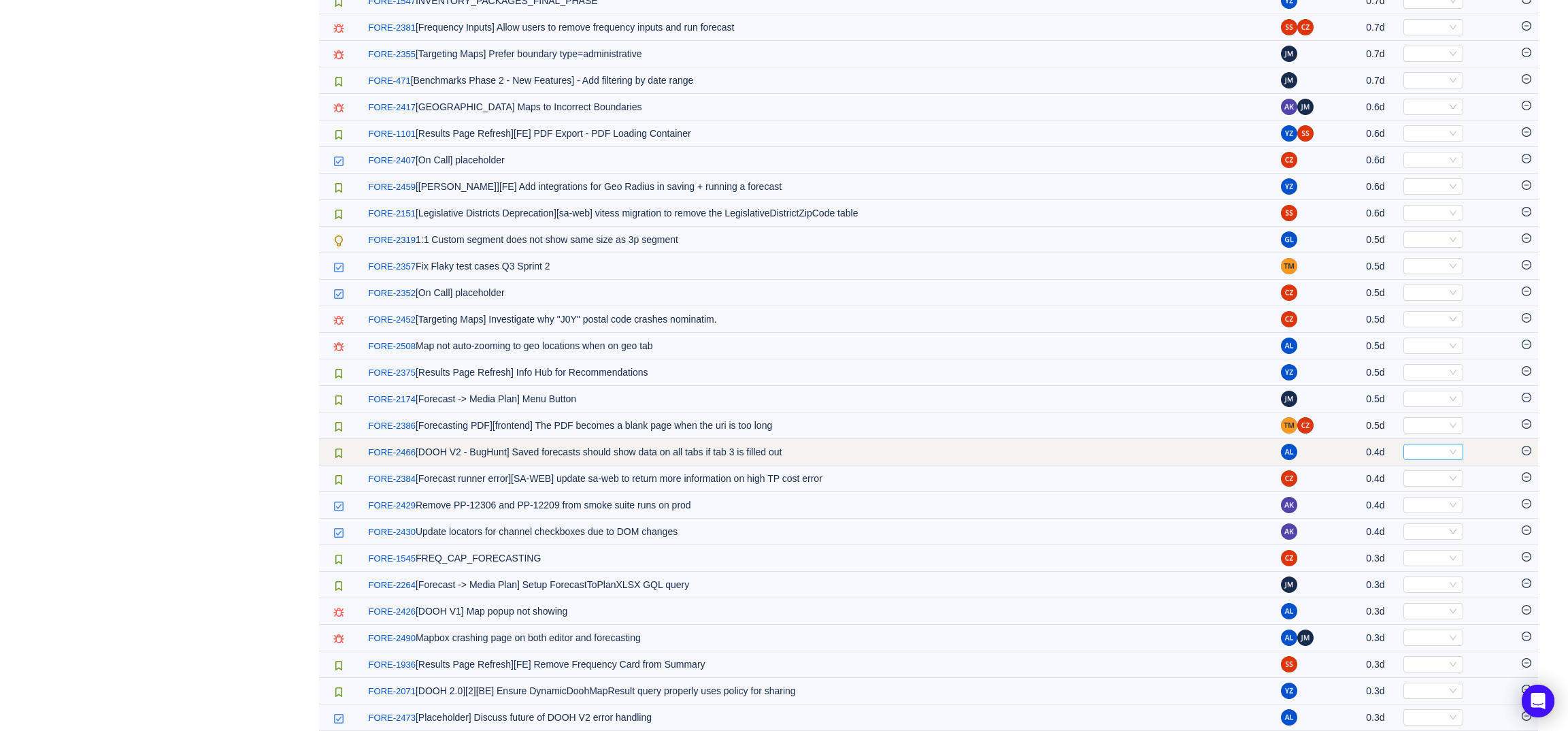
click at [1409, 460] on div "Select" at bounding box center [1427, 451] width 37 height 15
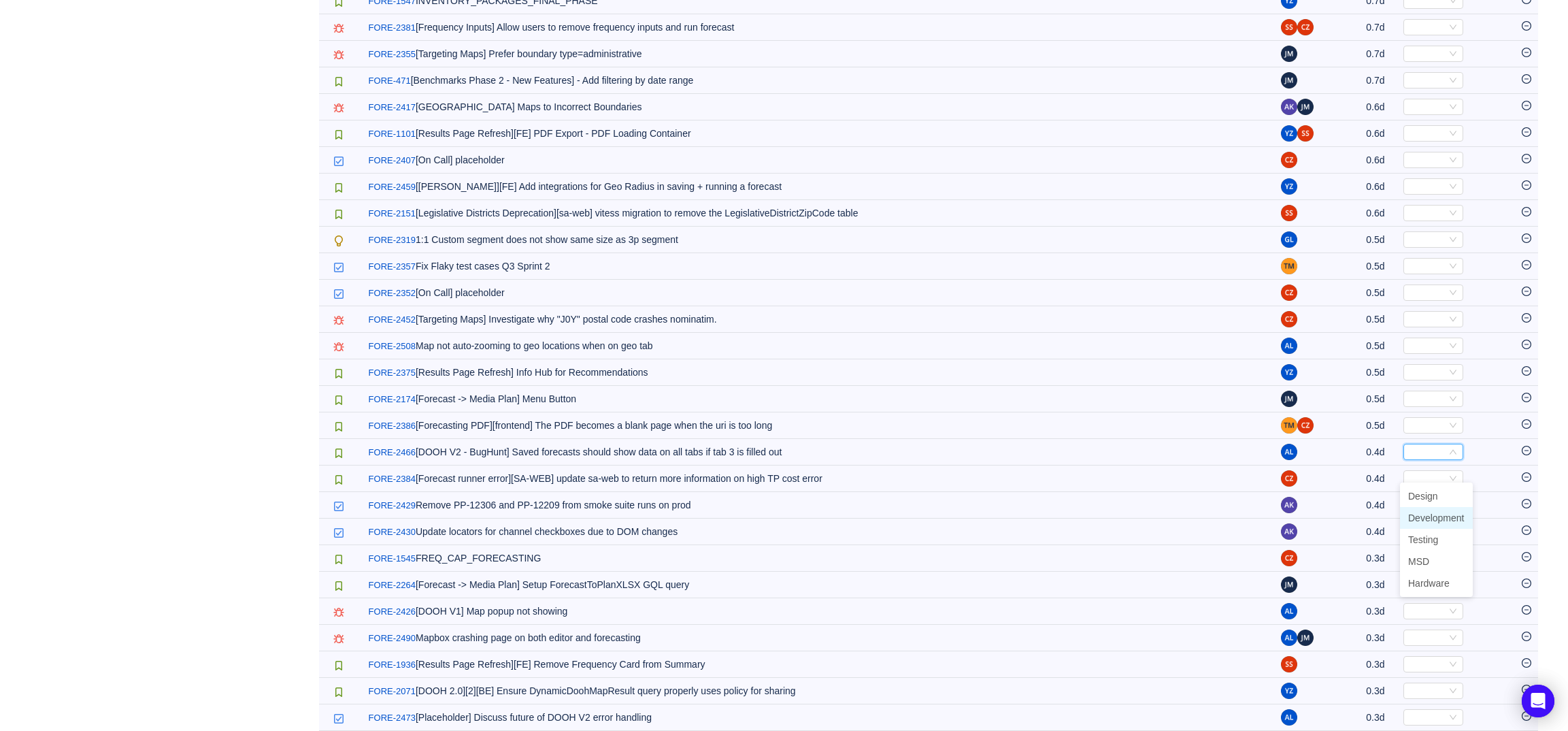
click at [1421, 512] on span "Development" at bounding box center [1436, 517] width 56 height 11
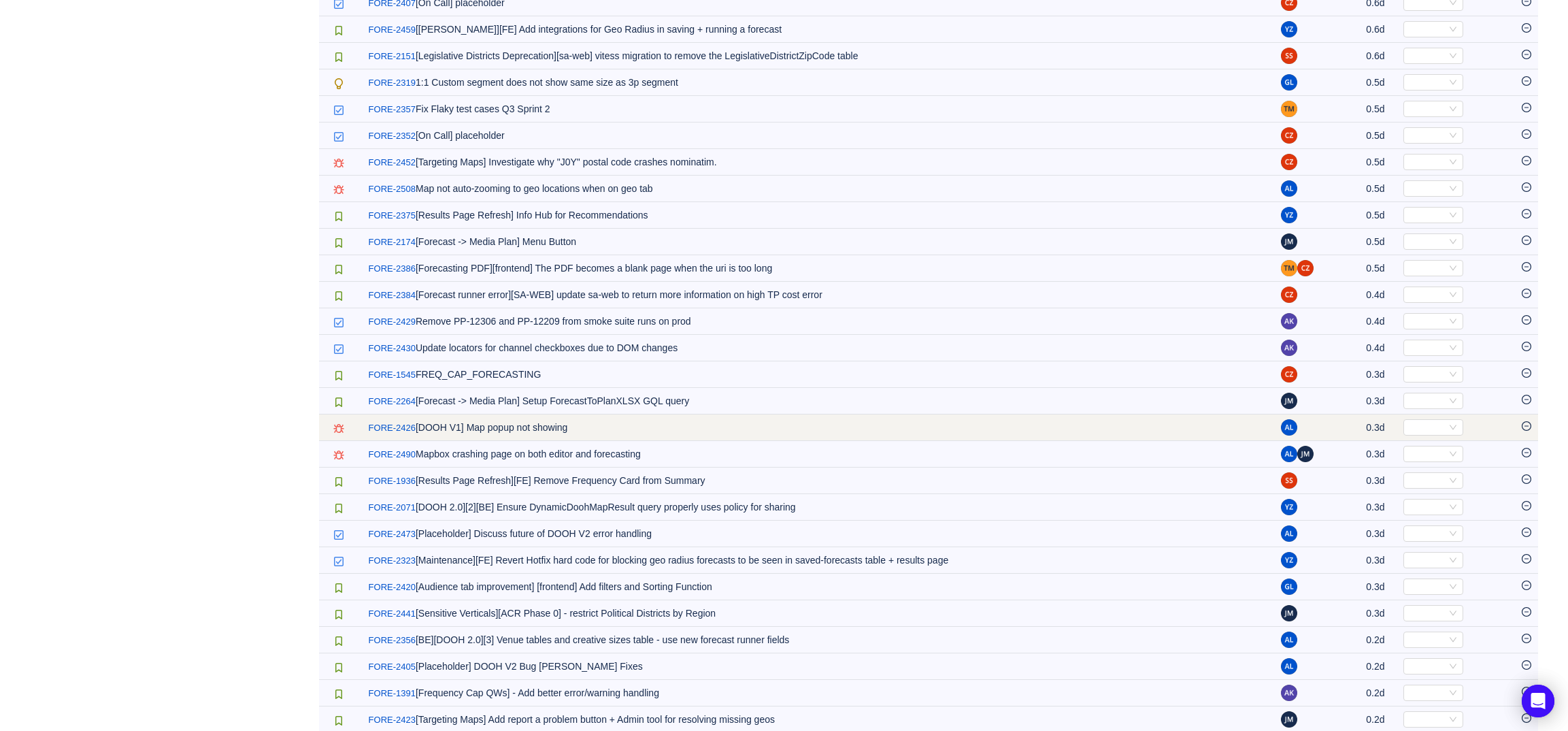
scroll to position [2456, 0]
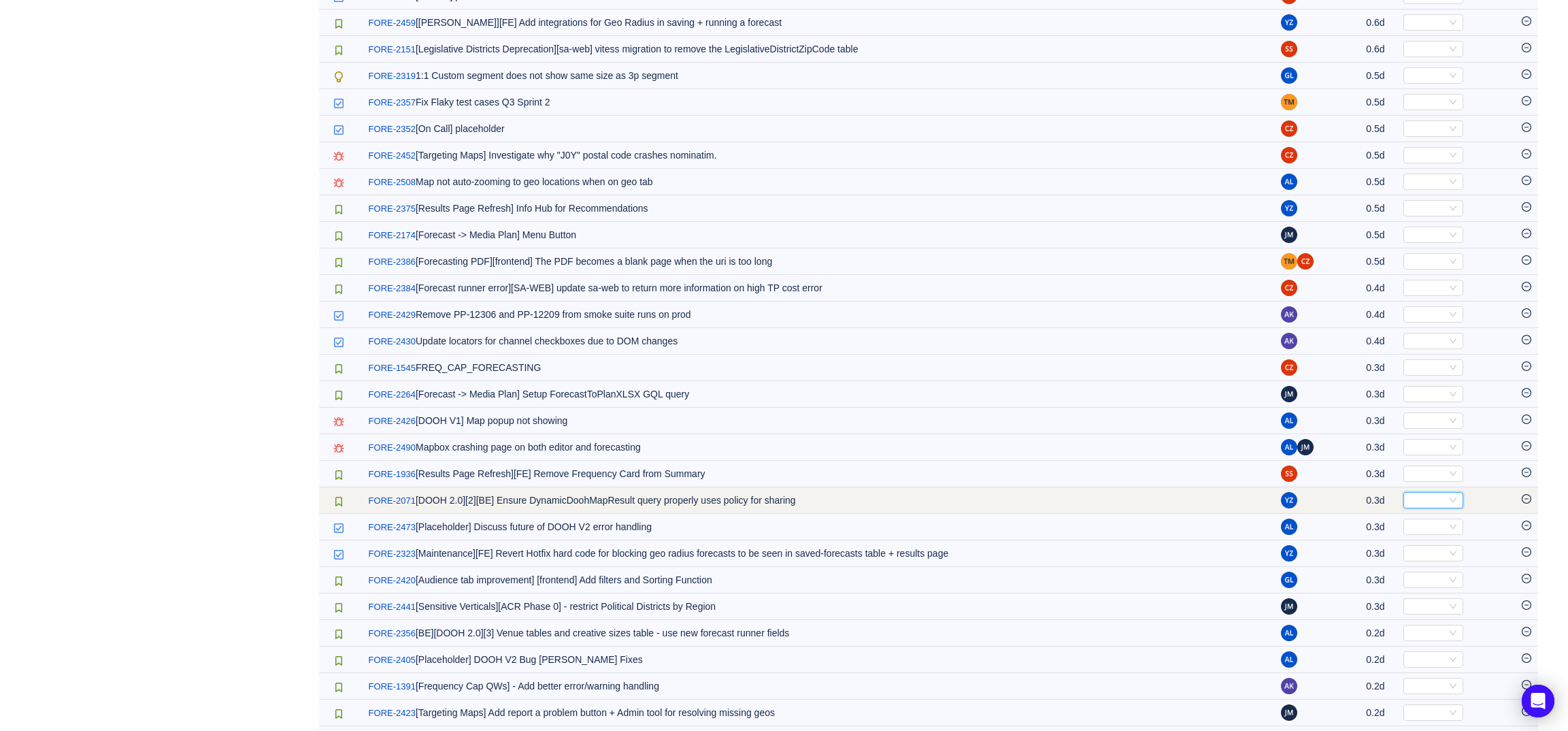
click at [1441, 508] on div "Select" at bounding box center [1427, 499] width 37 height 15
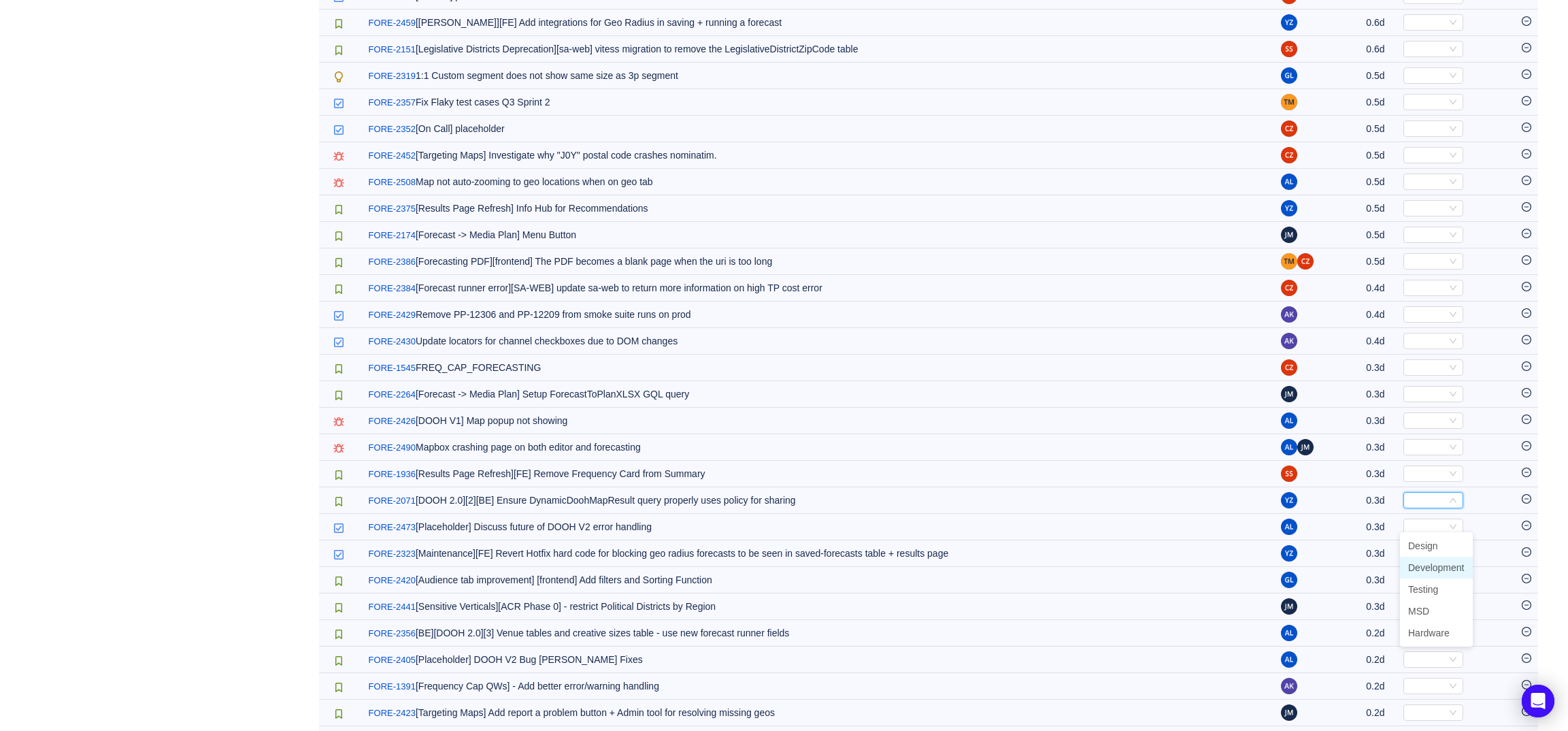
click at [1441, 560] on li "Development" at bounding box center [1436, 567] width 72 height 22
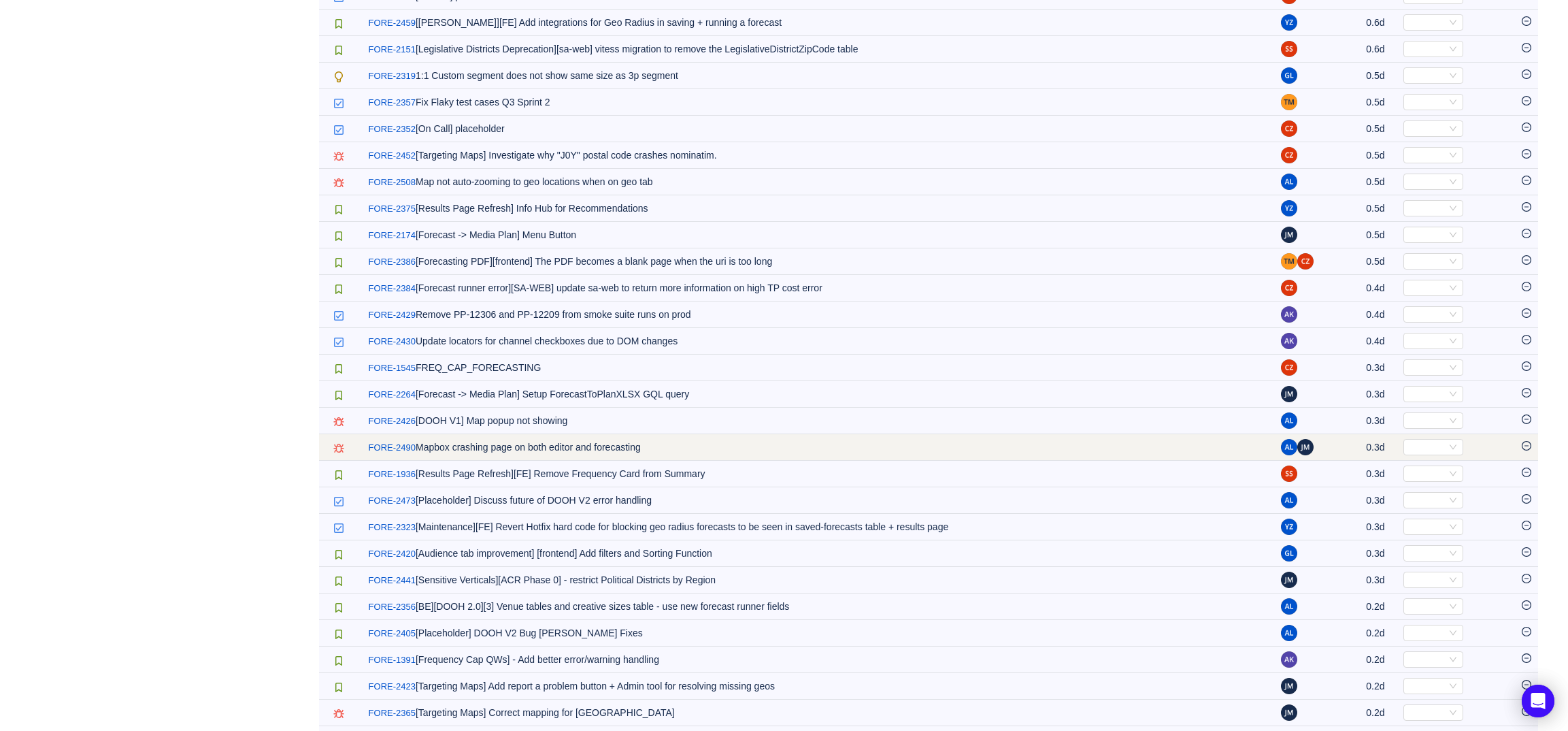
scroll to position [2568, 0]
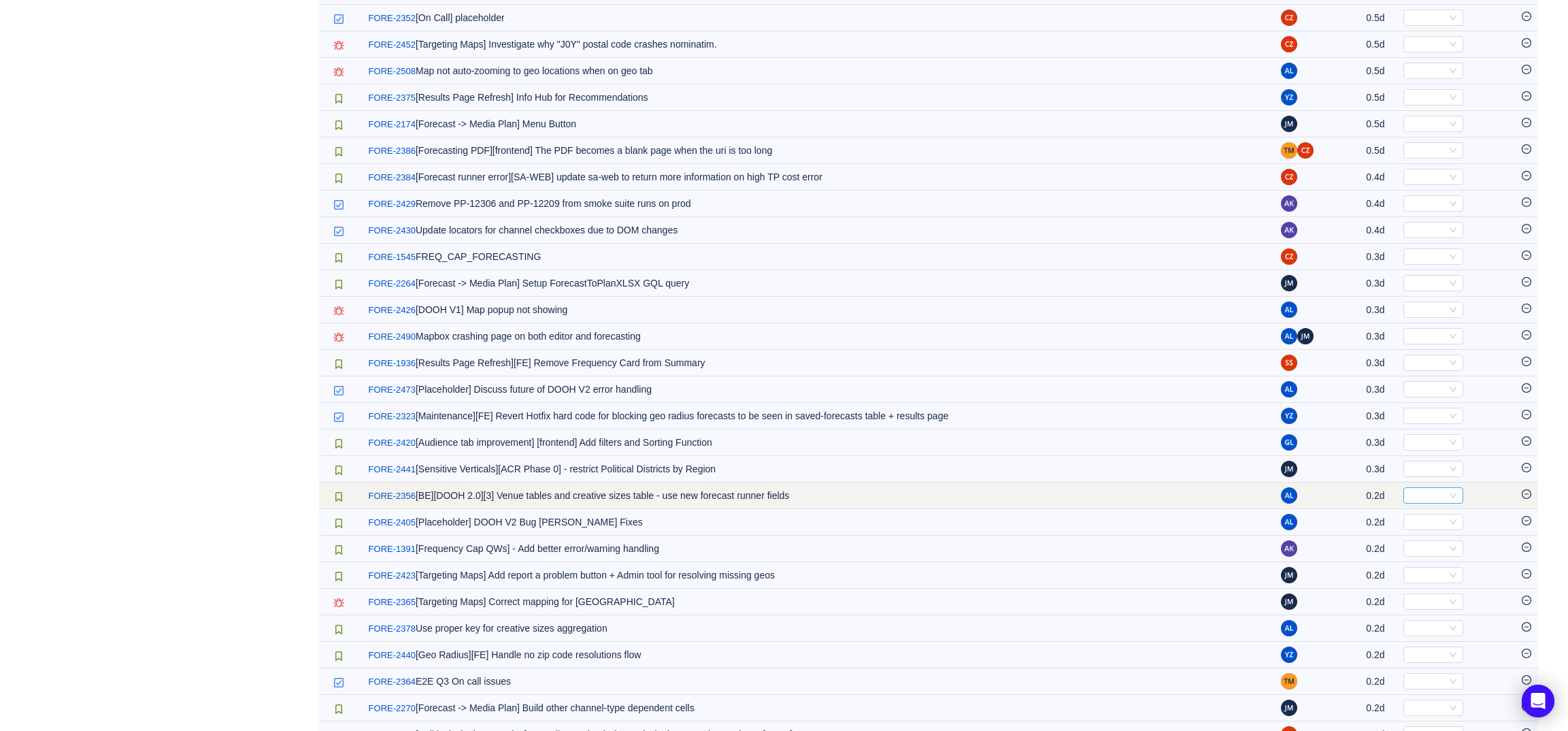
click at [1435, 503] on div "Select" at bounding box center [1427, 495] width 37 height 15
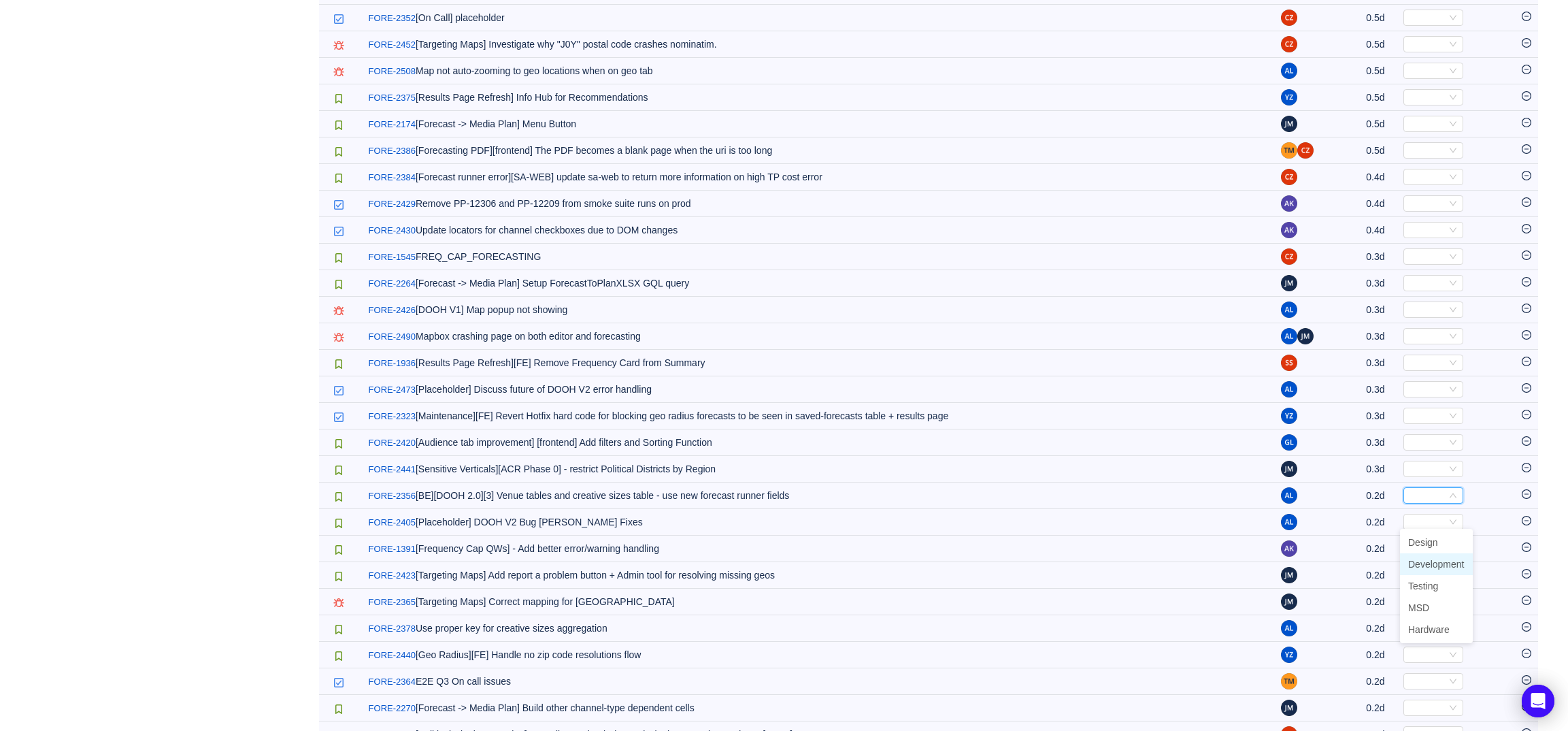
click at [1443, 565] on span "Development" at bounding box center [1436, 564] width 56 height 11
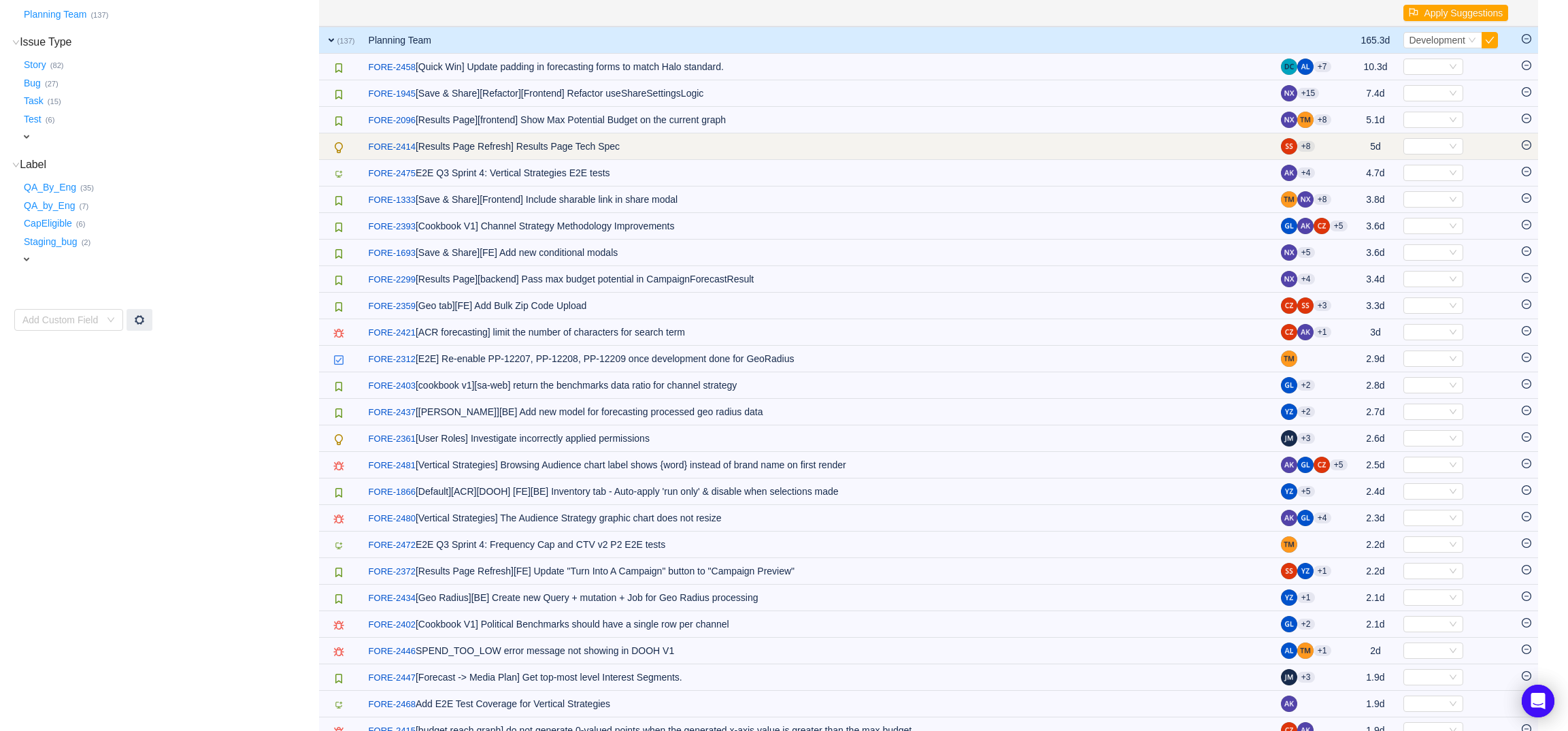
scroll to position [0, 0]
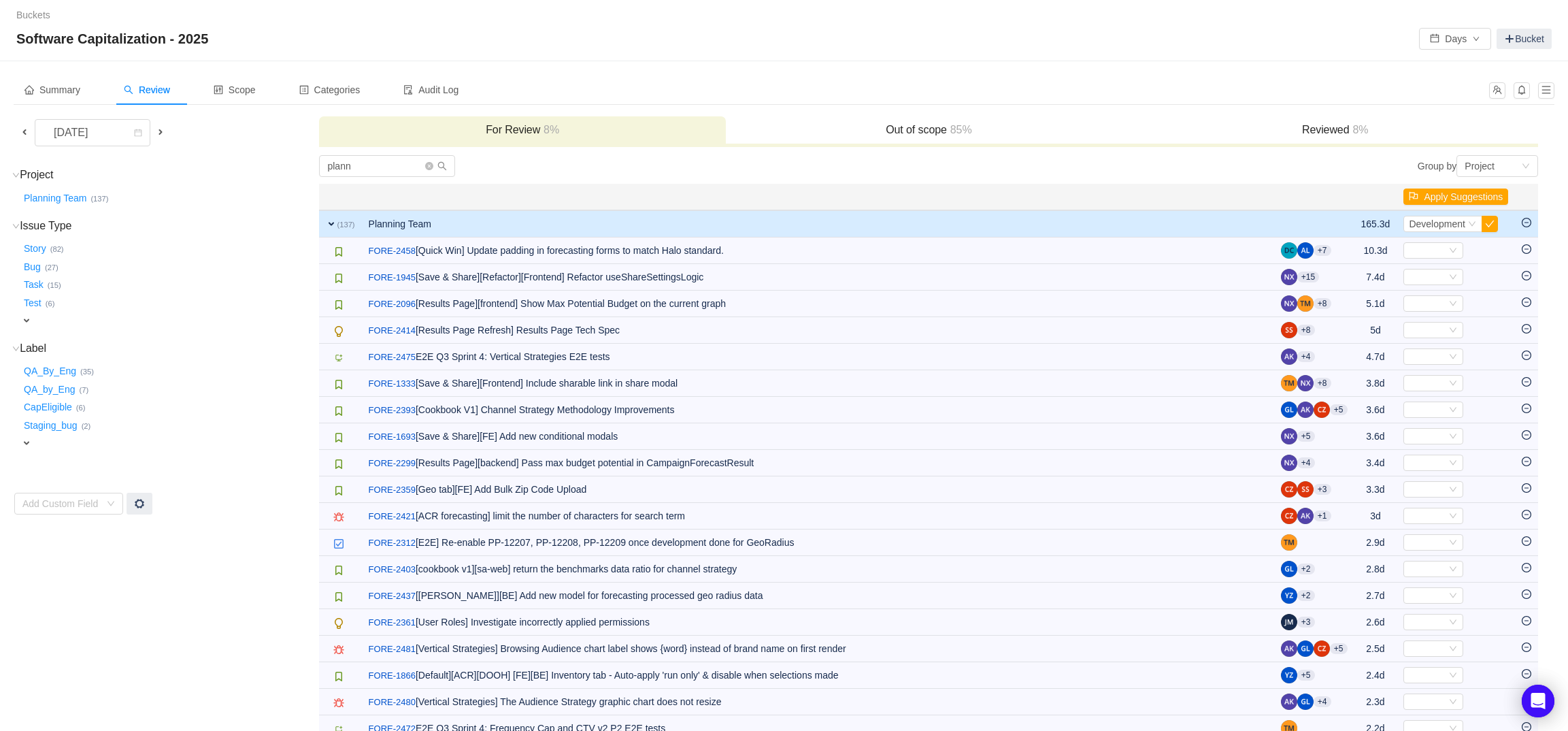
click at [1356, 131] on span "8%" at bounding box center [1358, 129] width 19 height 12
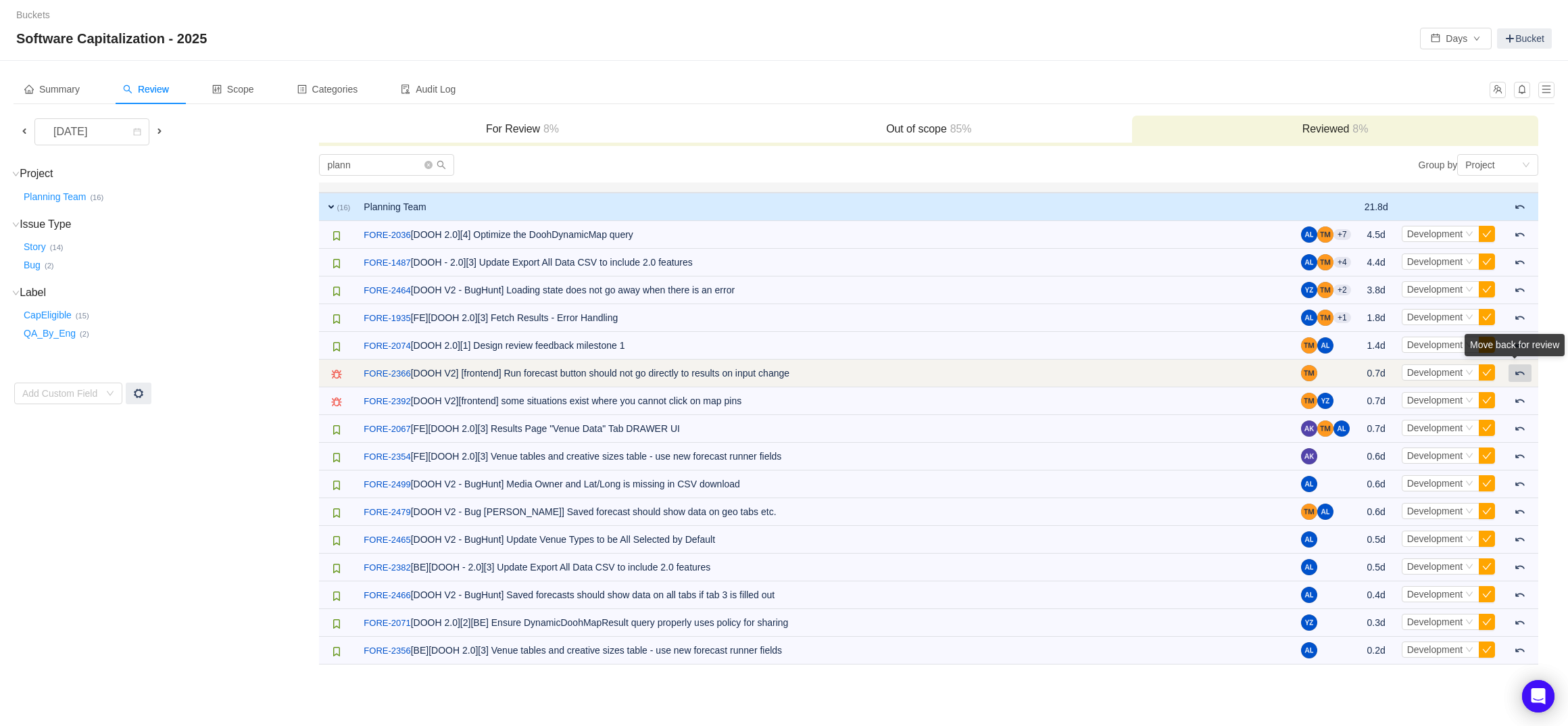
click at [1512, 361] on div "Move back for review" at bounding box center [1514, 347] width 100 height 28
click at [1513, 372] on button at bounding box center [1520, 373] width 23 height 18
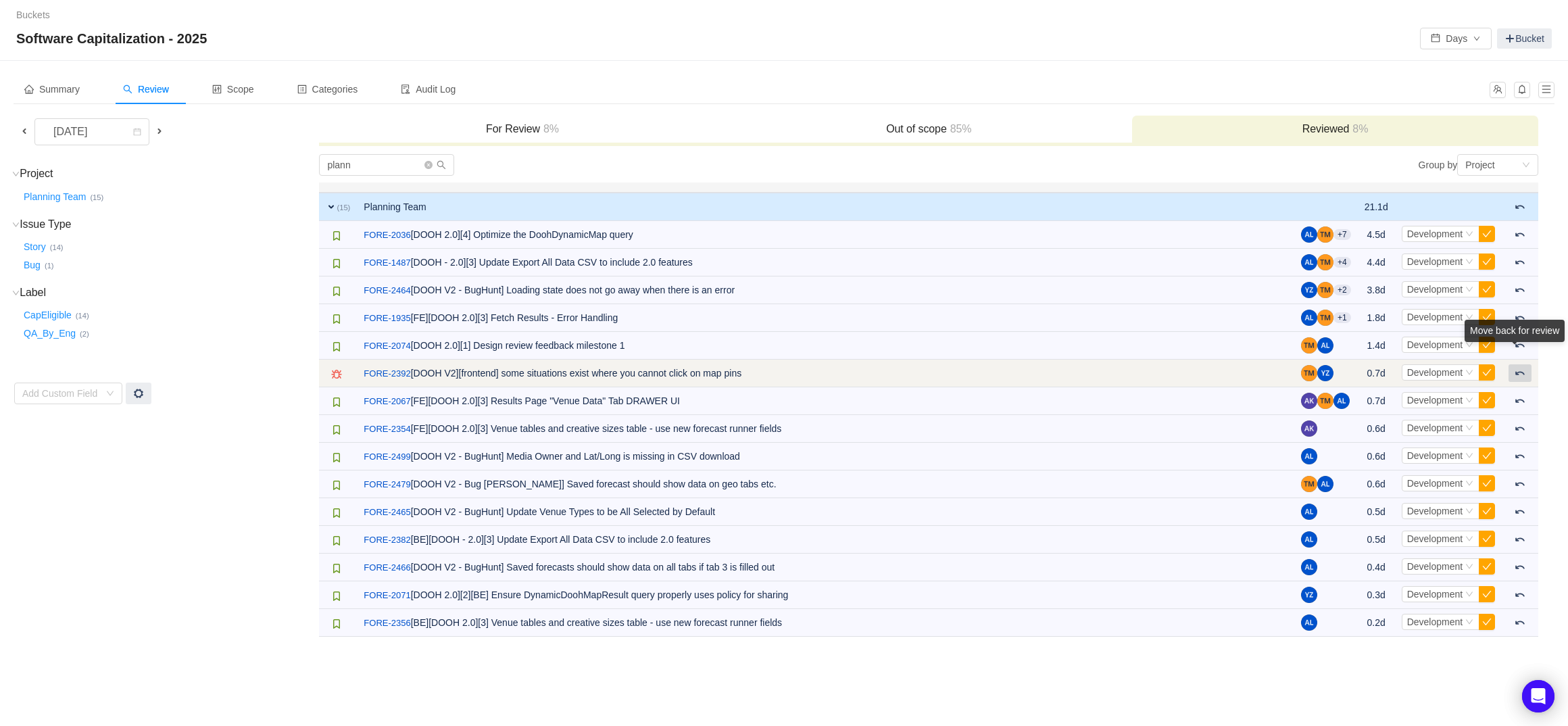
click at [1519, 376] on span at bounding box center [1520, 373] width 11 height 11
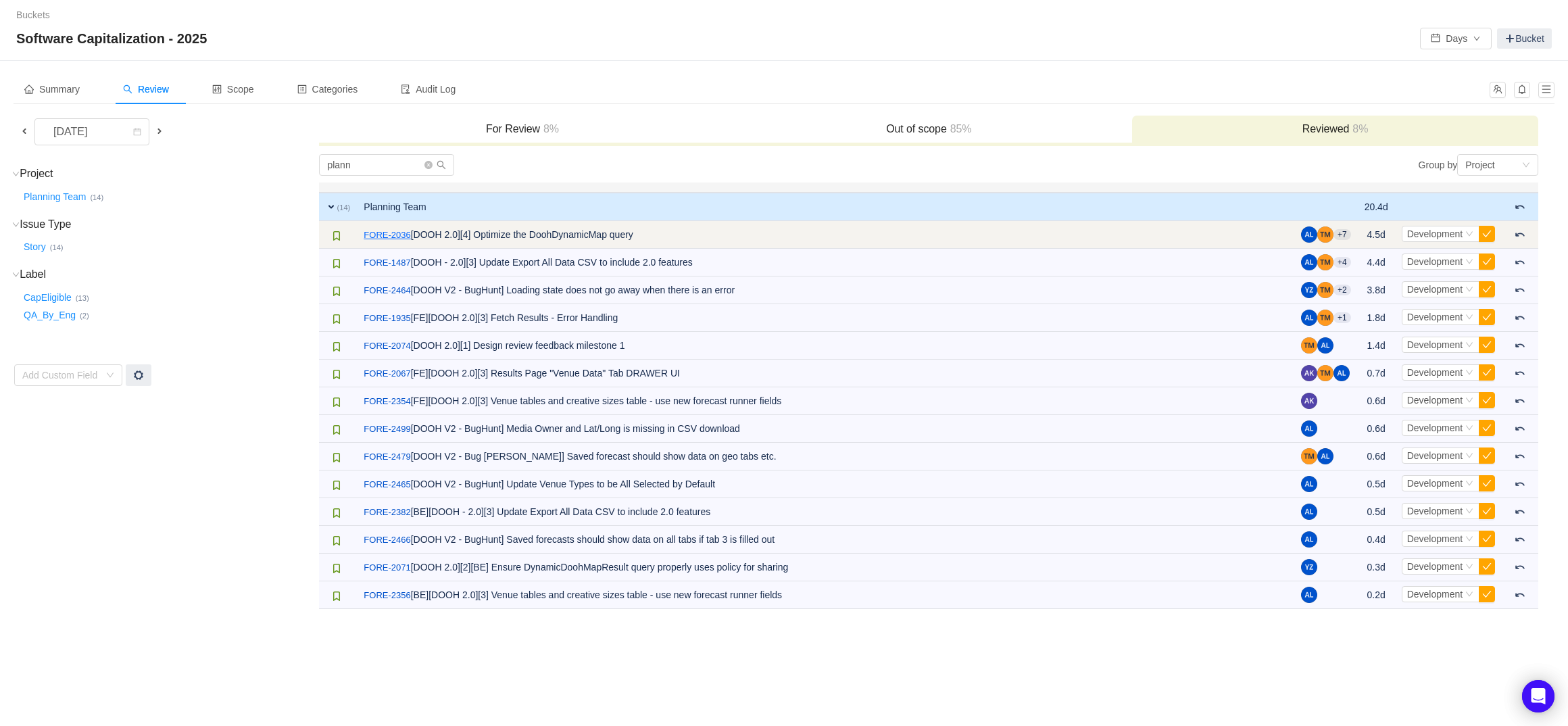
click at [402, 235] on link "FORE-2036" at bounding box center [388, 235] width 47 height 13
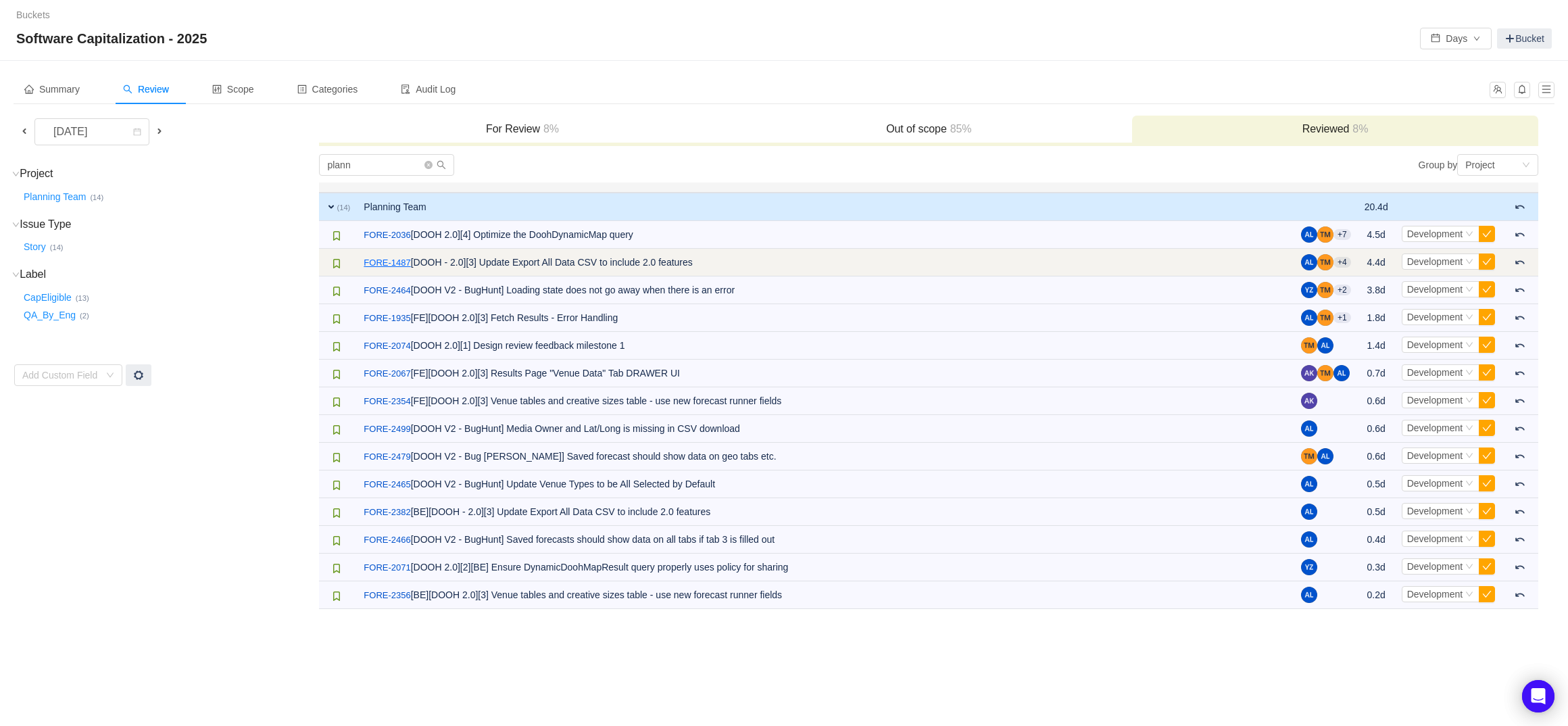
click at [404, 267] on link "FORE-1487" at bounding box center [388, 262] width 47 height 13
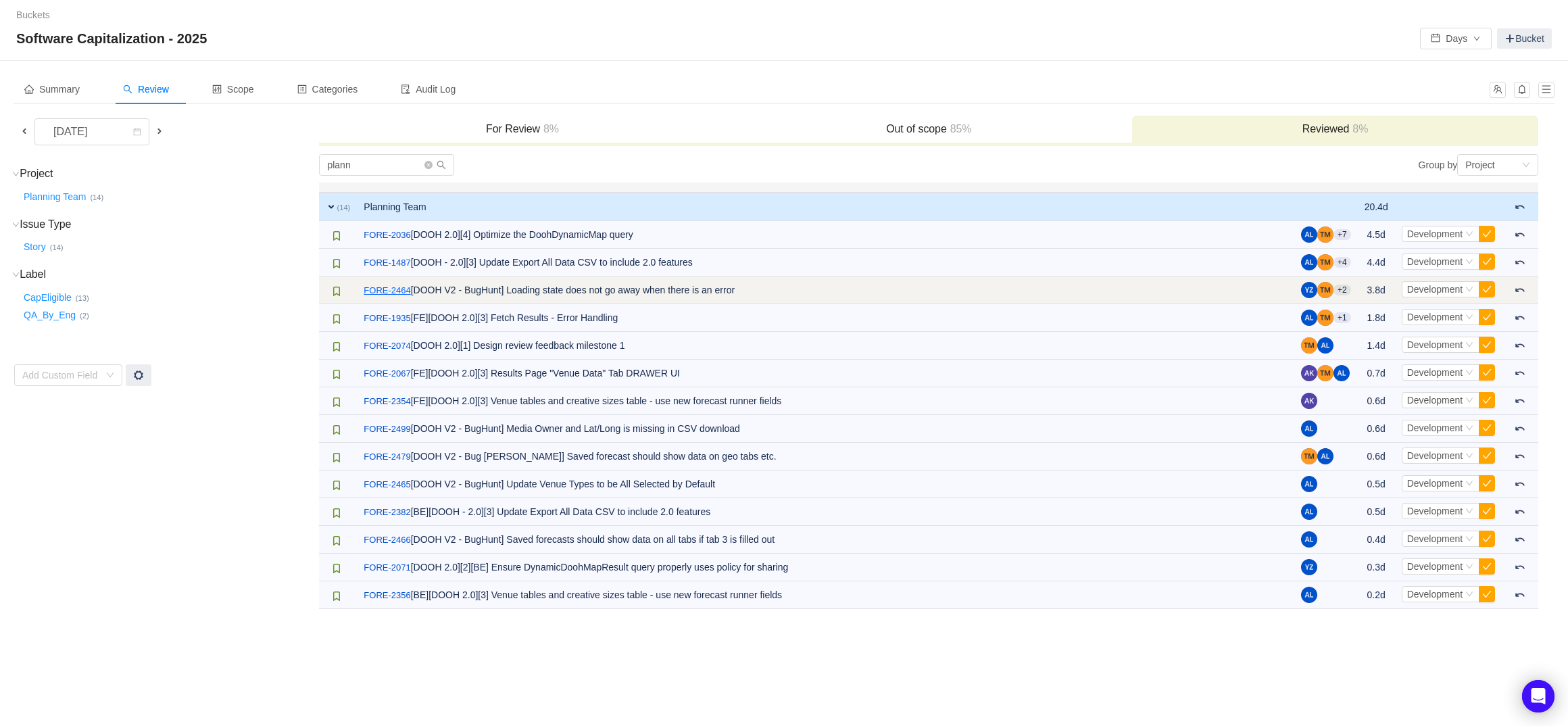
click at [405, 296] on link "FORE-2464" at bounding box center [388, 290] width 47 height 13
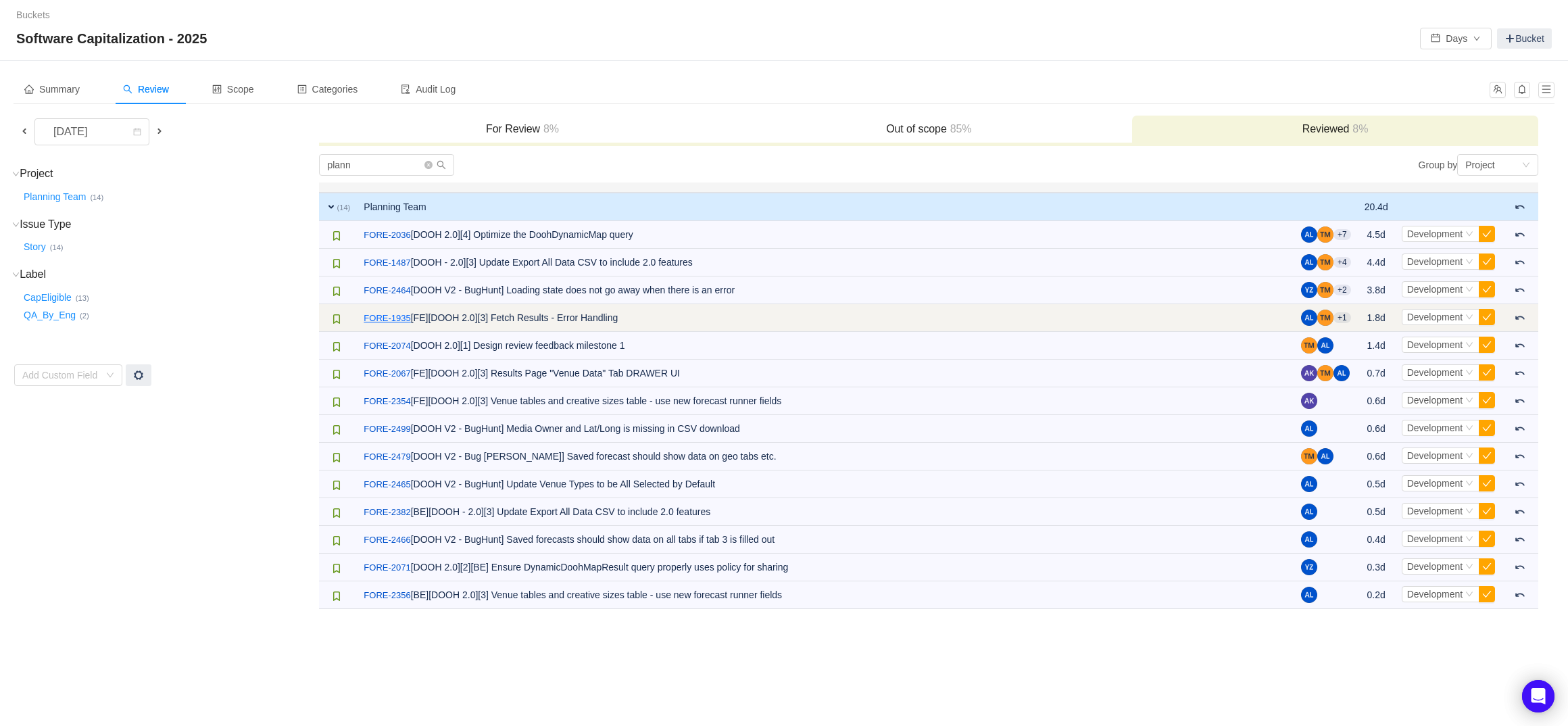
click at [404, 315] on link "FORE-1935" at bounding box center [388, 318] width 47 height 13
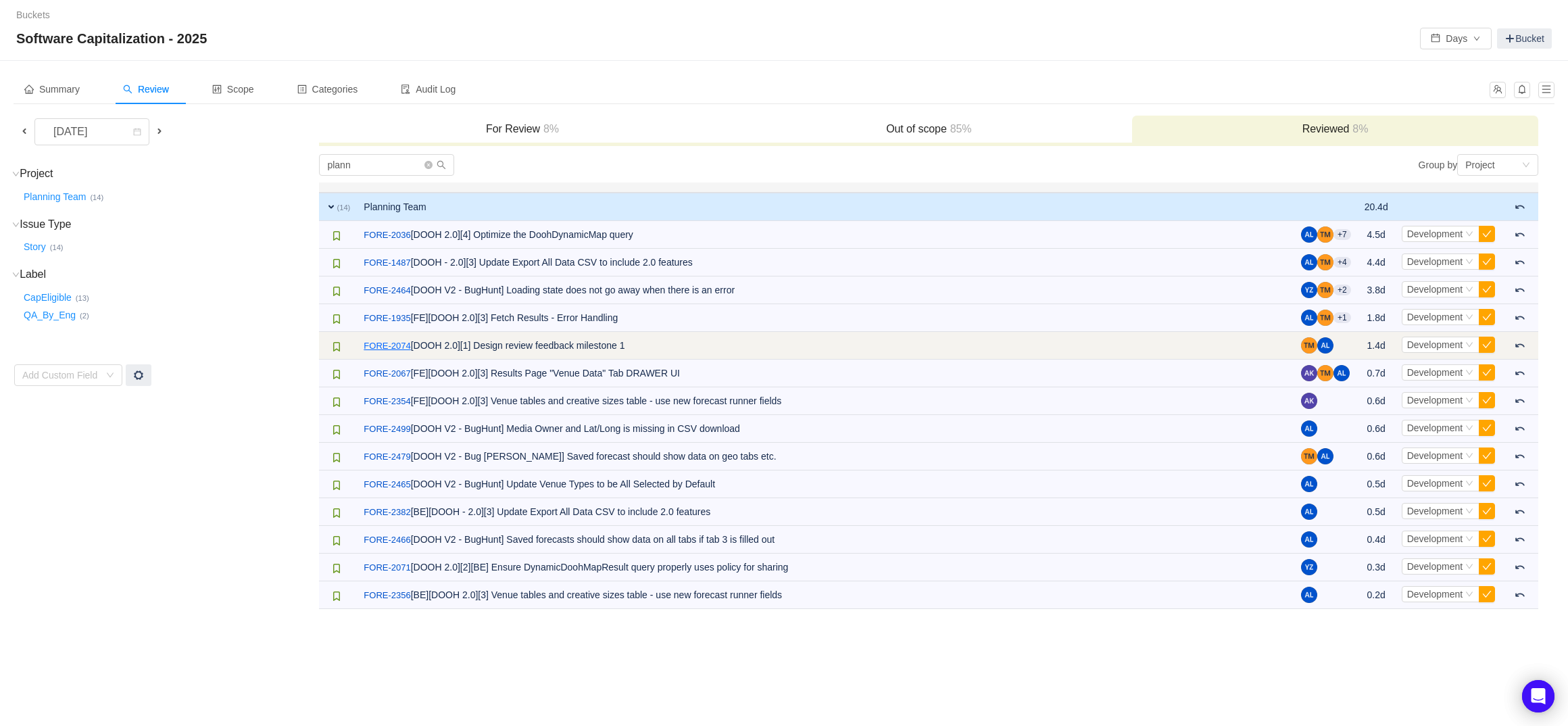
click at [405, 341] on link "FORE-2074" at bounding box center [388, 345] width 47 height 13
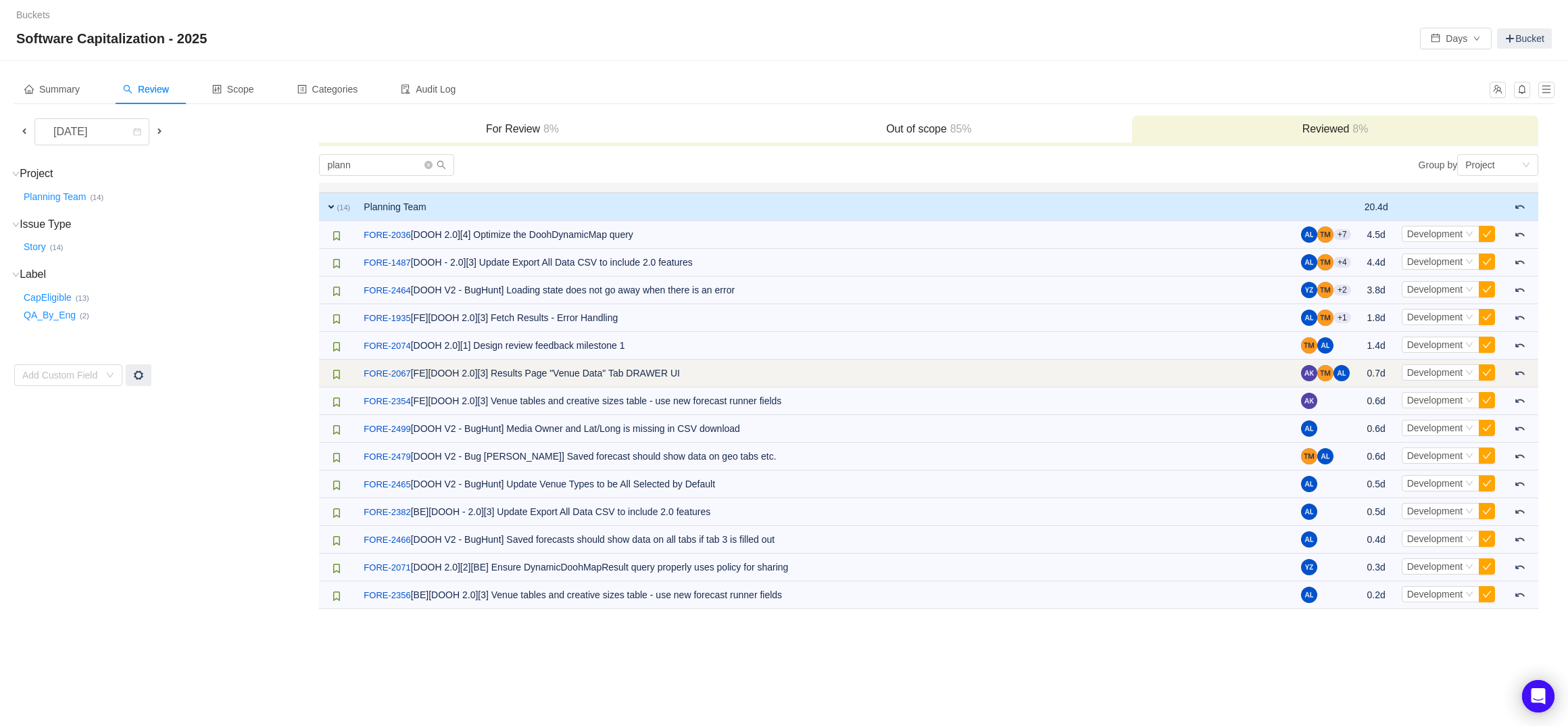
click at [405, 366] on td "/ FORE-2067 [FE][DOOH 2.0][3] Results Page "Venue Data" Tab DRAWER UI" at bounding box center [825, 373] width 938 height 28
click at [405, 367] on link "FORE-2067" at bounding box center [388, 373] width 47 height 13
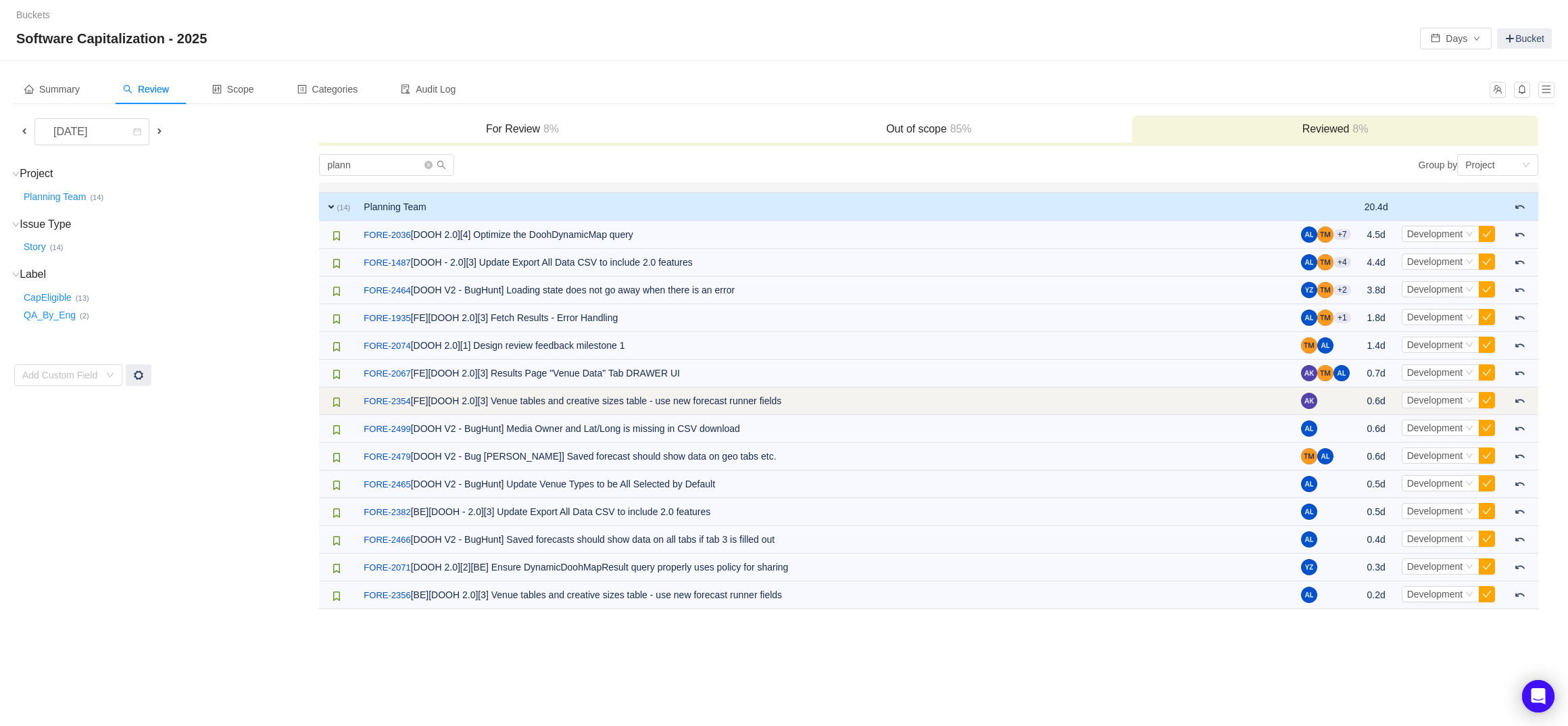
drag, startPoint x: 402, startPoint y: 402, endPoint x: 402, endPoint y: 412, distance: 10.0
click at [402, 402] on link "FORE-2354" at bounding box center [388, 401] width 47 height 13
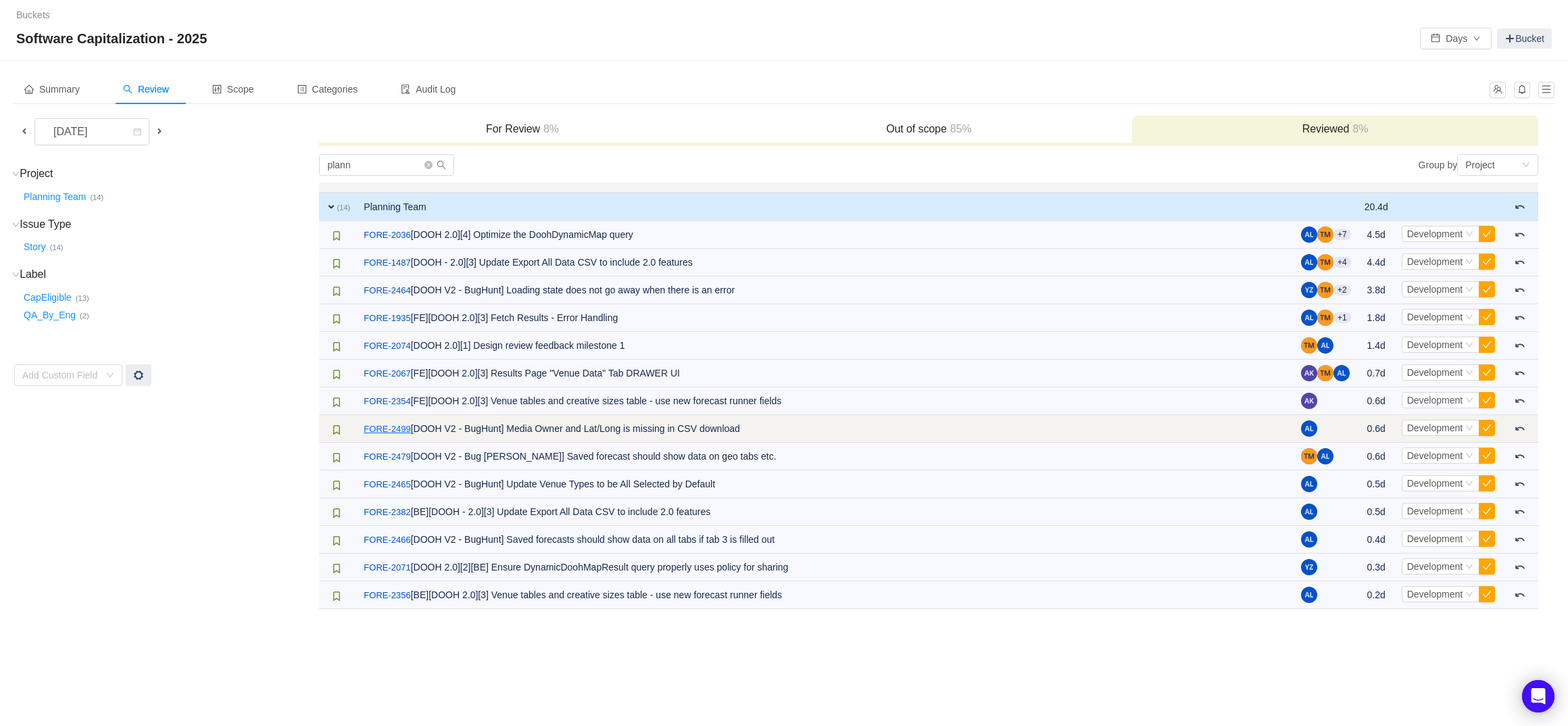
click at [399, 427] on link "FORE-2499" at bounding box center [388, 429] width 47 height 13
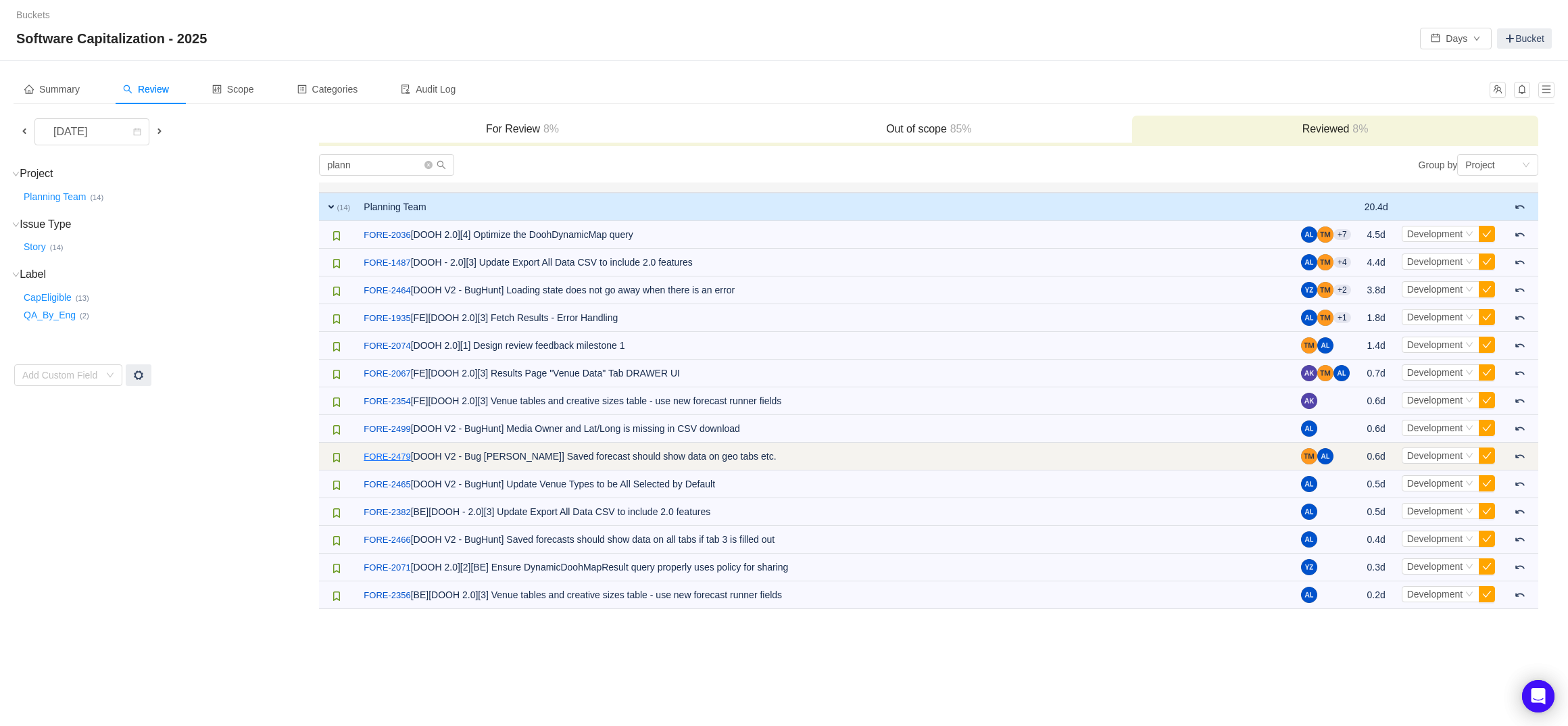
click at [403, 452] on link "FORE-2479" at bounding box center [388, 456] width 47 height 13
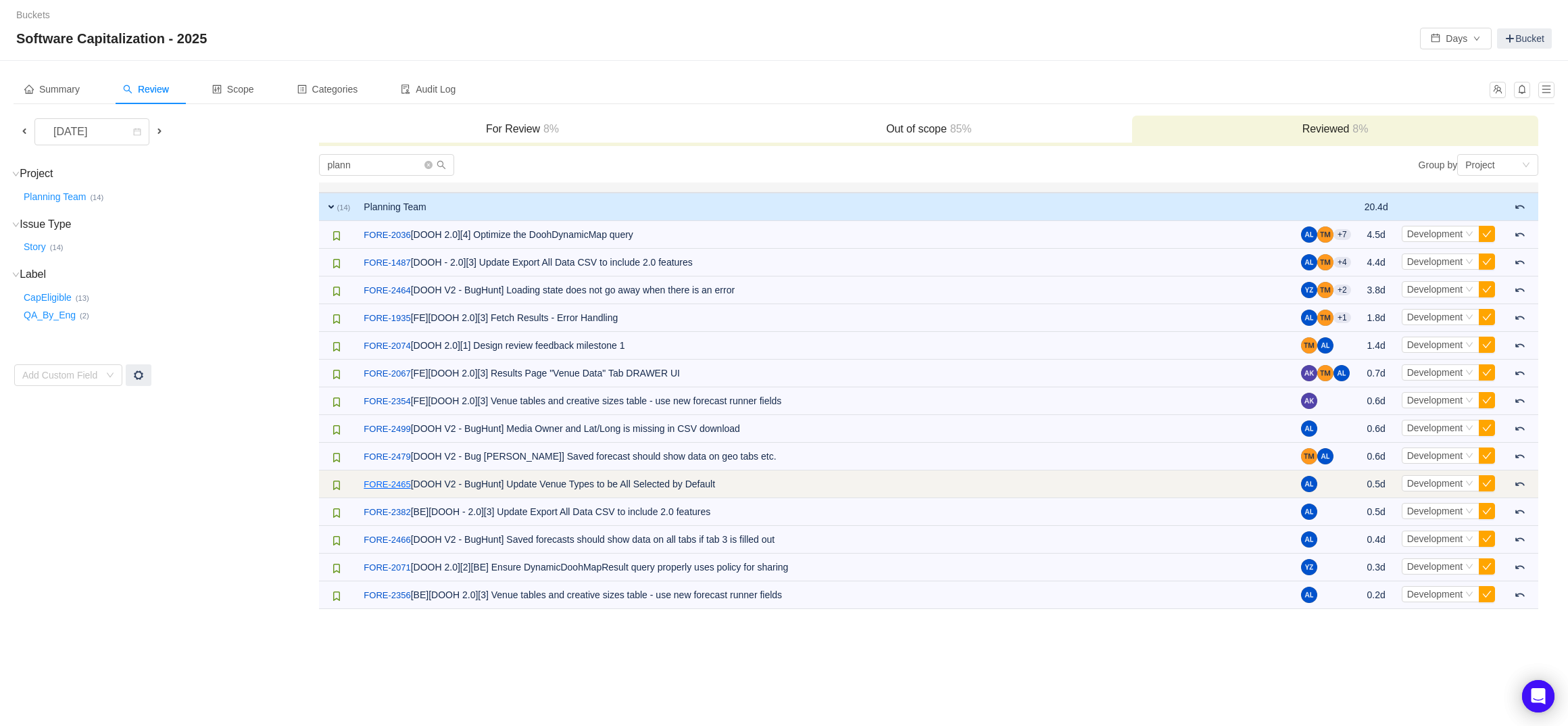
click at [405, 478] on link "FORE-2465" at bounding box center [388, 484] width 47 height 13
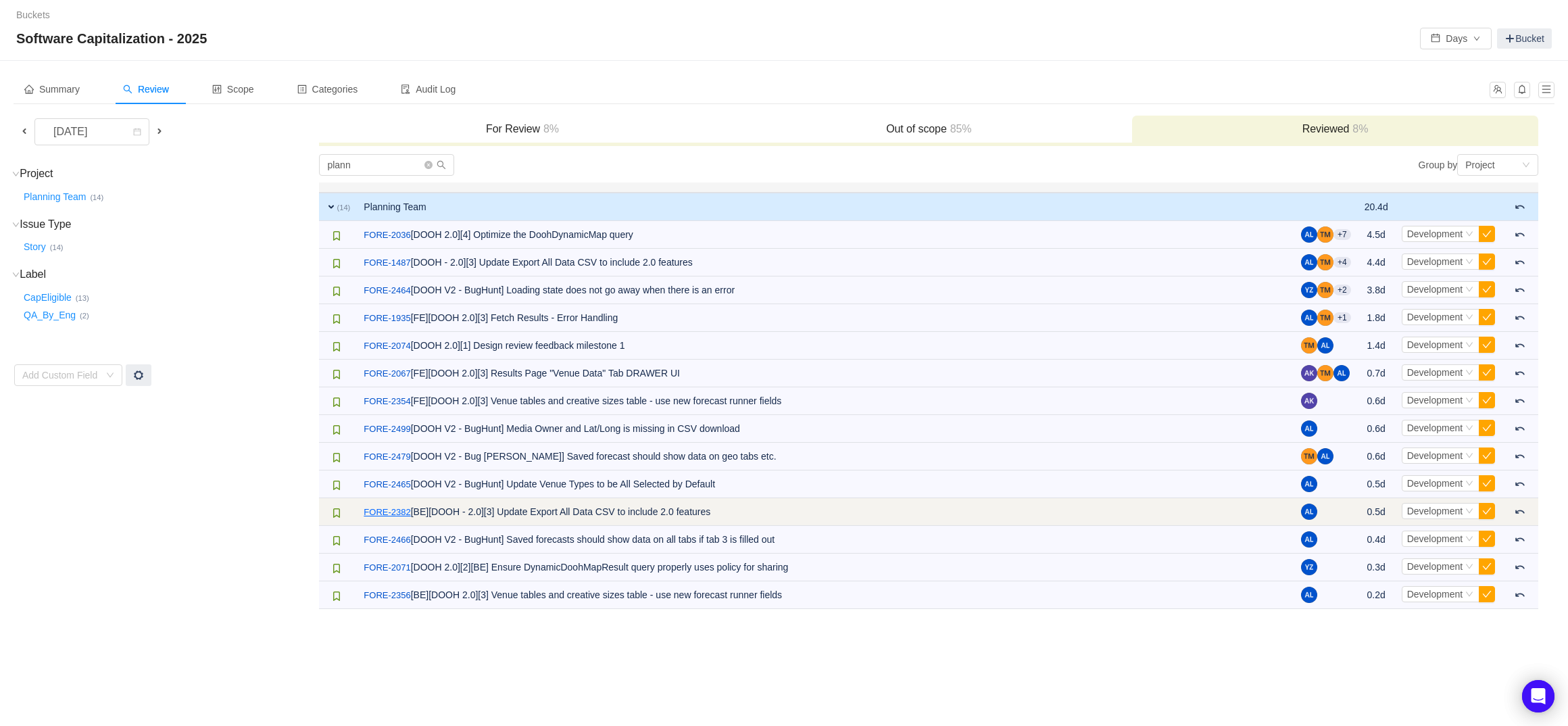
click at [402, 507] on link "FORE-2382" at bounding box center [388, 511] width 47 height 13
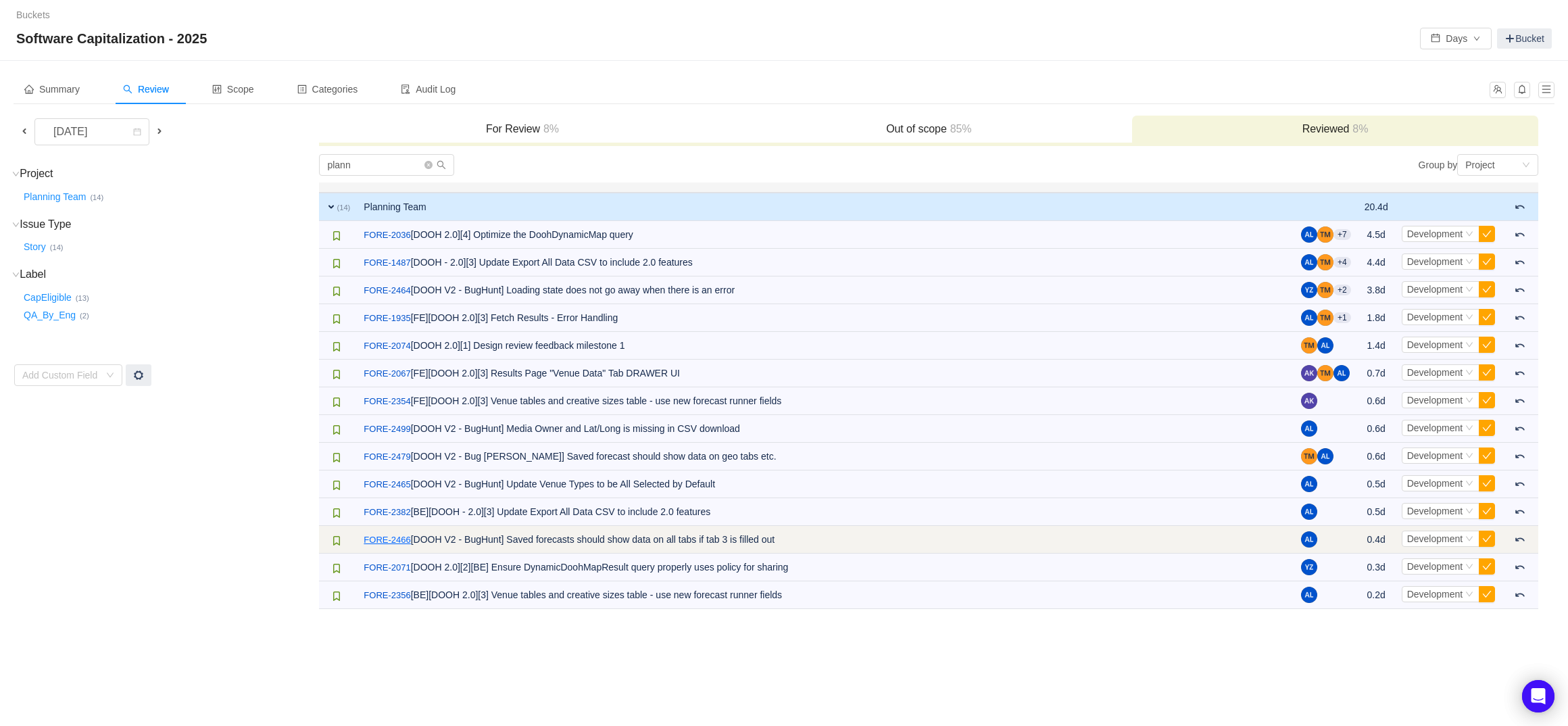
click at [405, 537] on link "FORE-2466" at bounding box center [388, 539] width 47 height 13
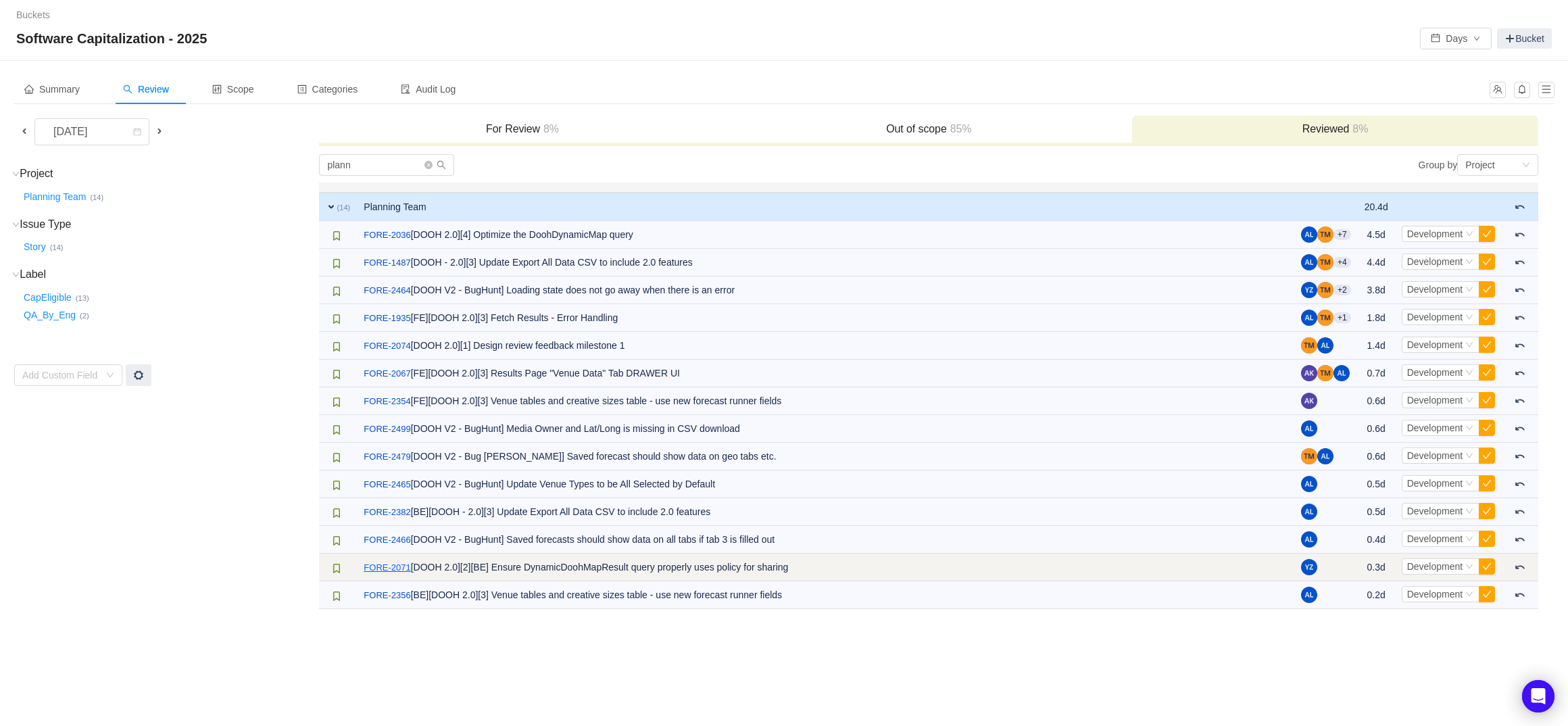
click at [399, 561] on link "FORE-2071" at bounding box center [388, 567] width 47 height 13
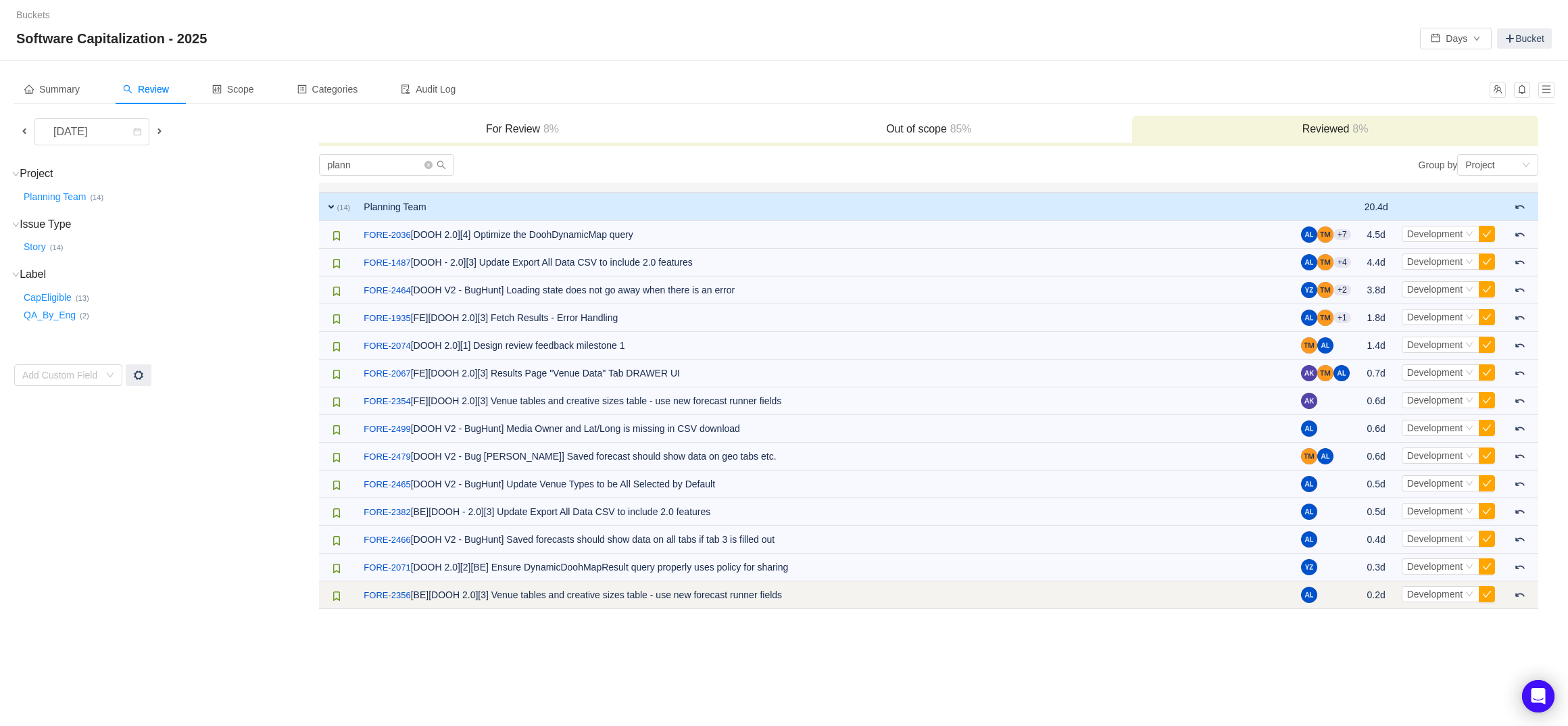
click at [399, 586] on td "/ FORE-2356 [BE][DOOH 2.0][3] Venue tables and creative sizes table - use new f…" at bounding box center [825, 595] width 938 height 28
click at [399, 598] on link "FORE-2356" at bounding box center [388, 595] width 47 height 13
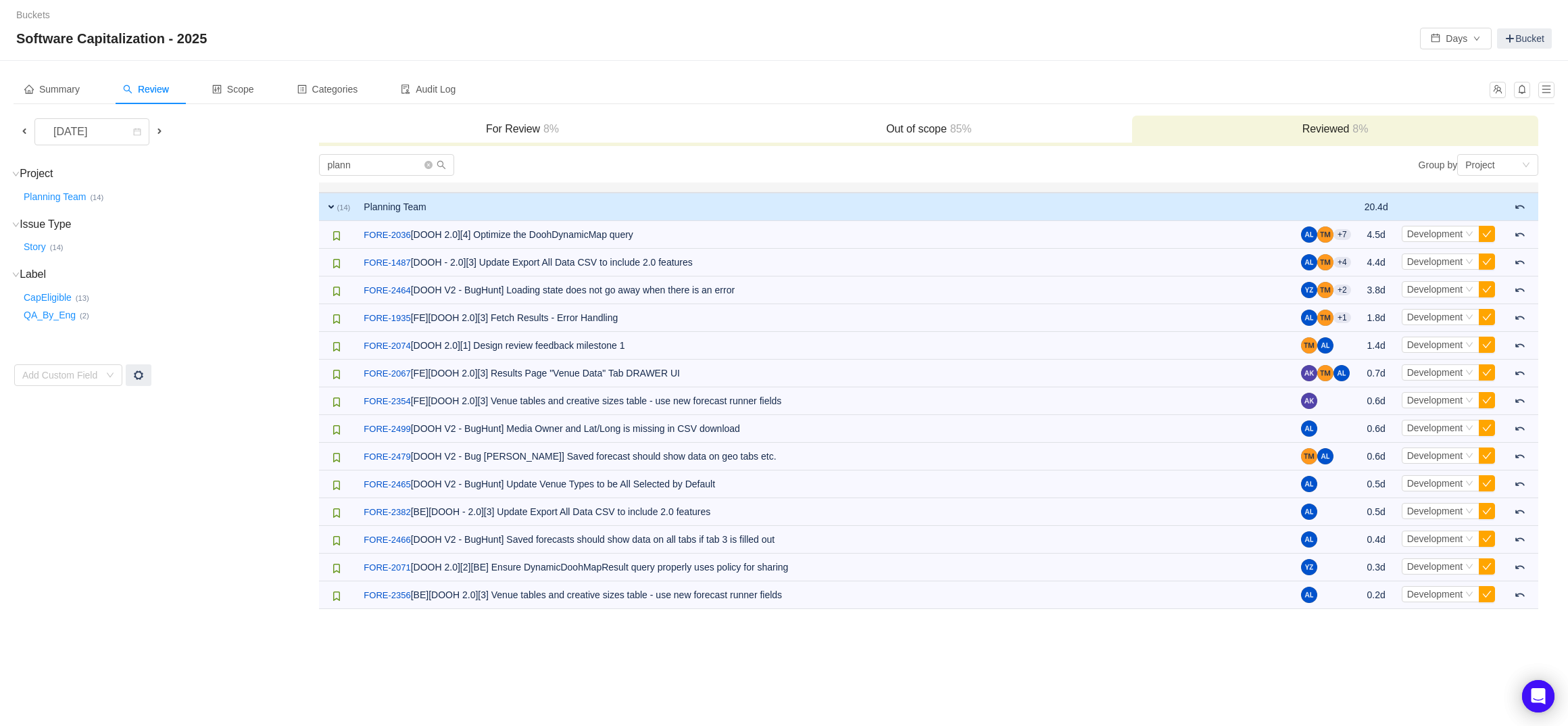
click at [26, 130] on span at bounding box center [24, 131] width 11 height 11
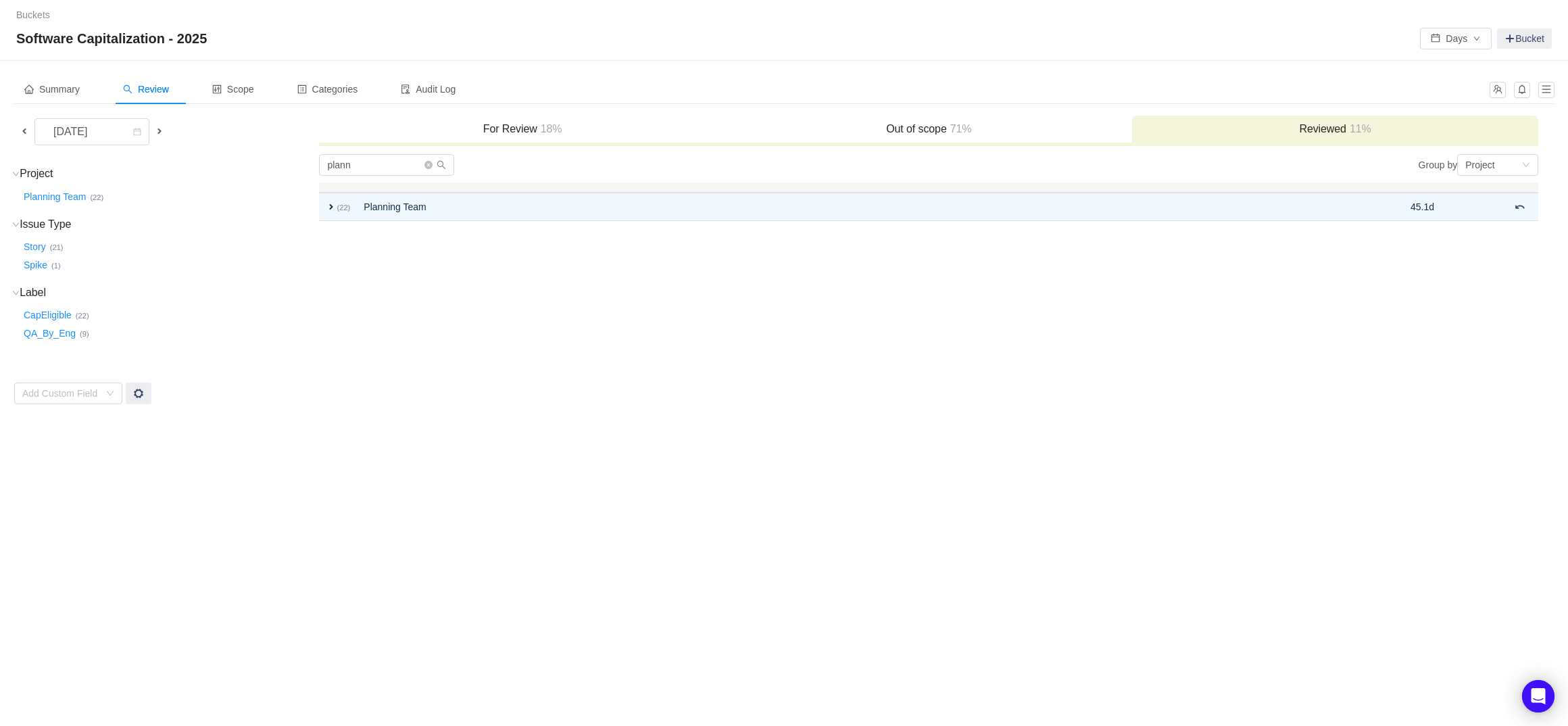
click at [462, 225] on td "plann Group by Project You will see tickets here after they were marked as out …" at bounding box center [929, 279] width 1221 height 252
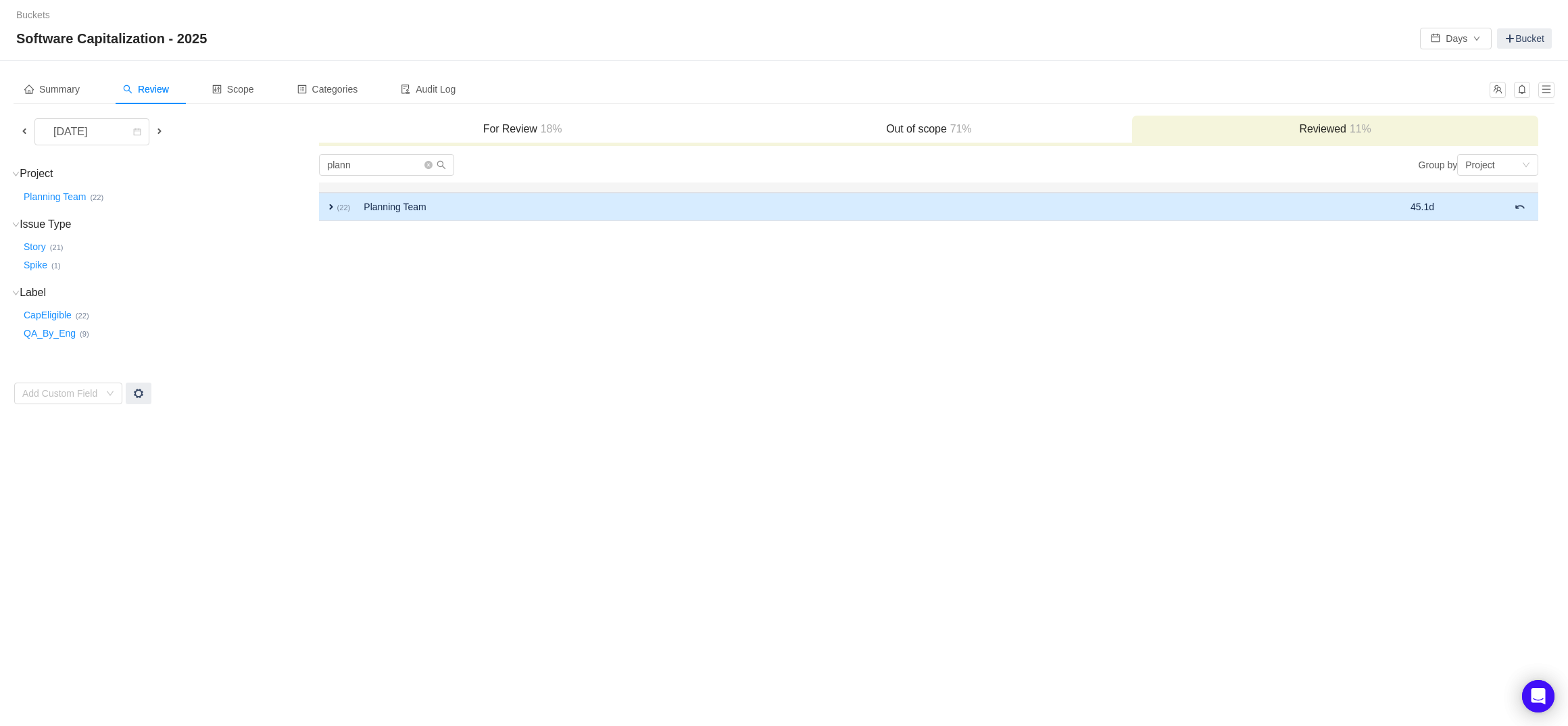
click at [482, 214] on td "Planning Team" at bounding box center [801, 207] width 889 height 29
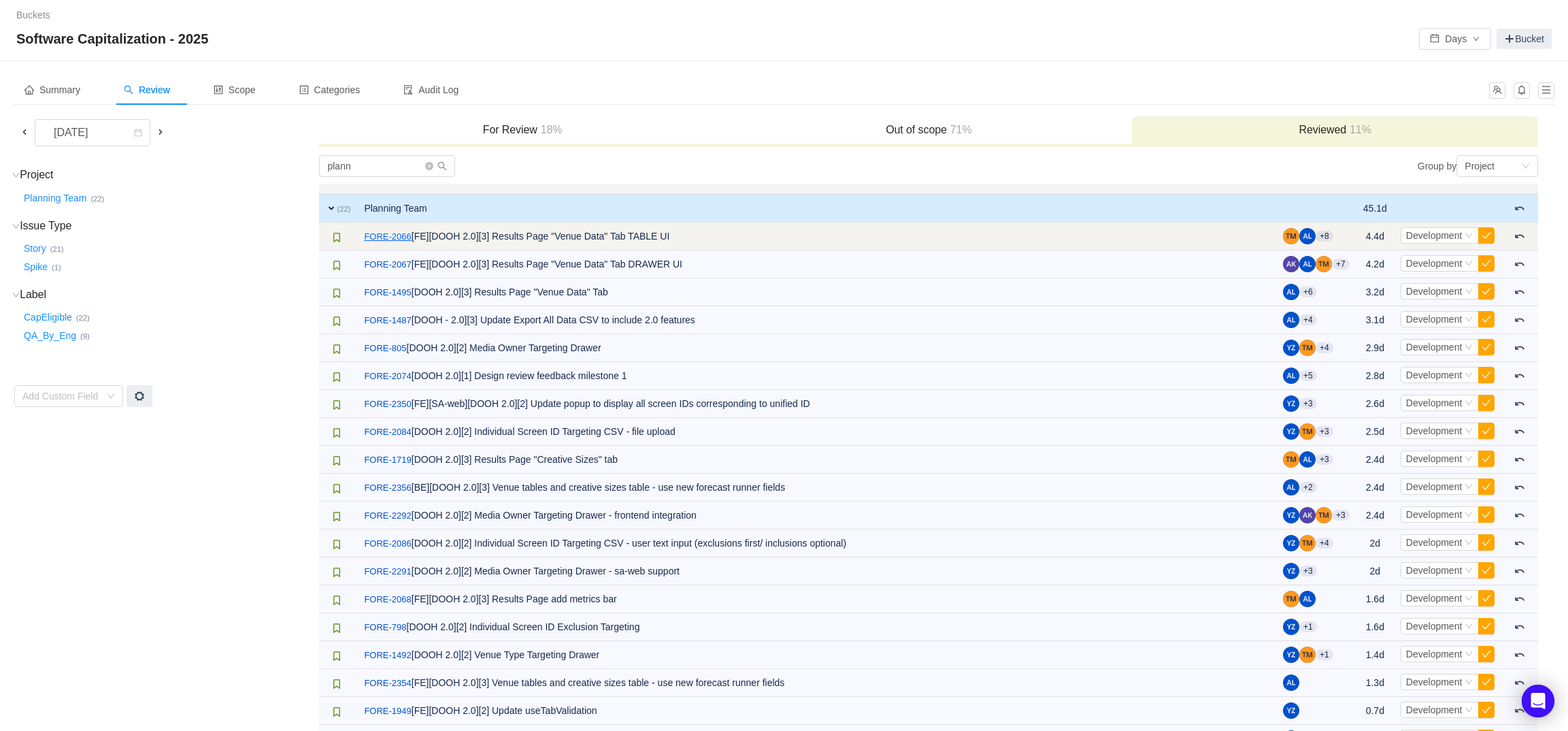
click at [389, 242] on link "FORE-2066" at bounding box center [387, 236] width 47 height 14
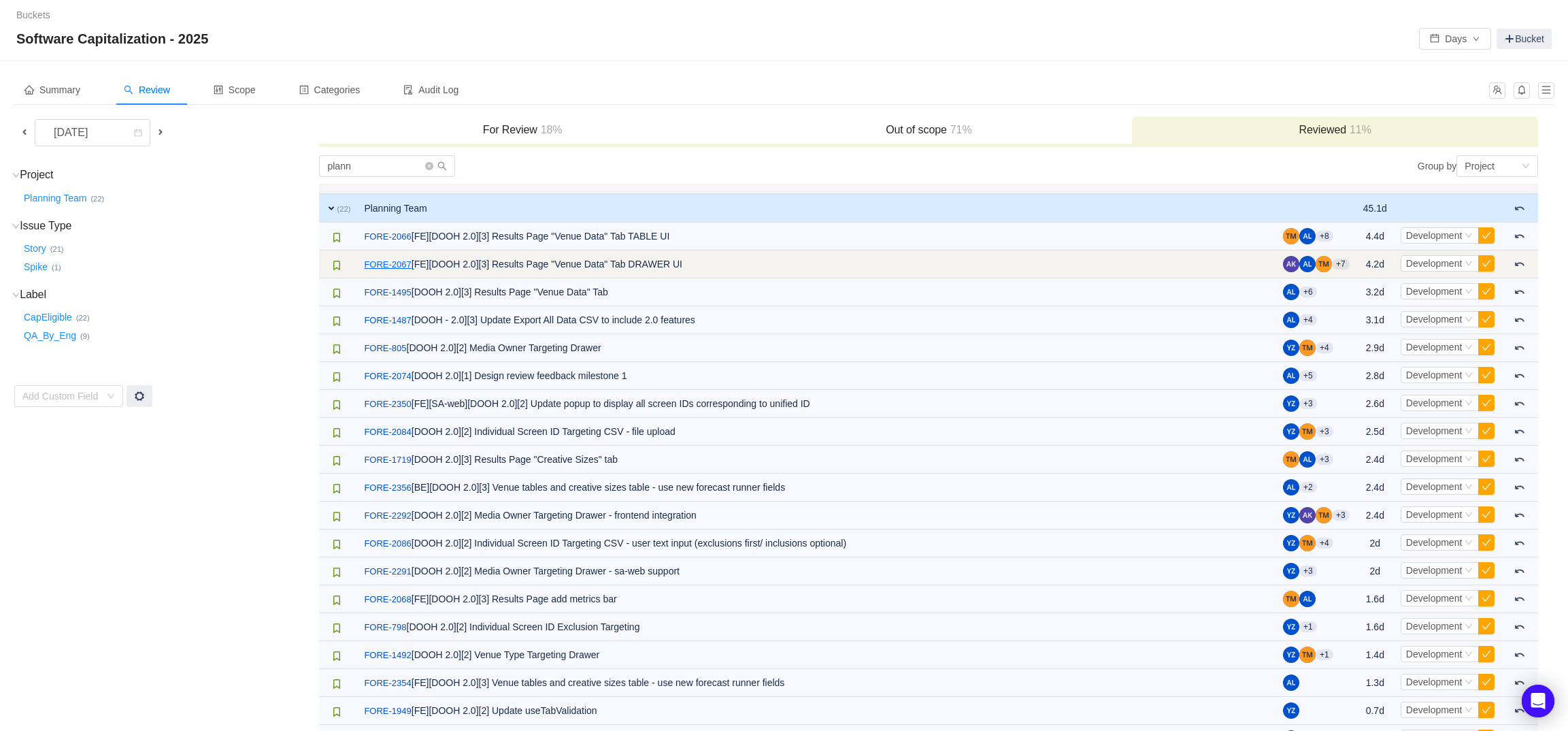
click at [393, 261] on link "FORE-2067" at bounding box center [387, 264] width 47 height 14
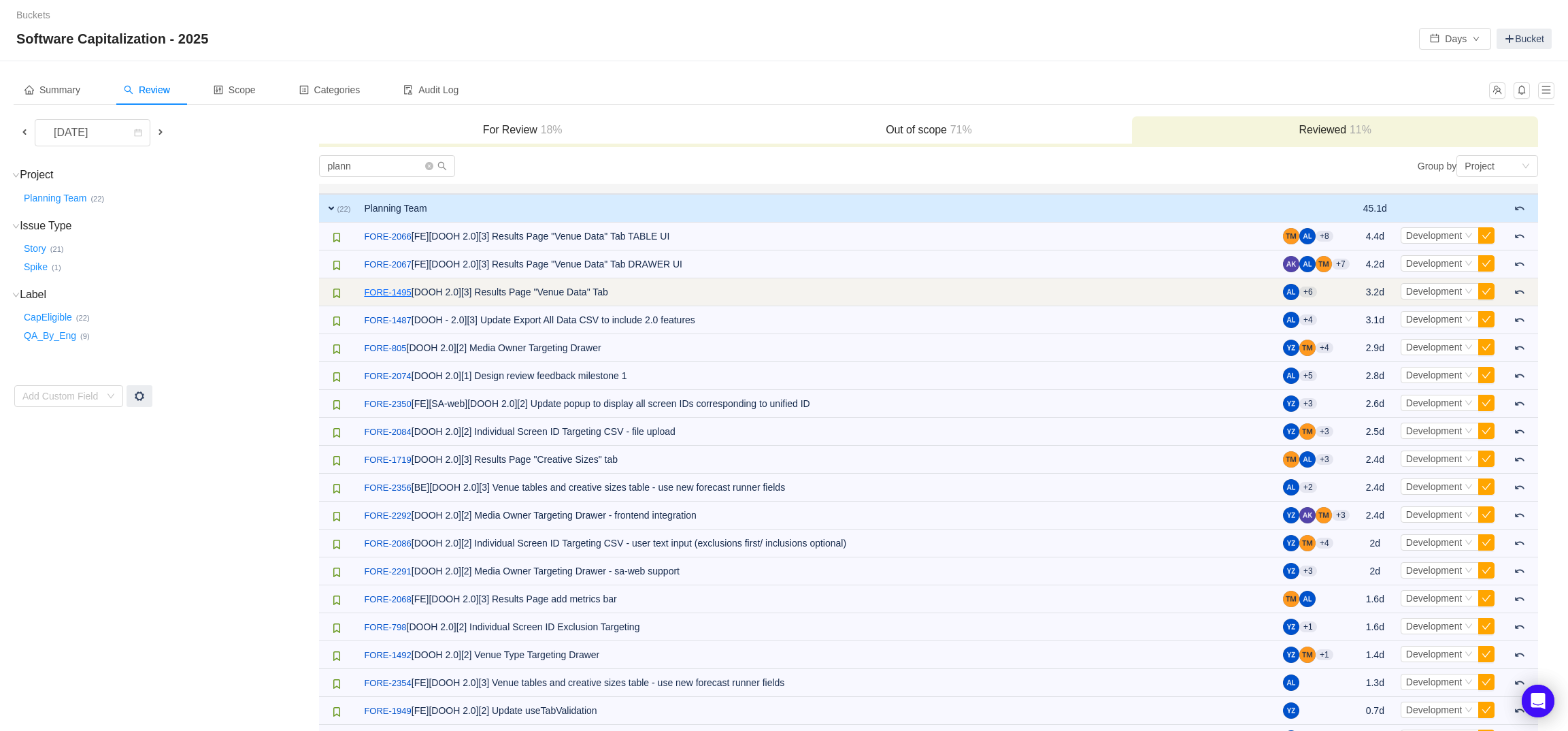
click at [394, 297] on link "FORE-1495" at bounding box center [387, 292] width 47 height 14
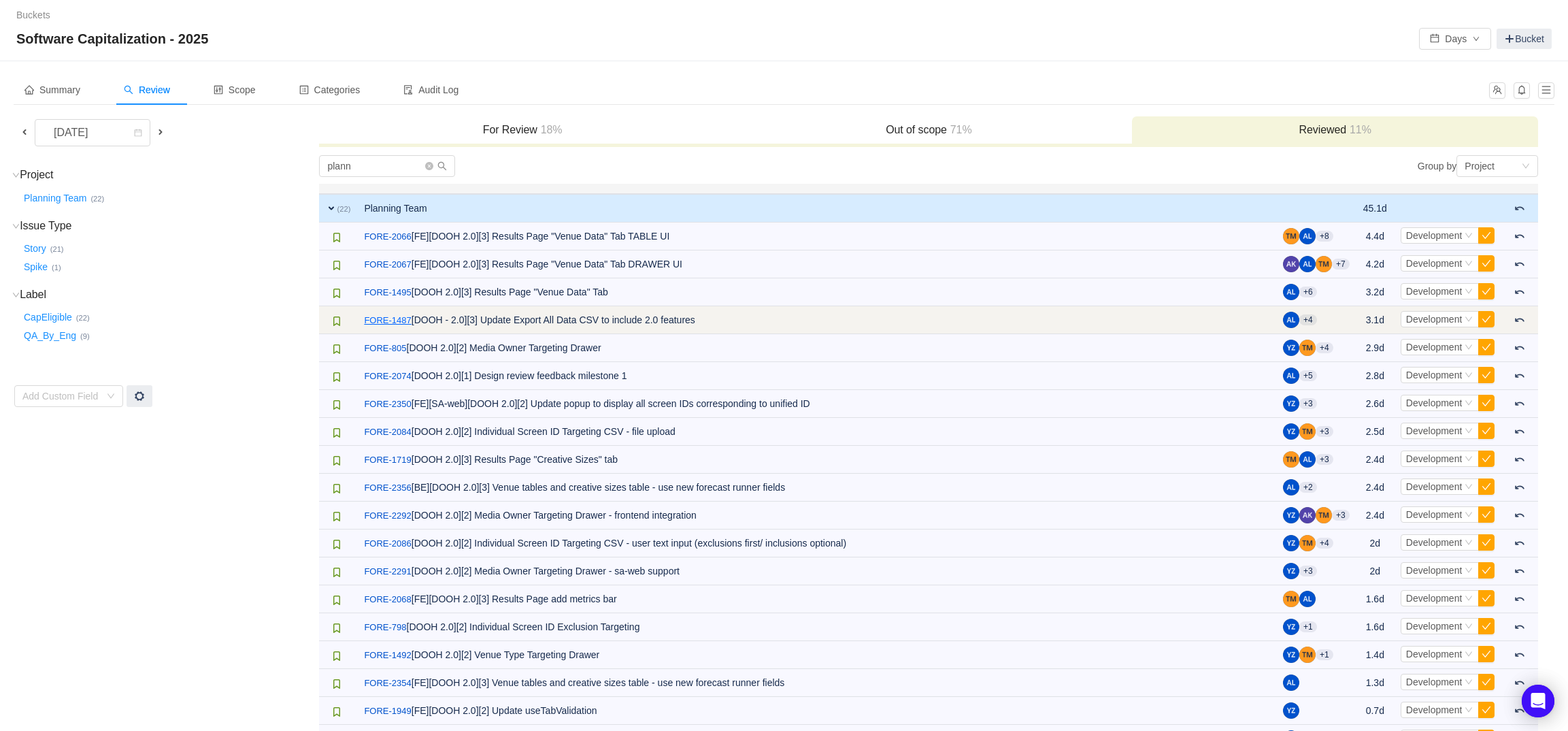
click at [396, 322] on link "FORE-1487" at bounding box center [387, 320] width 47 height 14
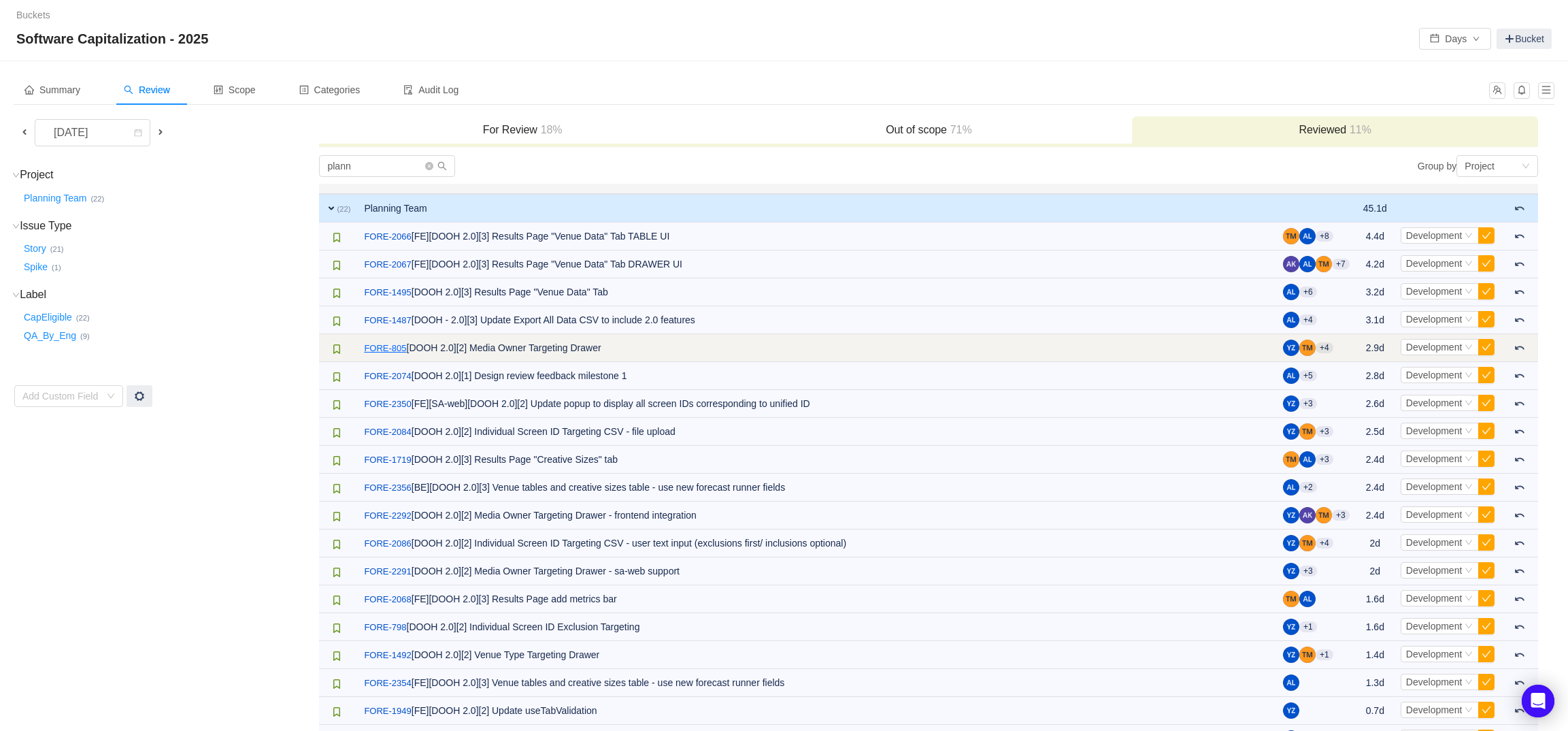
click at [396, 345] on link "FORE-805" at bounding box center [385, 347] width 43 height 14
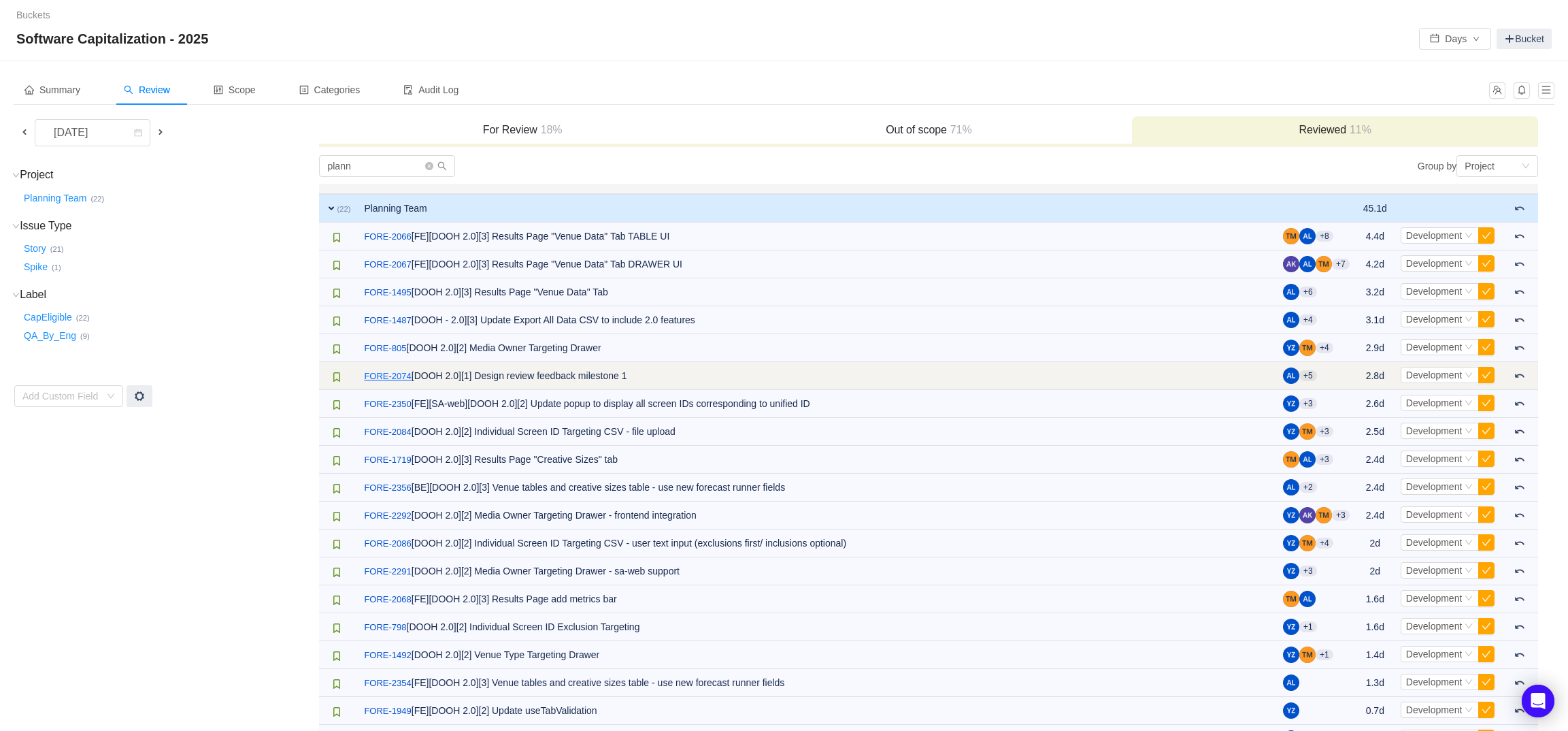
drag, startPoint x: 396, startPoint y: 373, endPoint x: 395, endPoint y: 381, distance: 8.1
click at [396, 373] on link "FORE-2074" at bounding box center [387, 375] width 47 height 14
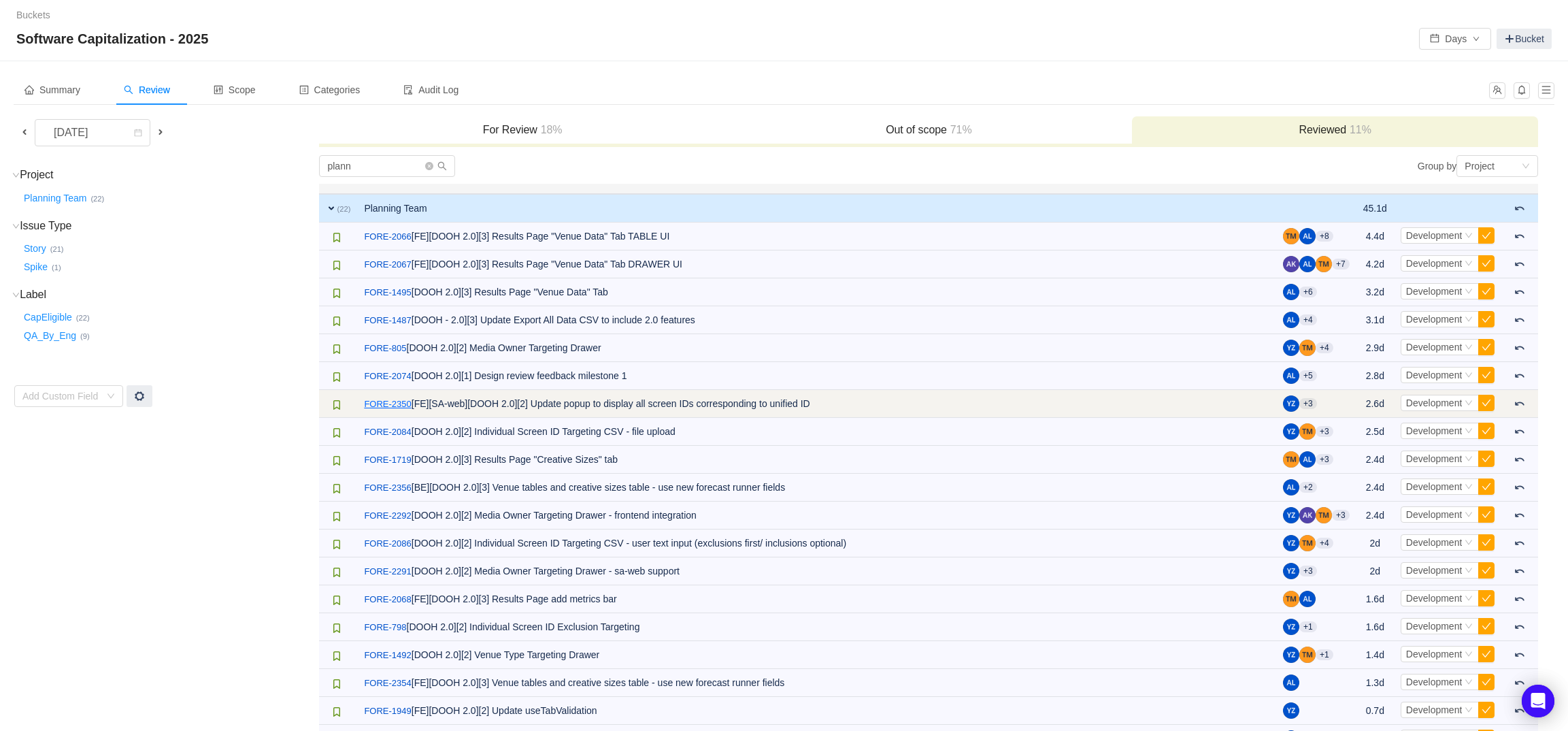
click at [394, 404] on link "FORE-2350" at bounding box center [387, 403] width 47 height 14
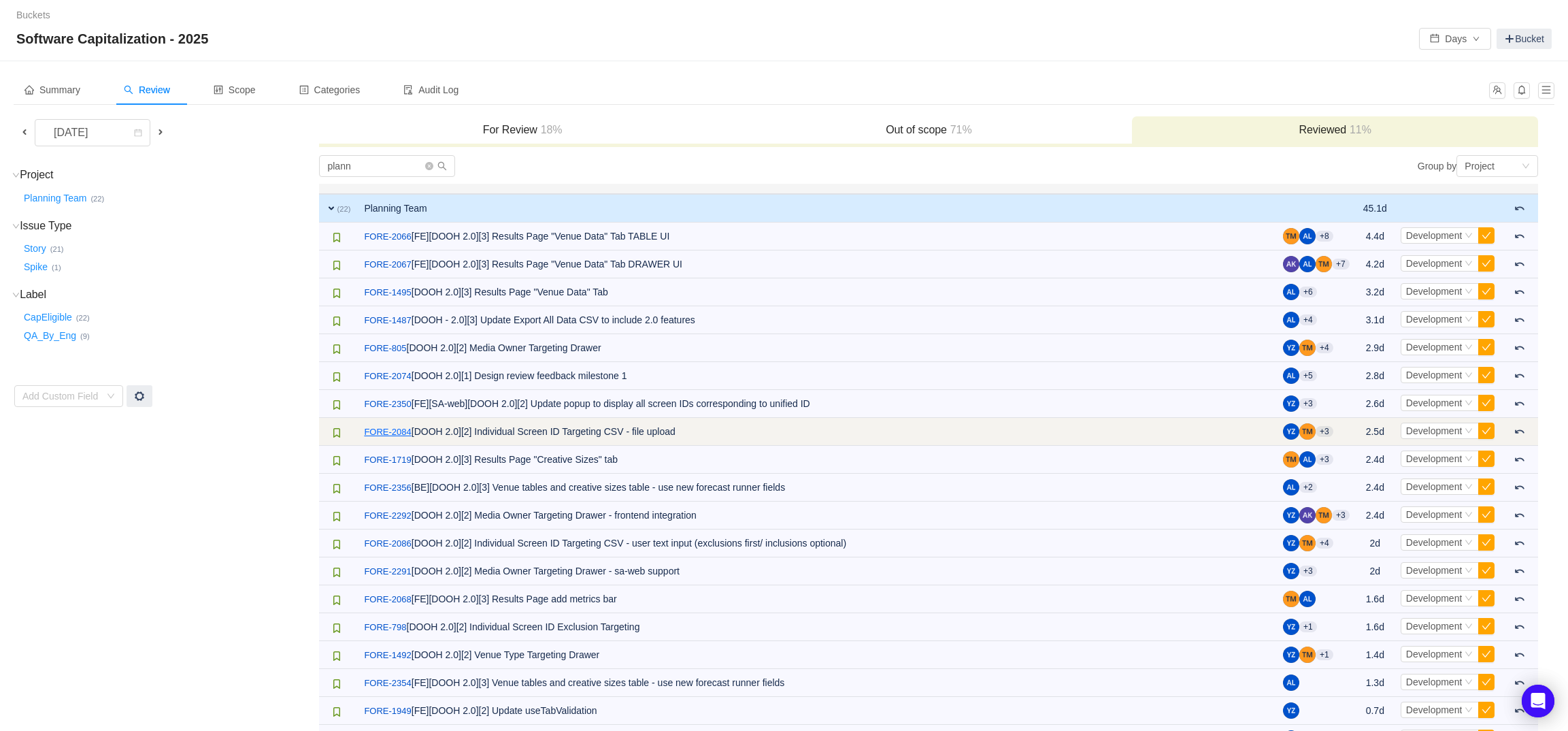
click at [395, 431] on link "FORE-2084" at bounding box center [387, 432] width 47 height 14
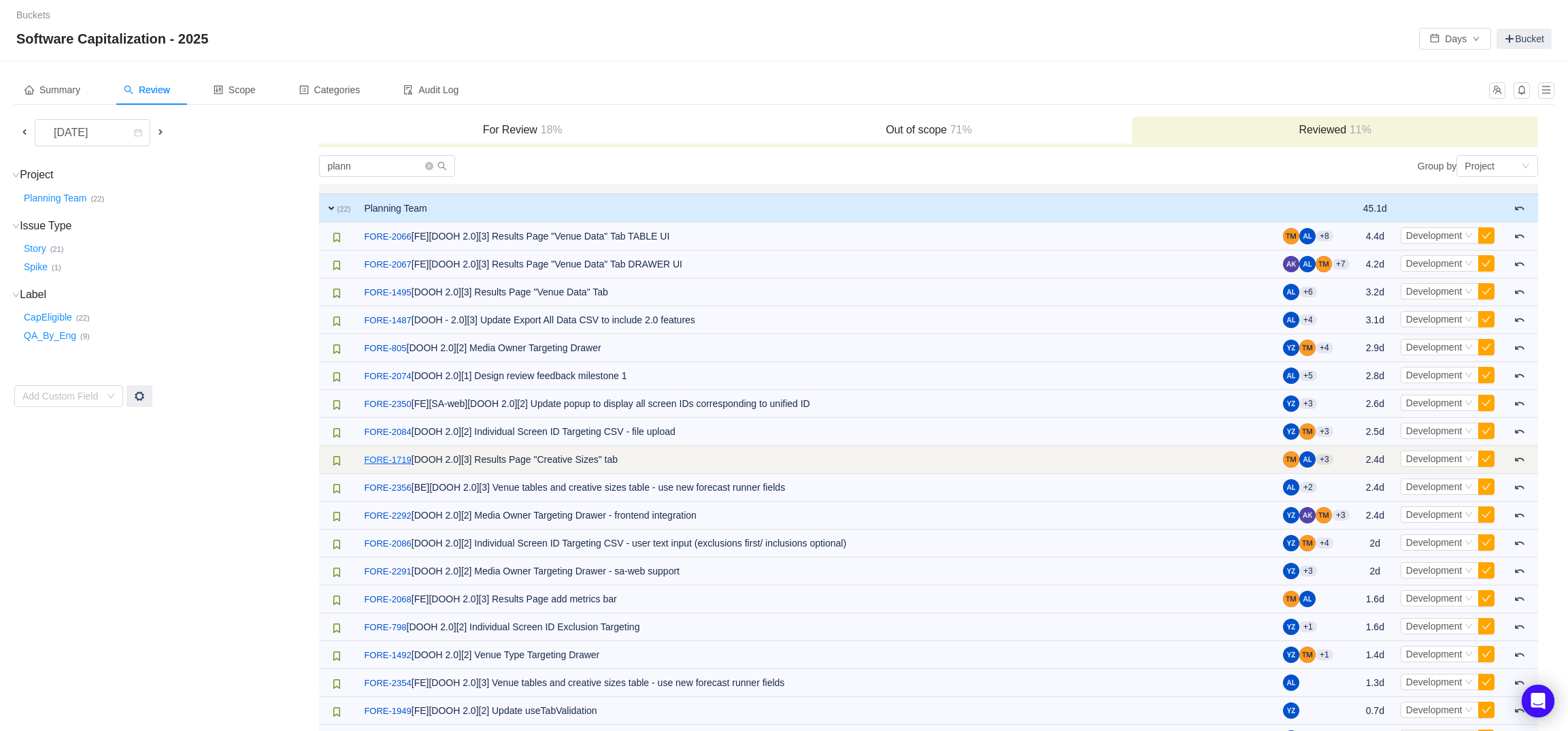
click at [396, 464] on link "FORE-1719" at bounding box center [387, 460] width 47 height 14
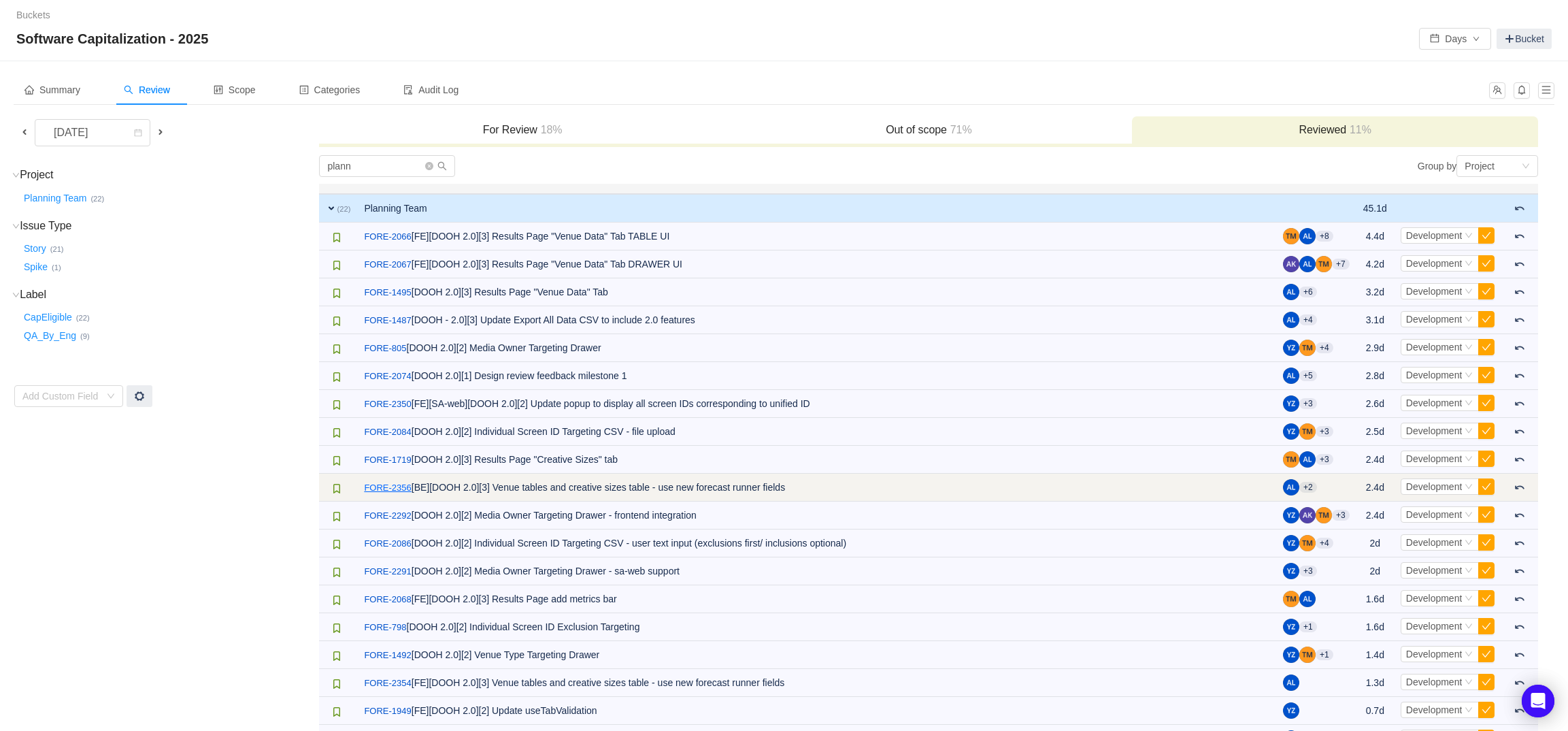
click at [396, 485] on link "FORE-2356" at bounding box center [387, 488] width 47 height 14
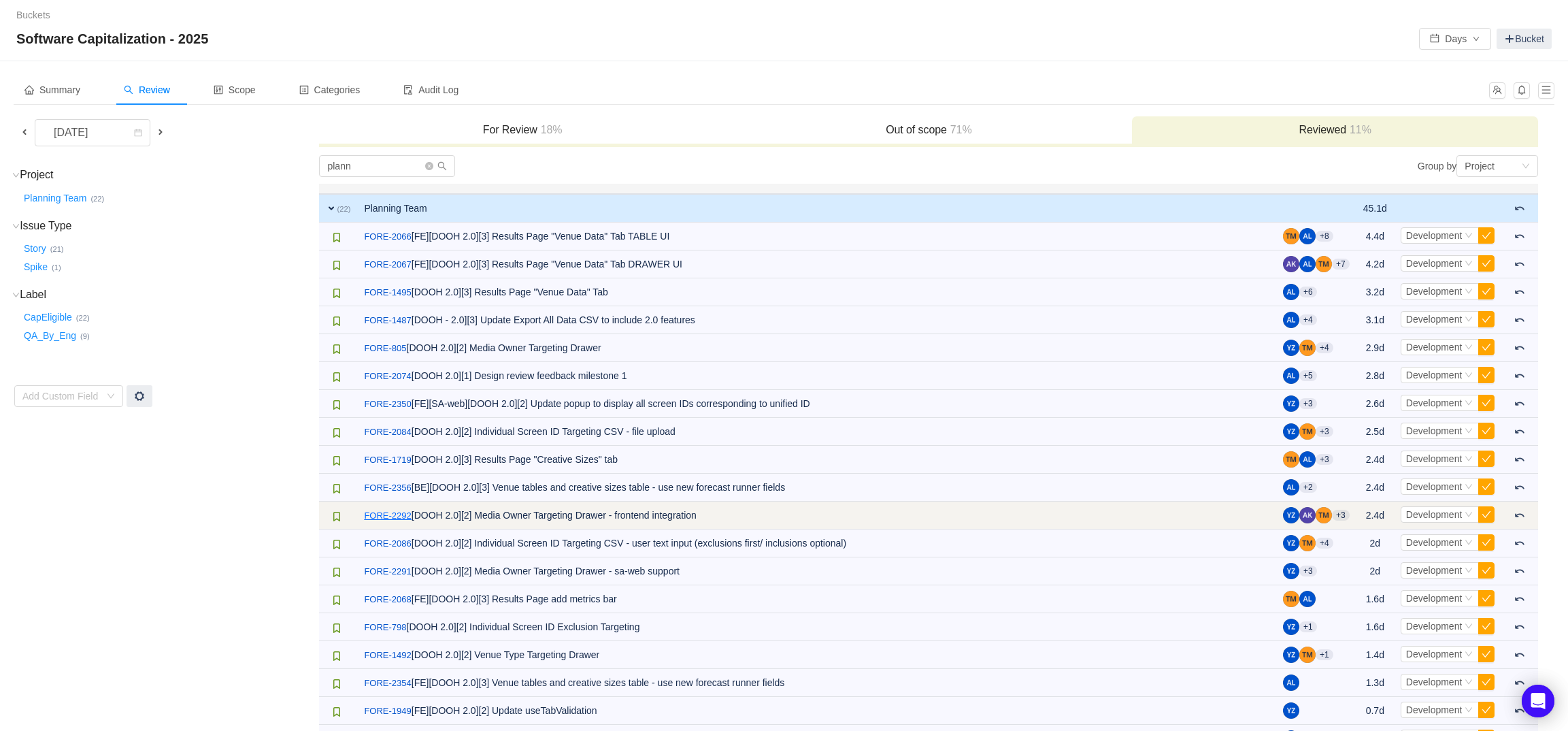
click at [395, 515] on link "FORE-2292" at bounding box center [387, 515] width 47 height 14
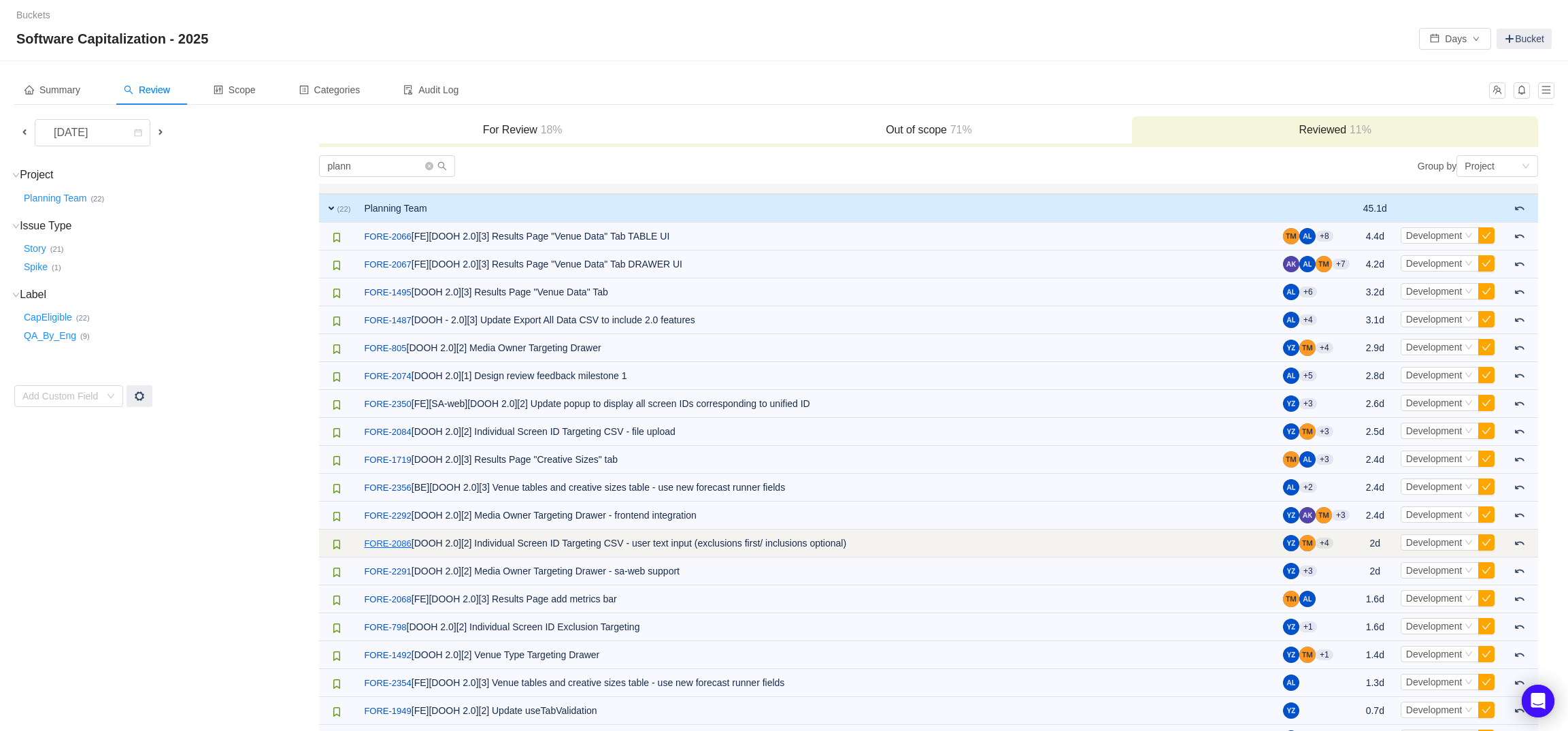
click at [396, 540] on link "FORE-2086" at bounding box center [387, 543] width 47 height 14
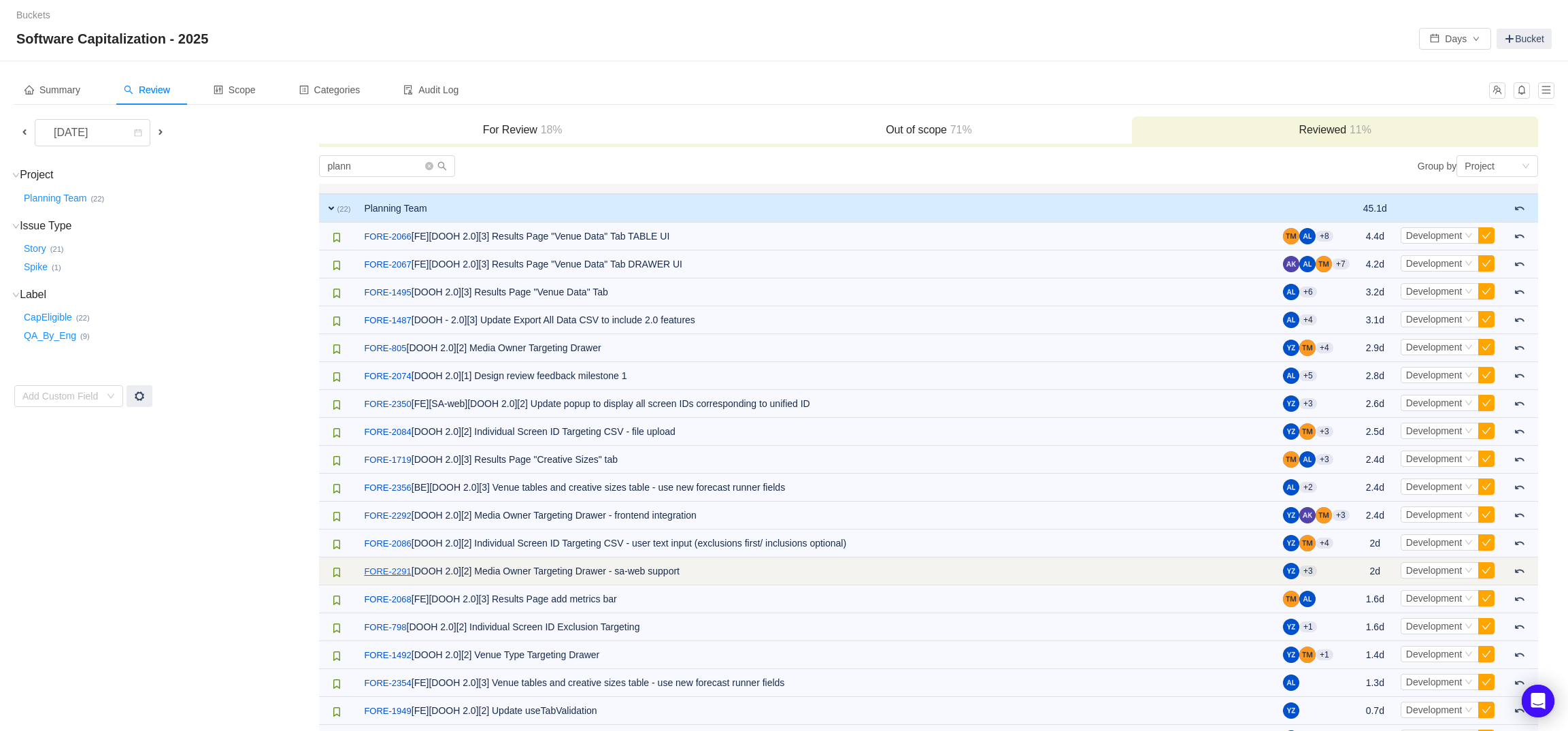
click at [401, 570] on link "FORE-2291" at bounding box center [387, 571] width 47 height 14
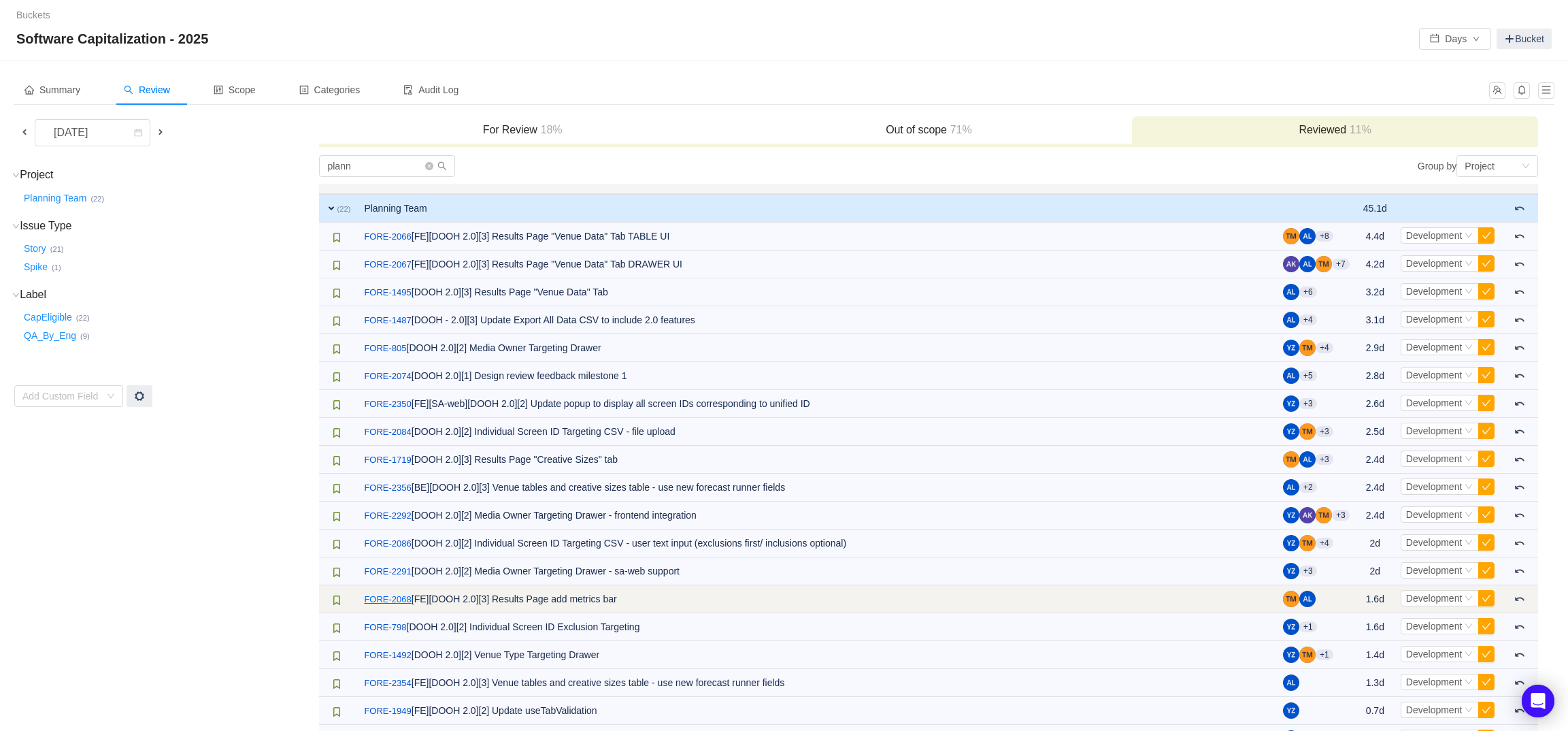
click at [403, 596] on link "FORE-2068" at bounding box center [387, 599] width 47 height 14
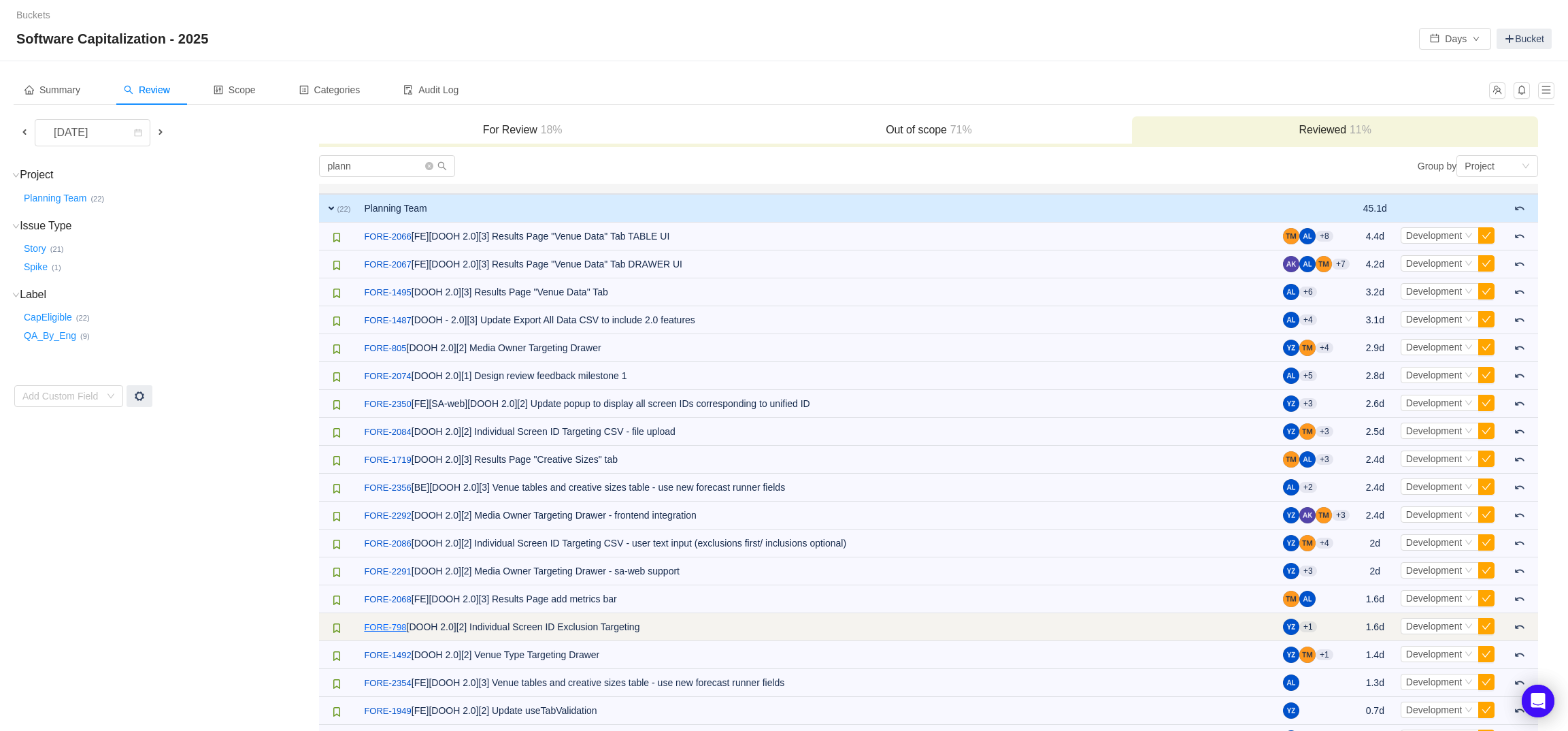
click at [401, 621] on link "FORE-798" at bounding box center [385, 627] width 43 height 14
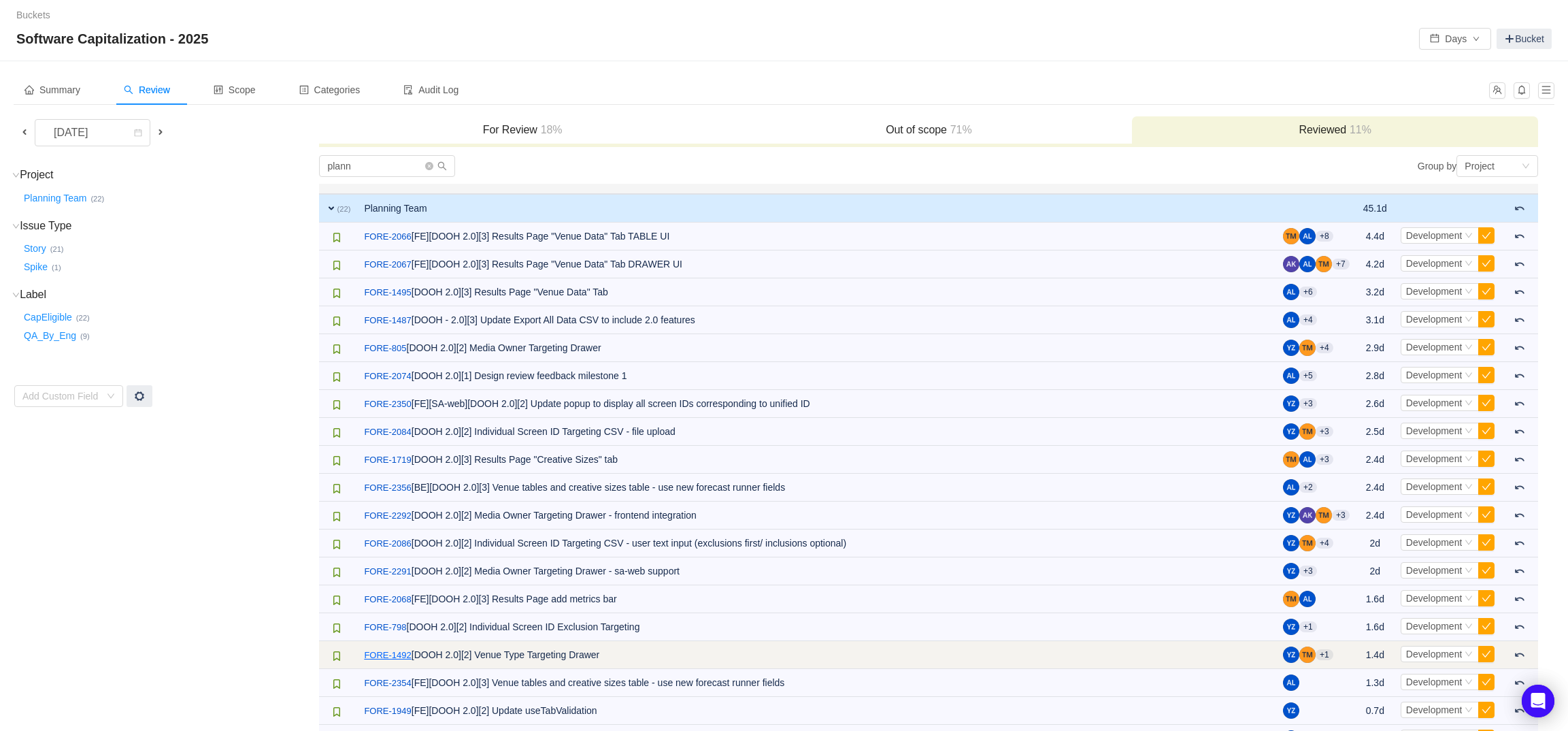
click at [399, 659] on link "FORE-1492" at bounding box center [387, 655] width 47 height 14
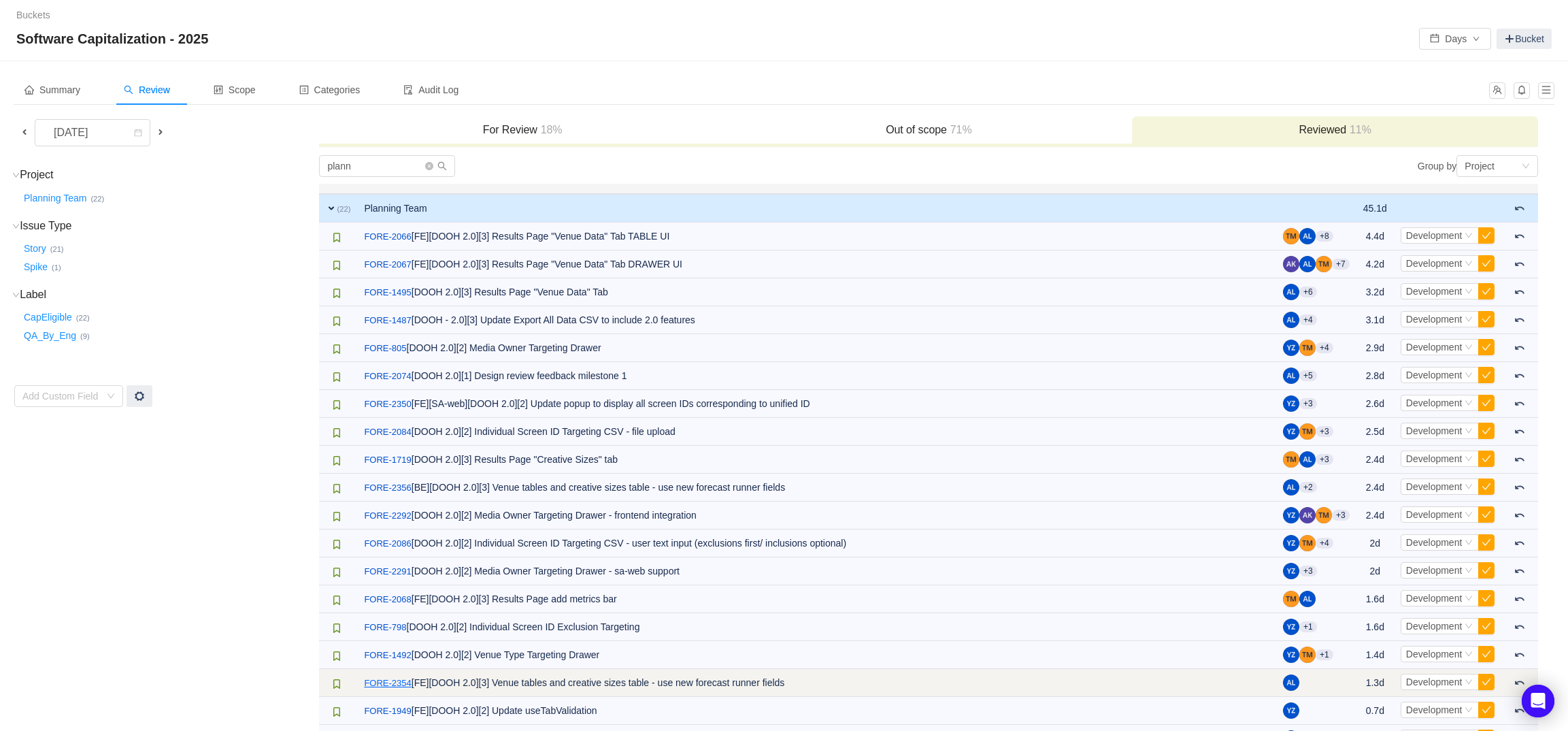
click at [400, 682] on link "FORE-2354" at bounding box center [387, 682] width 47 height 14
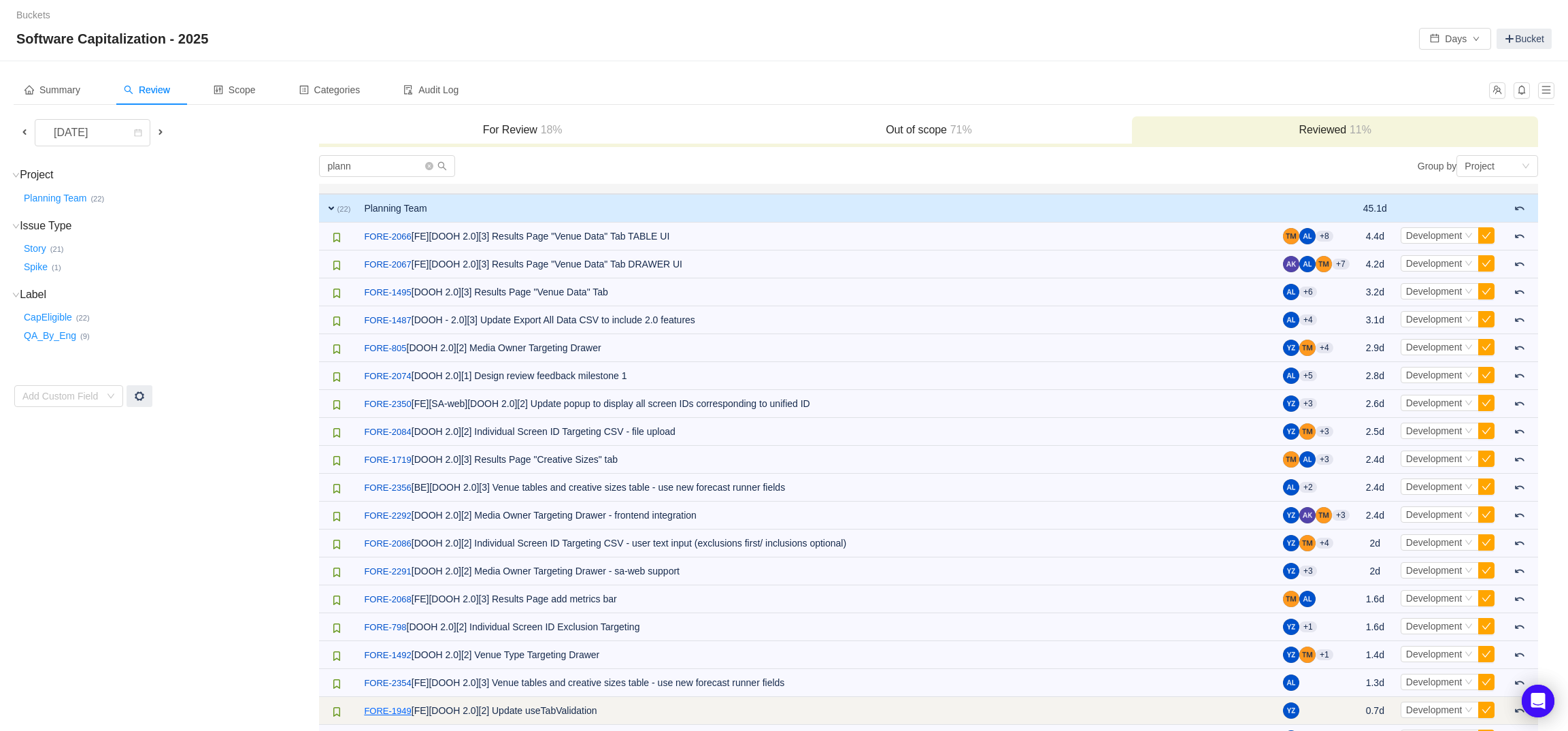
click at [397, 706] on link "FORE-1949" at bounding box center [387, 710] width 47 height 14
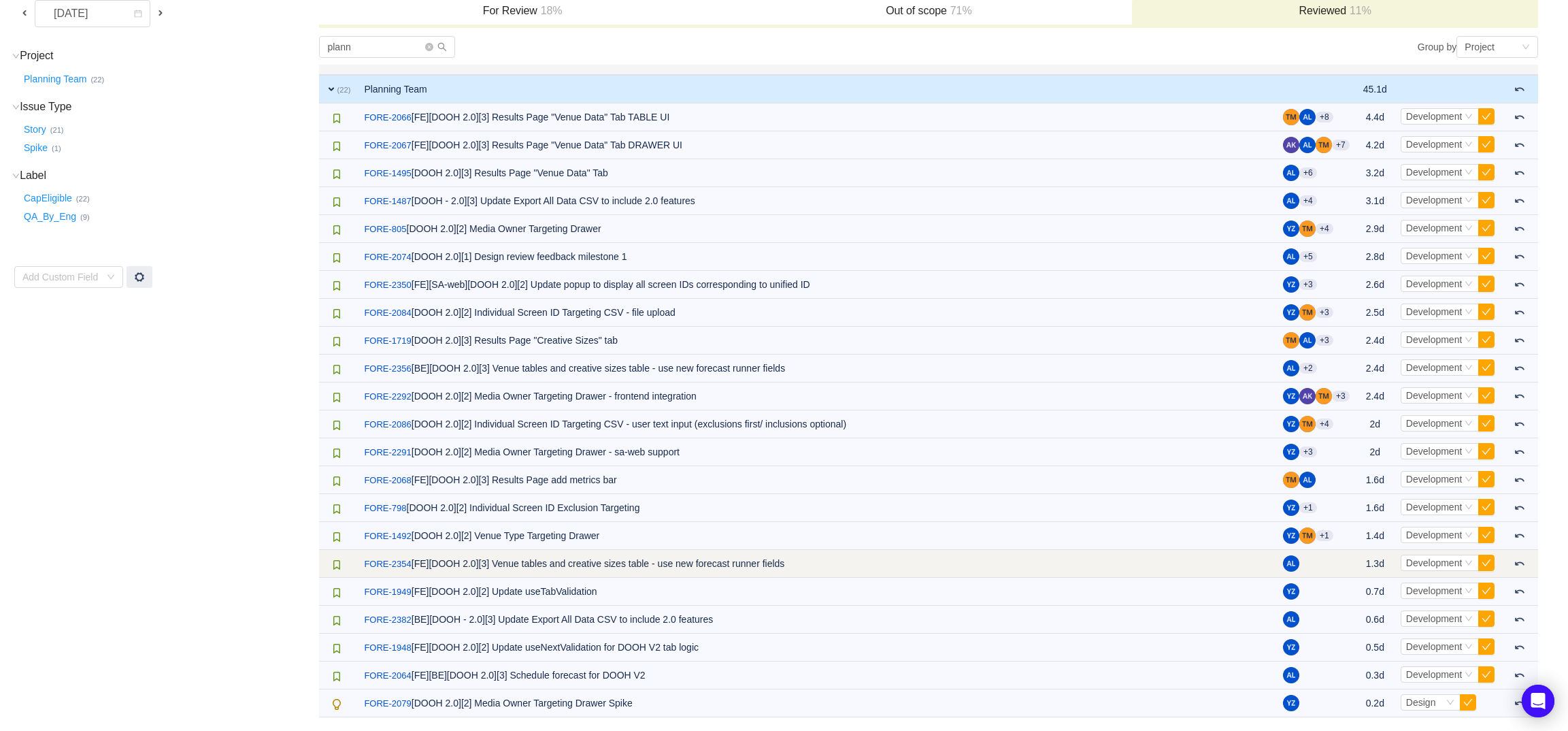
scroll to position [119, 0]
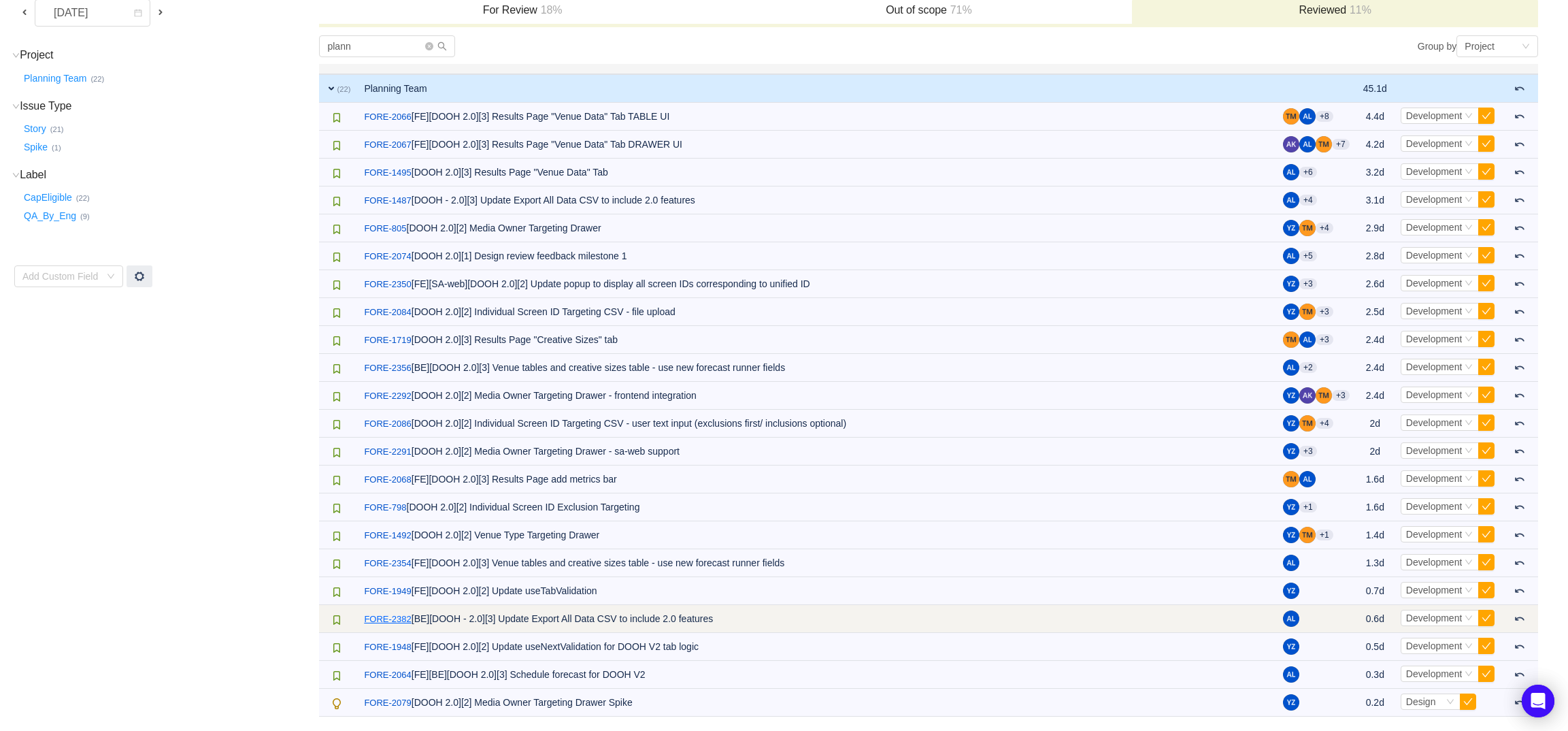
click at [407, 621] on link "FORE-2382" at bounding box center [387, 619] width 47 height 14
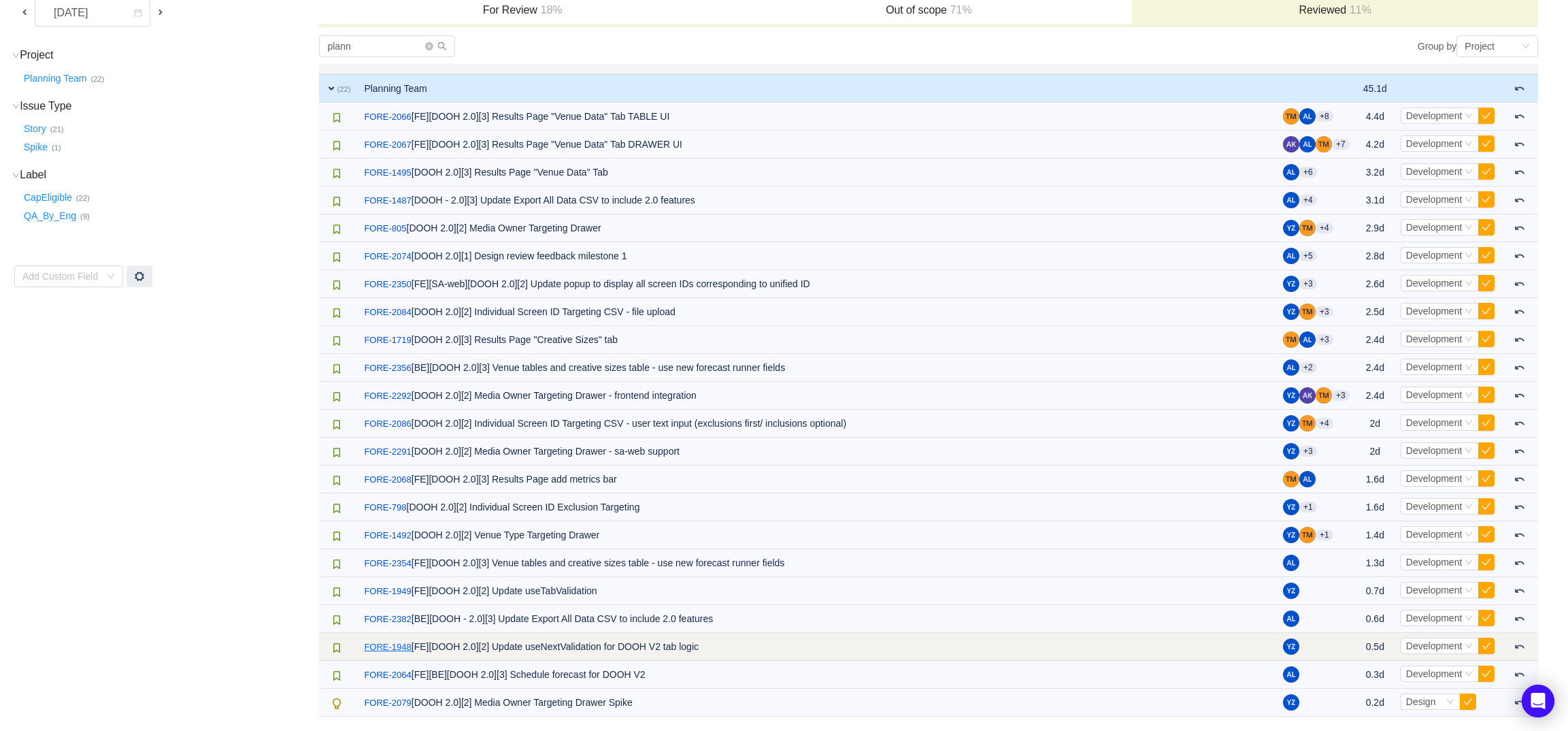
click at [404, 645] on link "FORE-1948" at bounding box center [387, 647] width 47 height 14
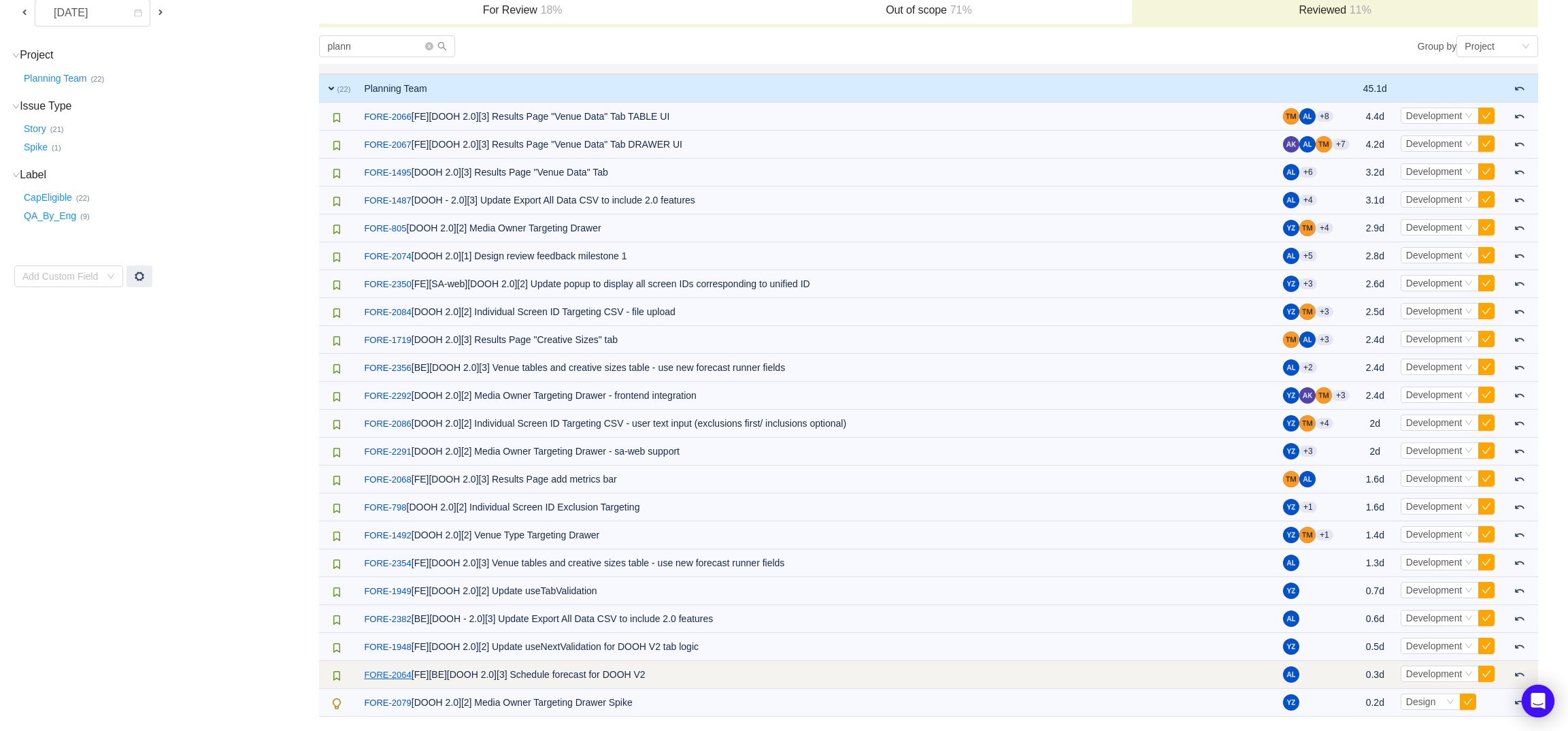
click at [404, 680] on link "FORE-2064" at bounding box center [387, 674] width 47 height 14
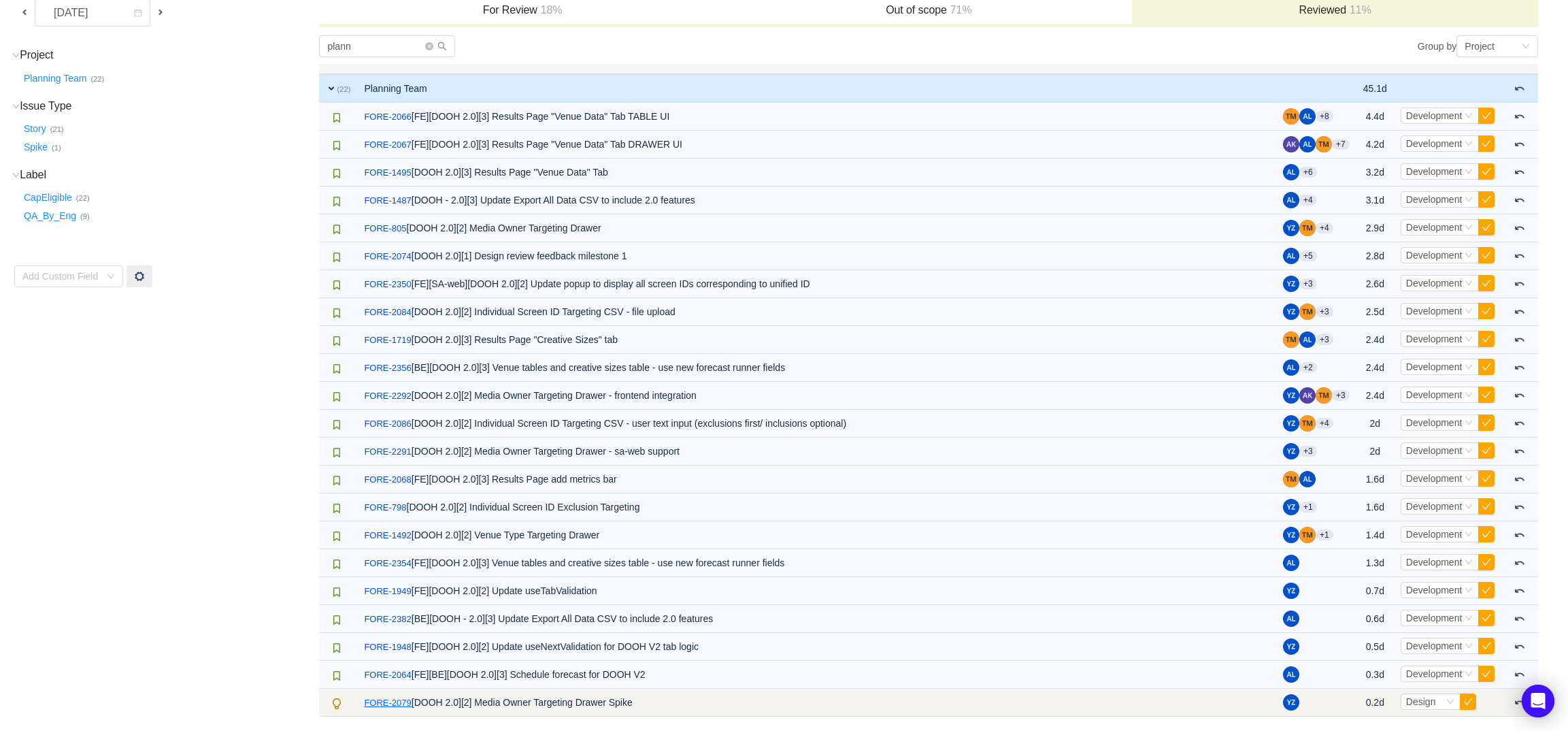
click at [403, 702] on link "FORE-2079" at bounding box center [387, 702] width 47 height 14
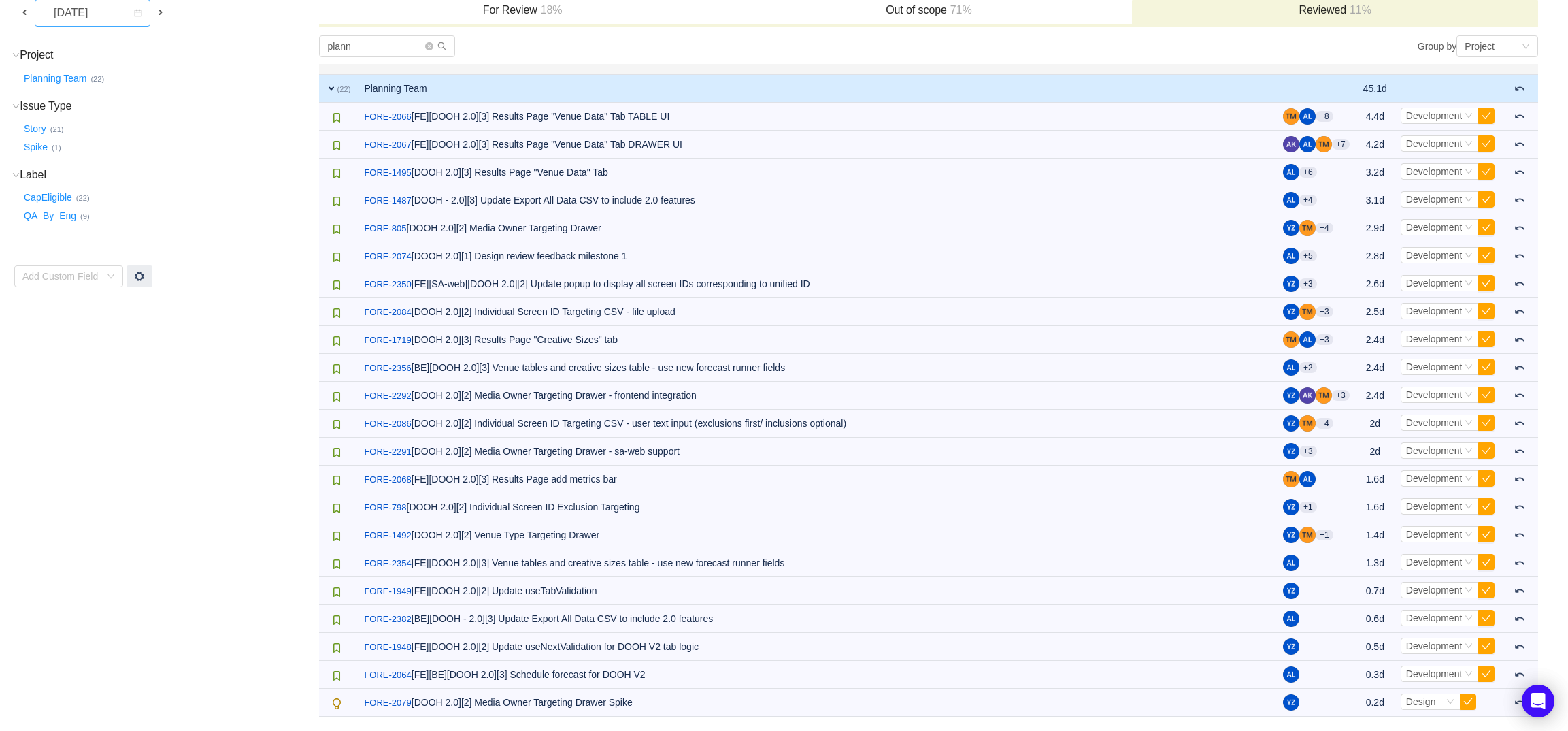
click at [123, 18] on div "[DATE]" at bounding box center [88, 13] width 90 height 26
click at [104, 126] on li "[DATE]" at bounding box center [92, 128] width 116 height 22
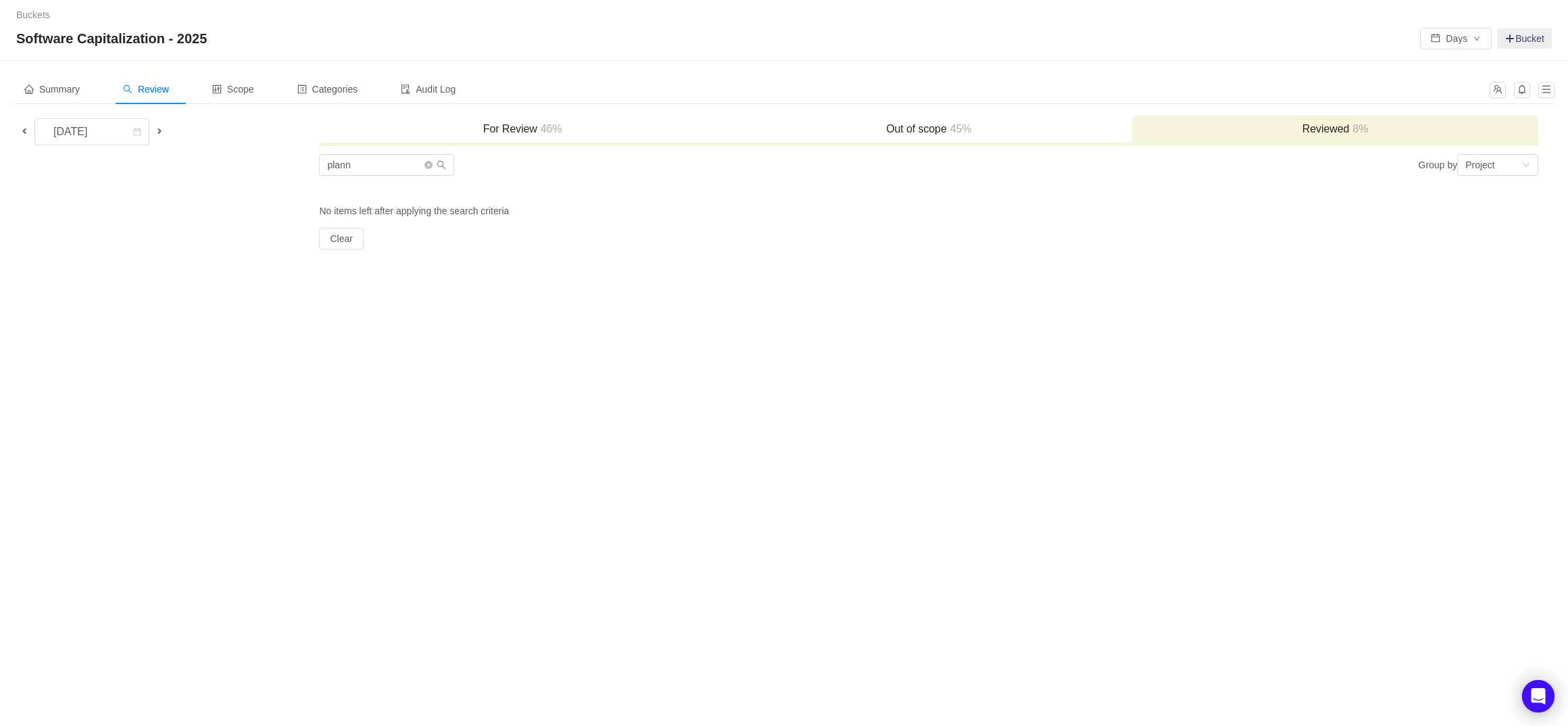
click at [547, 132] on span "46%" at bounding box center [550, 128] width 25 height 12
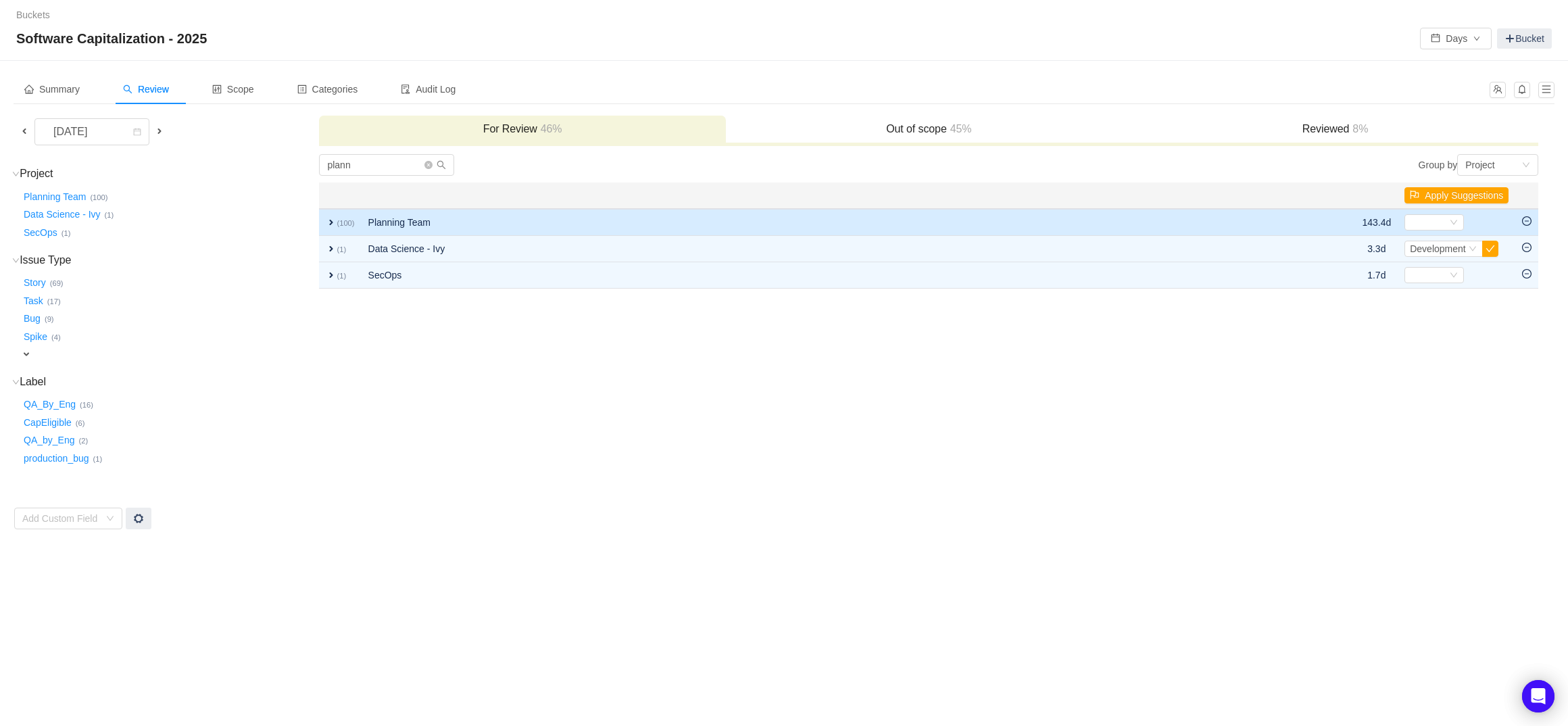
click at [527, 220] on td "Planning Team" at bounding box center [794, 222] width 865 height 27
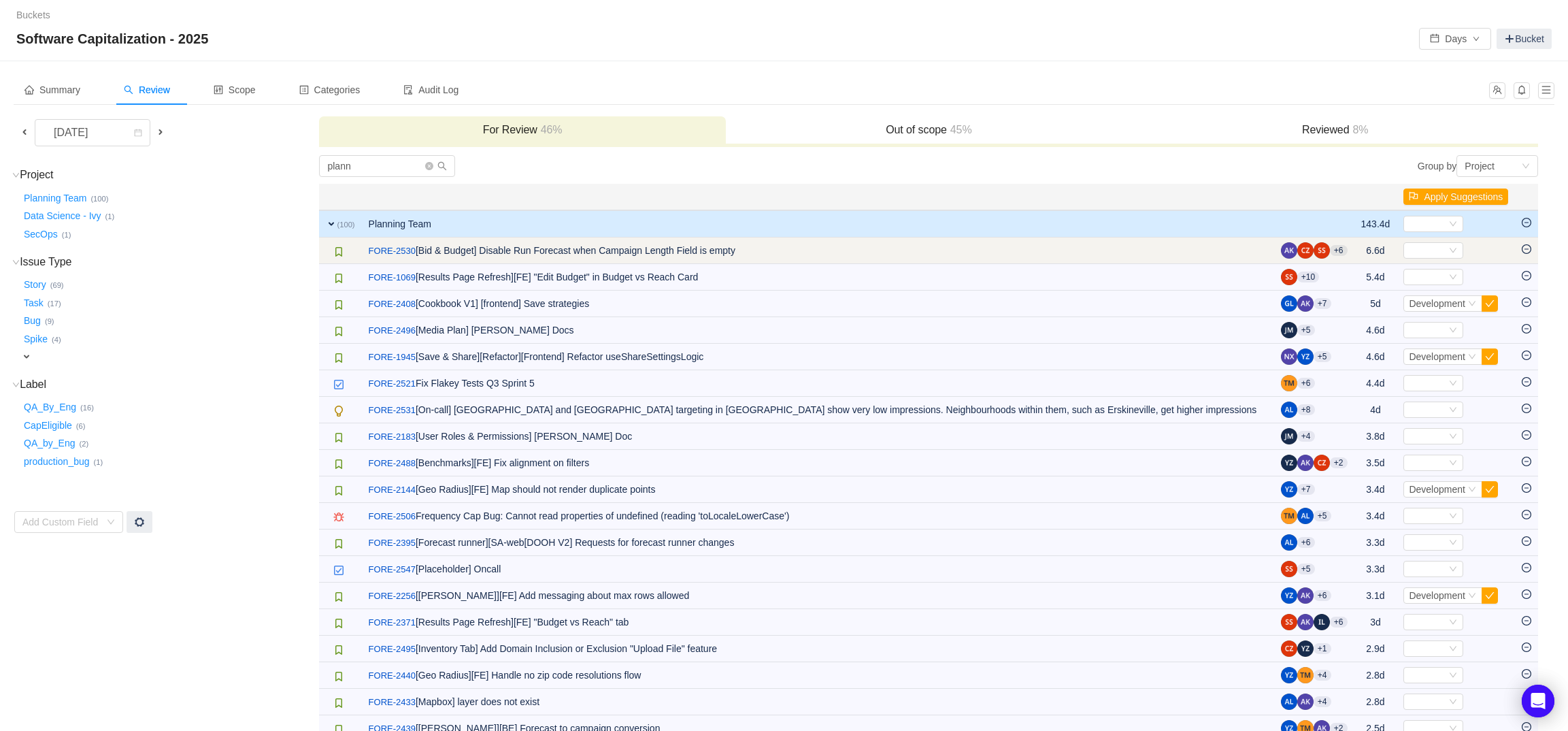
click at [1528, 251] on icon "icon: minus-circle" at bounding box center [1526, 249] width 10 height 10
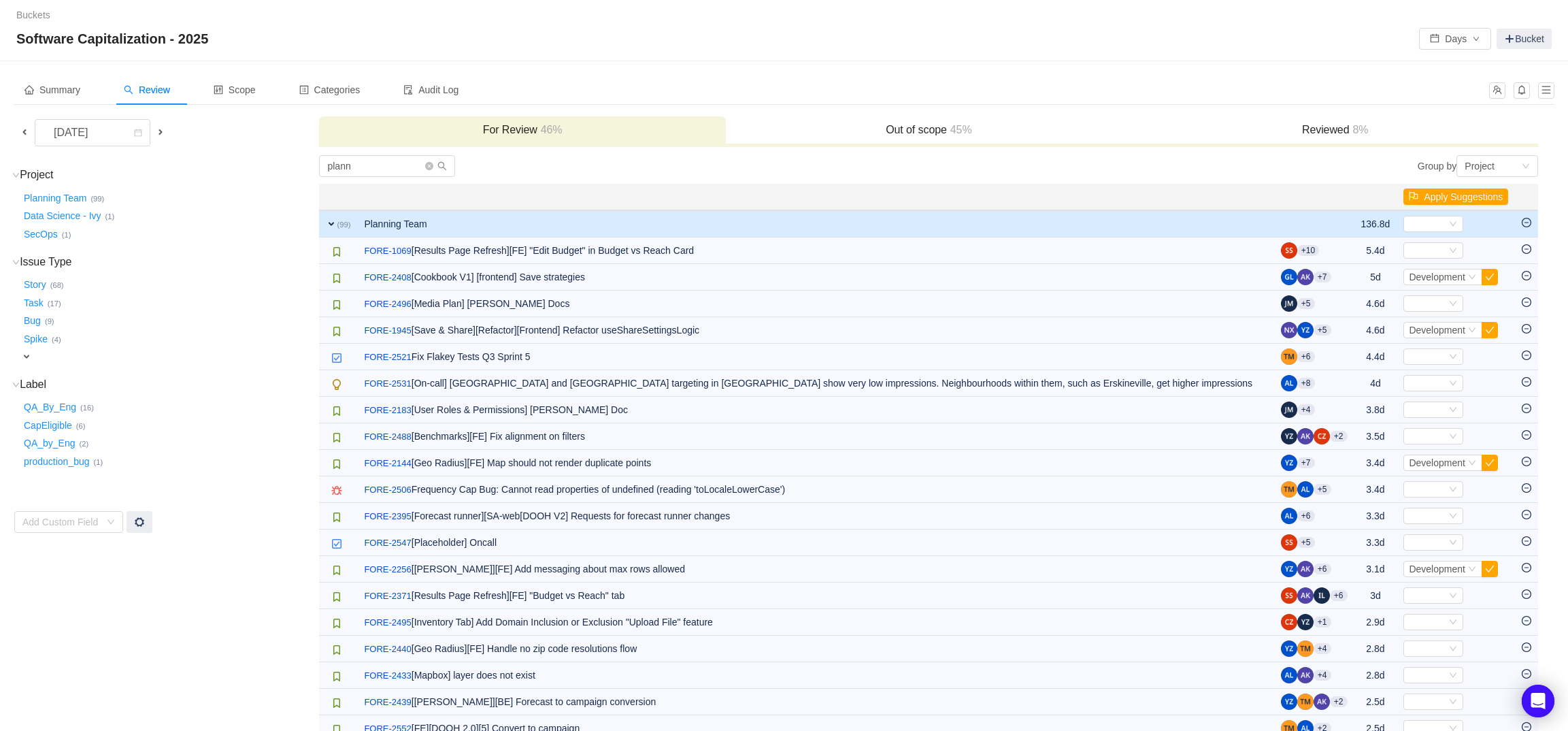
click at [1528, 251] on icon "icon: minus-circle" at bounding box center [1526, 249] width 10 height 10
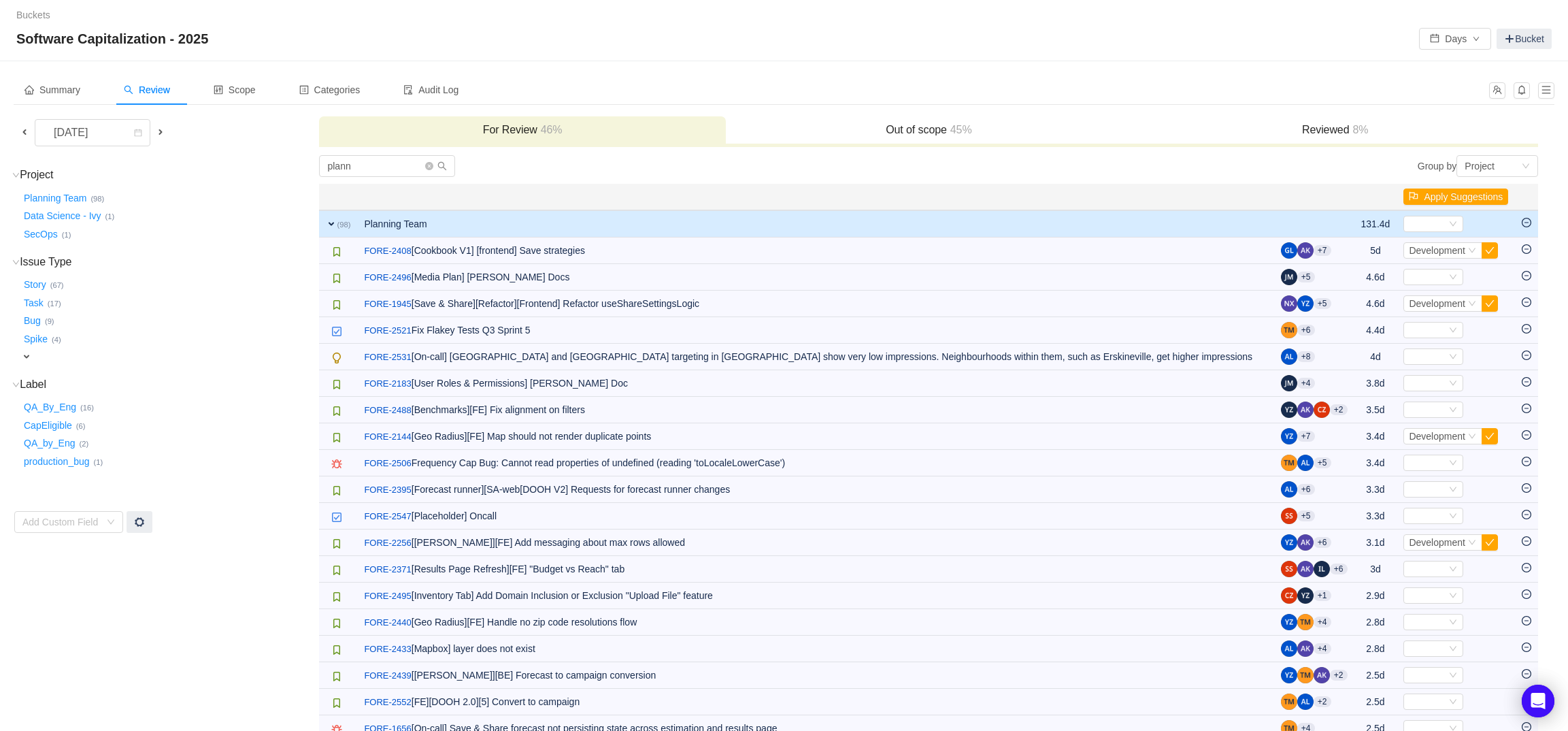
click at [1528, 251] on icon "icon: minus-circle" at bounding box center [1526, 249] width 10 height 10
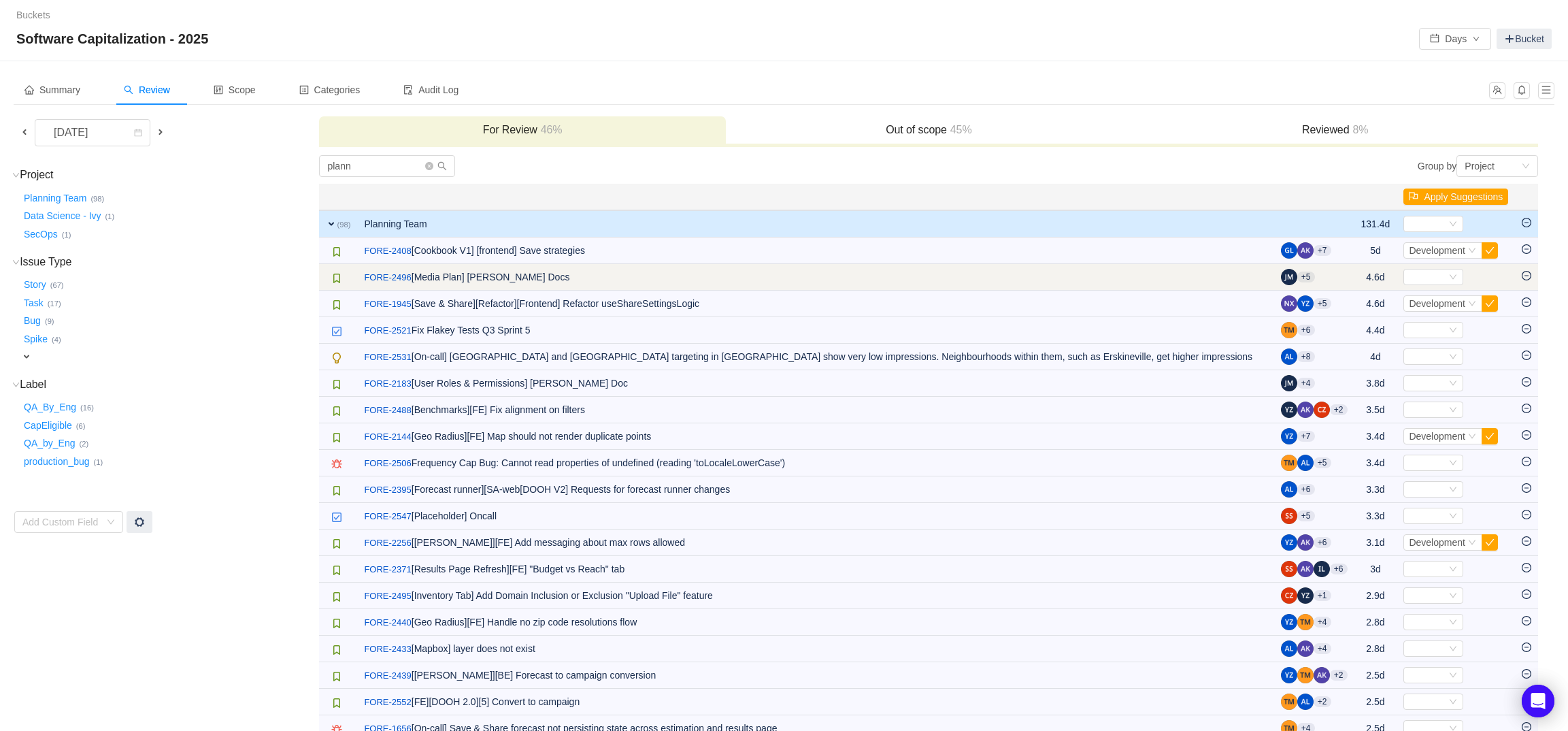
click at [1525, 276] on icon "icon: minus-circle" at bounding box center [1526, 275] width 10 height 10
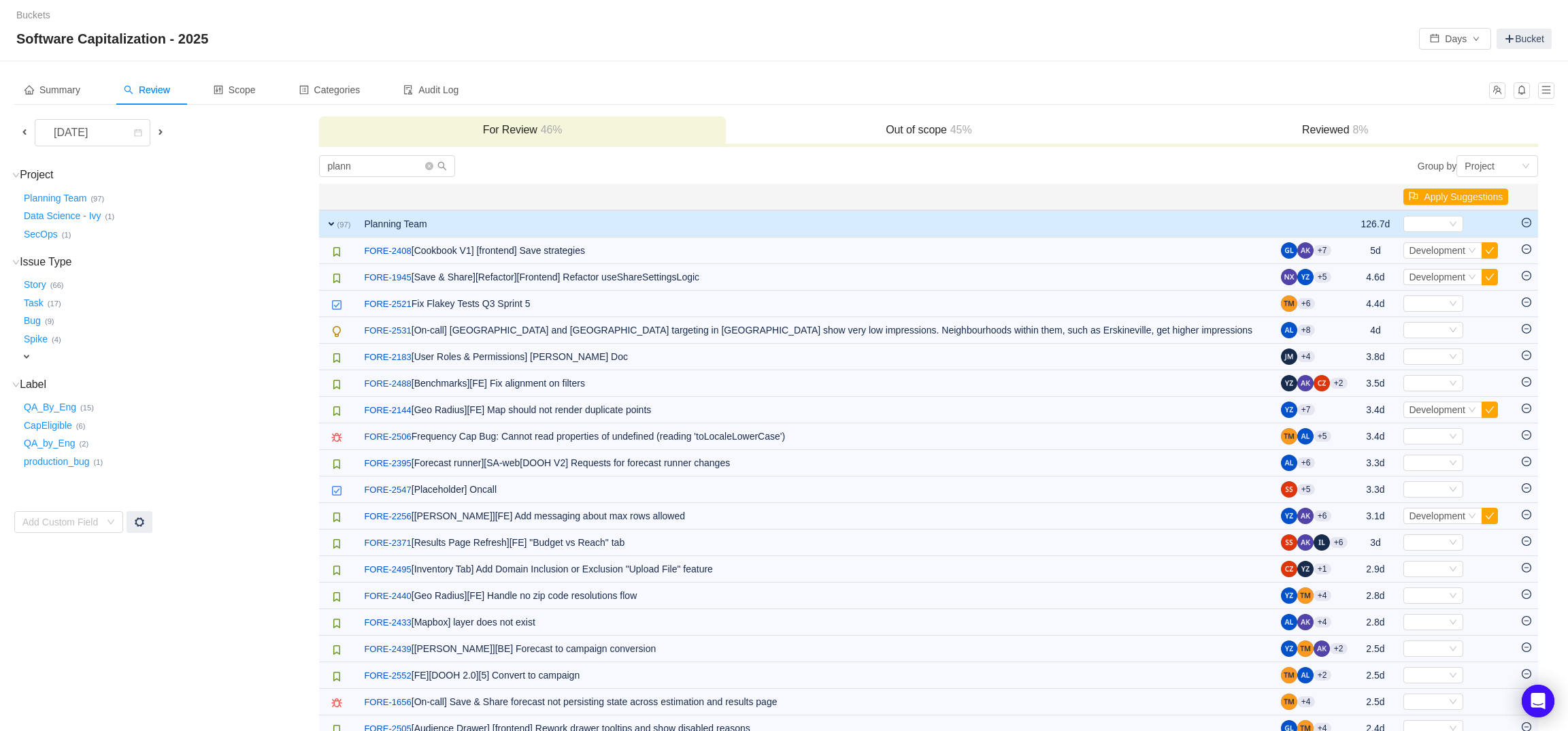
click at [1525, 276] on icon "icon: minus-circle" at bounding box center [1526, 275] width 10 height 10
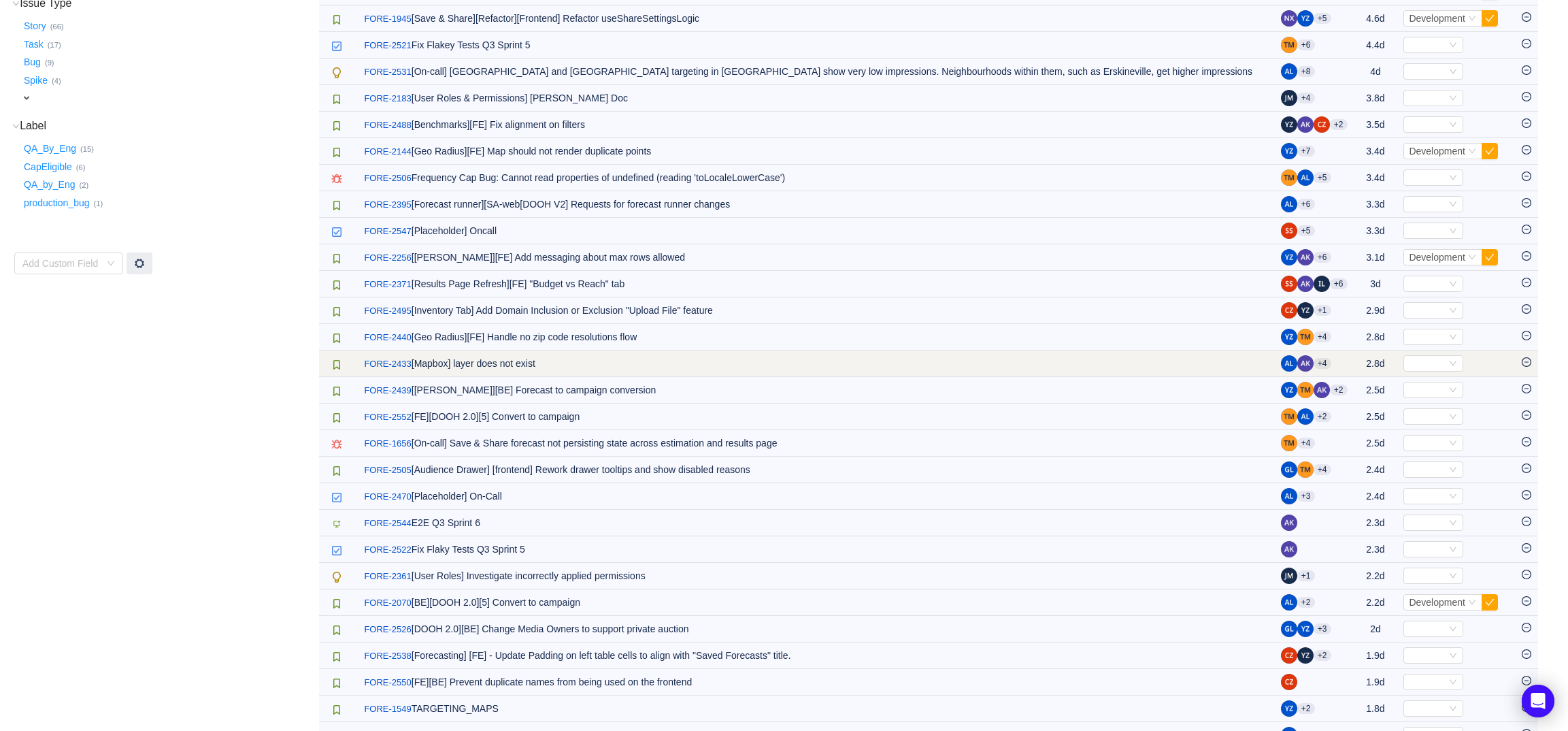
scroll to position [261, 0]
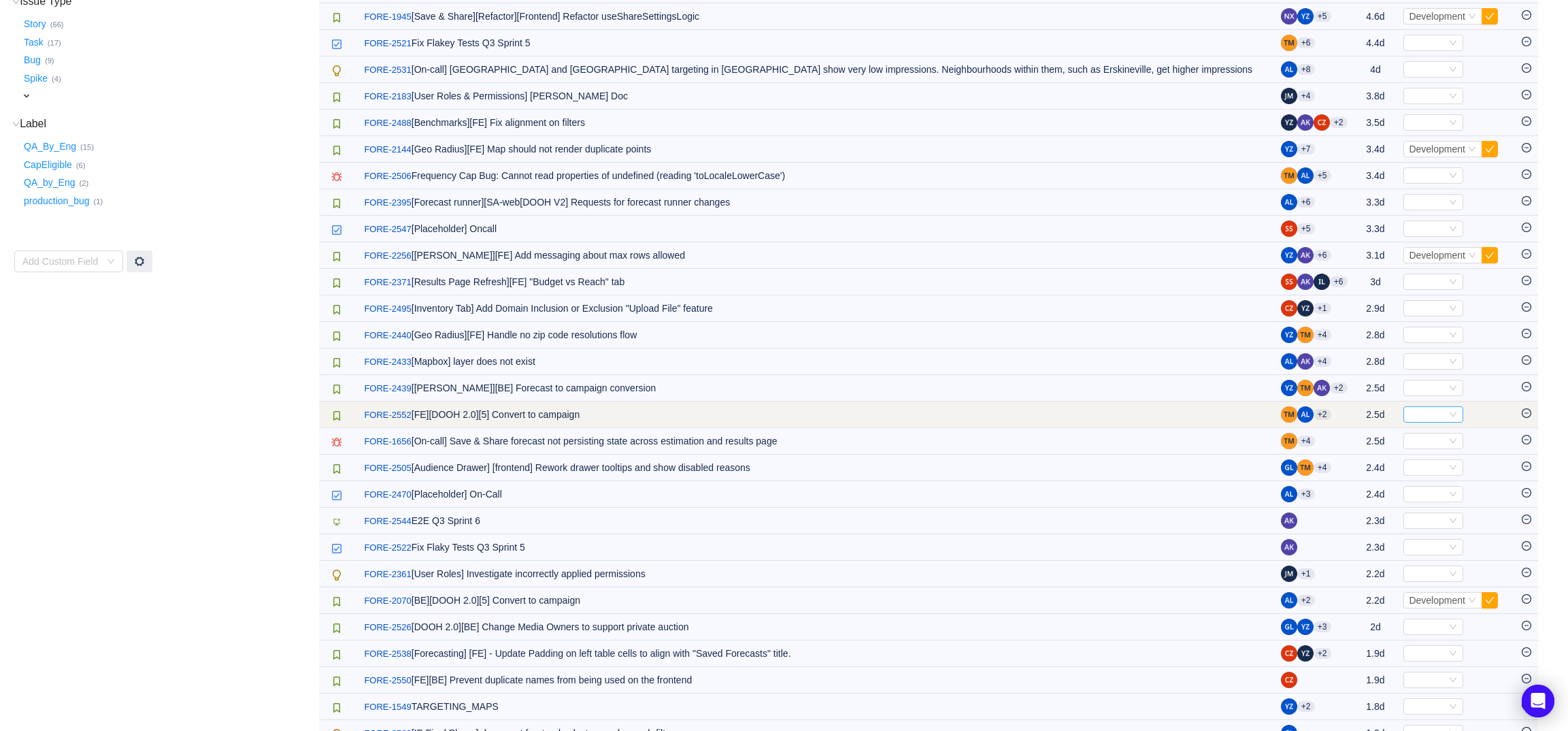
click at [1416, 419] on div "Select" at bounding box center [1427, 414] width 37 height 15
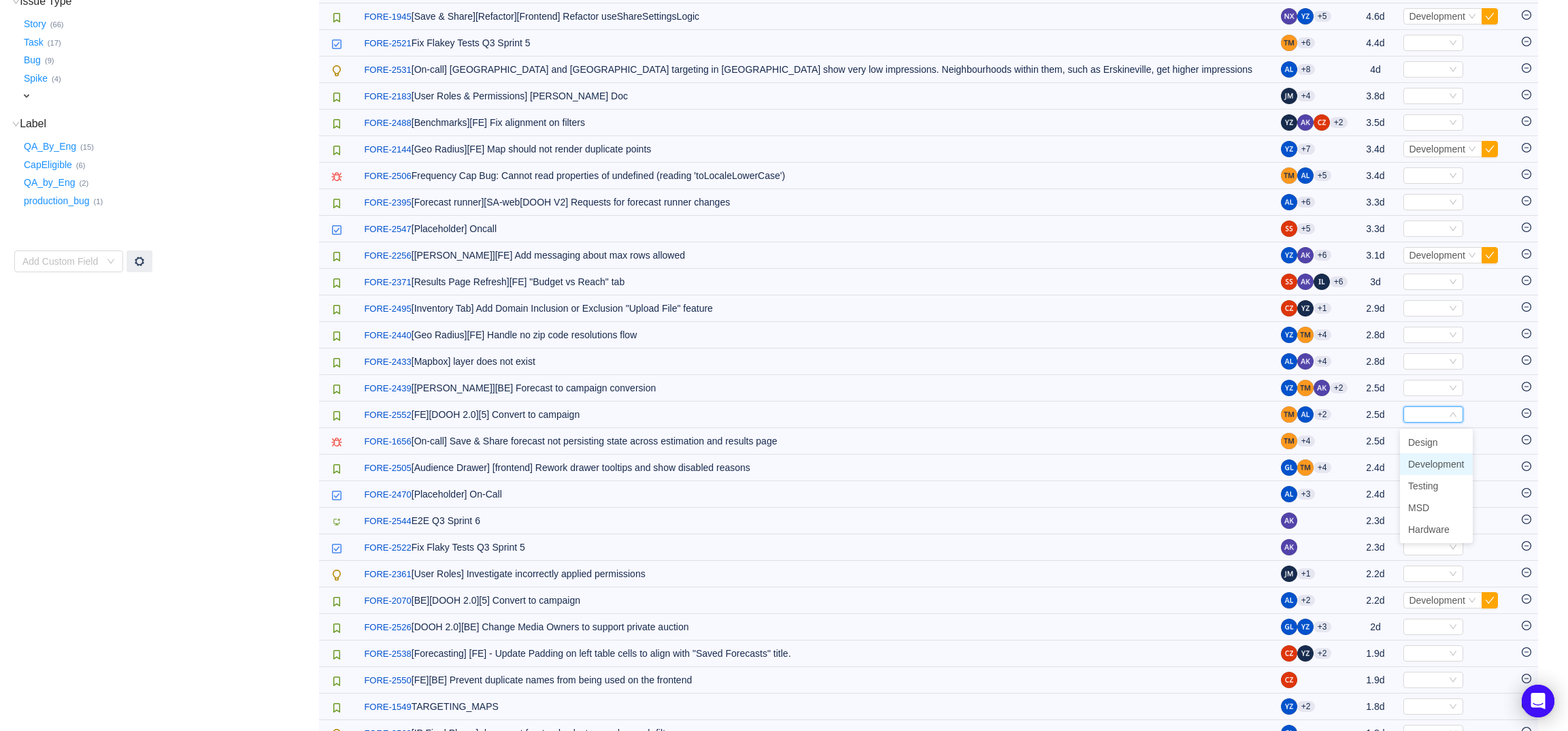
click at [1429, 459] on span "Development" at bounding box center [1436, 464] width 56 height 11
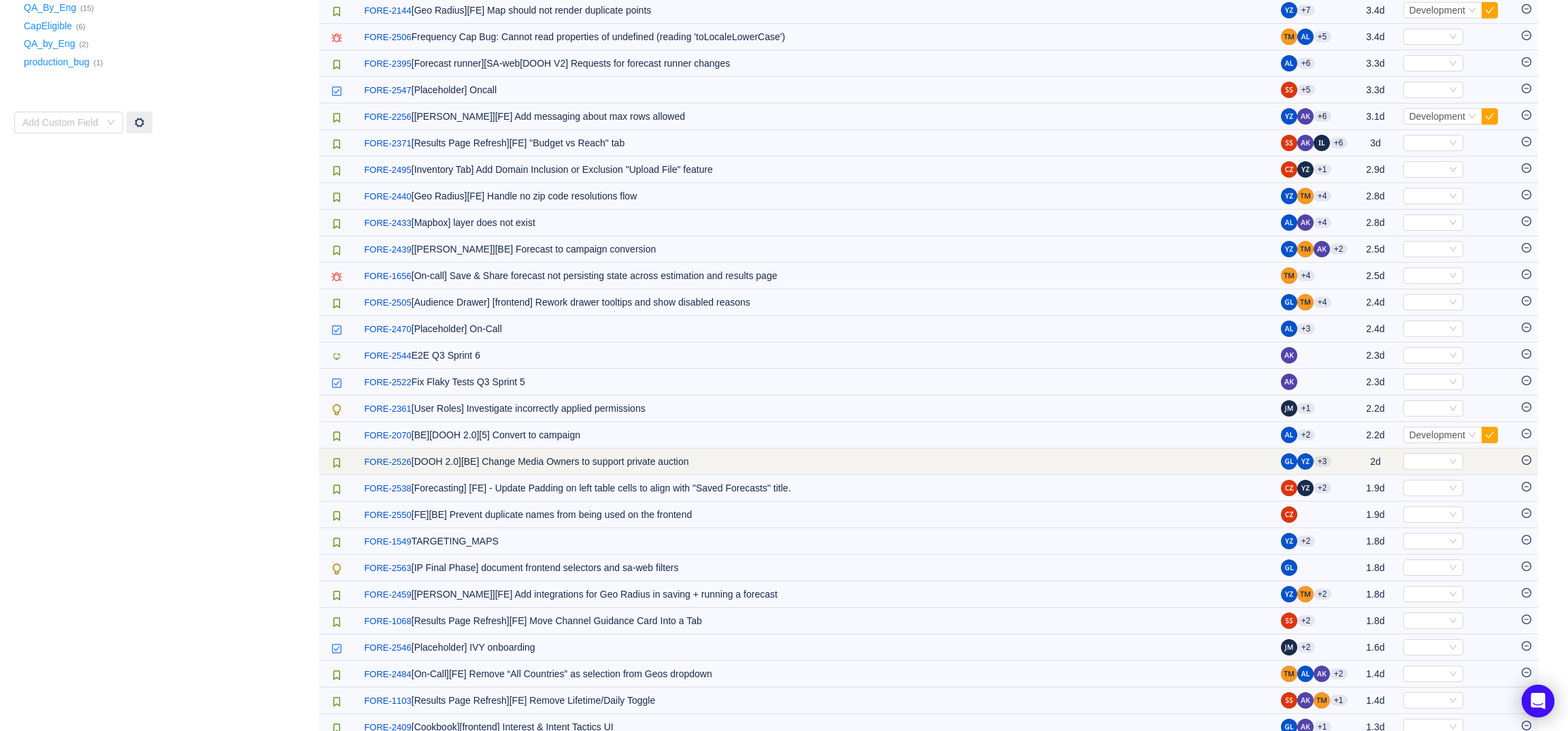
scroll to position [400, 0]
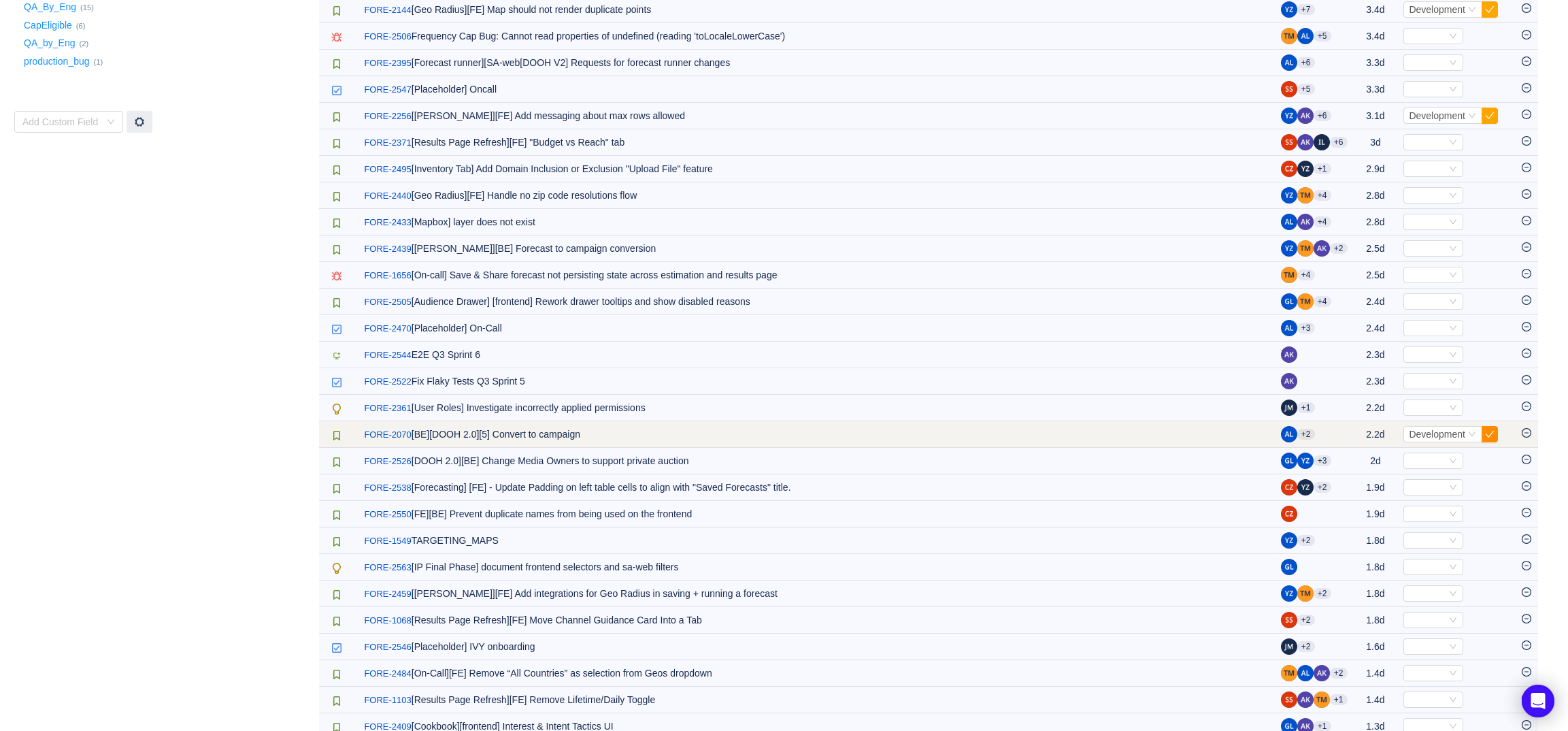
click at [1493, 437] on button "button" at bounding box center [1490, 434] width 16 height 16
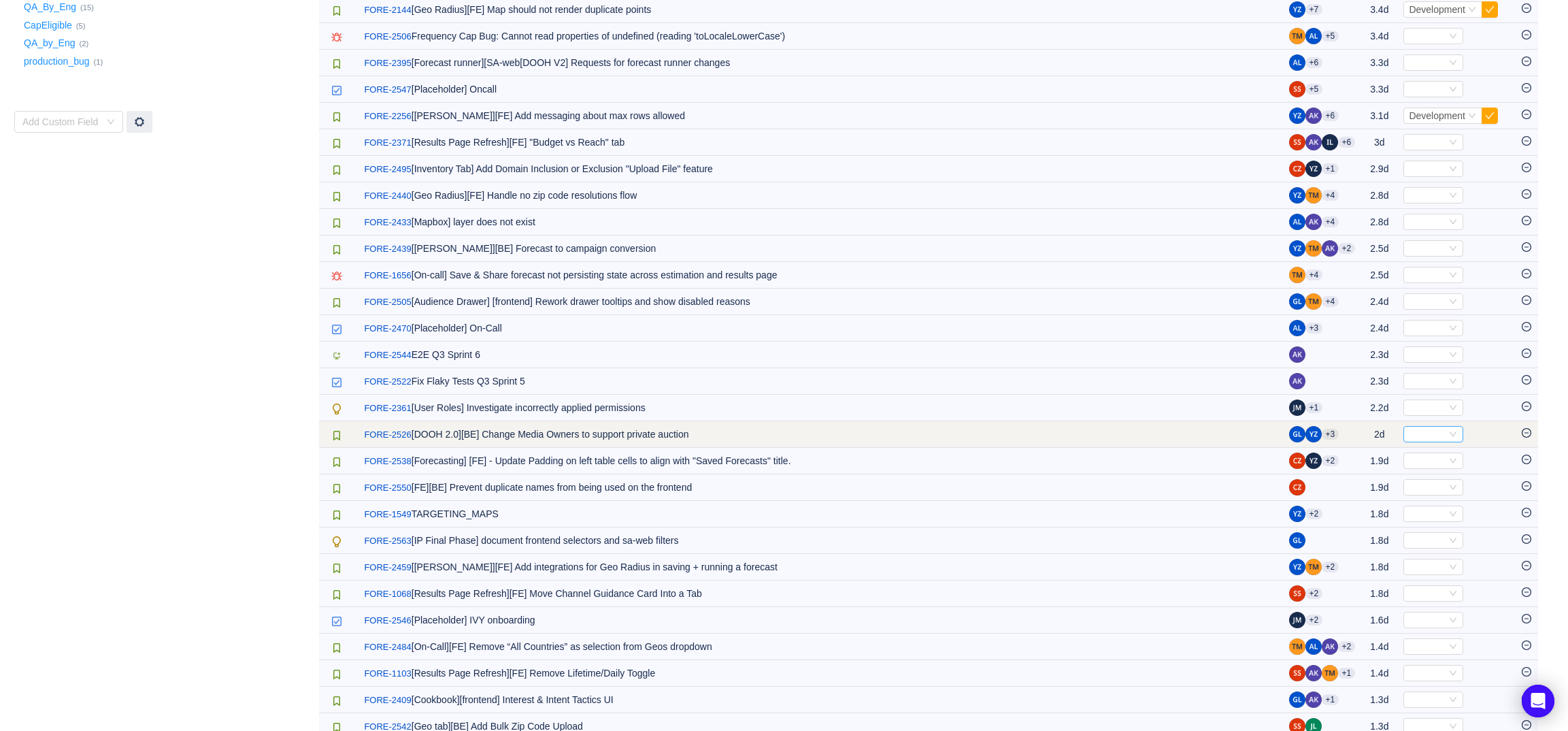
click at [1429, 439] on div "Select" at bounding box center [1427, 433] width 37 height 15
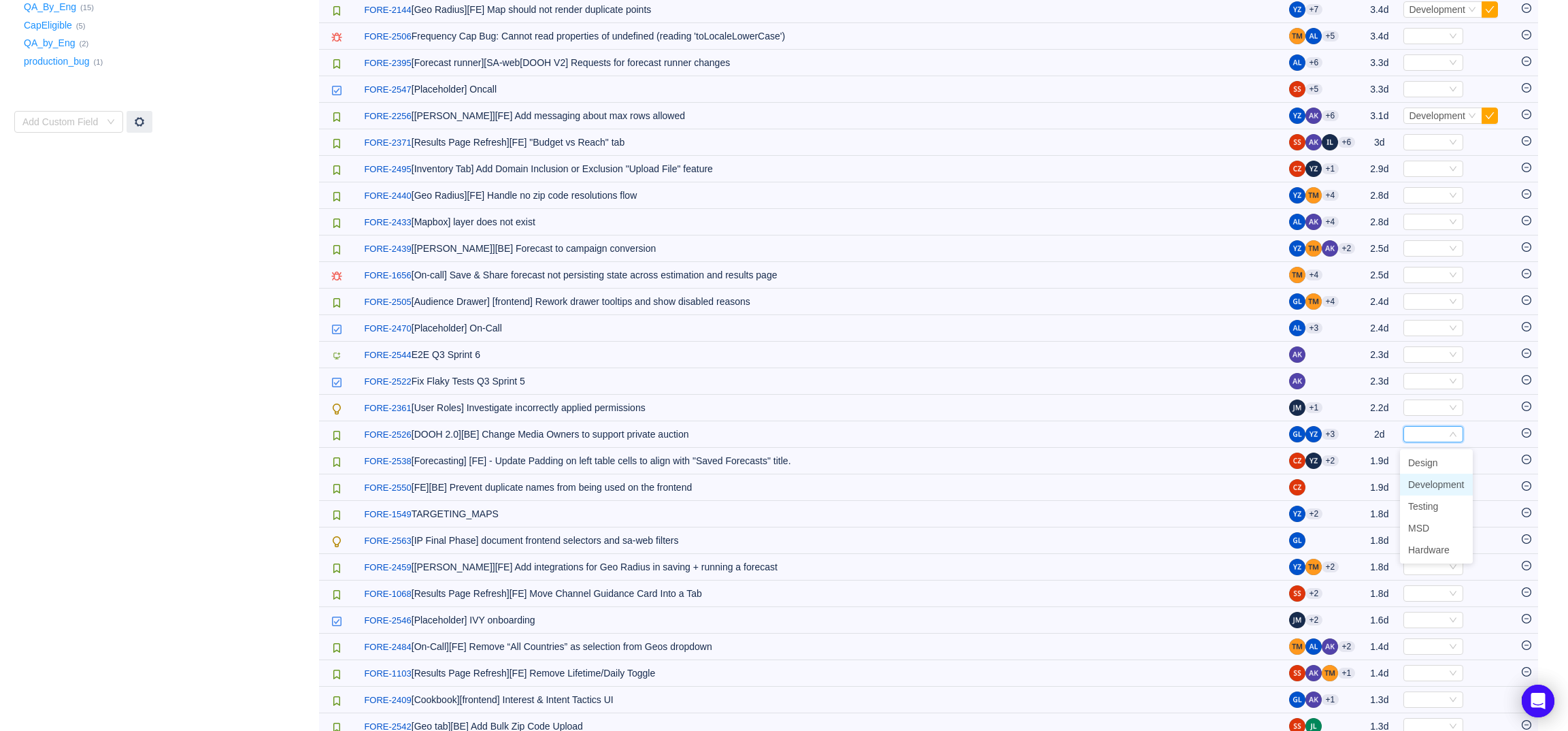
click at [1443, 479] on span "Development" at bounding box center [1436, 484] width 56 height 11
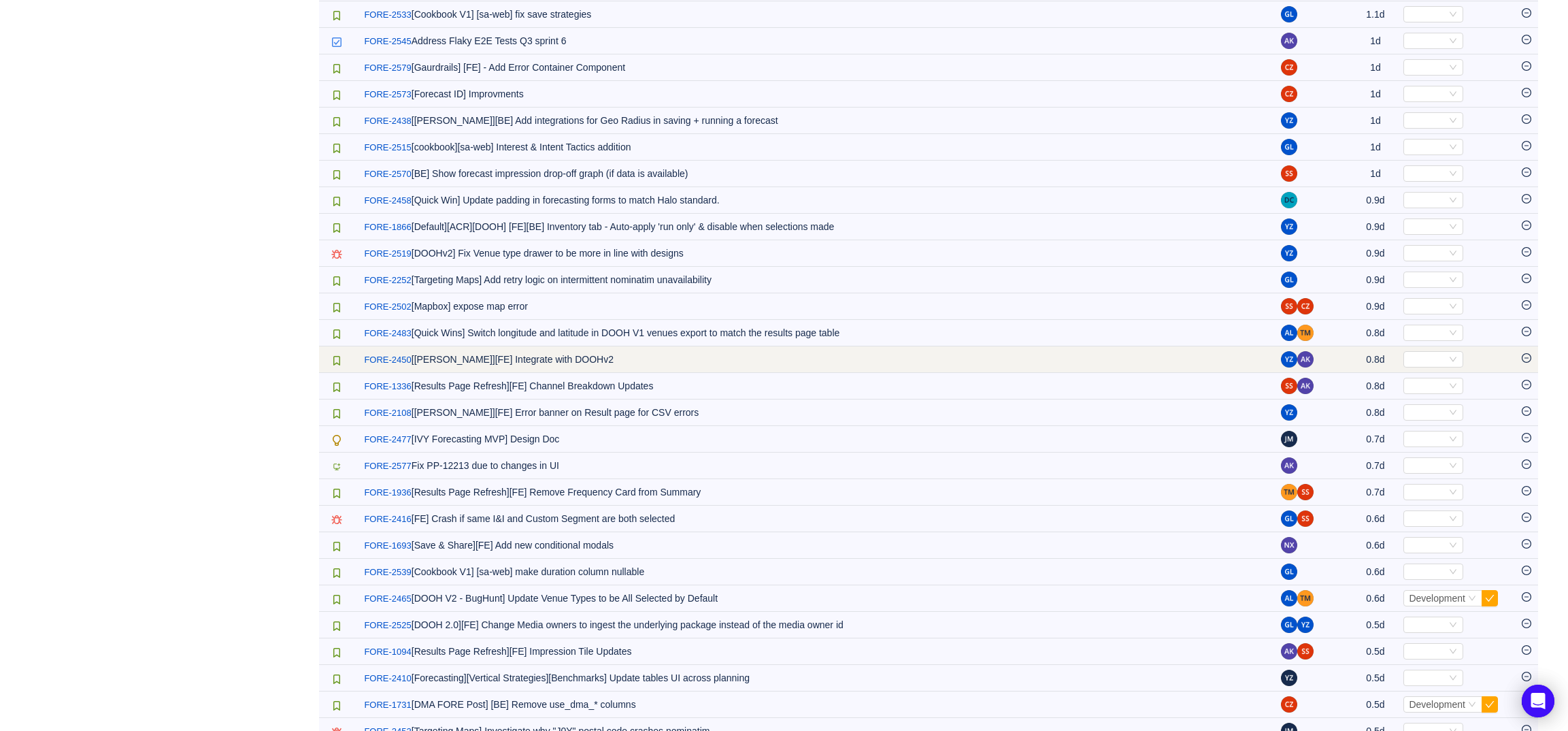
scroll to position [1220, 0]
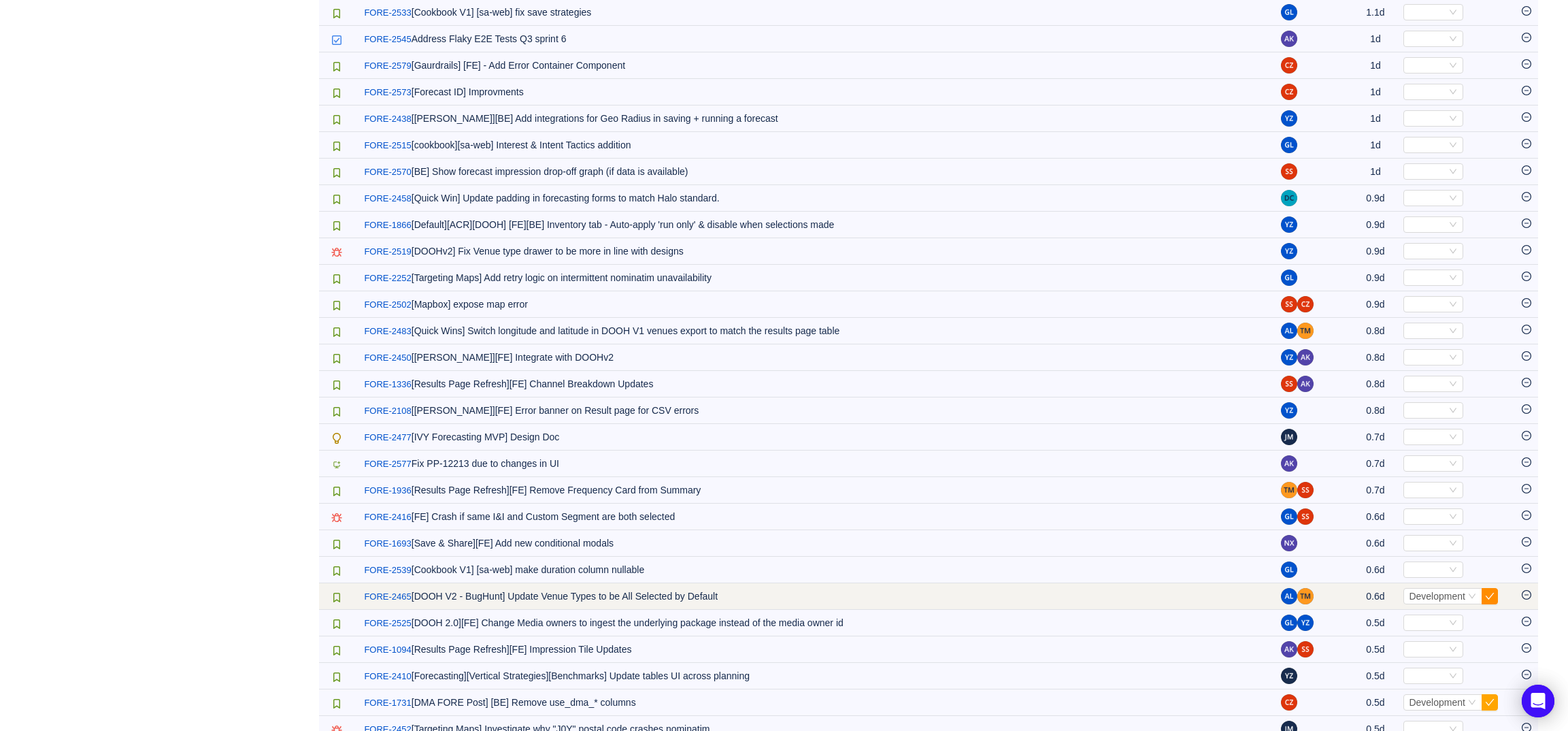
click at [1486, 604] on button "button" at bounding box center [1490, 596] width 16 height 16
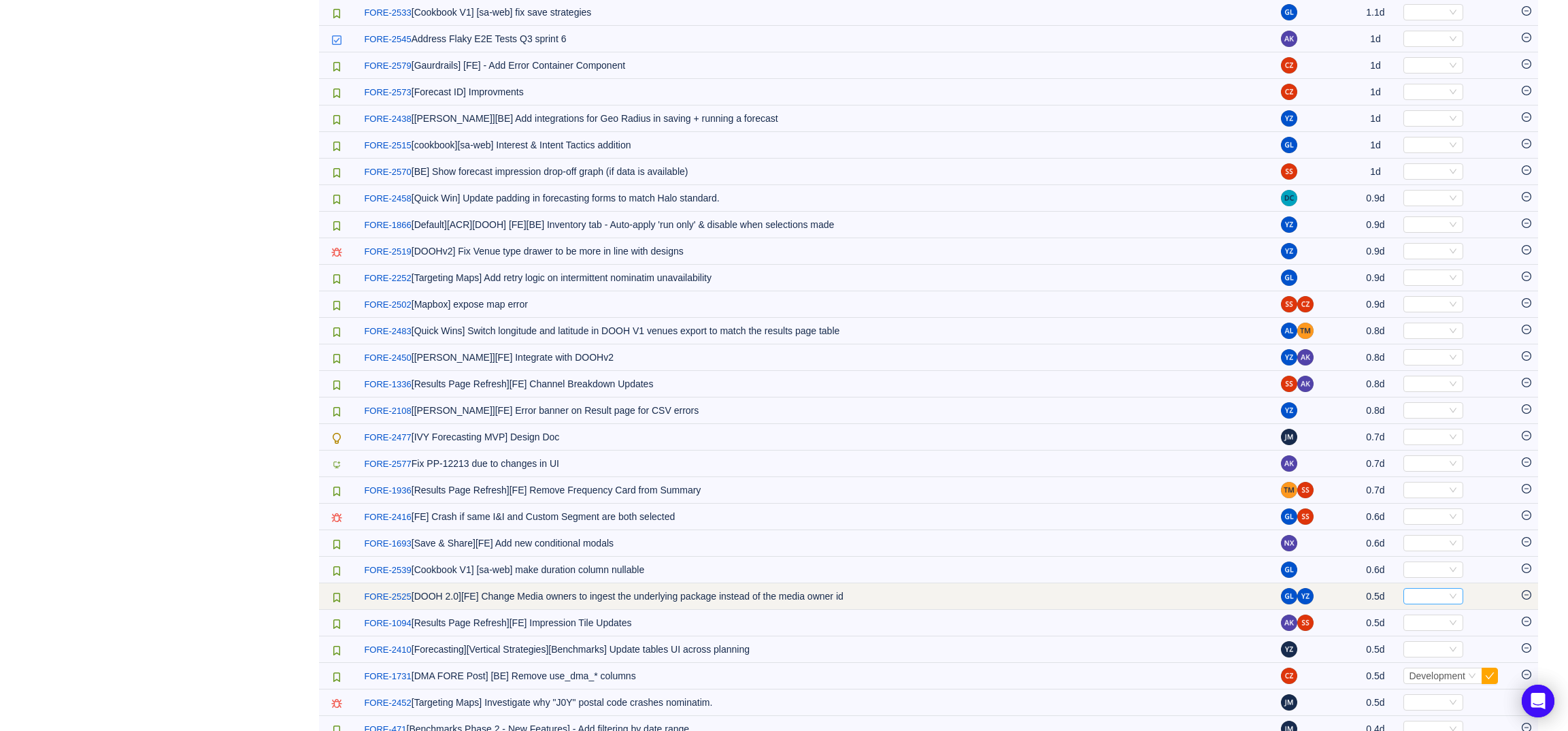
click at [1432, 603] on div "Select" at bounding box center [1427, 595] width 37 height 15
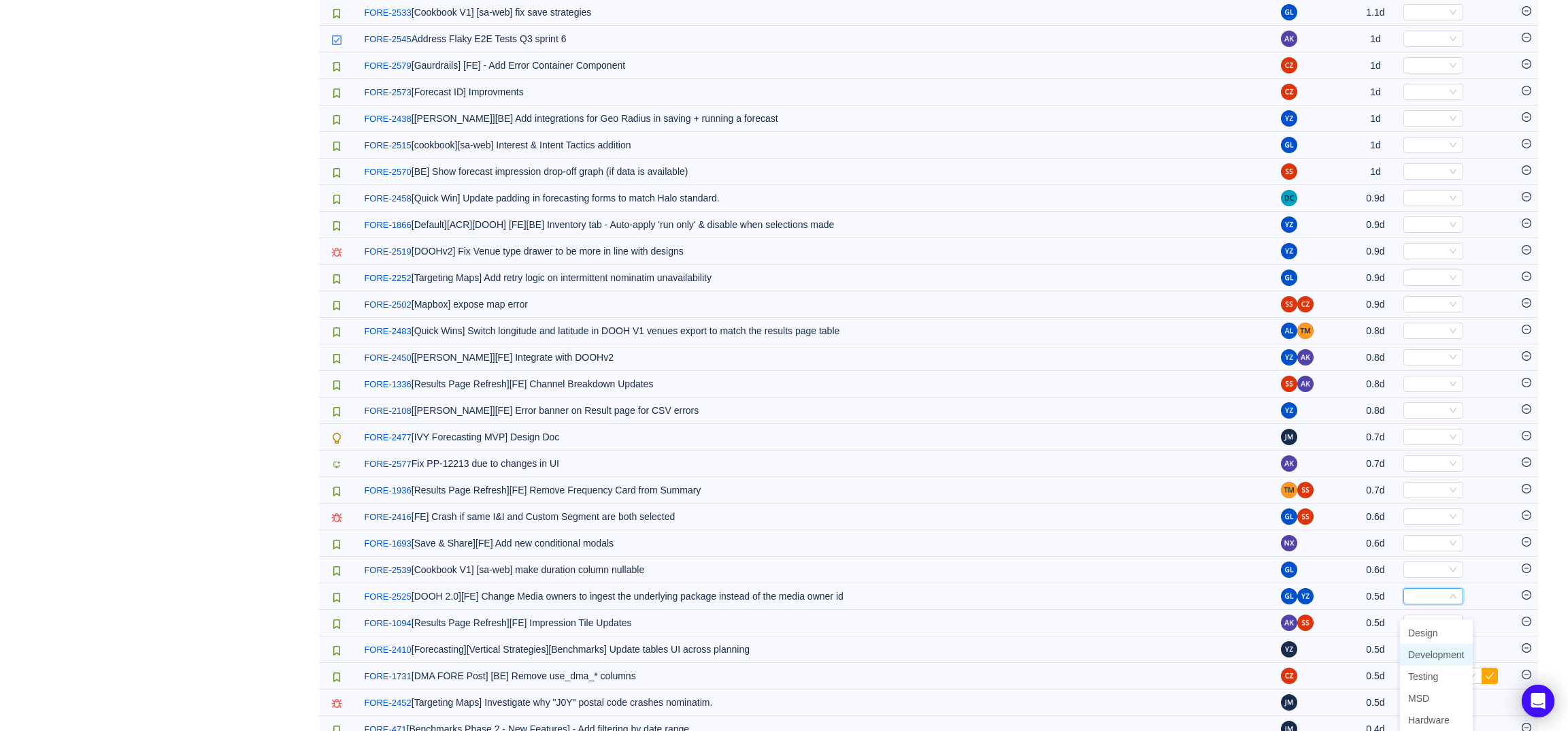
click at [1435, 660] on span "Development" at bounding box center [1436, 654] width 56 height 11
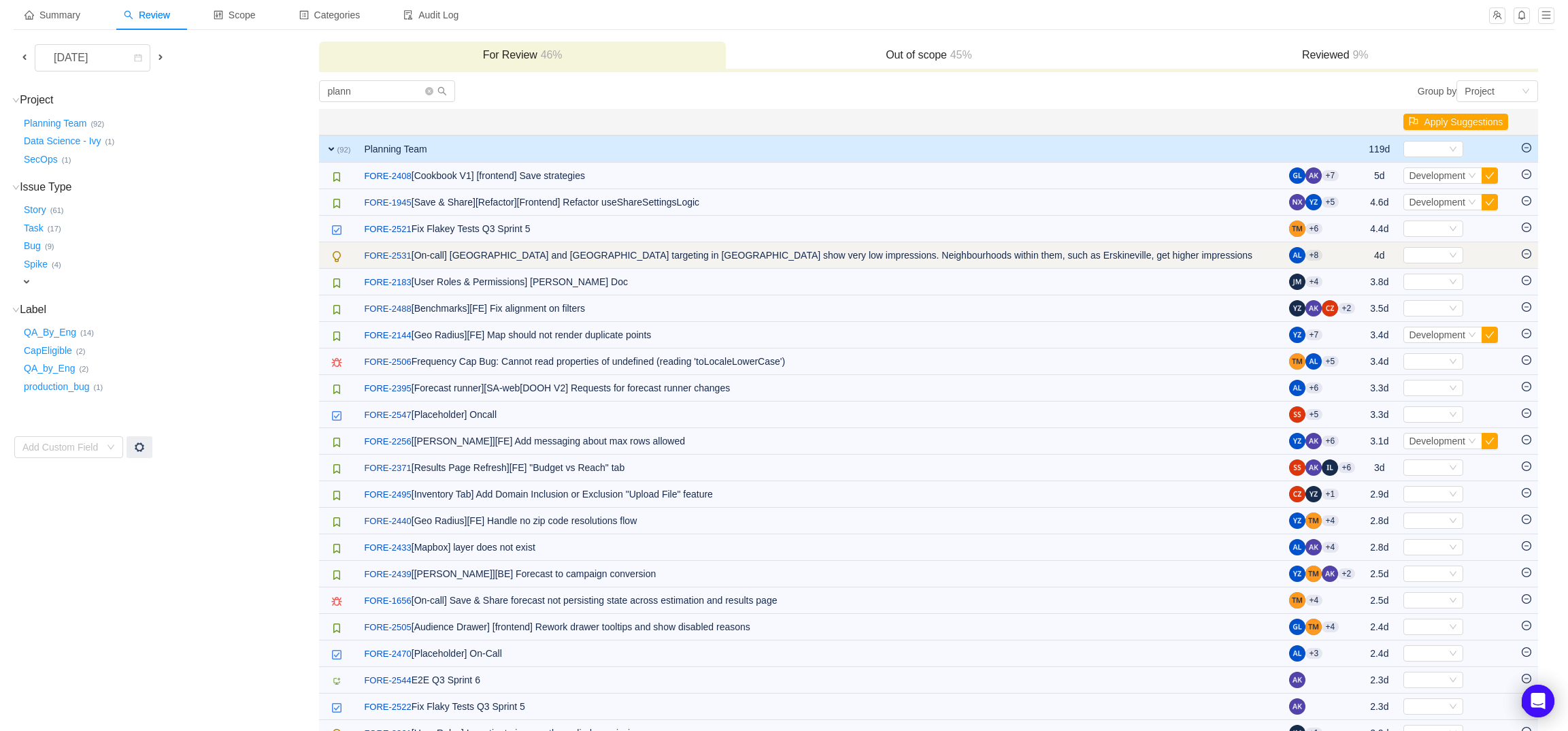
scroll to position [0, 0]
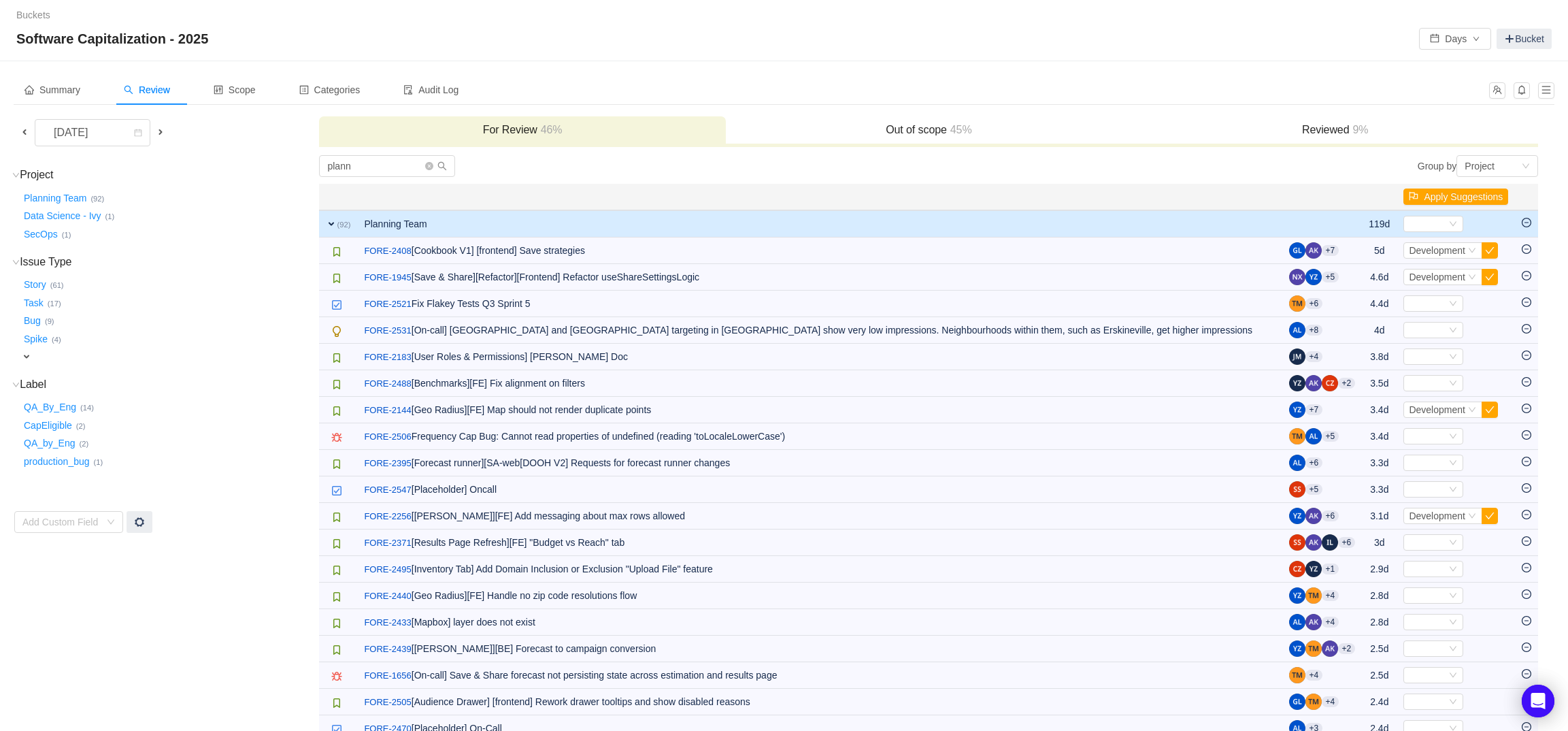
click at [1525, 223] on icon "icon: minus-circle" at bounding box center [1526, 223] width 10 height 10
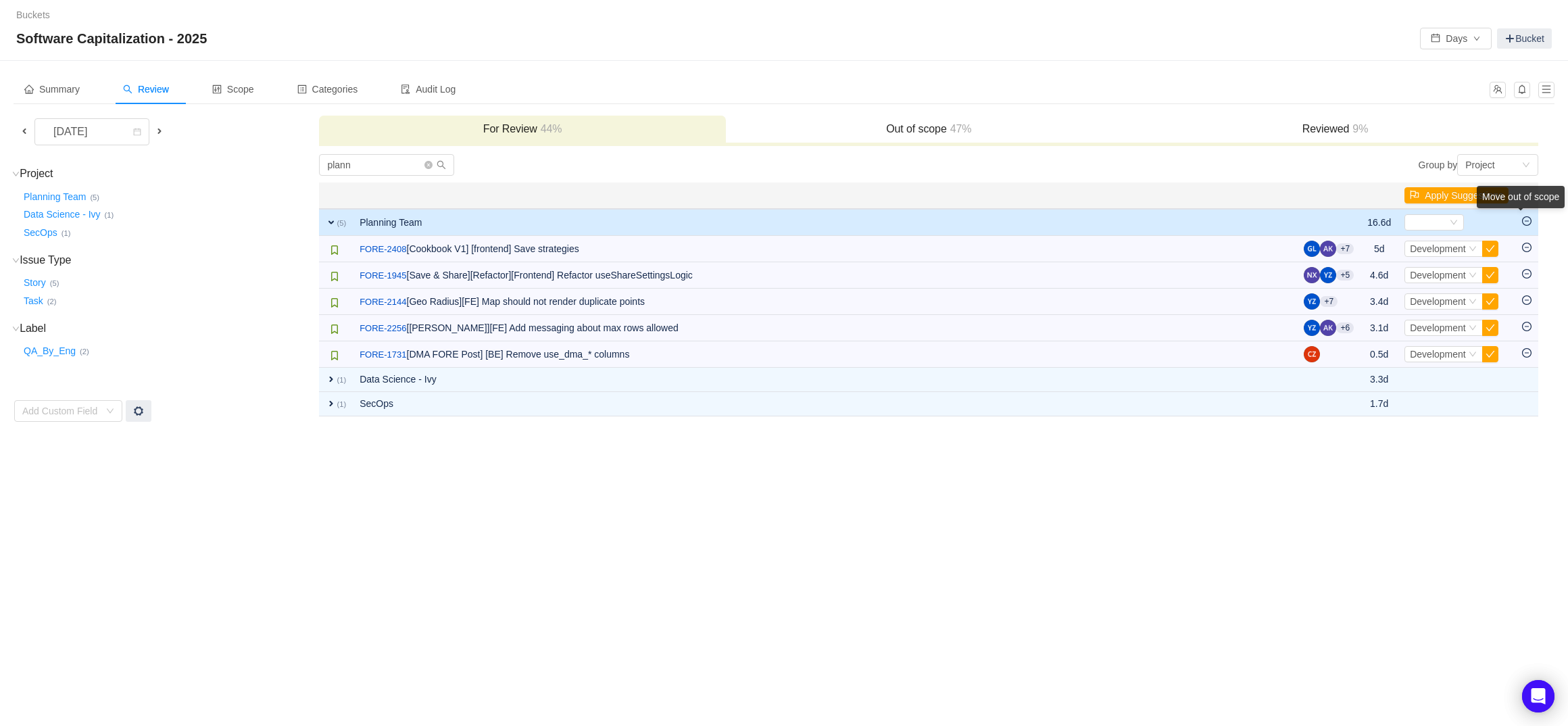
click at [1526, 214] on div "Move out of scope" at bounding box center [1521, 199] width 88 height 28
click at [1526, 222] on icon "icon: minus-circle" at bounding box center [1527, 221] width 10 height 10
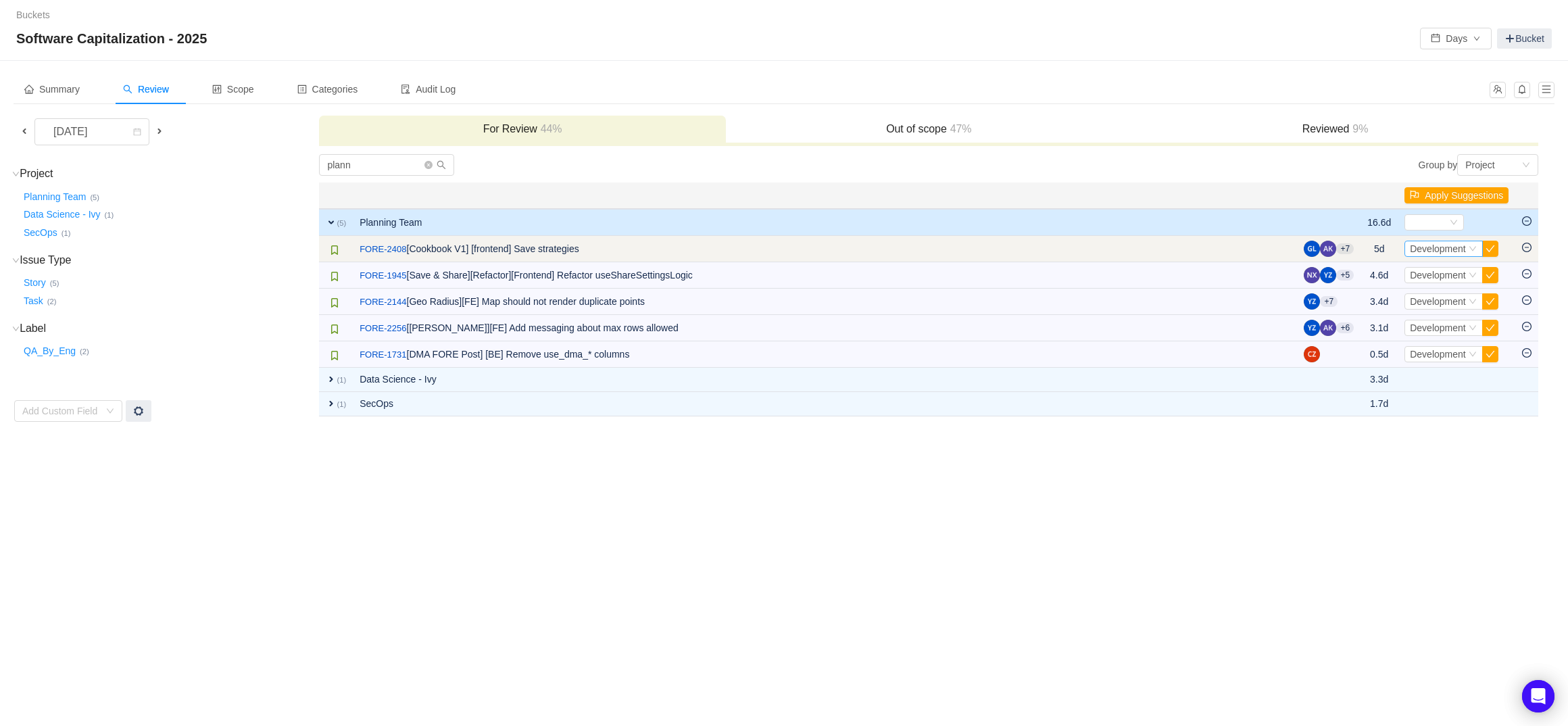
click at [1459, 247] on span "Development" at bounding box center [1438, 249] width 56 height 11
click at [1456, 252] on input at bounding box center [1438, 248] width 56 height 15
click at [1521, 241] on td at bounding box center [1528, 248] width 23 height 26
click at [1530, 249] on icon "icon: minus-circle" at bounding box center [1527, 247] width 10 height 10
click at [1528, 250] on icon "icon: minus-circle" at bounding box center [1527, 247] width 10 height 10
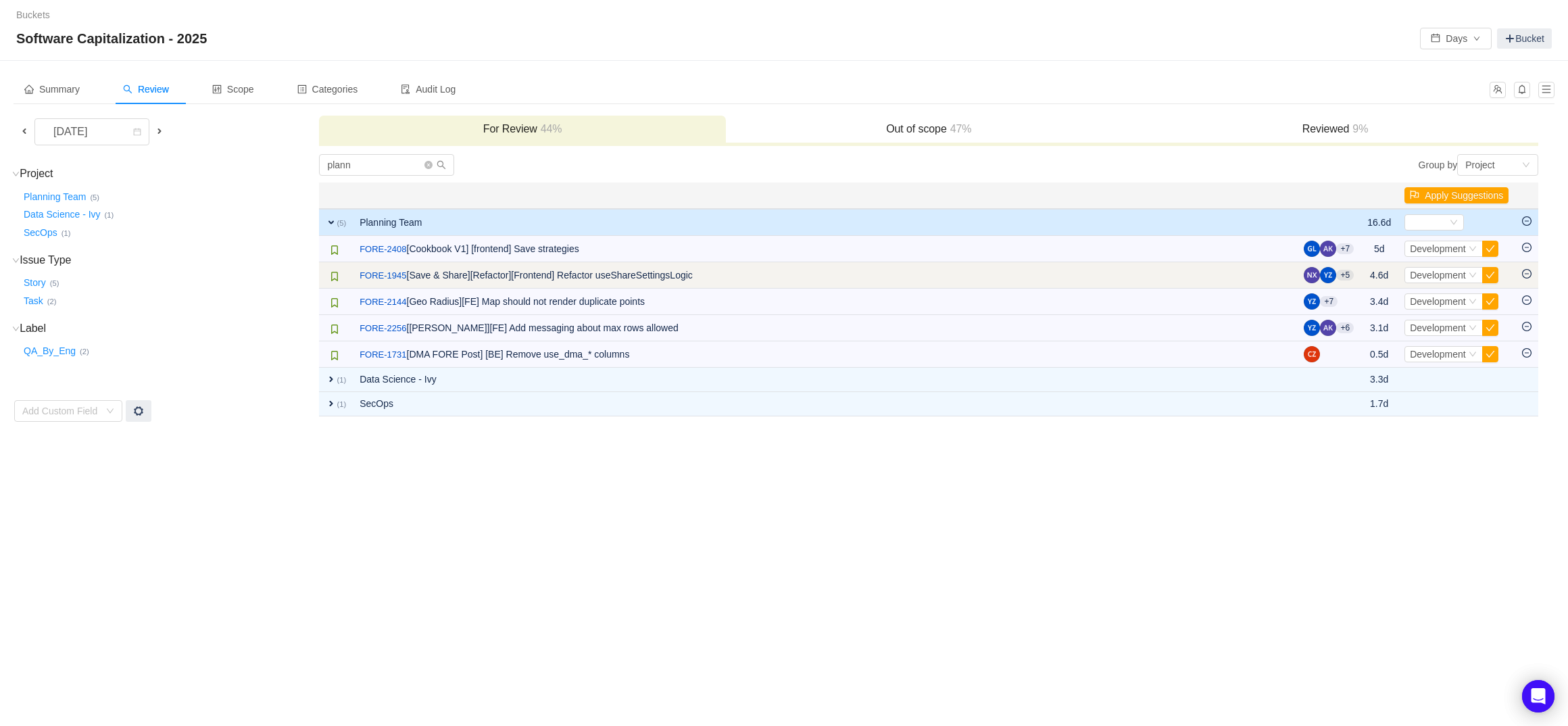
click at [1528, 279] on icon "icon: minus-circle" at bounding box center [1527, 273] width 10 height 10
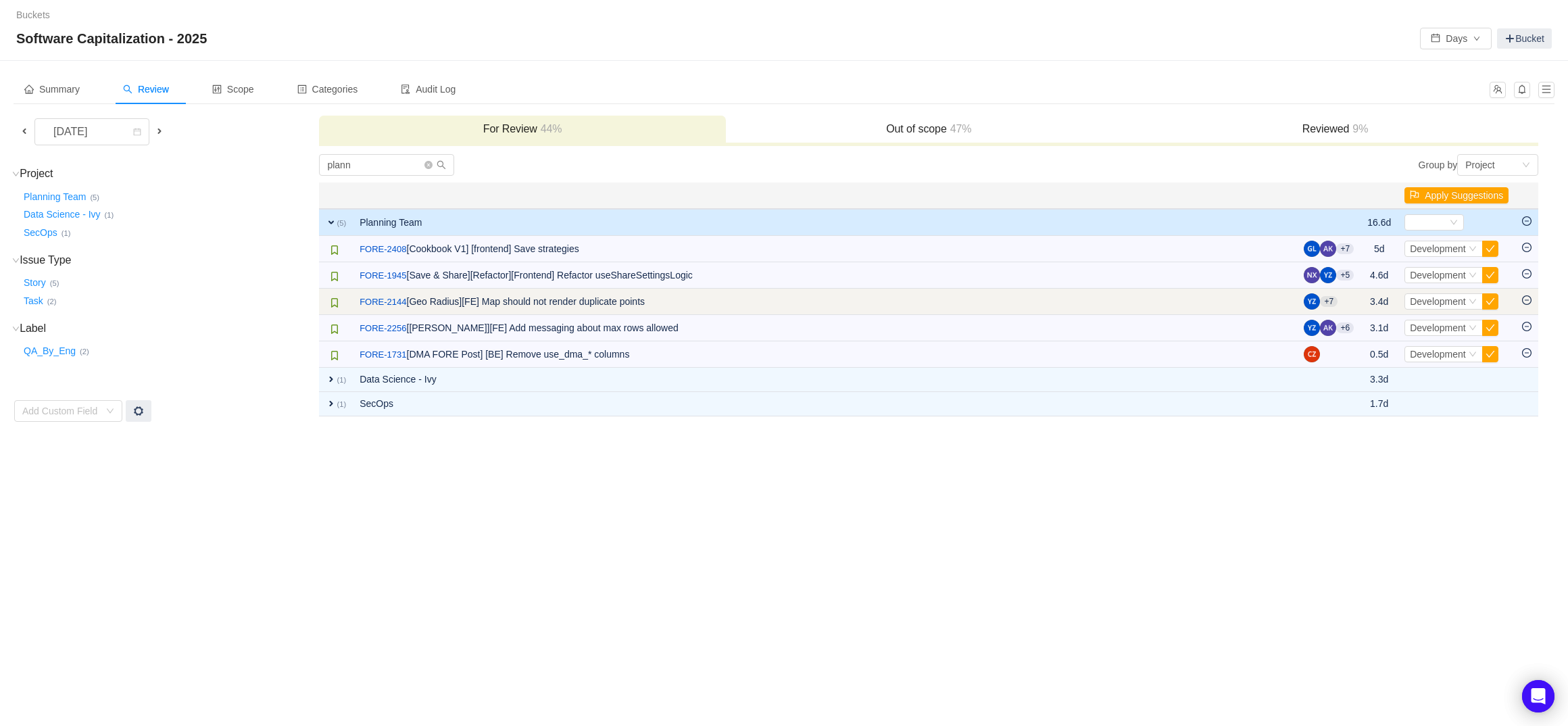
click at [1528, 295] on td at bounding box center [1528, 301] width 23 height 26
click at [1524, 303] on icon "icon: minus-circle" at bounding box center [1527, 300] width 10 height 10
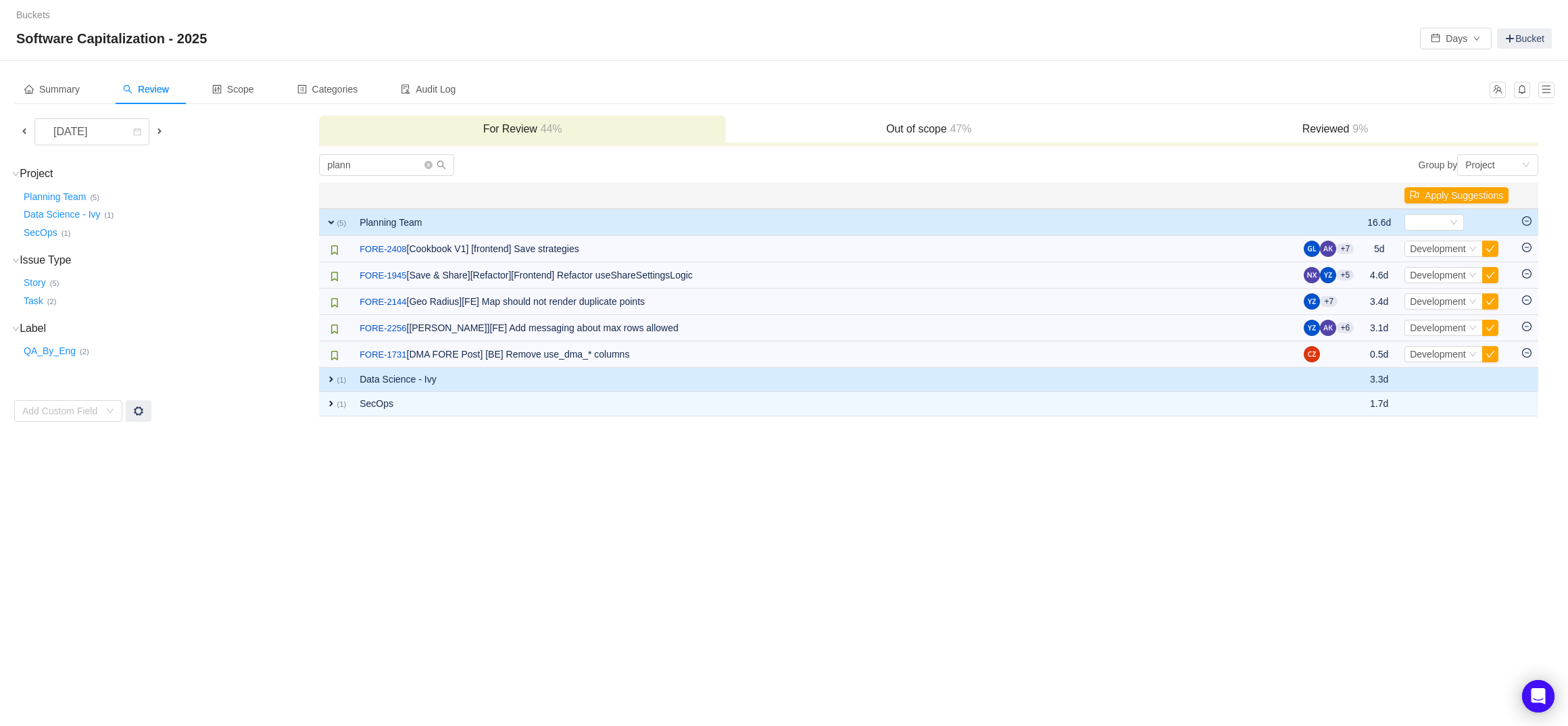
click at [577, 389] on td "Data Science - Ivy" at bounding box center [824, 379] width 944 height 24
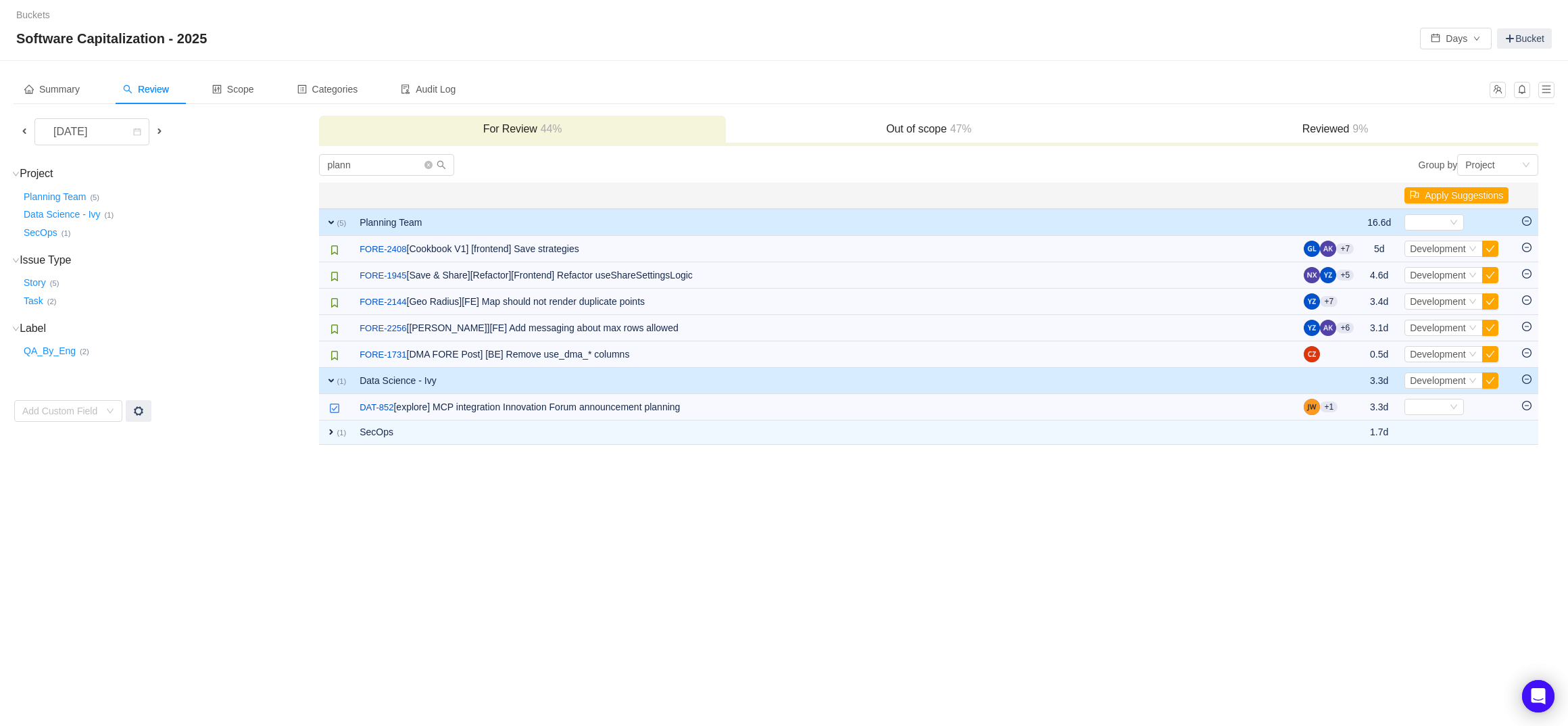
click at [576, 388] on td "Data Science - Ivy" at bounding box center [824, 380] width 944 height 26
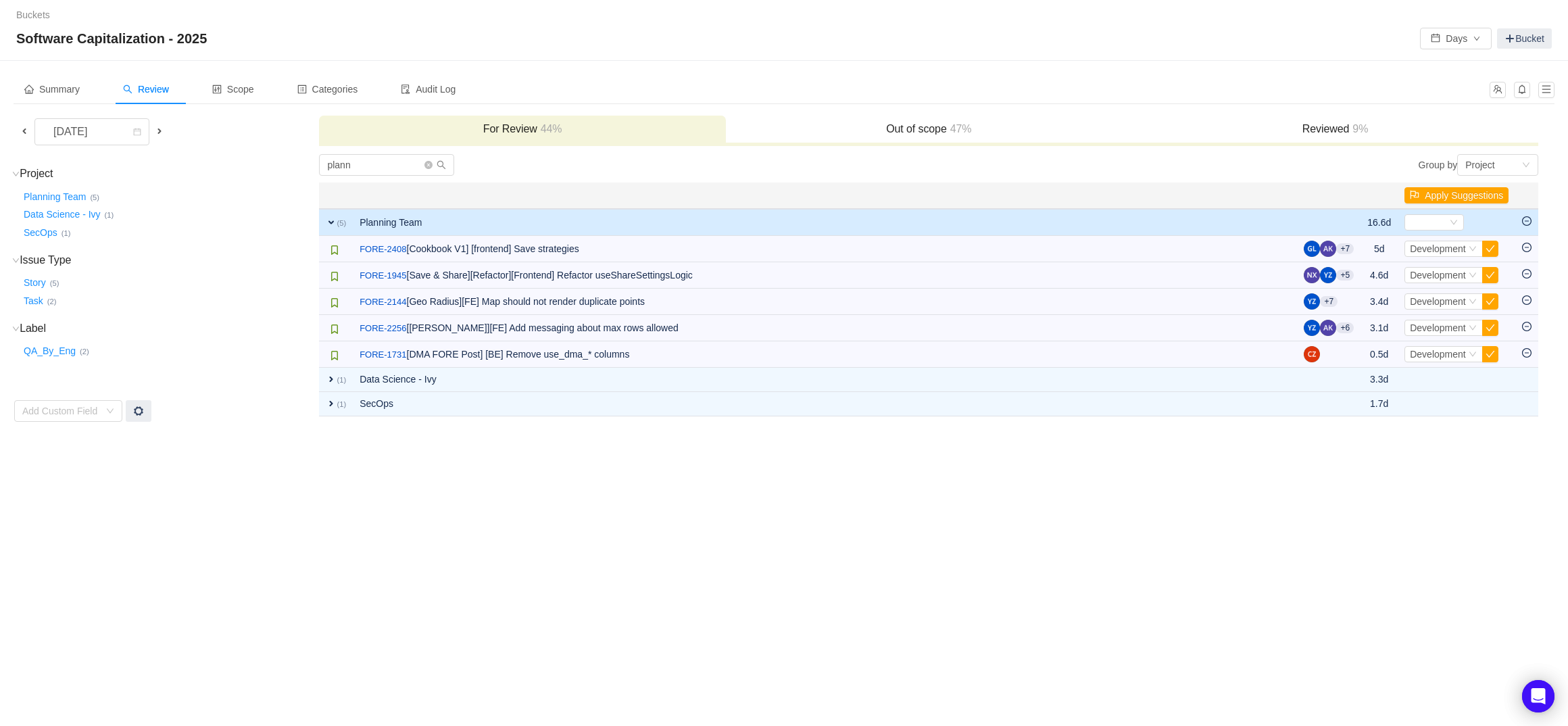
click at [1341, 129] on h3 "Reviewed 9%" at bounding box center [1335, 128] width 393 height 13
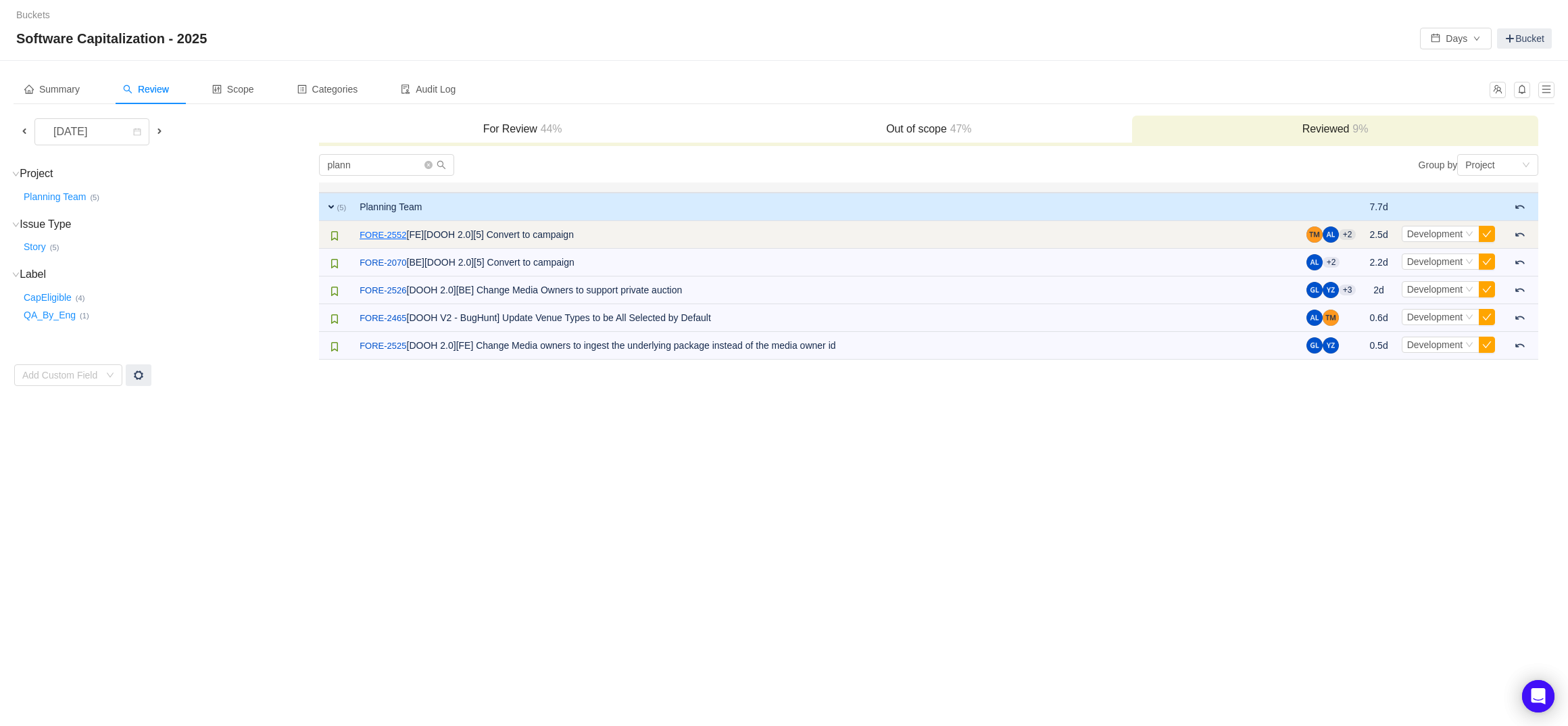
click at [396, 234] on link "FORE-2552" at bounding box center [383, 235] width 47 height 13
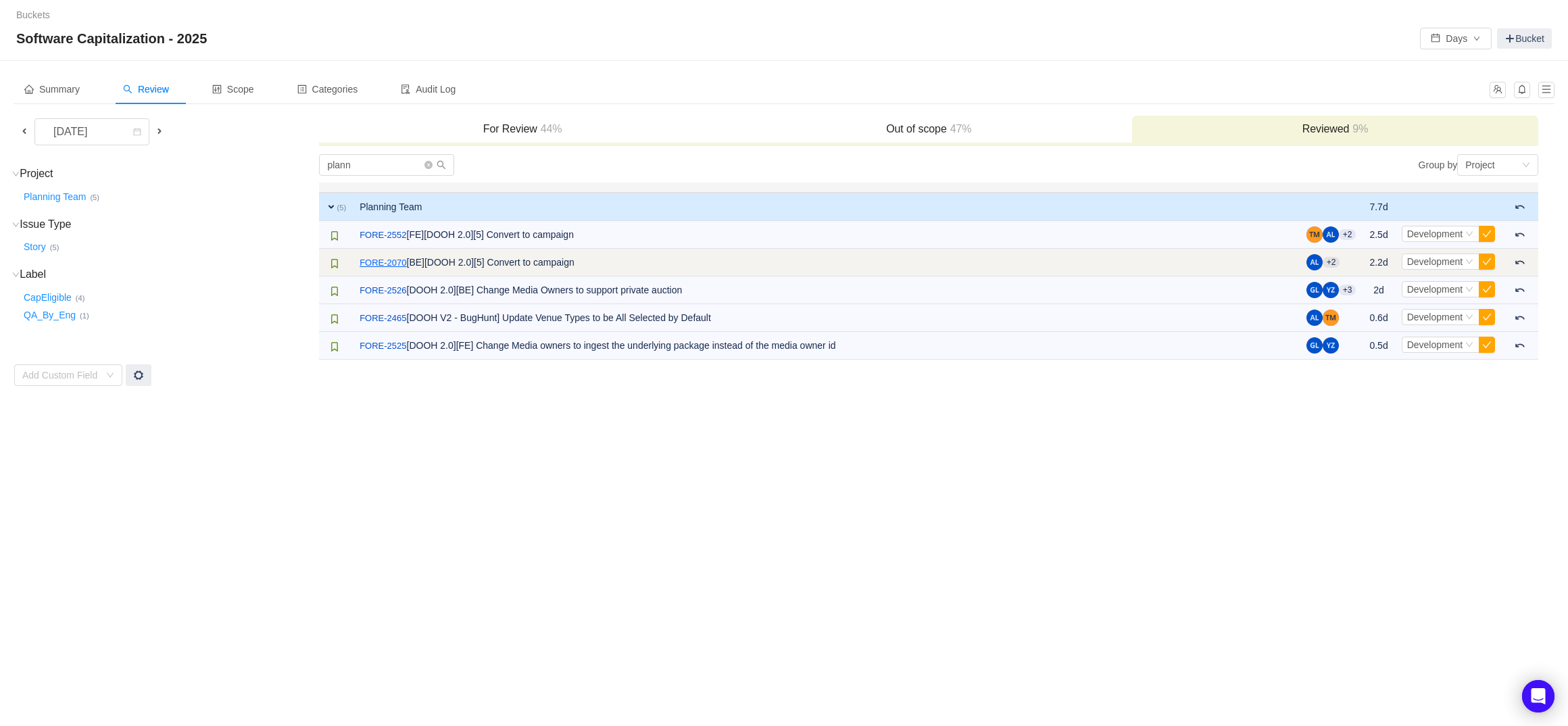
click at [392, 260] on link "FORE-2070" at bounding box center [383, 262] width 47 height 13
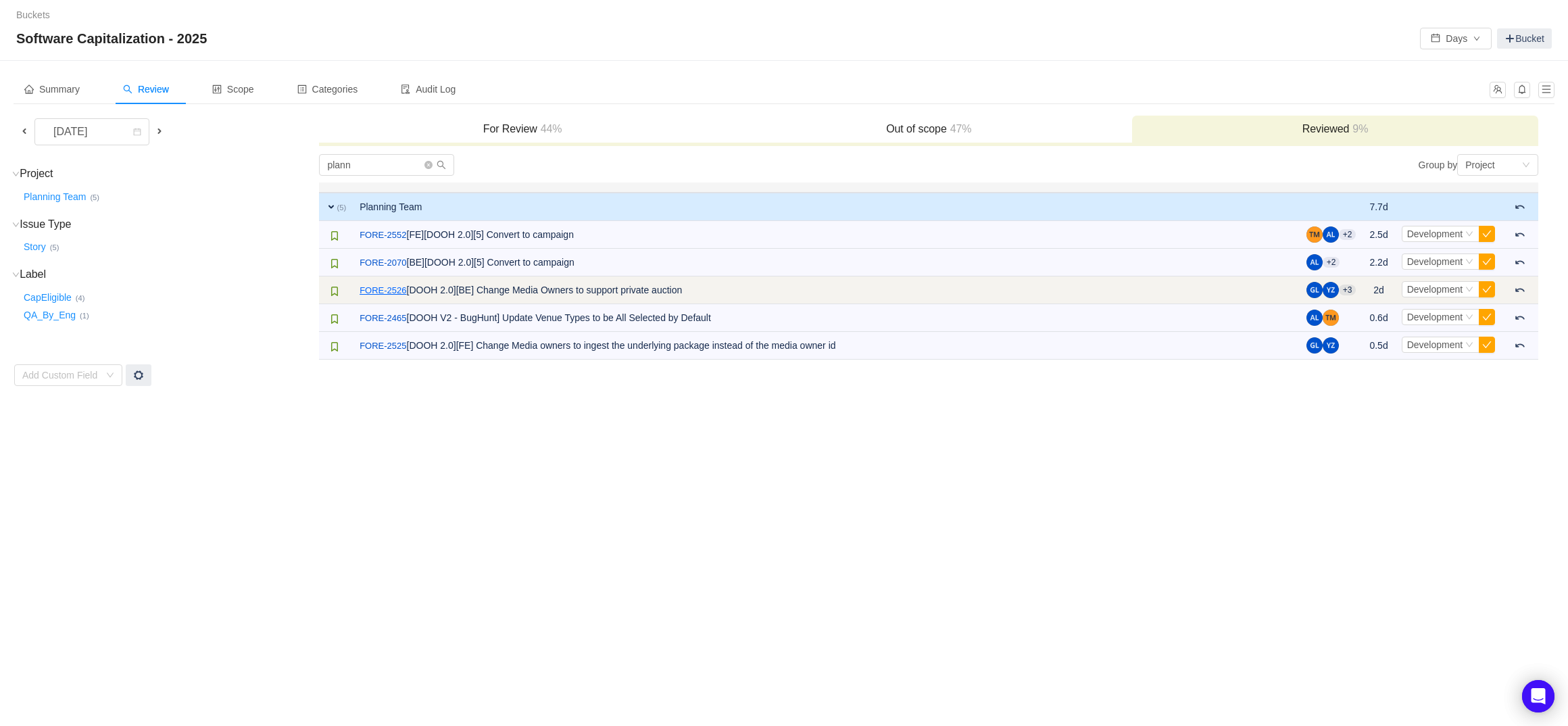
click at [394, 296] on link "FORE-2526" at bounding box center [383, 290] width 47 height 13
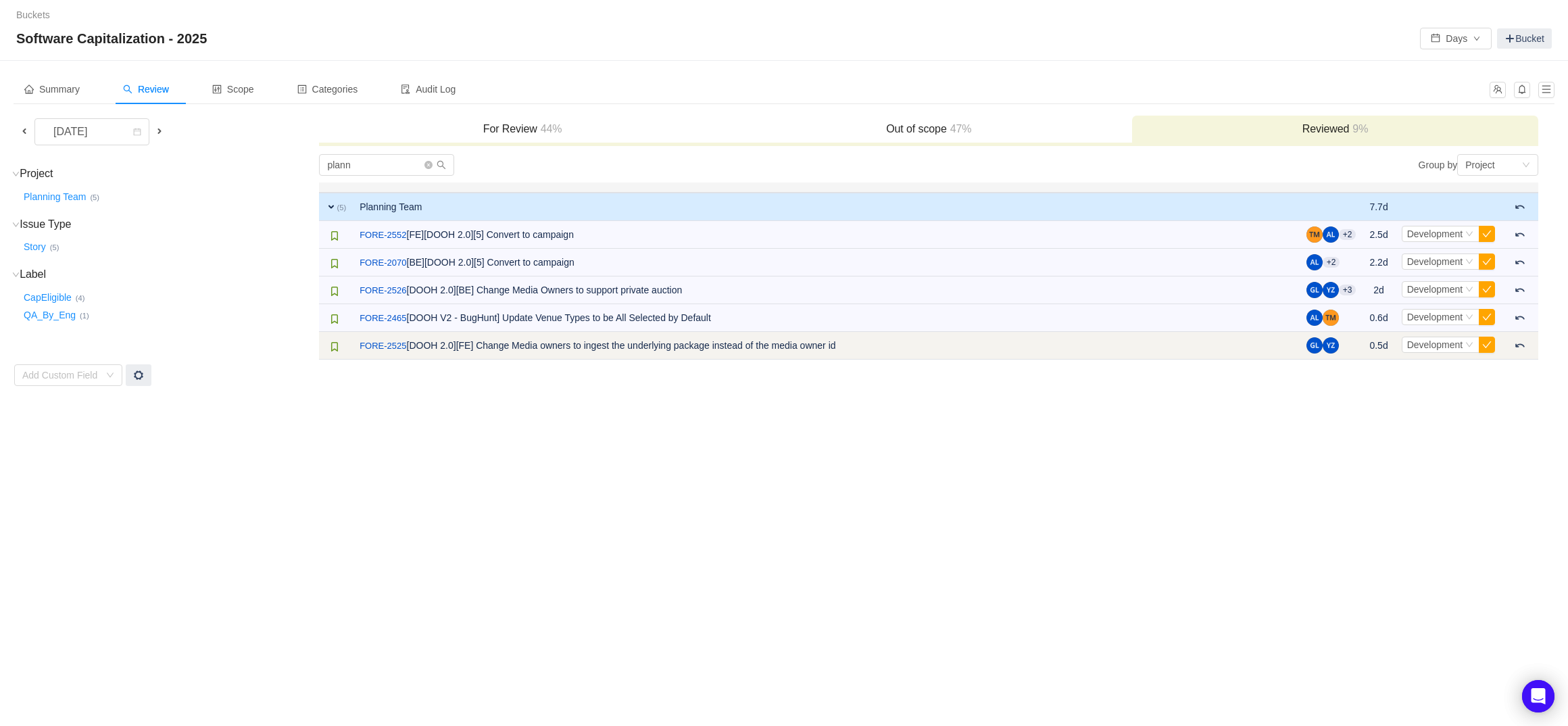
drag, startPoint x: 394, startPoint y: 319, endPoint x: 396, endPoint y: 338, distance: 19.1
click at [394, 319] on link "FORE-2465" at bounding box center [383, 318] width 47 height 13
click at [395, 341] on link "FORE-2525" at bounding box center [383, 345] width 47 height 13
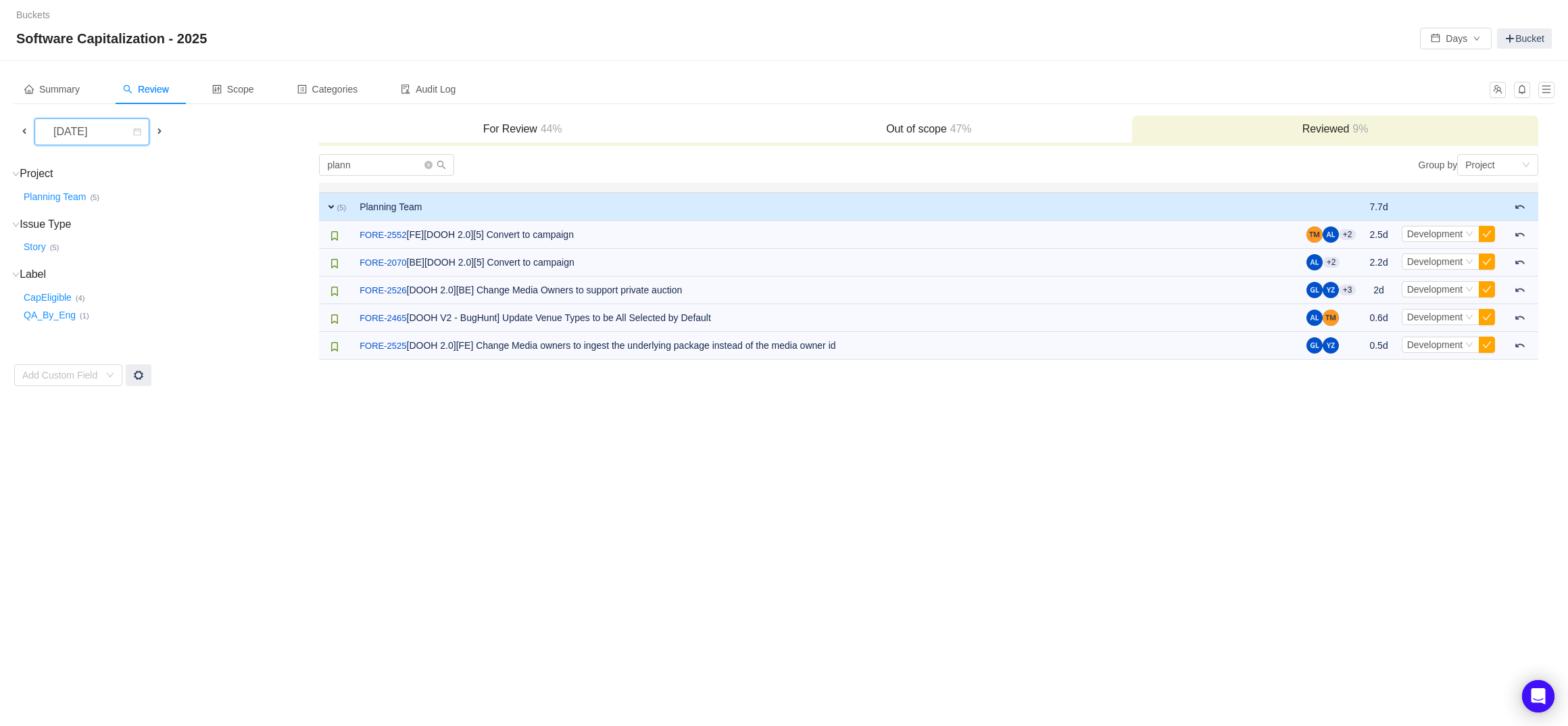
click at [101, 135] on div "[DATE]" at bounding box center [71, 131] width 58 height 26
click at [97, 199] on li "[DATE]" at bounding box center [102, 202] width 136 height 22
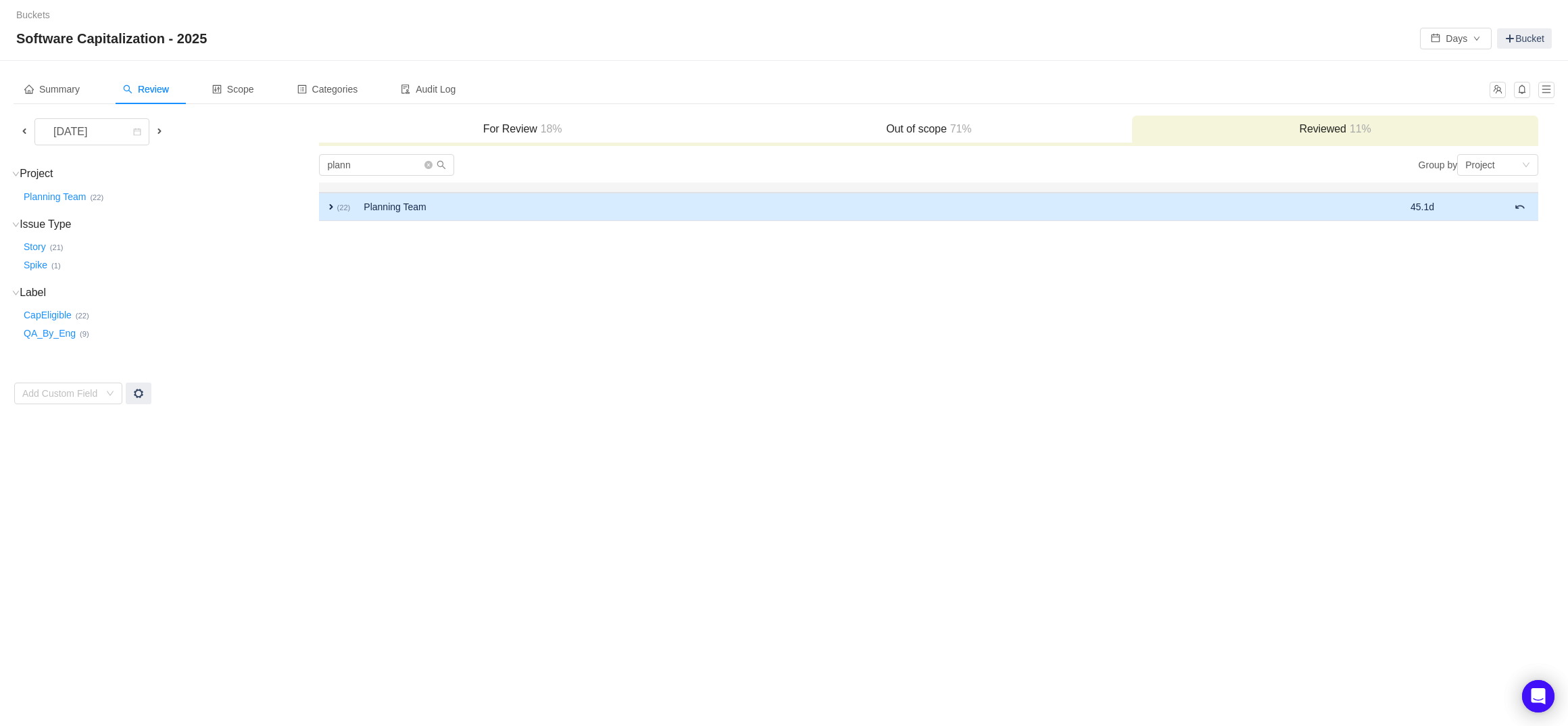
click at [1102, 206] on td "Planning Team" at bounding box center [801, 207] width 889 height 29
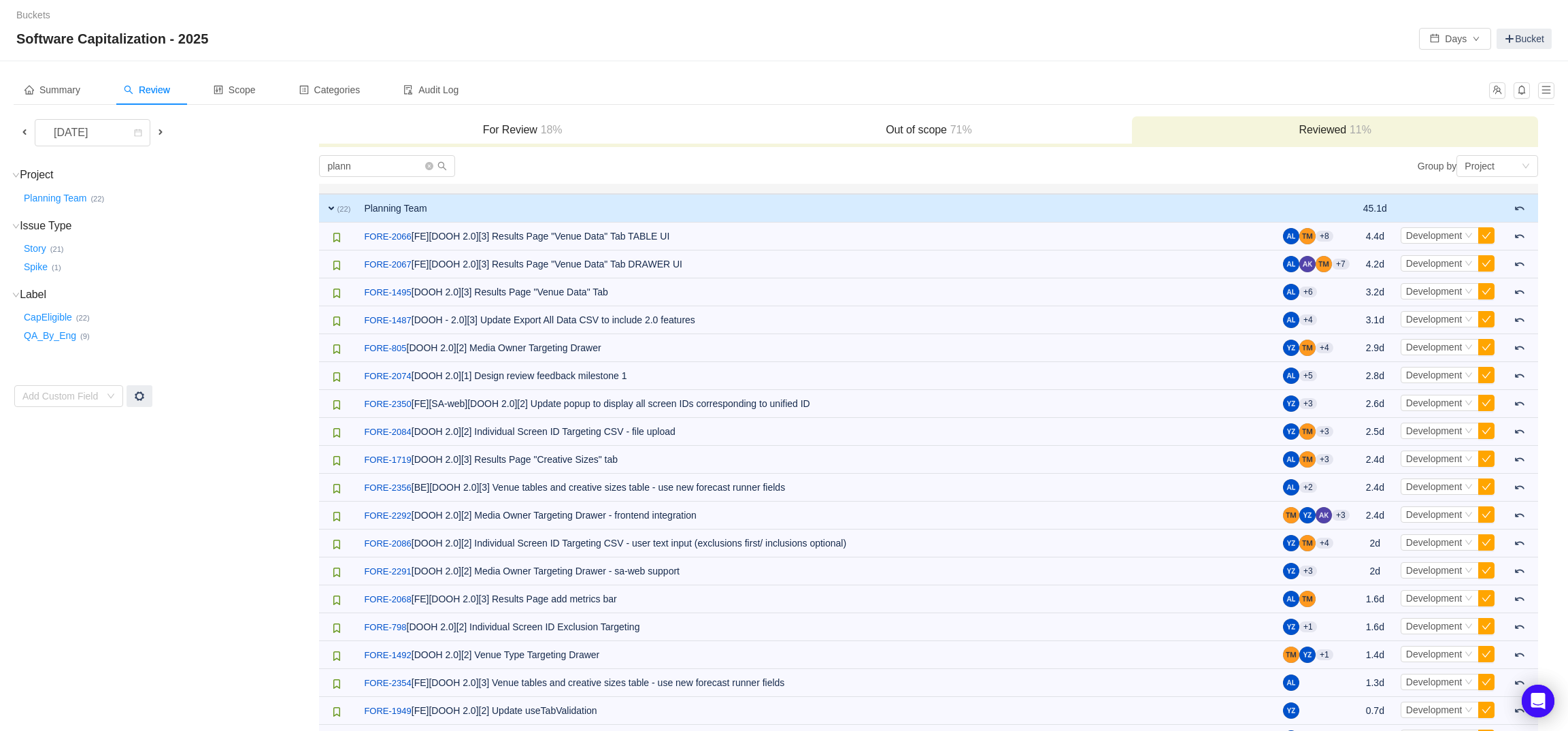
click at [613, 138] on div "For Review 18%" at bounding box center [522, 131] width 406 height 29
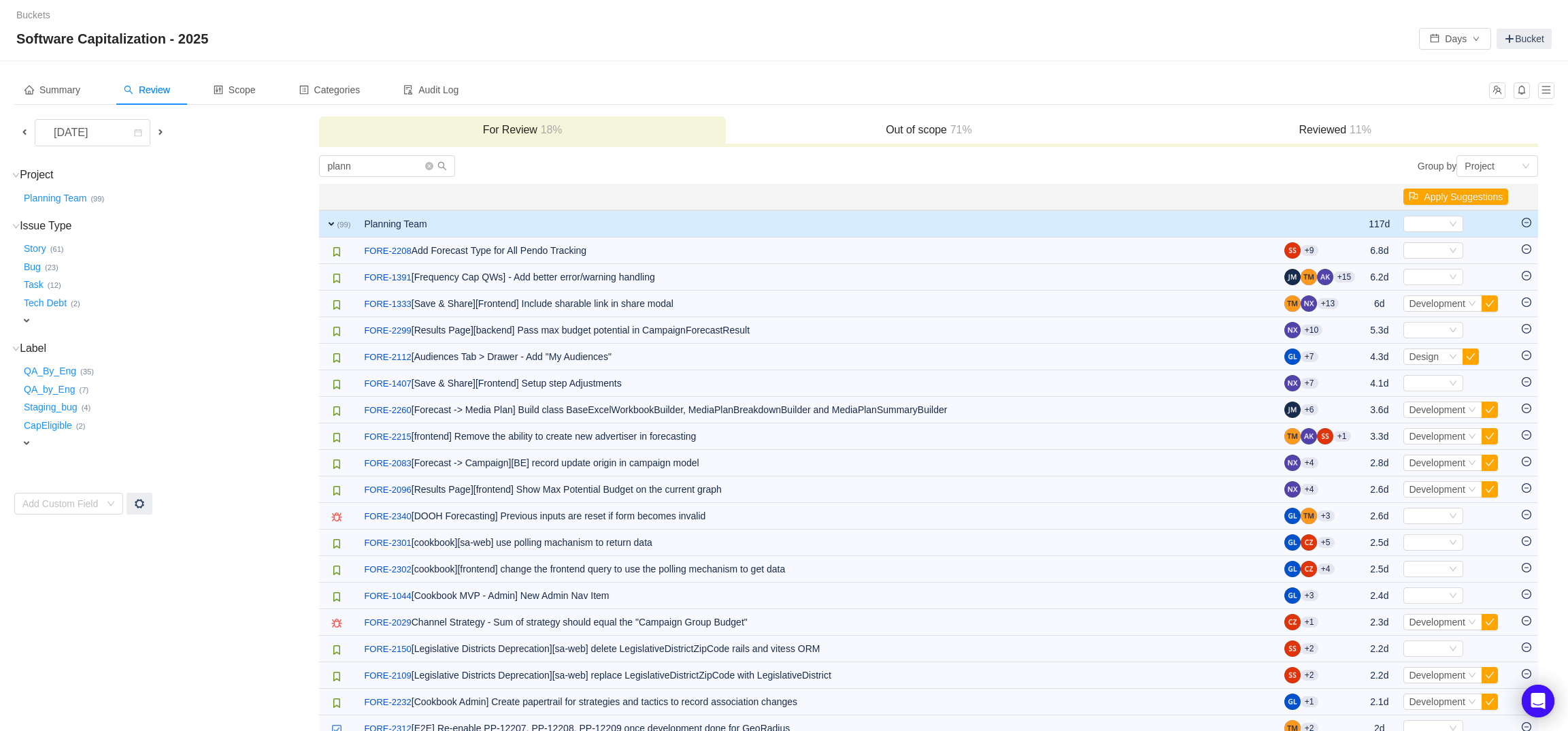
click at [341, 216] on td "expand (99)" at bounding box center [338, 223] width 38 height 27
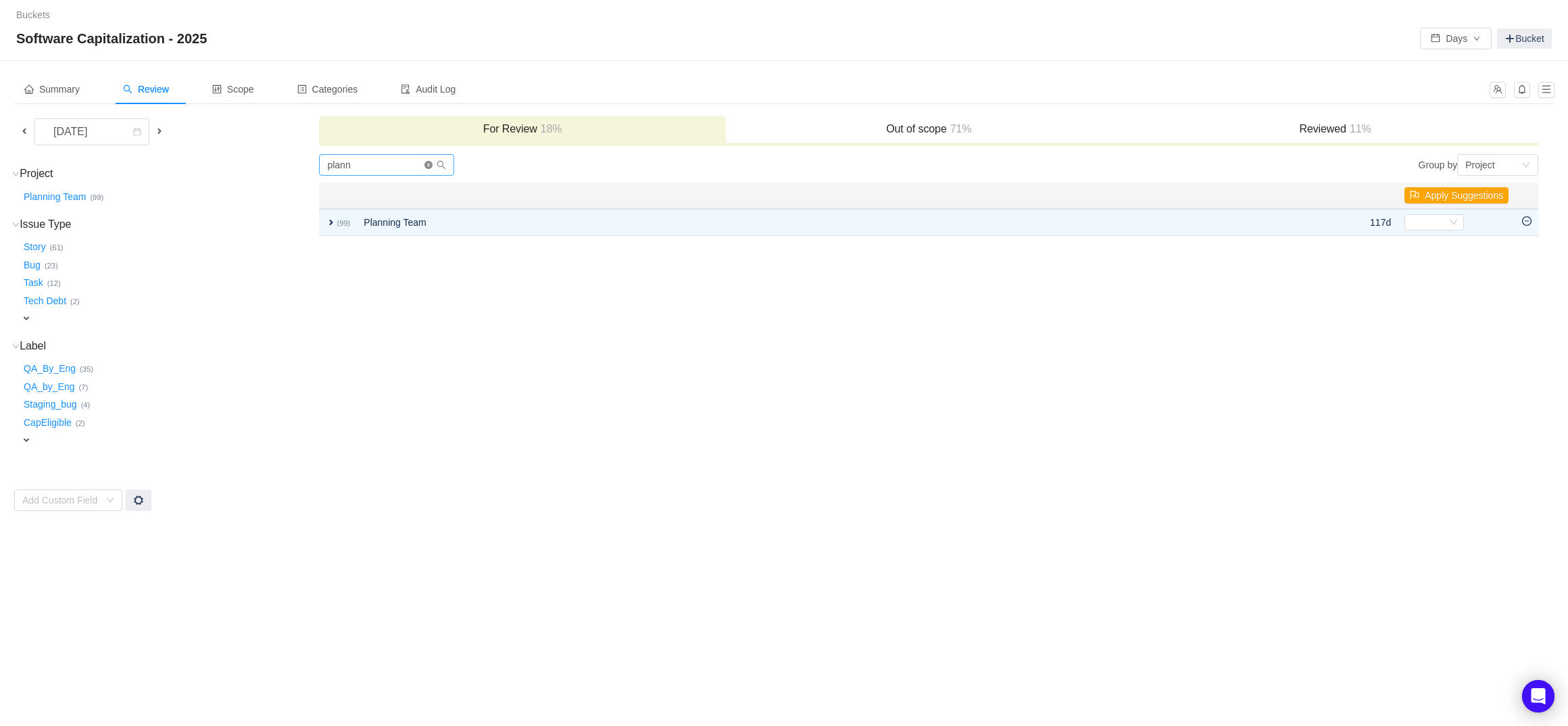
click at [428, 165] on icon "icon: close-circle" at bounding box center [428, 164] width 8 height 8
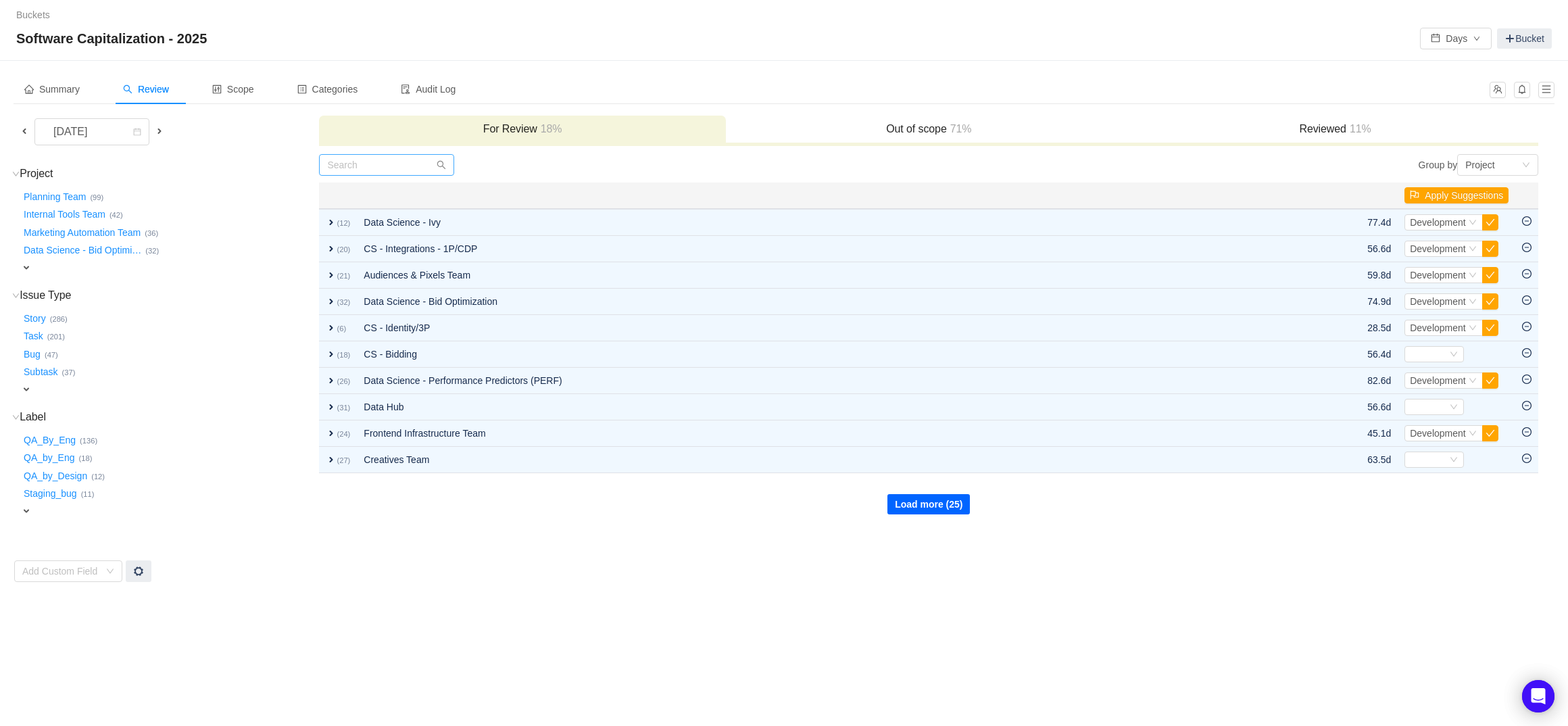
click at [925, 513] on button "Load more (25)" at bounding box center [929, 504] width 83 height 21
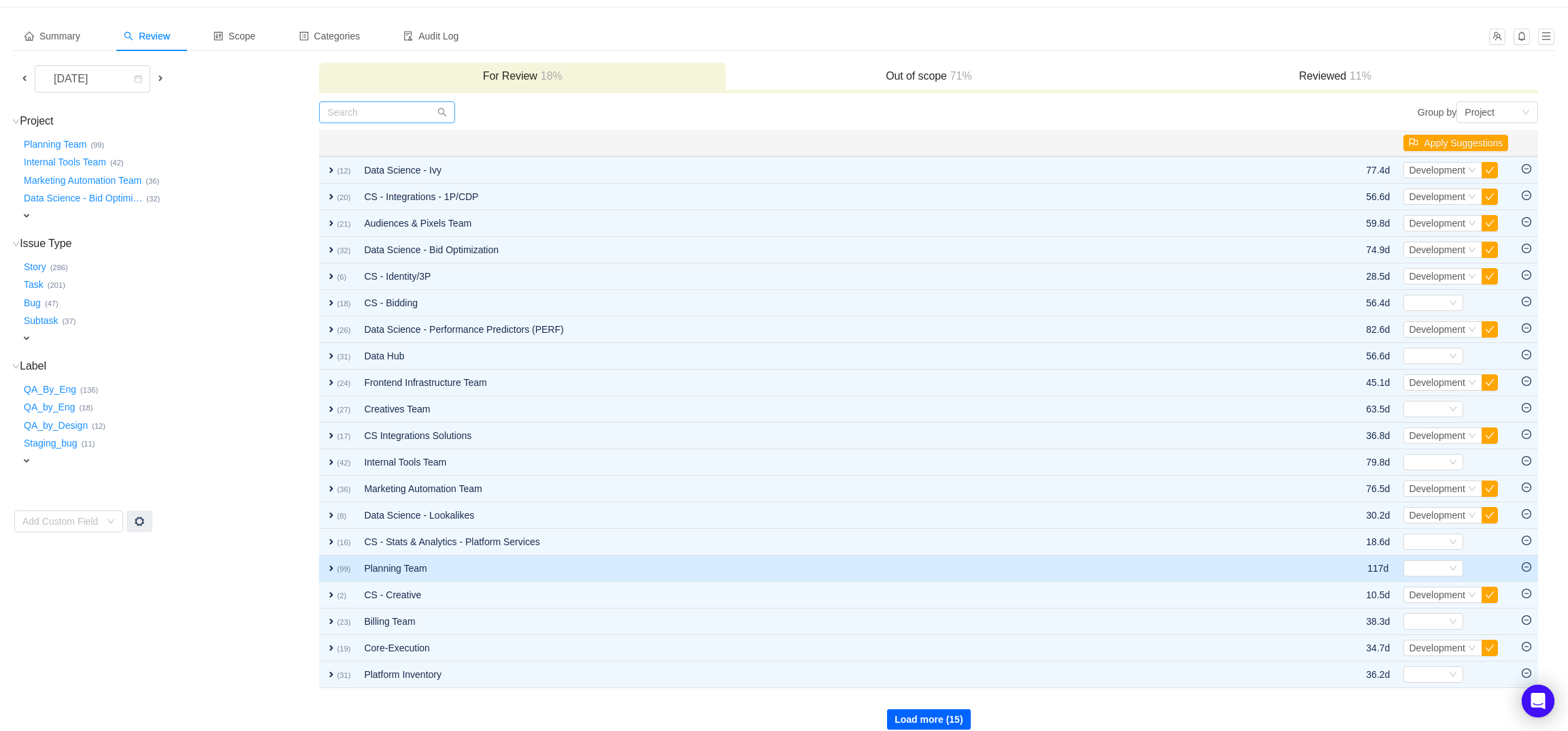
scroll to position [67, 0]
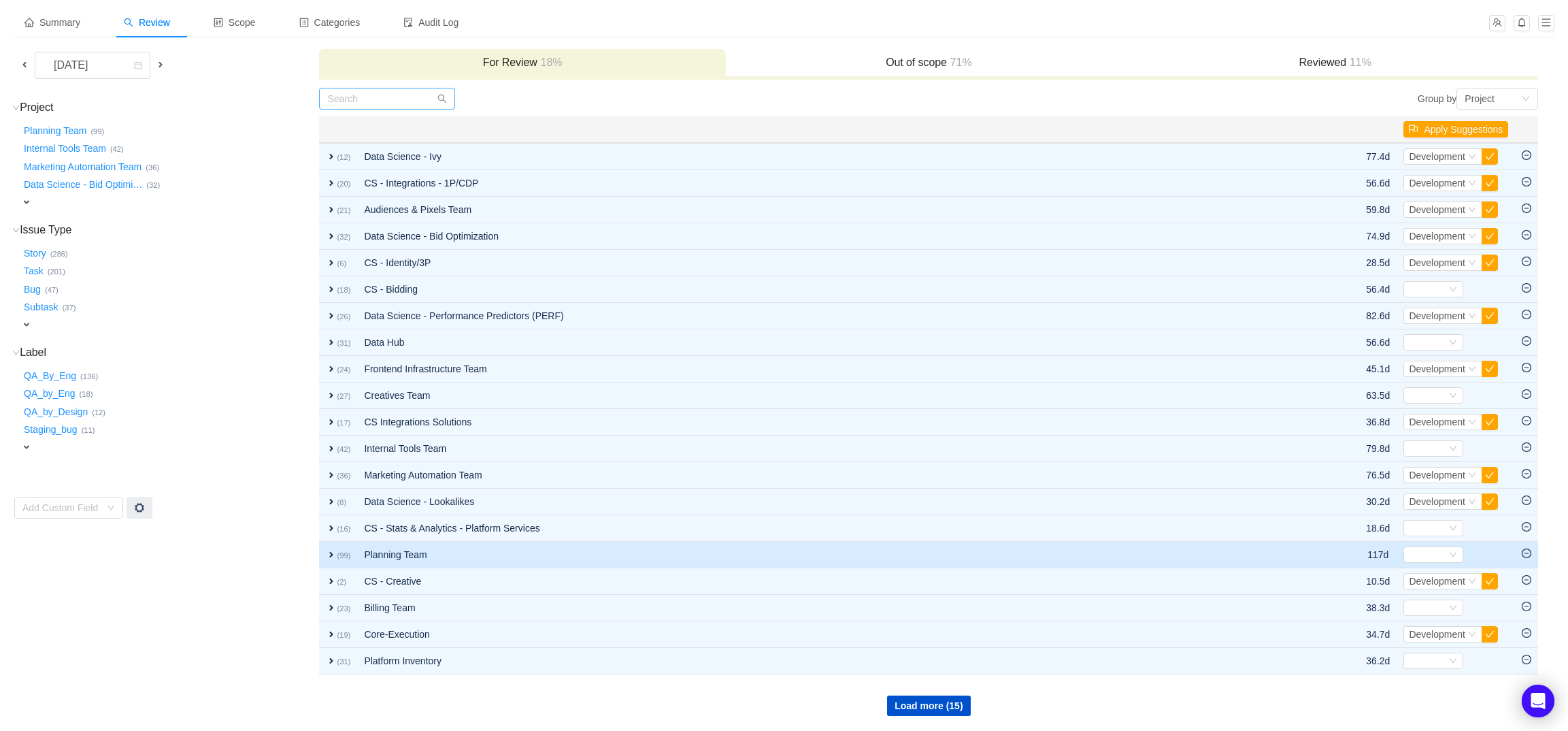
click at [1523, 549] on icon "icon: minus-circle" at bounding box center [1526, 553] width 10 height 10
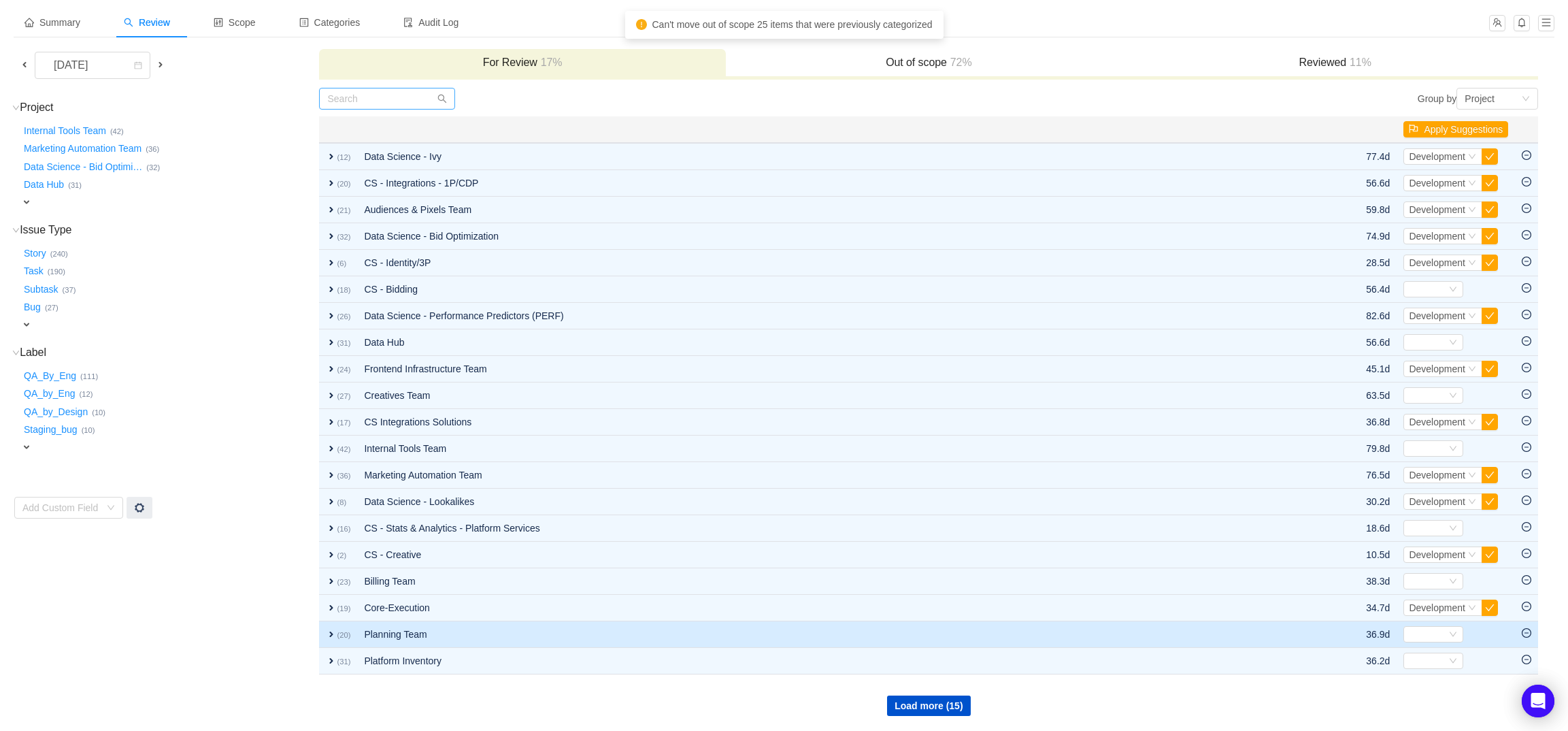
click at [779, 640] on td "Planning Team" at bounding box center [828, 633] width 942 height 26
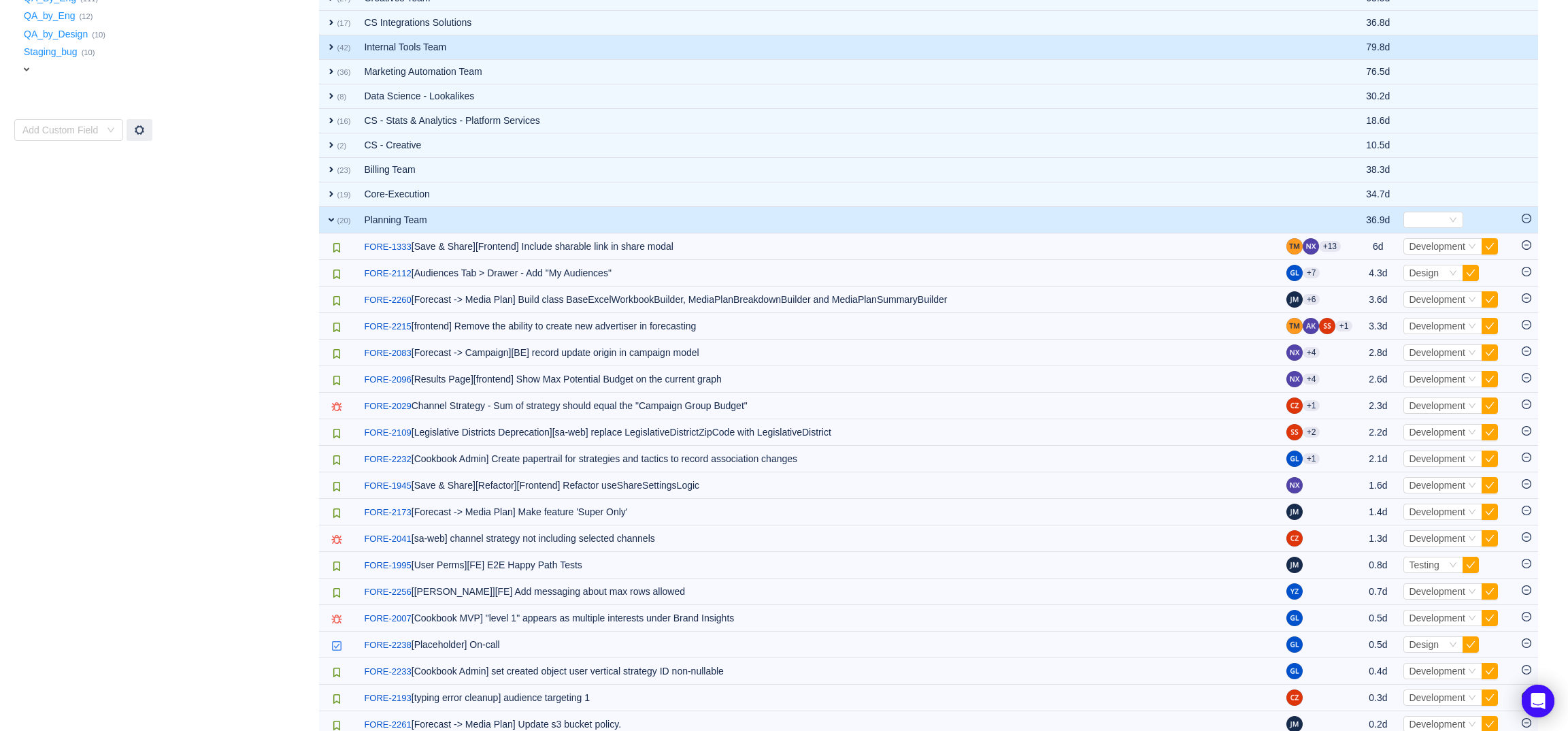
scroll to position [186, 0]
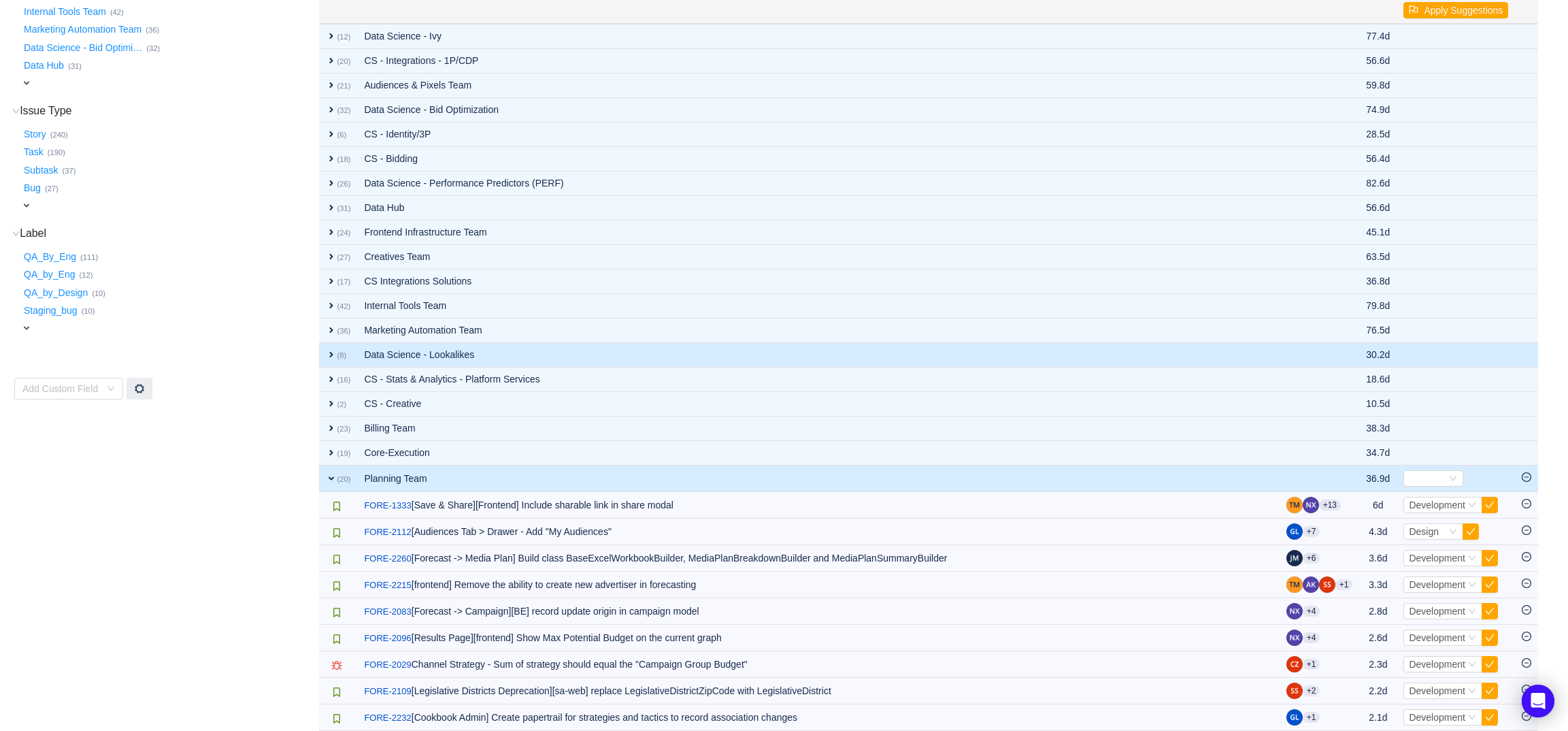
click at [1032, 352] on td "Data Science - Lookalikes" at bounding box center [818, 355] width 922 height 24
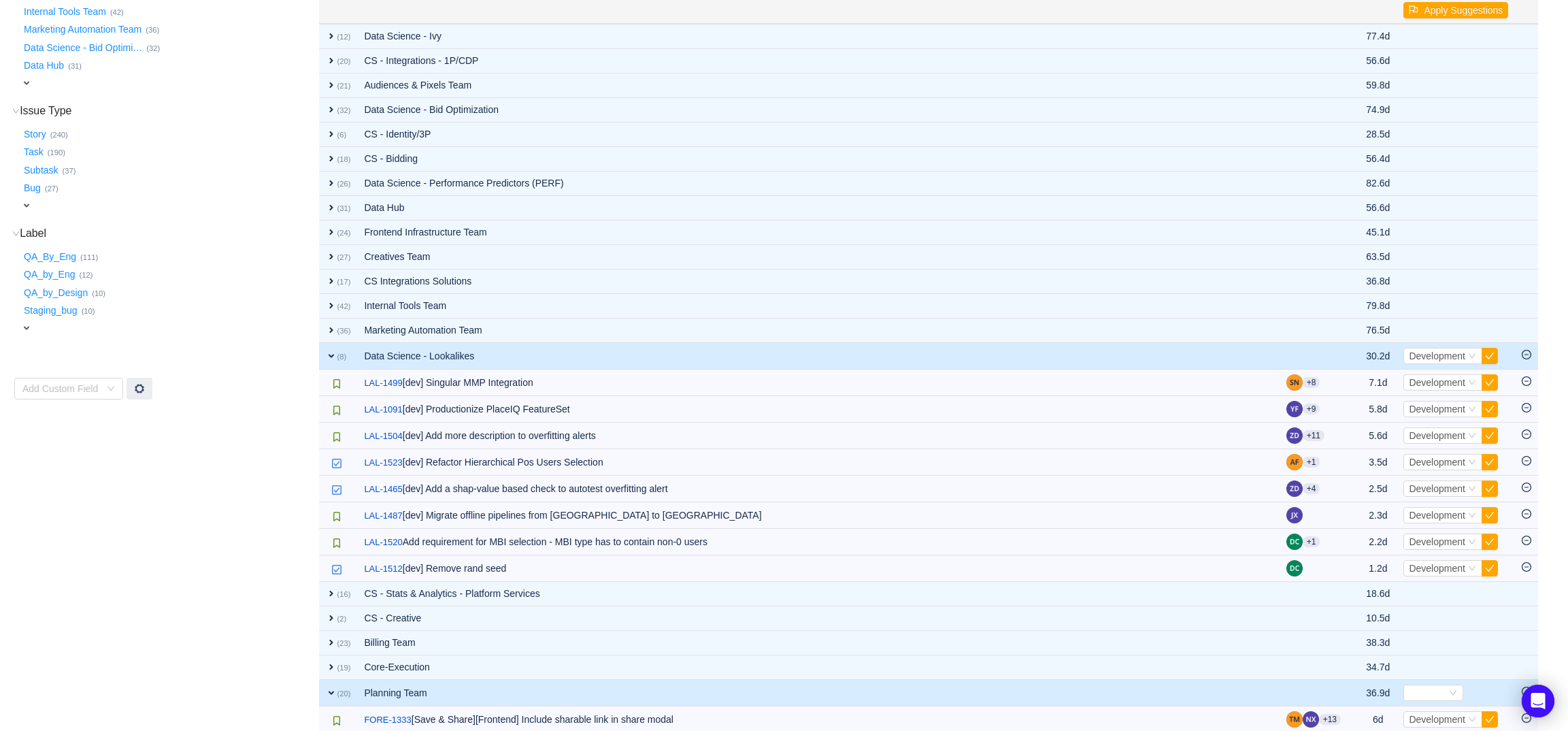
click at [1032, 352] on td "Data Science - Lookalikes" at bounding box center [818, 356] width 922 height 26
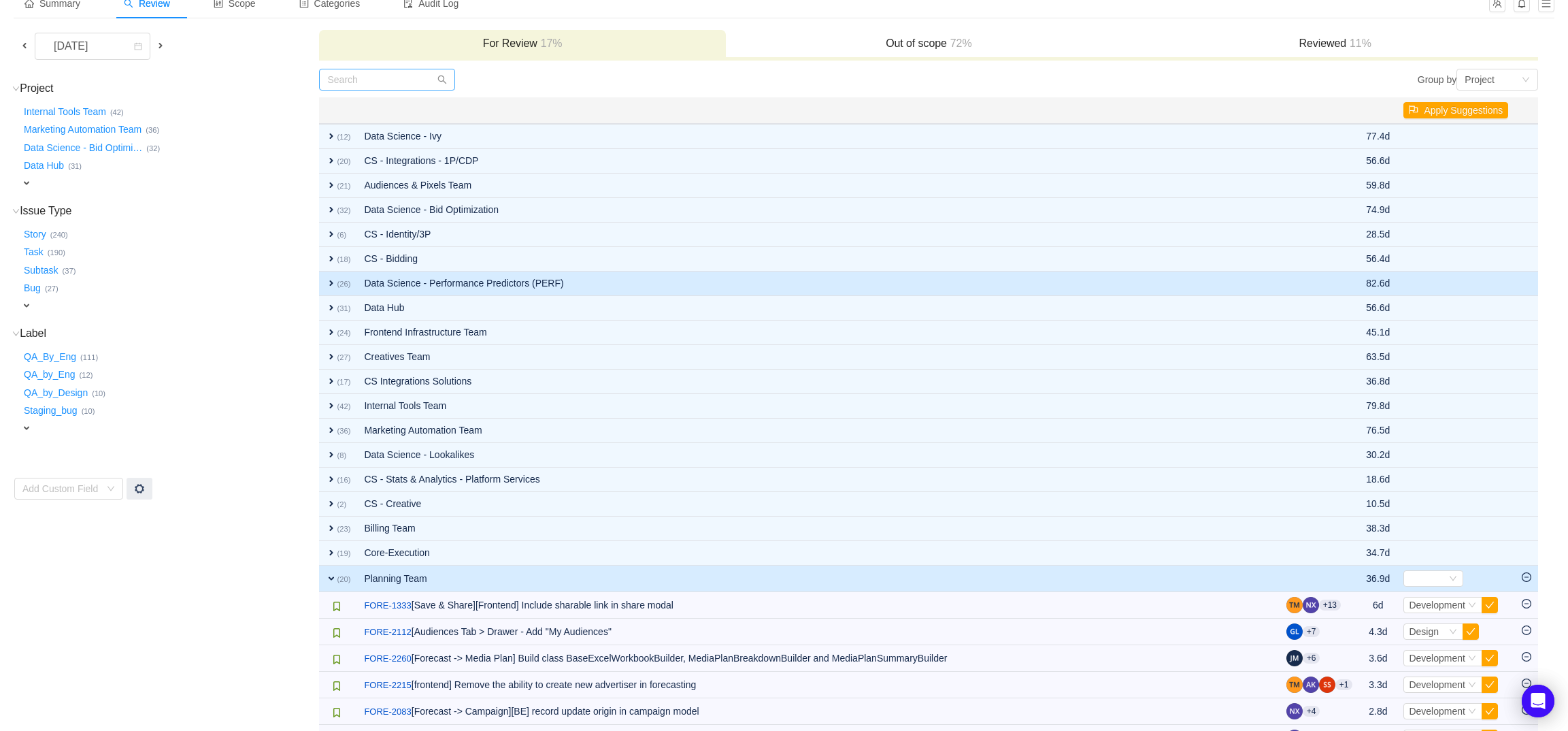
scroll to position [0, 0]
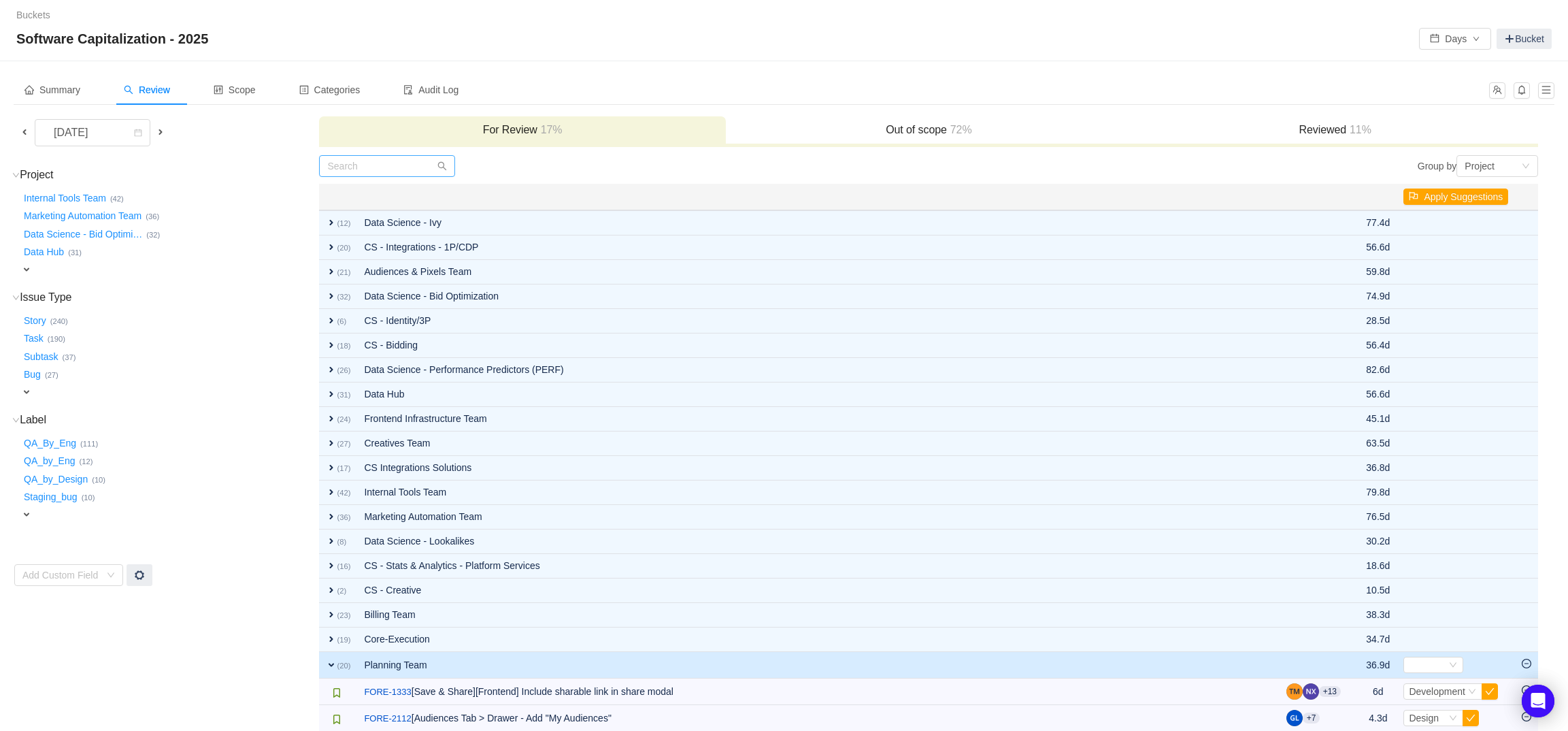
click at [157, 130] on span at bounding box center [160, 132] width 11 height 11
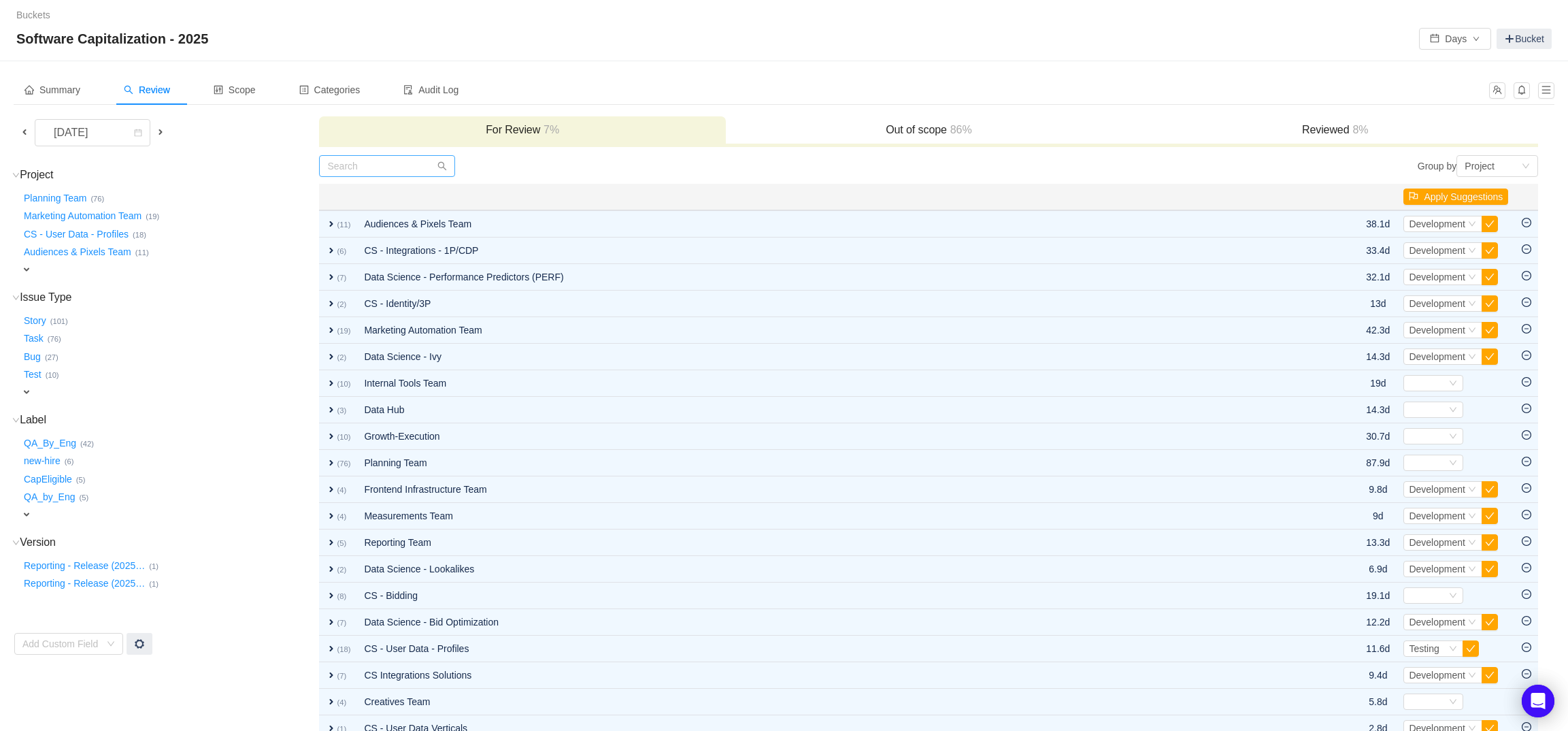
click at [413, 176] on td "Group by Project You will see tickets here after they were marked as out of sco…" at bounding box center [928, 470] width 1221 height 630
click at [404, 166] on input "text" at bounding box center [387, 166] width 136 height 22
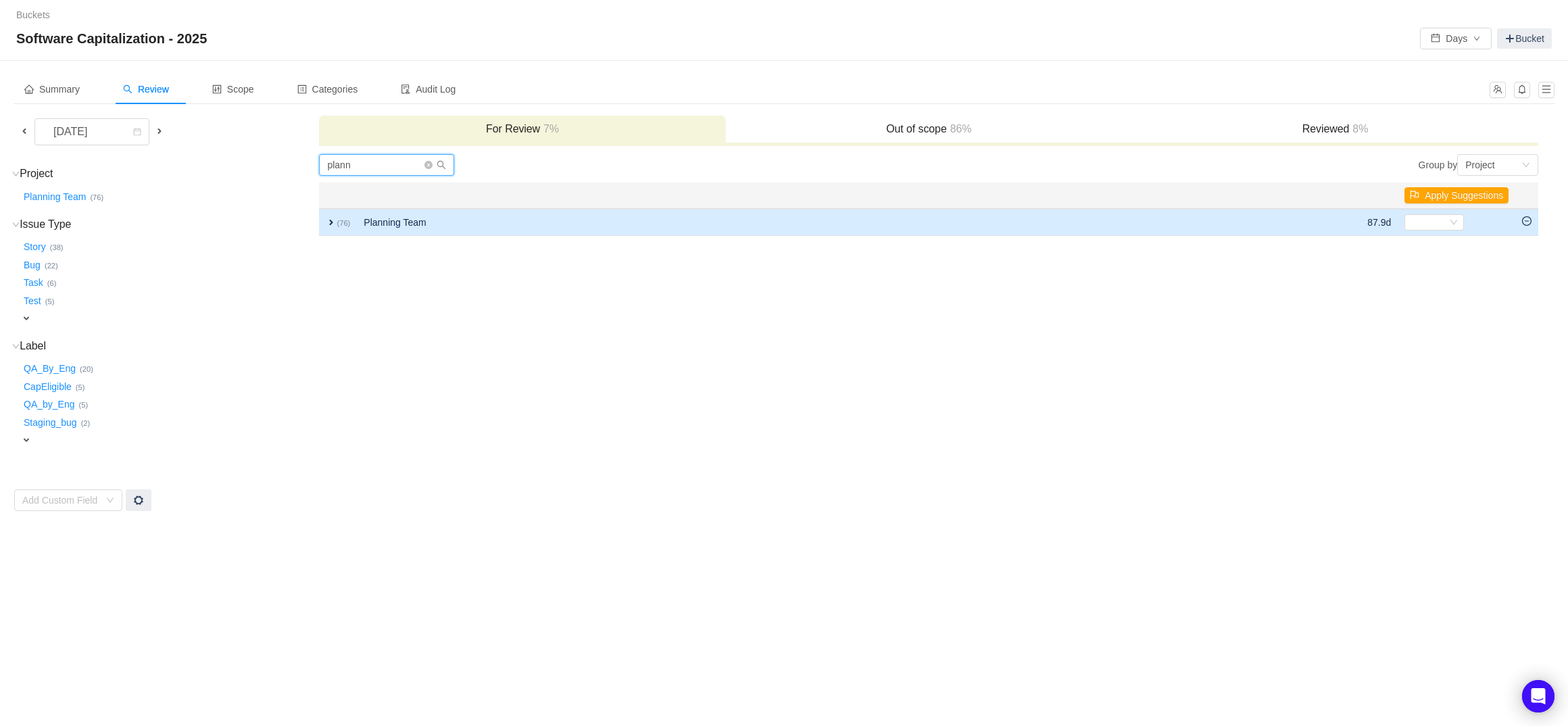
type input "plann"
click at [1528, 217] on icon "icon: minus-circle" at bounding box center [1527, 221] width 10 height 10
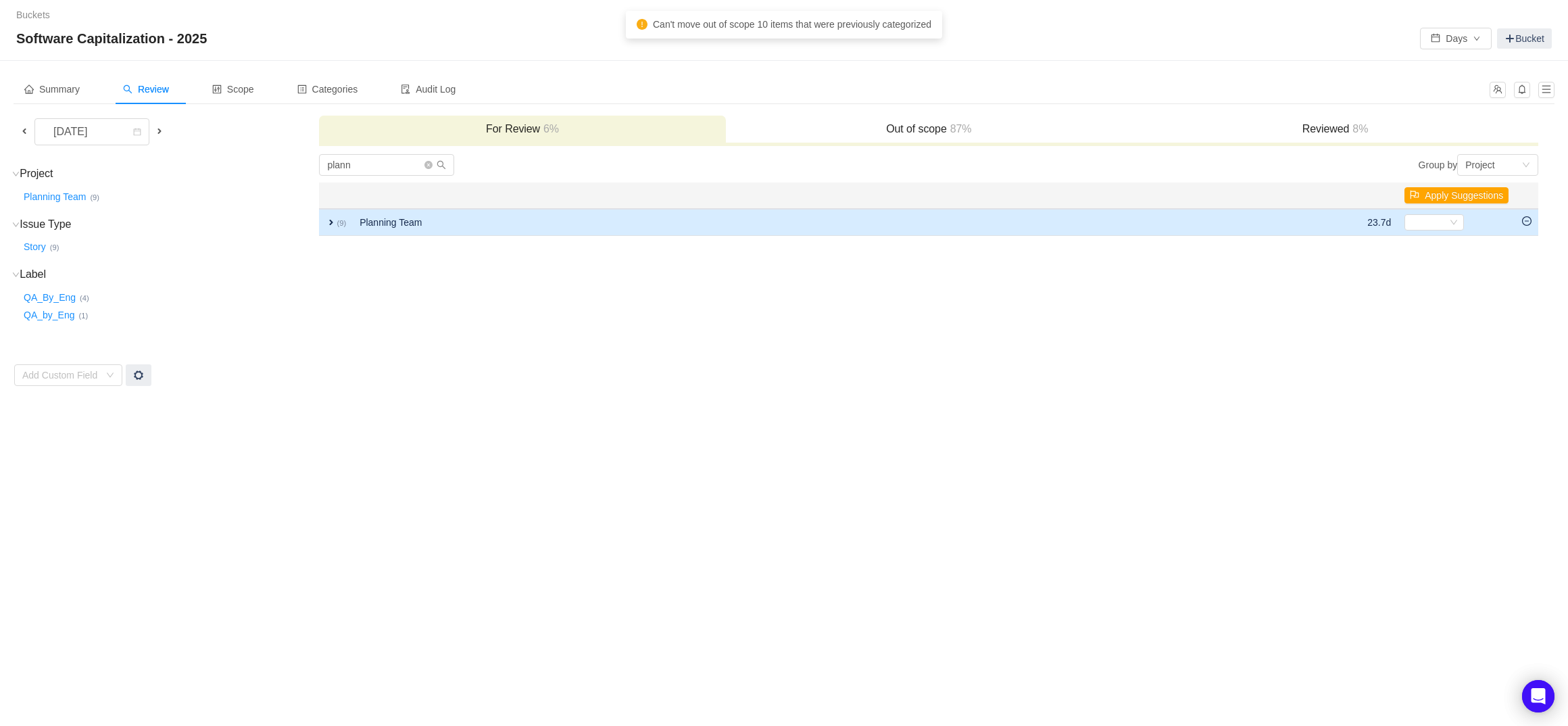
click at [451, 222] on td "Planning Team" at bounding box center [780, 222] width 856 height 27
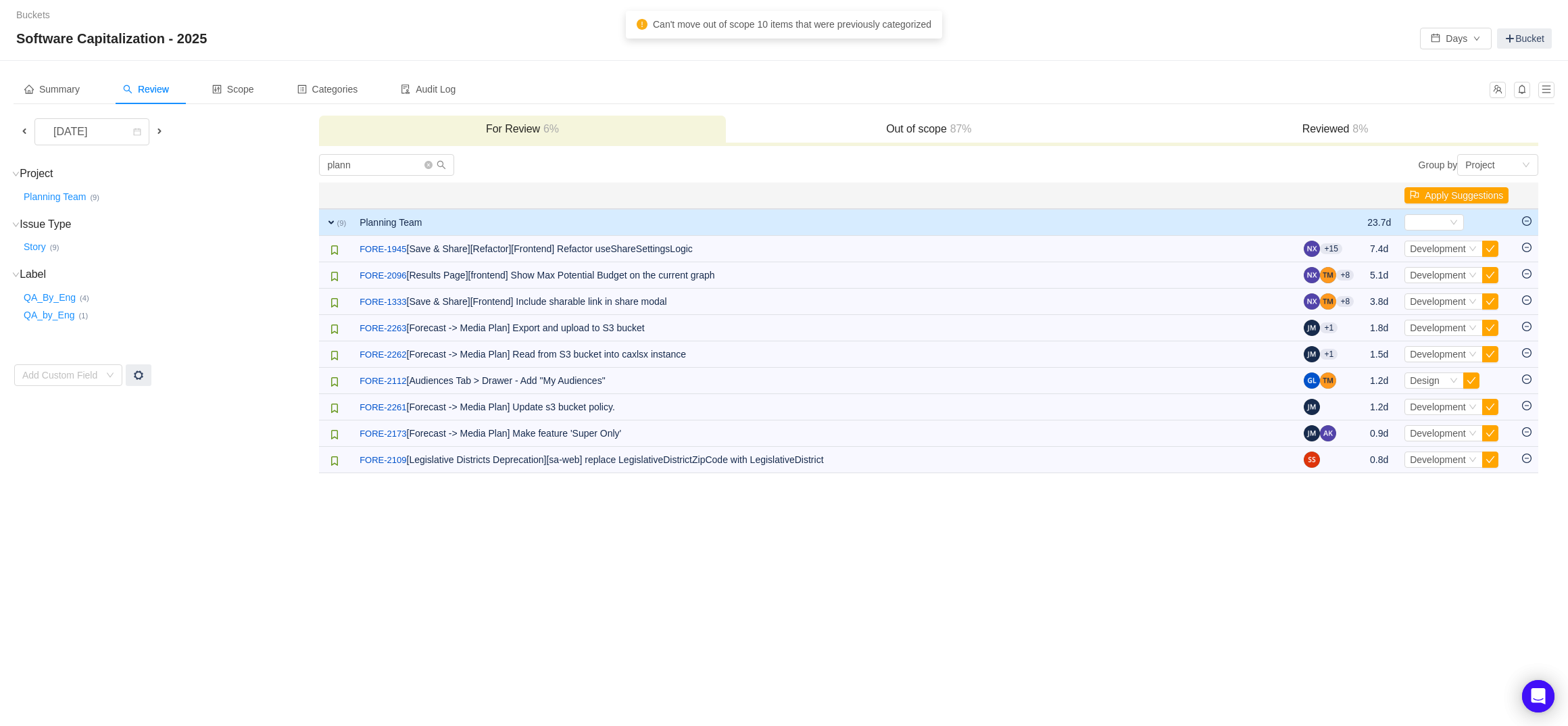
click at [451, 222] on td "Planning Team" at bounding box center [824, 222] width 944 height 27
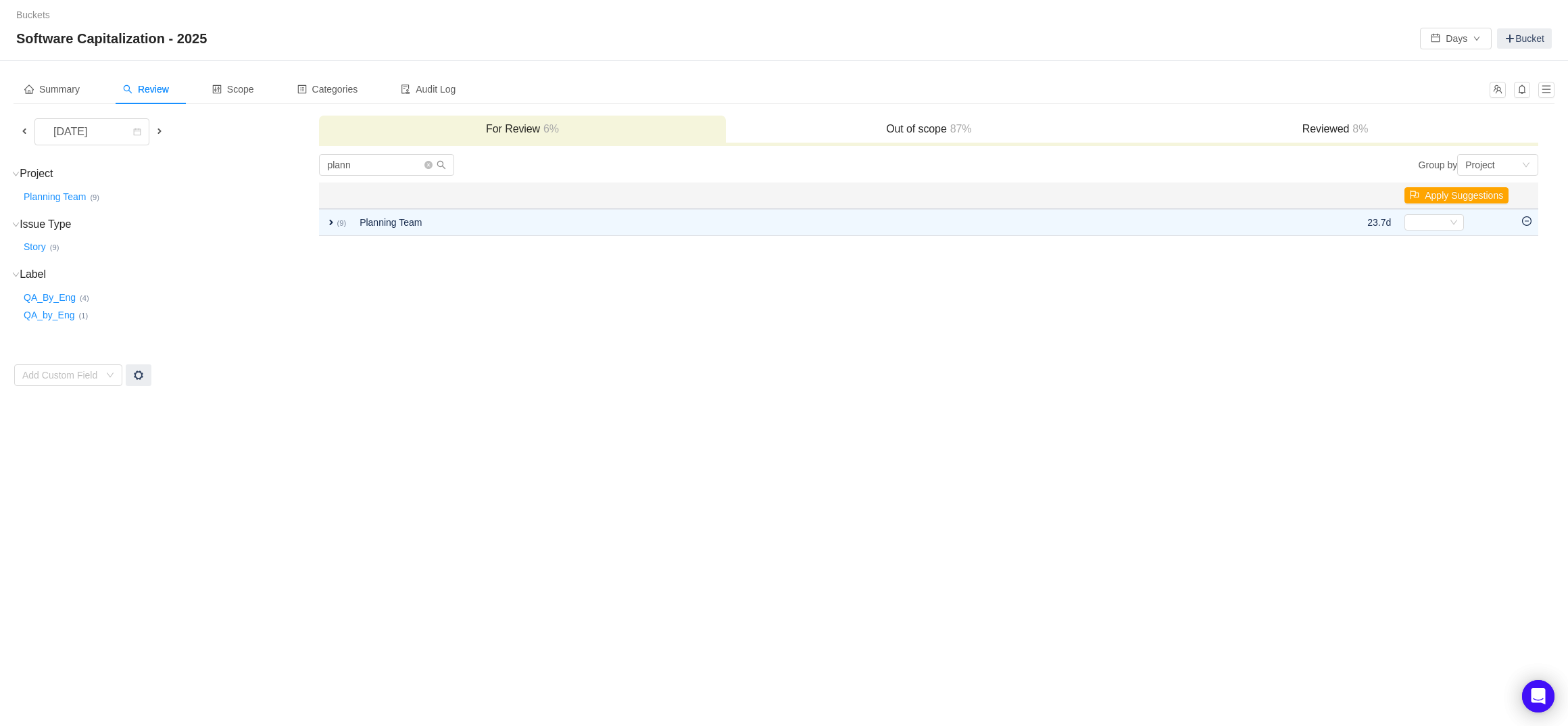
click at [163, 129] on span at bounding box center [159, 131] width 11 height 11
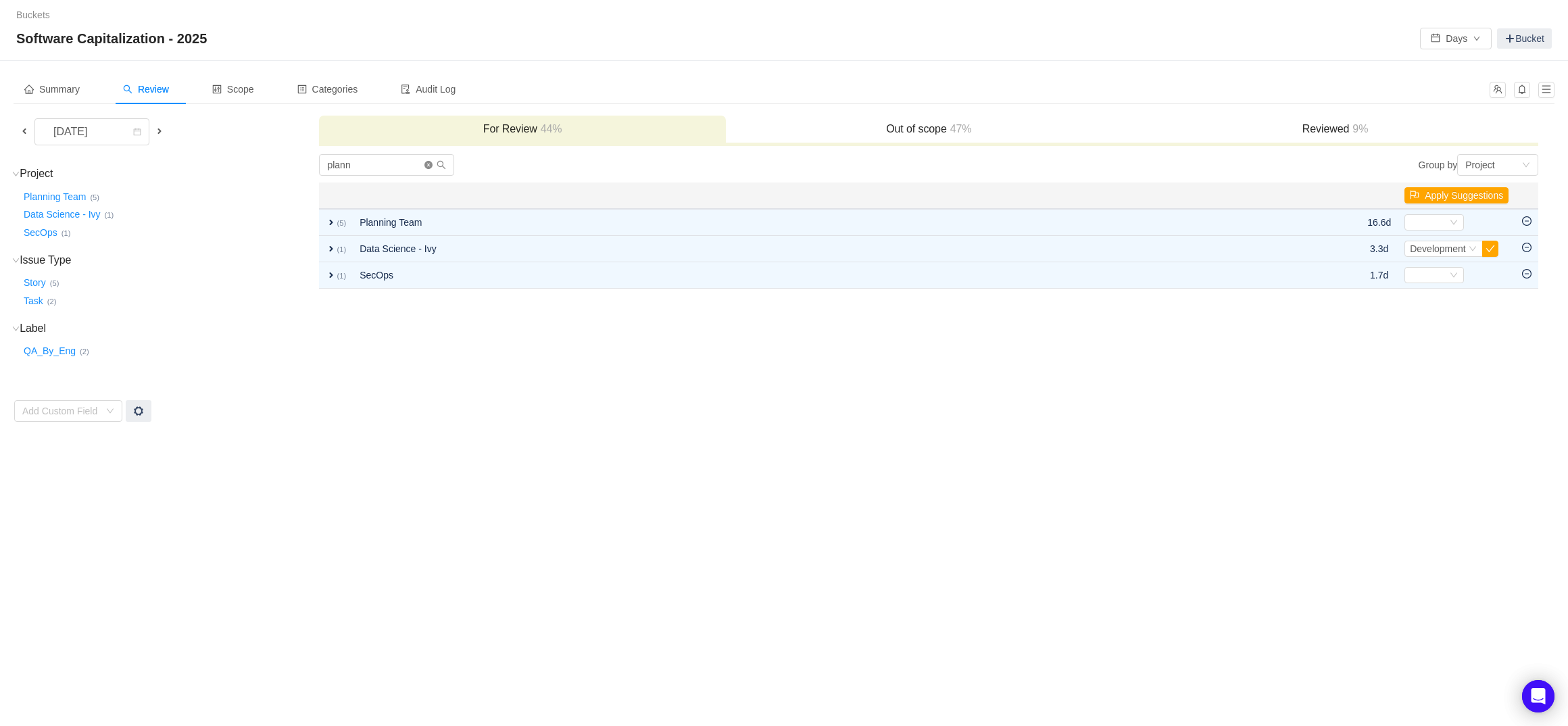
click at [432, 166] on icon "icon: close-circle" at bounding box center [428, 164] width 8 height 8
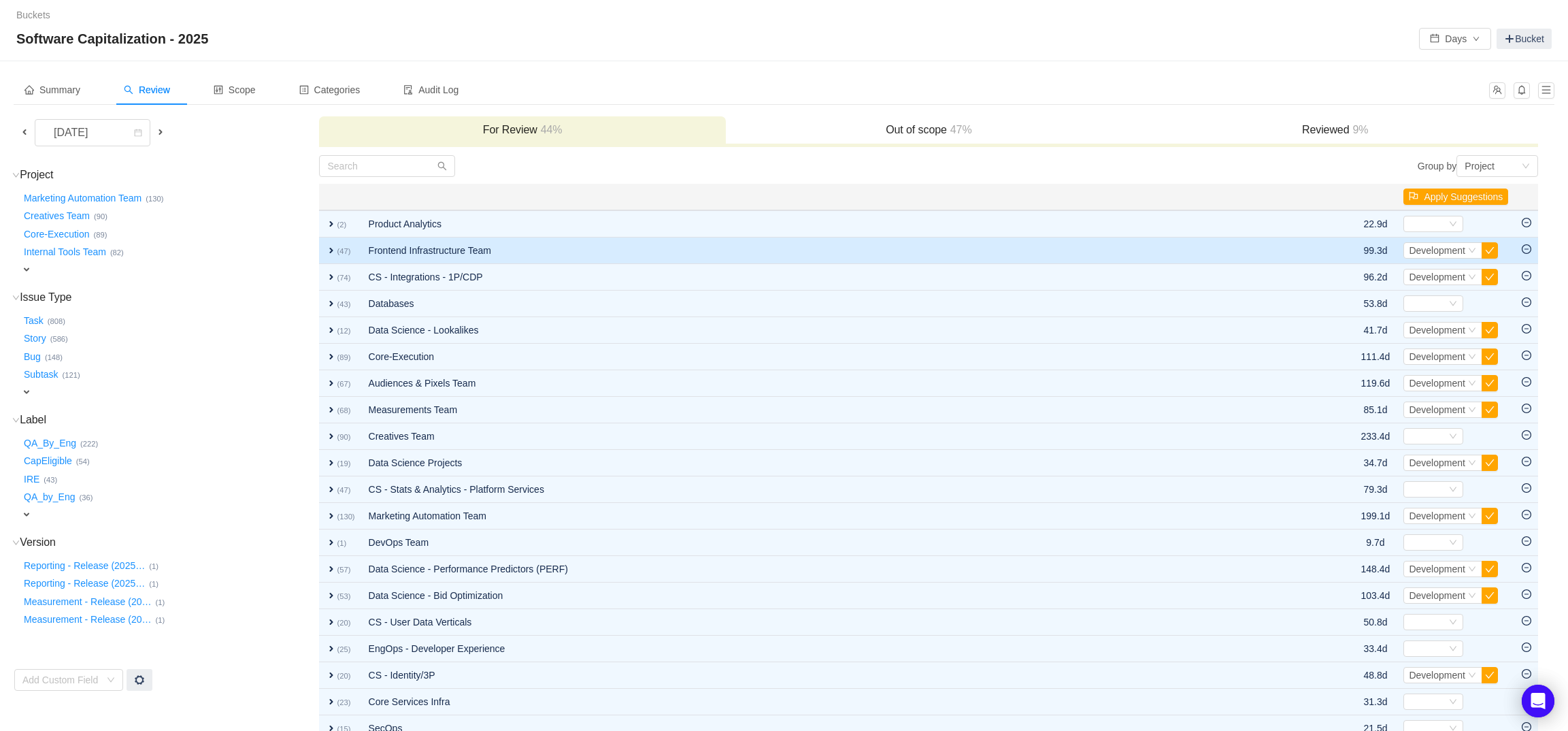
scroll to position [3, 0]
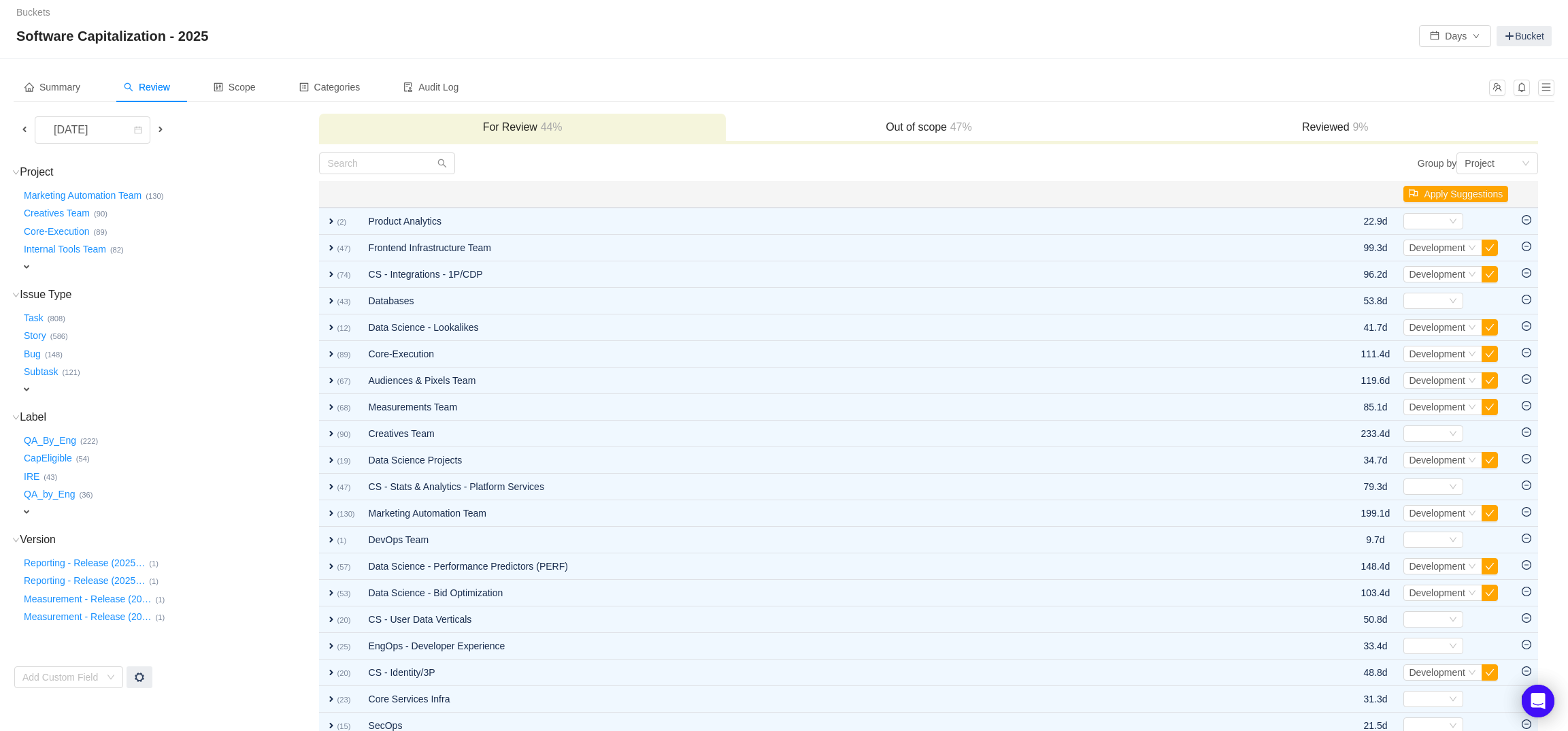
click at [166, 128] on span at bounding box center [160, 129] width 11 height 11
